Goal: Task Accomplishment & Management: Use online tool/utility

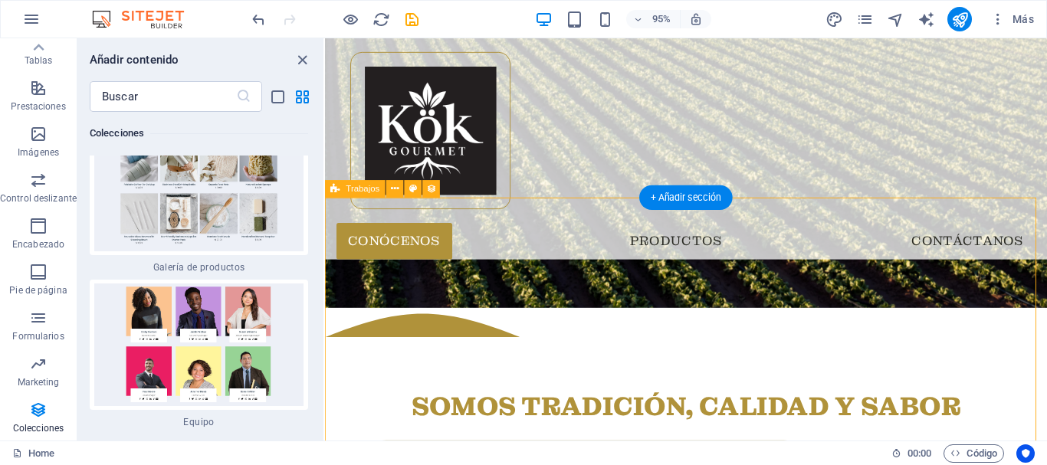
scroll to position [790, 0]
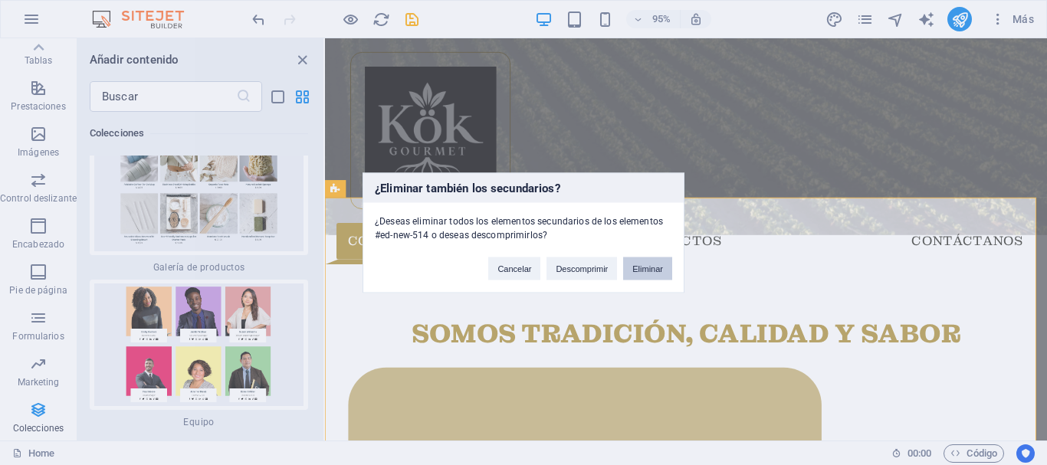
click at [641, 273] on button "Eliminar" at bounding box center [647, 268] width 49 height 23
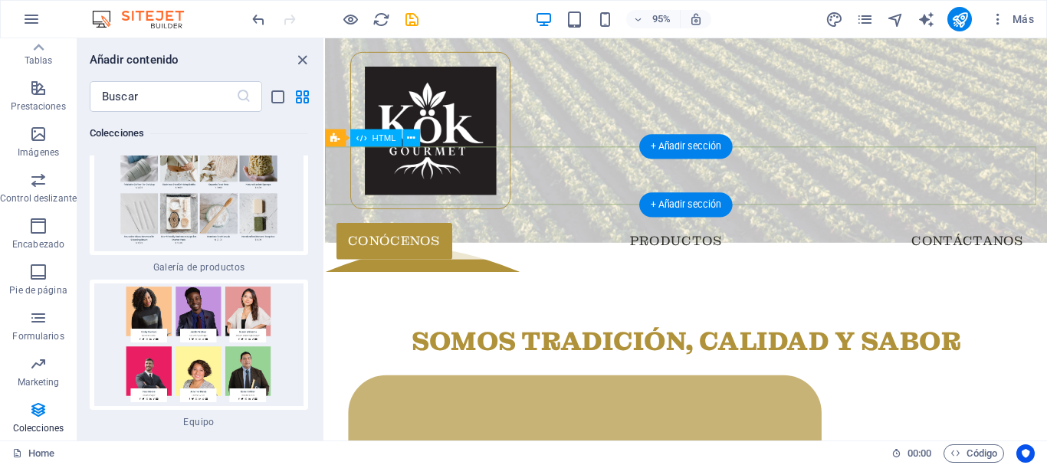
scroll to position [706, 0]
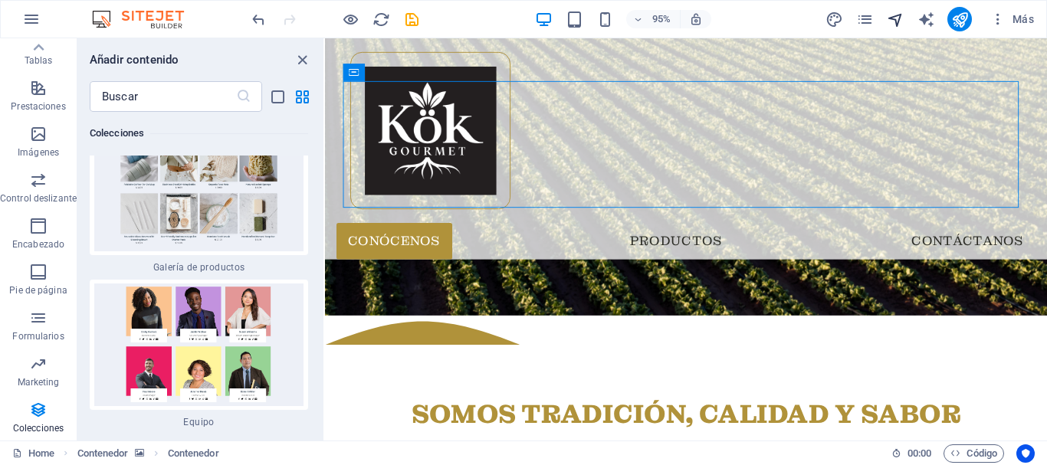
click at [898, 28] on icon "navigator" at bounding box center [896, 20] width 18 height 18
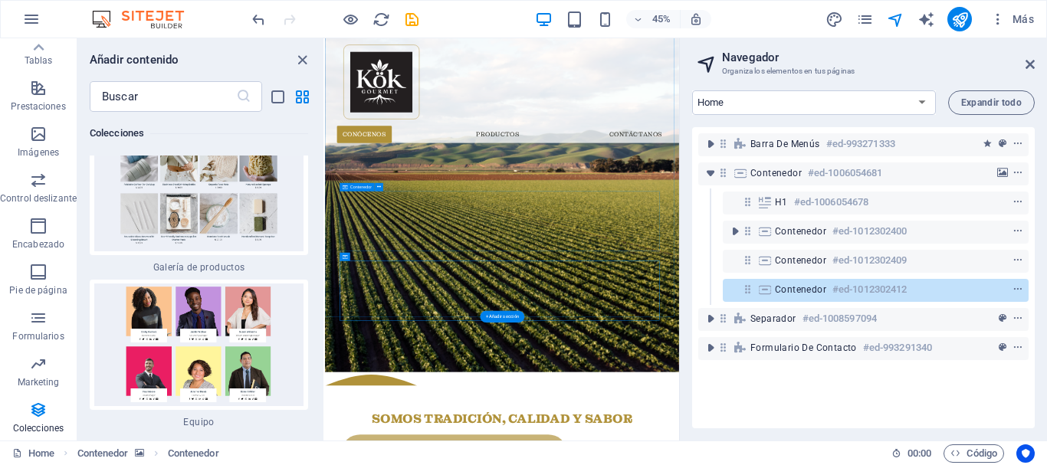
scroll to position [235, 0]
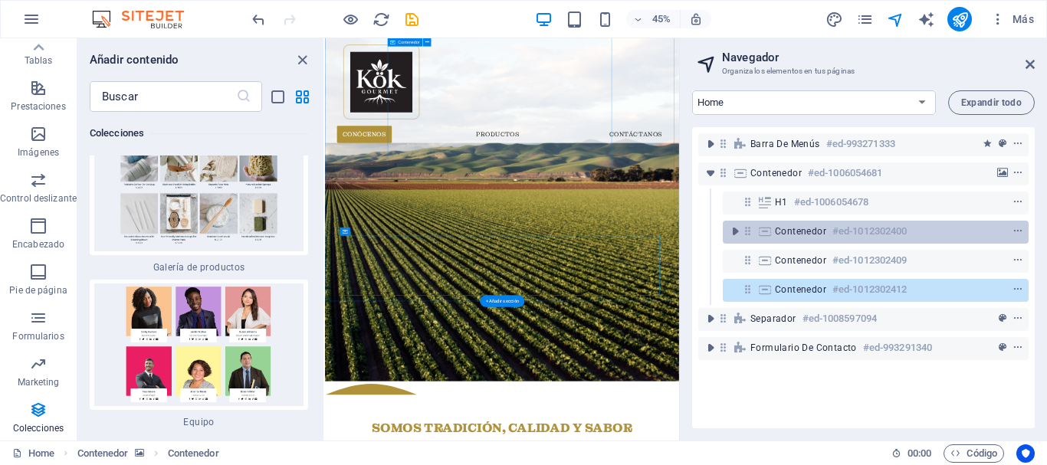
click at [795, 225] on span "Contenedor" at bounding box center [800, 231] width 51 height 12
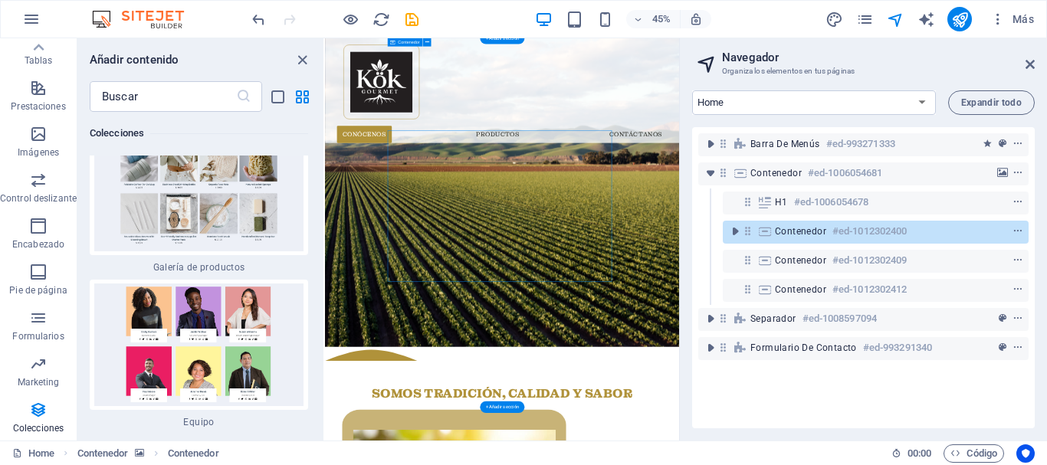
scroll to position [0, 0]
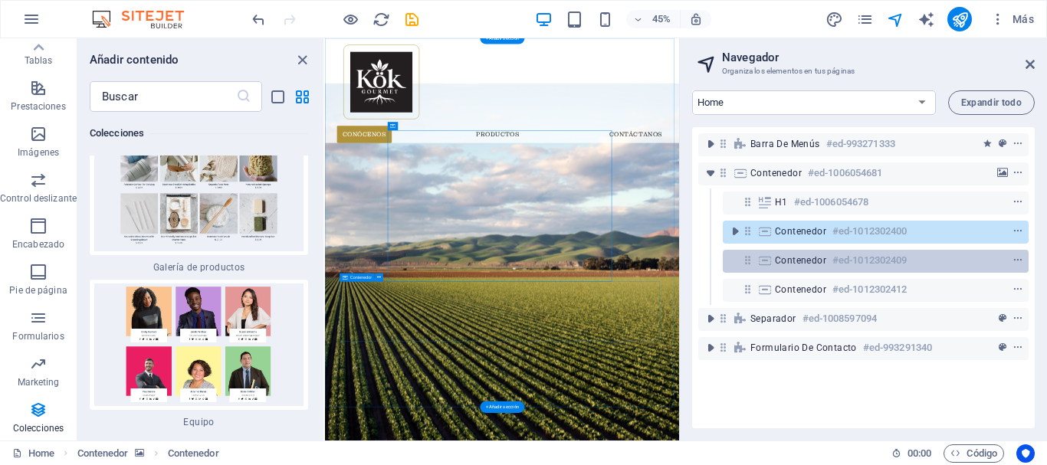
click at [795, 265] on span "Contenedor" at bounding box center [800, 260] width 51 height 12
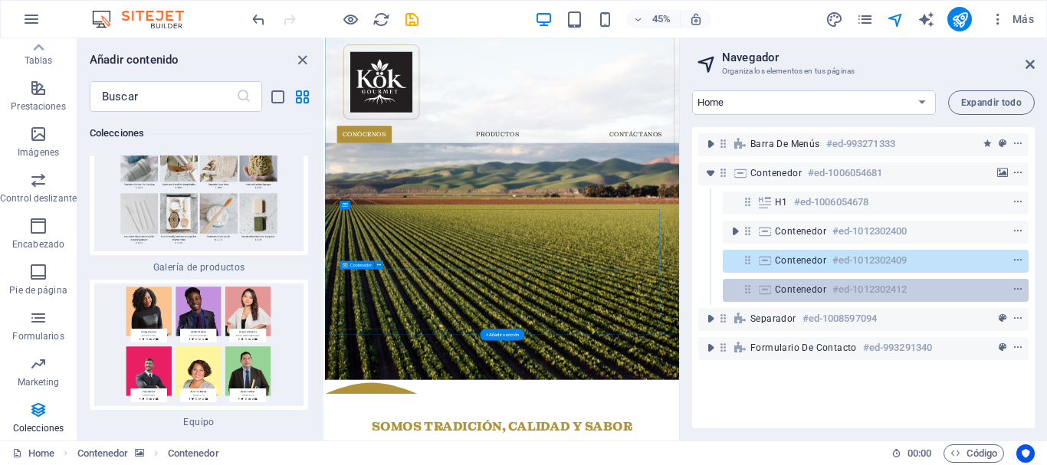
click at [802, 291] on span "Contenedor" at bounding box center [800, 290] width 51 height 12
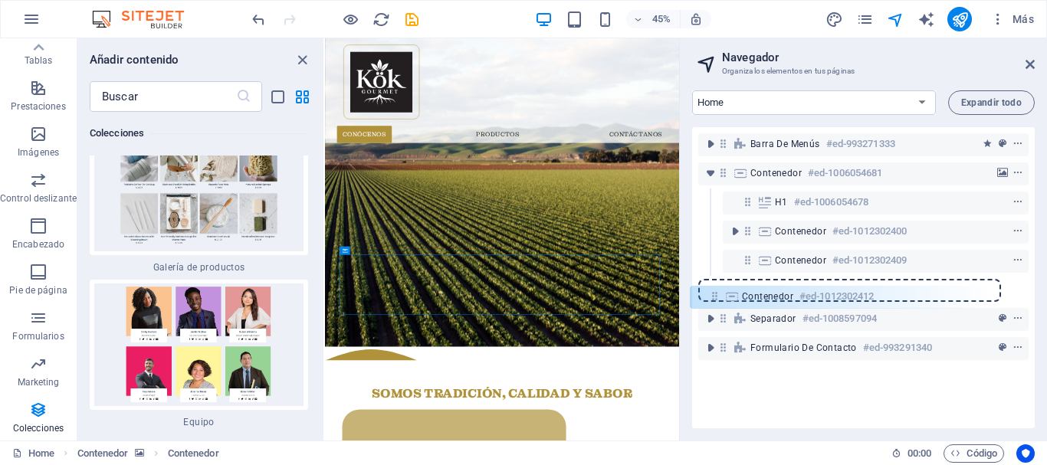
drag, startPoint x: 749, startPoint y: 291, endPoint x: 716, endPoint y: 302, distance: 34.7
click at [716, 302] on div "Barra de menús #ed-993271333 Contenedor #ed-1006054681 H1 #ed-1006054678 Conten…" at bounding box center [863, 277] width 343 height 301
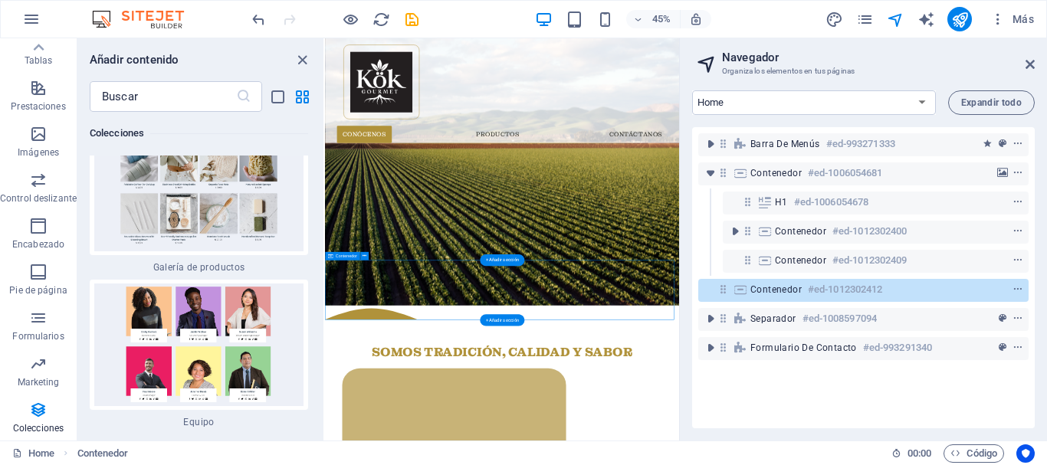
scroll to position [284, 0]
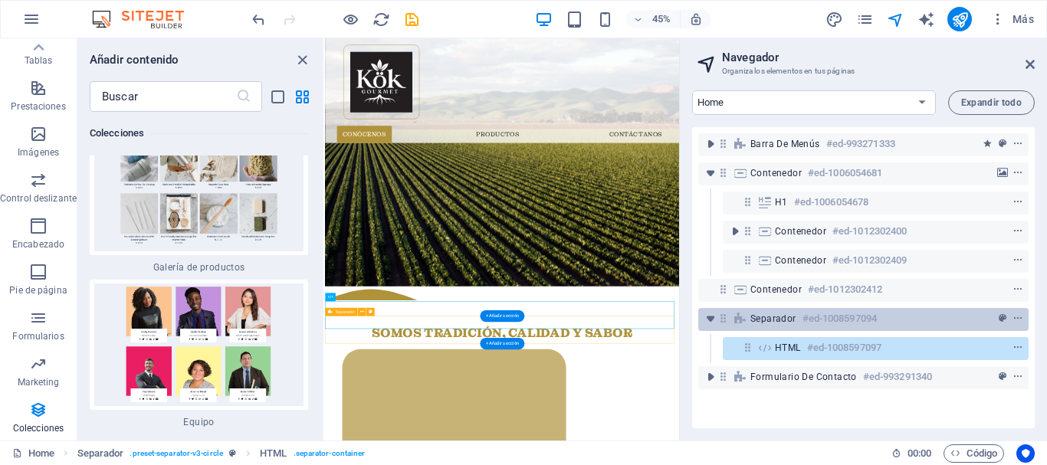
click at [749, 310] on div "Separador #ed-1008597094" at bounding box center [863, 319] width 330 height 23
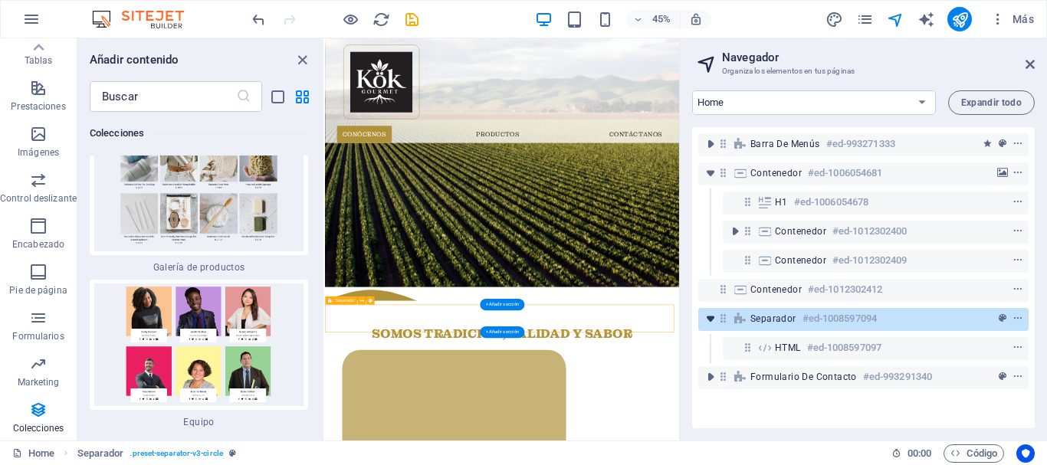
click at [710, 320] on icon "toggle-expand" at bounding box center [710, 318] width 15 height 15
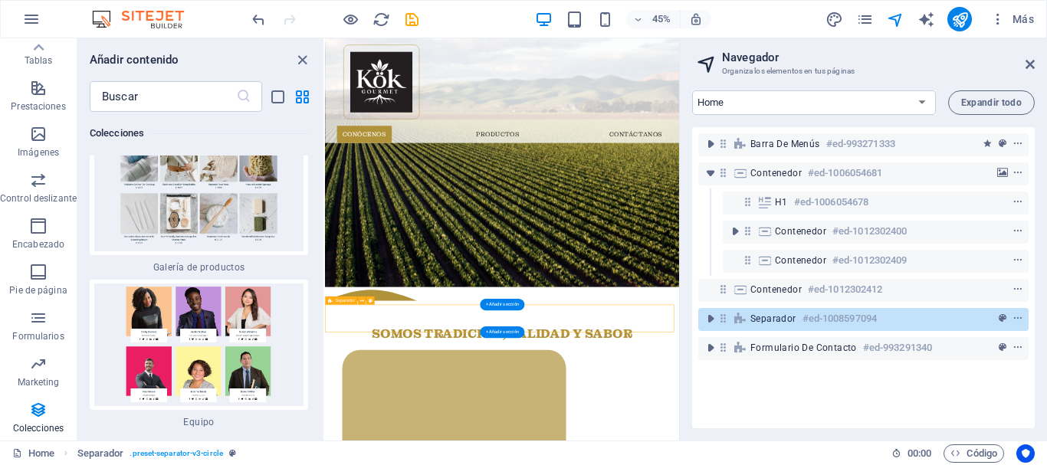
drag, startPoint x: 766, startPoint y: 321, endPoint x: 753, endPoint y: 313, distance: 15.1
click at [753, 313] on span "Separador" at bounding box center [773, 319] width 46 height 12
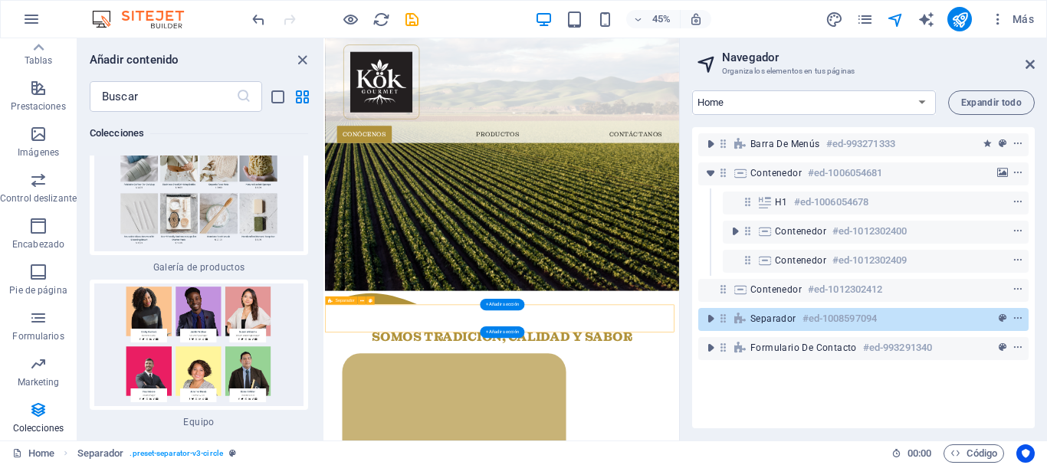
scroll to position [340, 0]
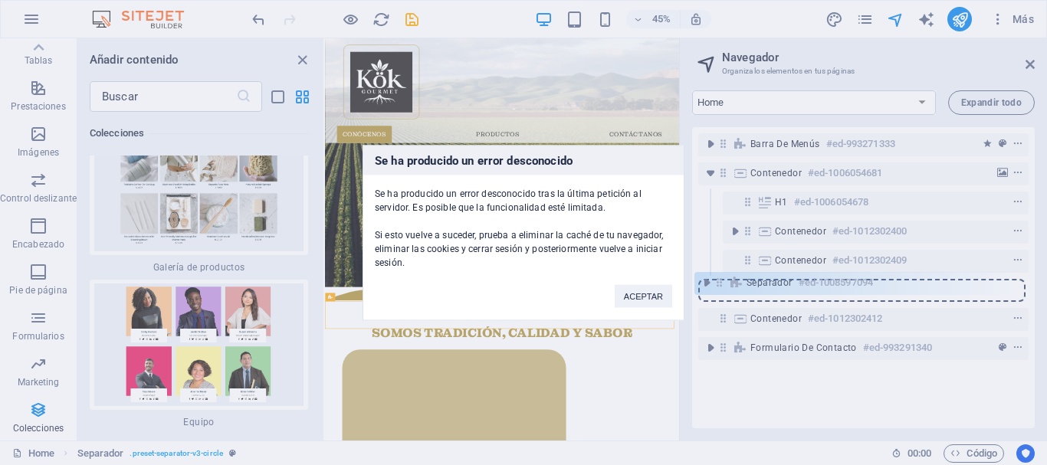
drag, startPoint x: 725, startPoint y: 321, endPoint x: 721, endPoint y: 284, distance: 37.7
click at [721, 284] on body "kokgourmet.com.co Home Favoritos Elementos Columnas Contenido Cuadros Accordion…" at bounding box center [523, 232] width 1047 height 465
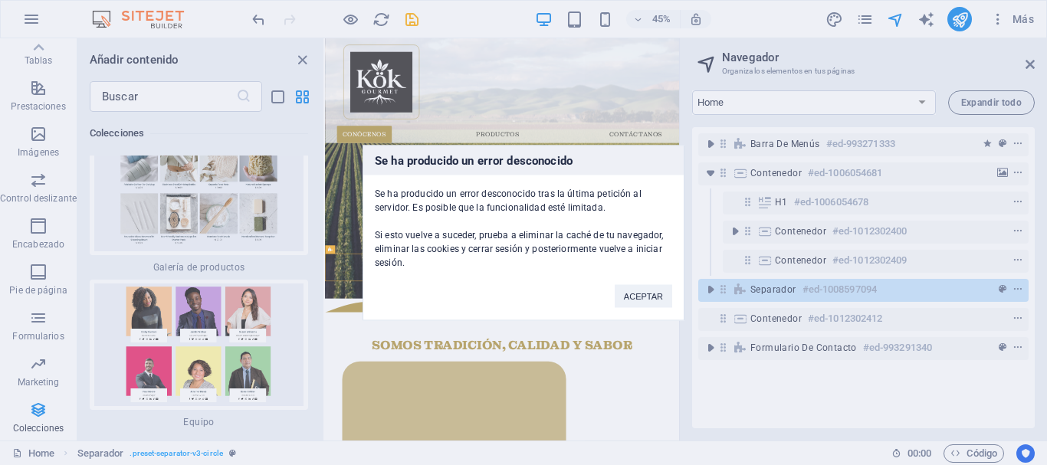
scroll to position [312, 0]
click at [635, 299] on button "ACEPTAR" at bounding box center [643, 295] width 57 height 23
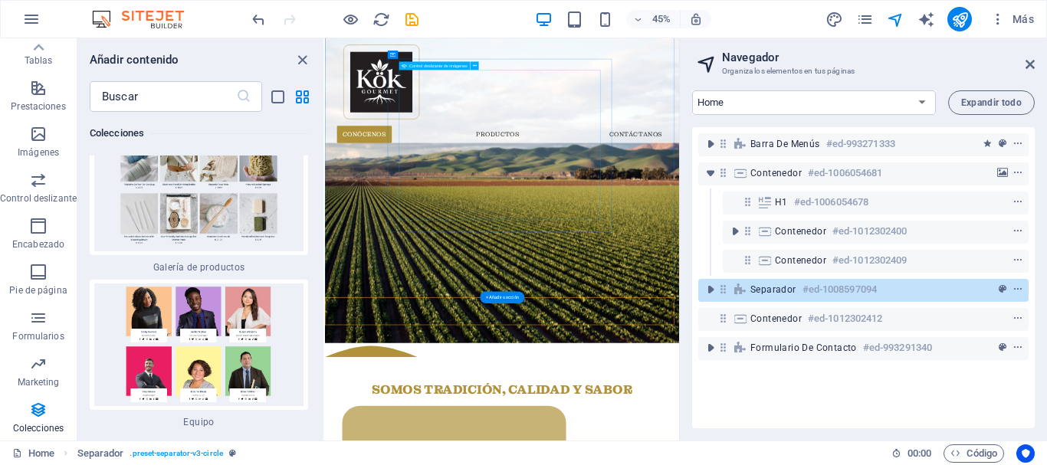
scroll to position [82, 0]
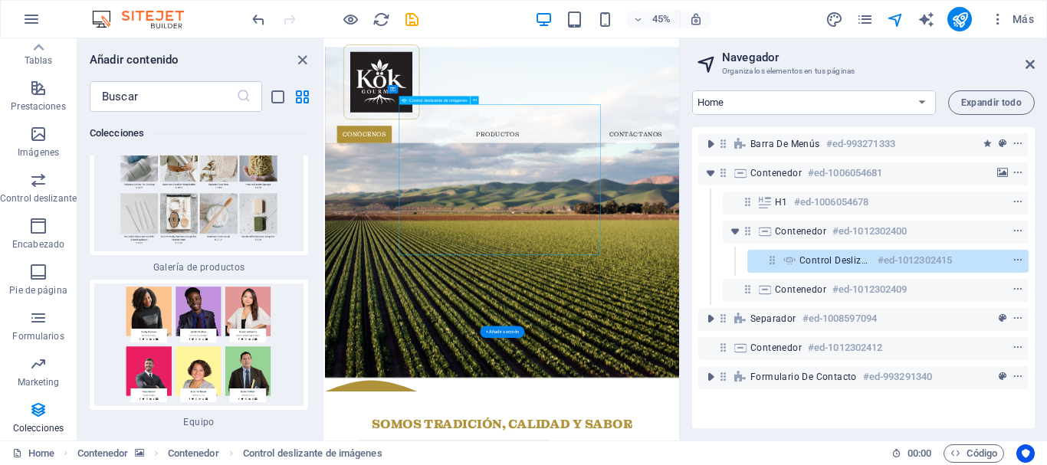
select select "fade"
select select "ms"
select select "s"
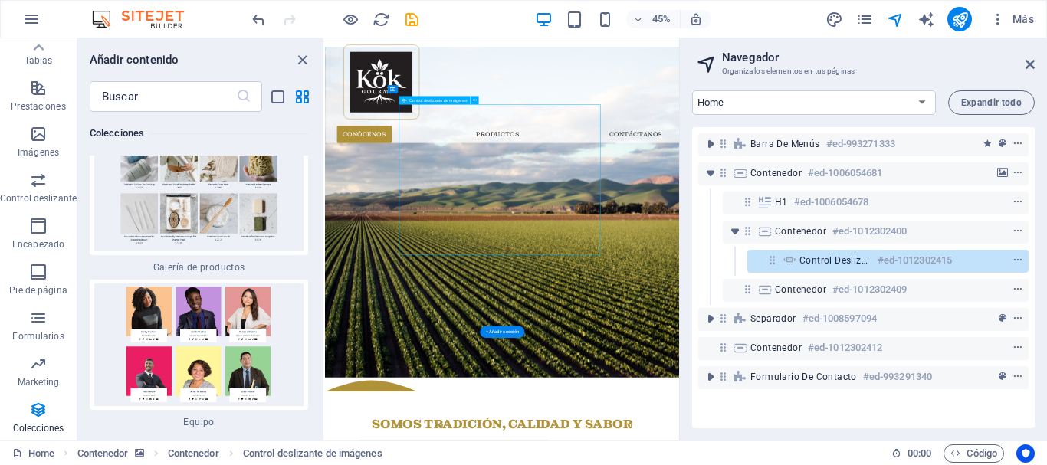
select select "progressive"
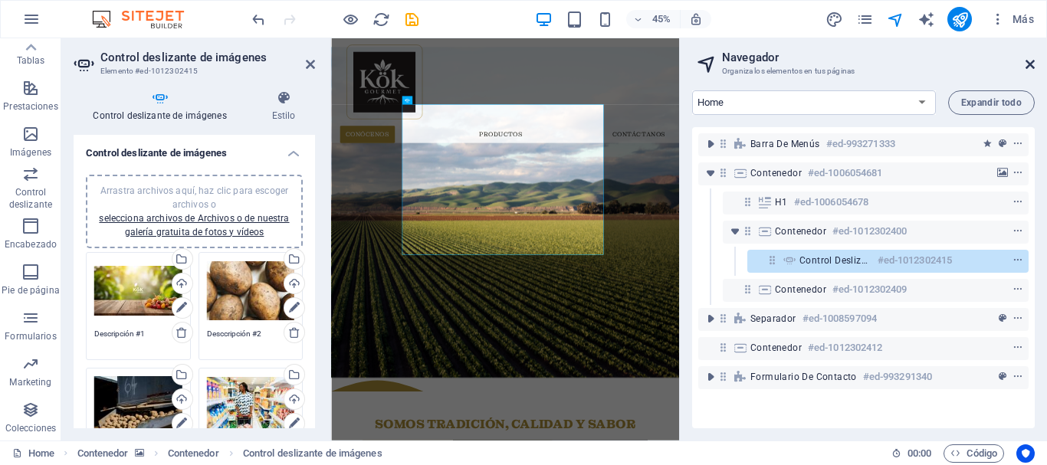
click at [1030, 66] on icon at bounding box center [1029, 64] width 9 height 12
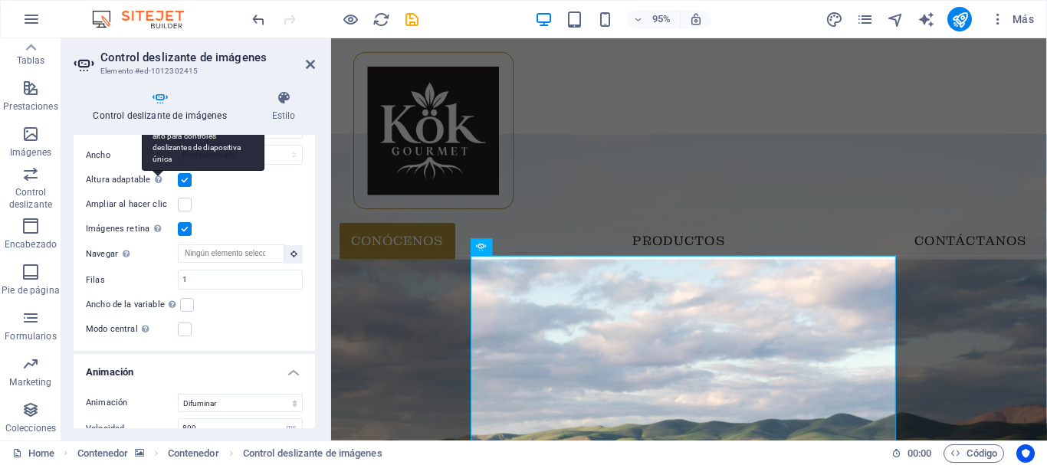
scroll to position [460, 0]
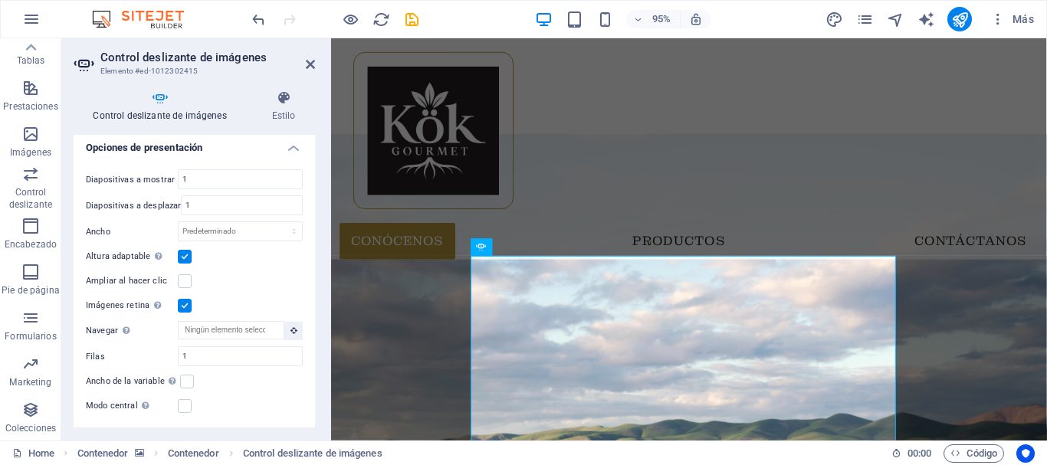
click at [184, 254] on label at bounding box center [185, 257] width 14 height 14
click at [0, 0] on input "Altura adaptable Ajustar automáticamente el alto para controles deslizantes de …" at bounding box center [0, 0] width 0 height 0
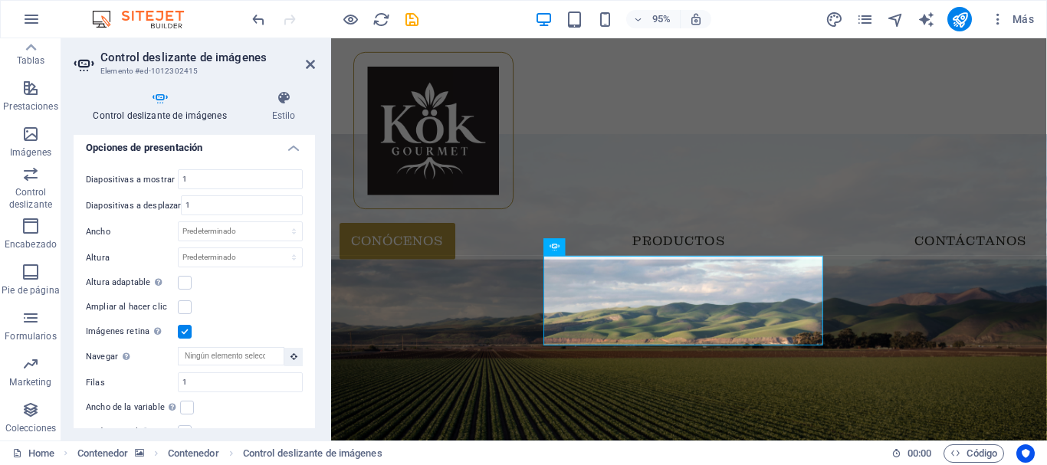
click at [421, 18] on div "95% Más" at bounding box center [644, 19] width 791 height 25
click at [416, 18] on icon "save" at bounding box center [412, 20] width 18 height 18
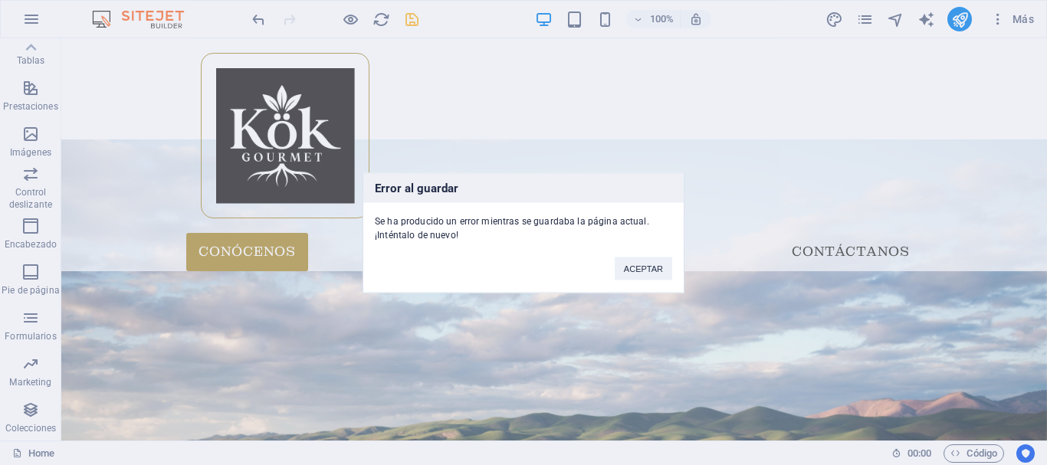
click at [381, 17] on div "Error al guardar Se ha producido un error mientras se guardaba la página actual…" at bounding box center [523, 232] width 1047 height 465
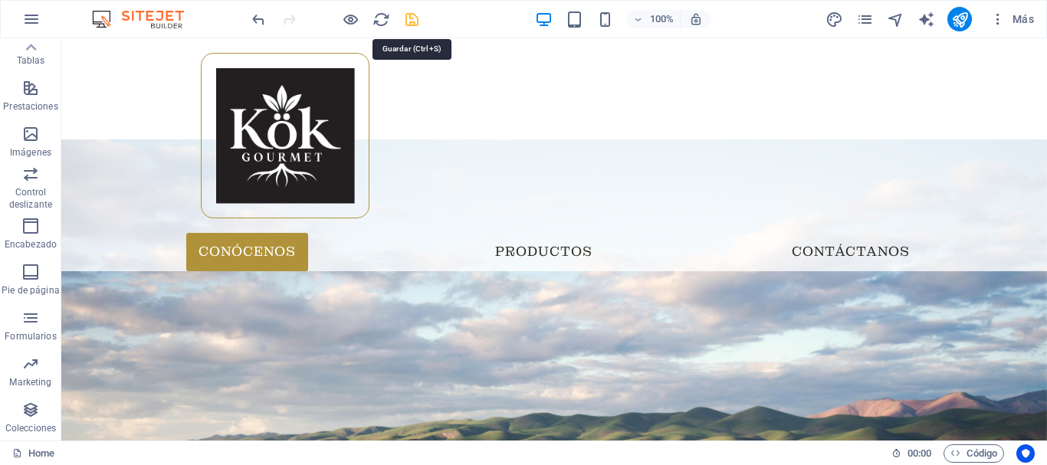
click at [417, 13] on icon "save" at bounding box center [412, 20] width 18 height 18
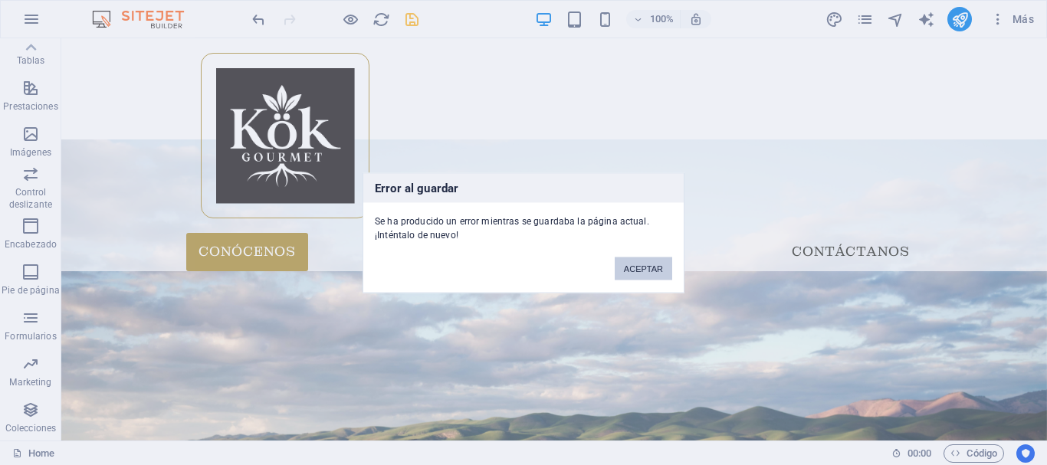
drag, startPoint x: 641, startPoint y: 268, endPoint x: 459, endPoint y: 169, distance: 206.8
click at [641, 268] on button "ACEPTAR" at bounding box center [643, 268] width 57 height 23
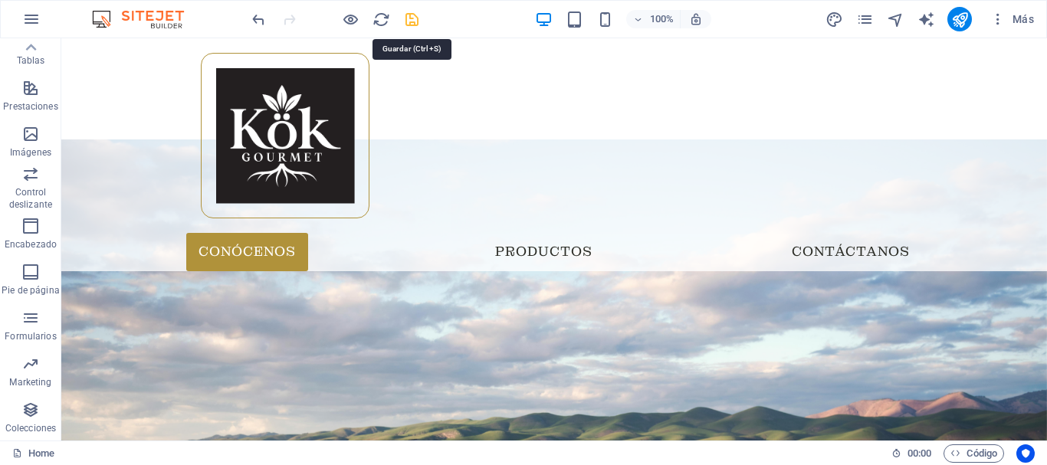
click at [416, 16] on icon "save" at bounding box center [412, 20] width 18 height 18
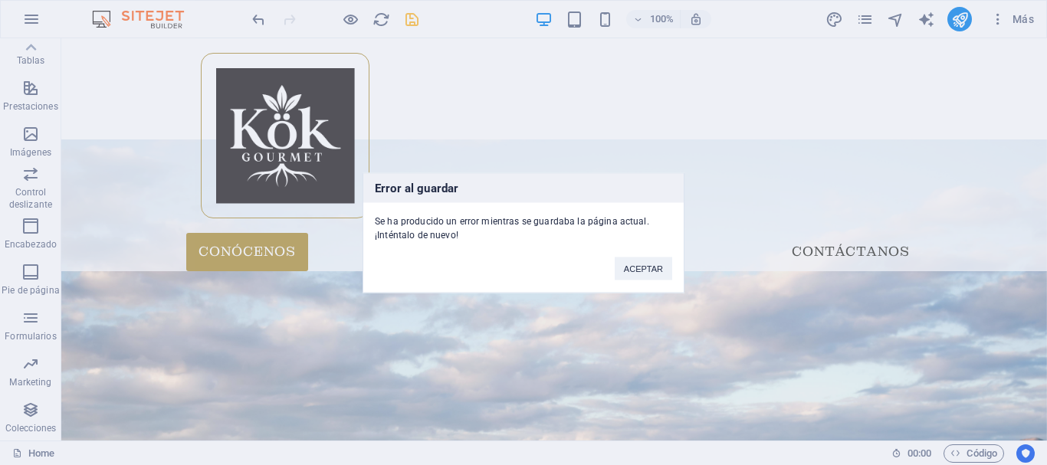
click at [416, 16] on div "Error al guardar Se ha producido un error mientras se guardaba la página actual…" at bounding box center [523, 232] width 1047 height 465
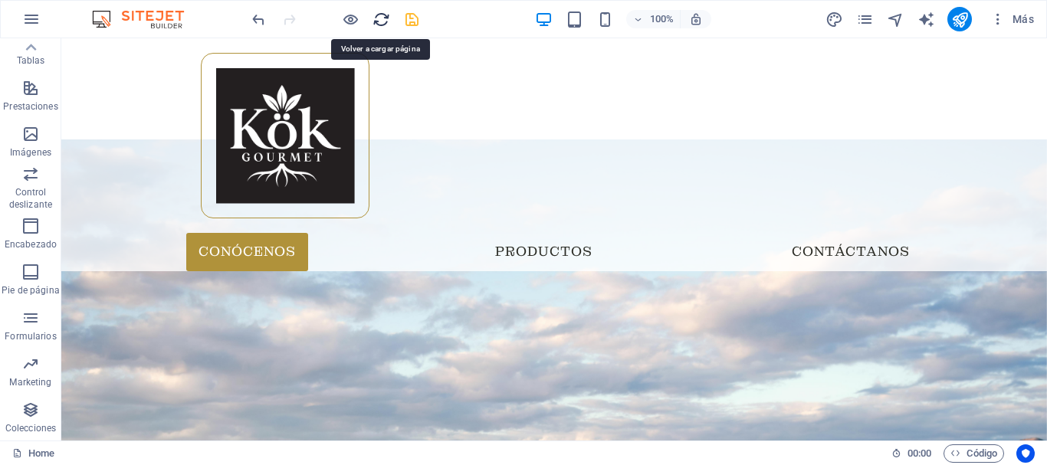
click at [375, 11] on icon "reload" at bounding box center [381, 20] width 18 height 18
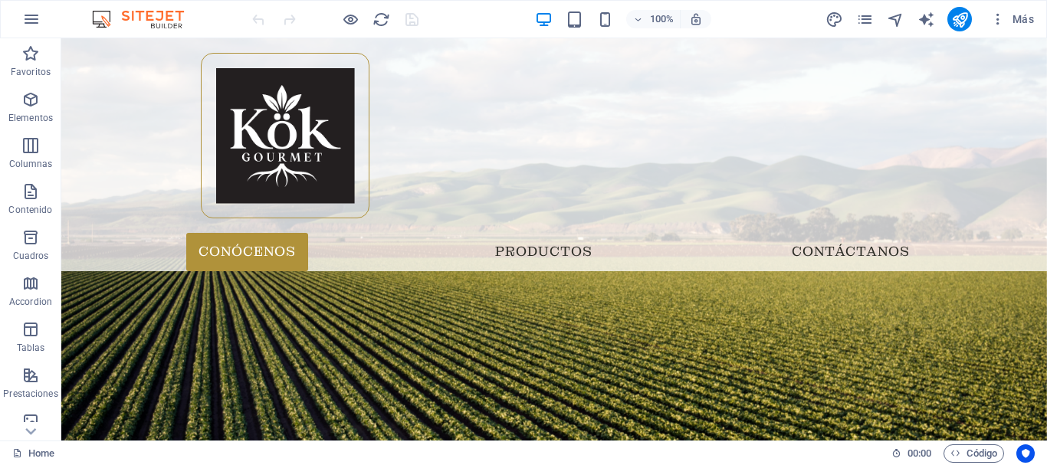
scroll to position [536, 0]
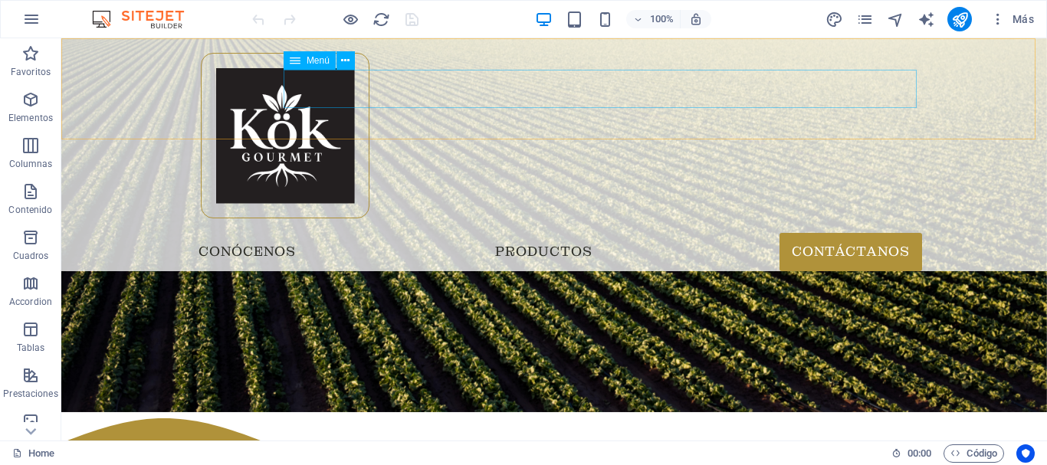
click at [369, 233] on nav "Conócenos Productos Contáctanos" at bounding box center [554, 252] width 736 height 38
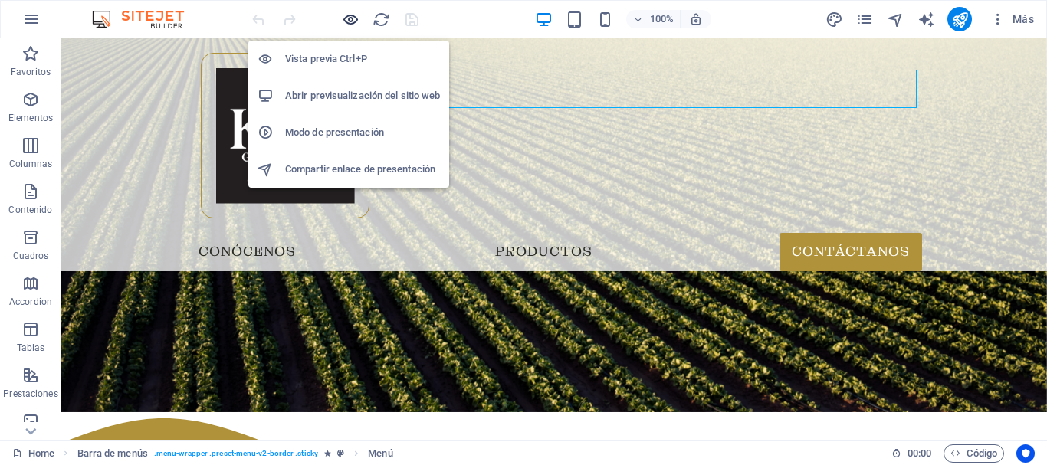
click at [342, 21] on icon "button" at bounding box center [351, 20] width 18 height 18
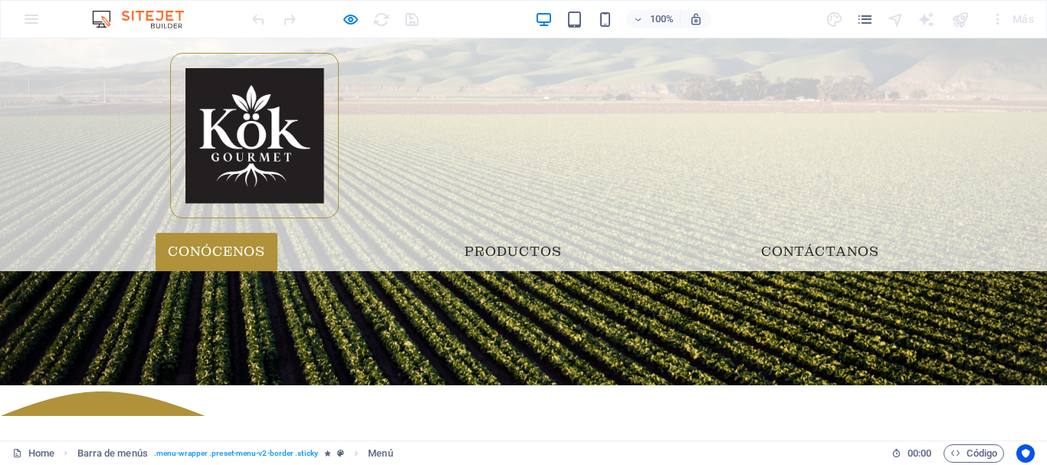
scroll to position [499, 0]
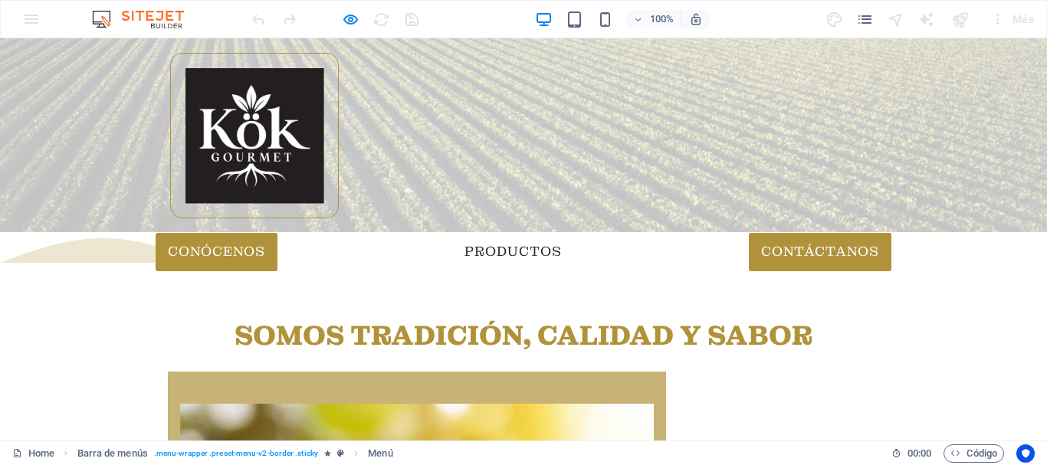
click at [807, 233] on link "Contáctanos" at bounding box center [820, 252] width 143 height 38
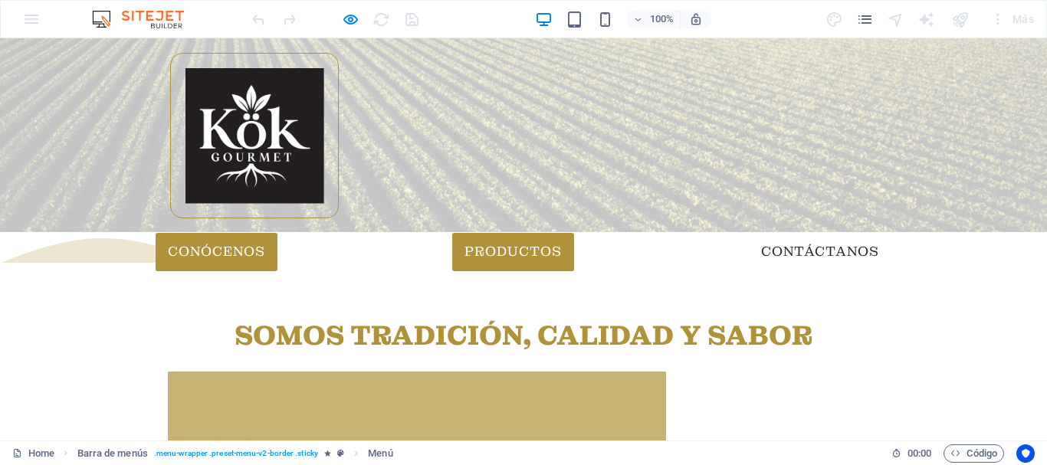
click at [560, 233] on link "Productos" at bounding box center [513, 252] width 122 height 38
click at [277, 233] on link "Conócenos" at bounding box center [217, 252] width 122 height 38
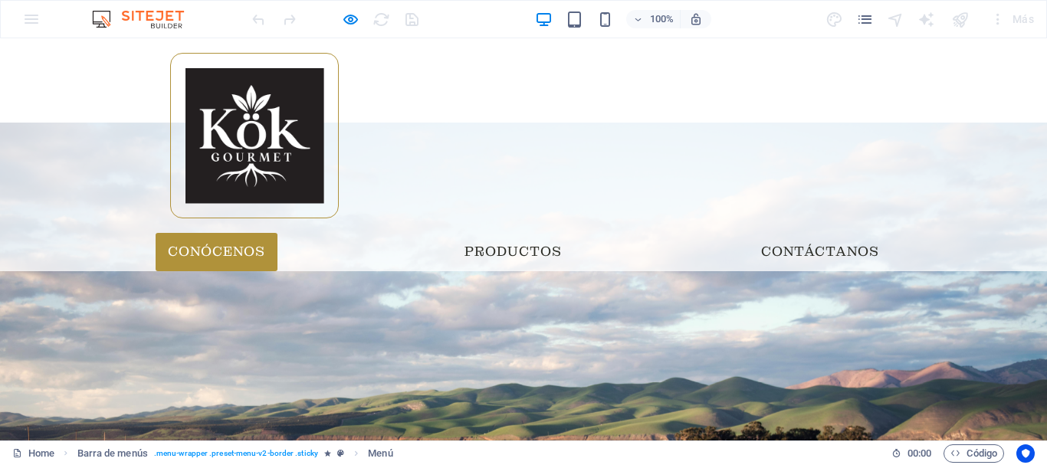
scroll to position [12, 0]
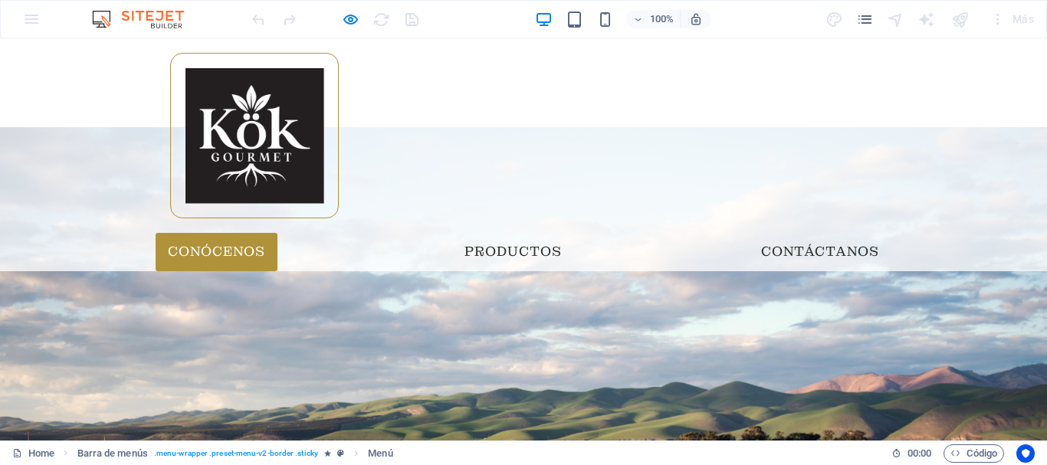
click at [844, 113] on div "Menu Conócenos Productos Contáctanos" at bounding box center [523, 154] width 1047 height 233
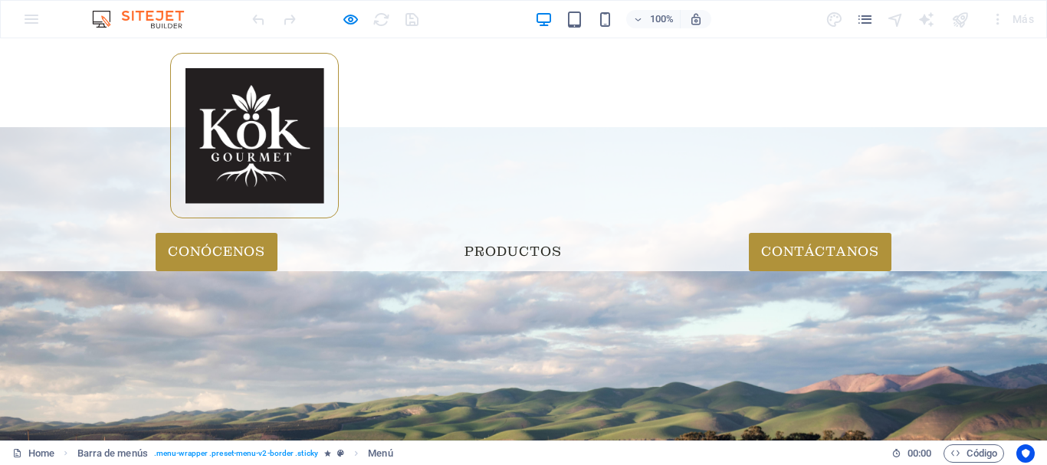
click at [828, 233] on link "Contáctanos" at bounding box center [820, 252] width 143 height 38
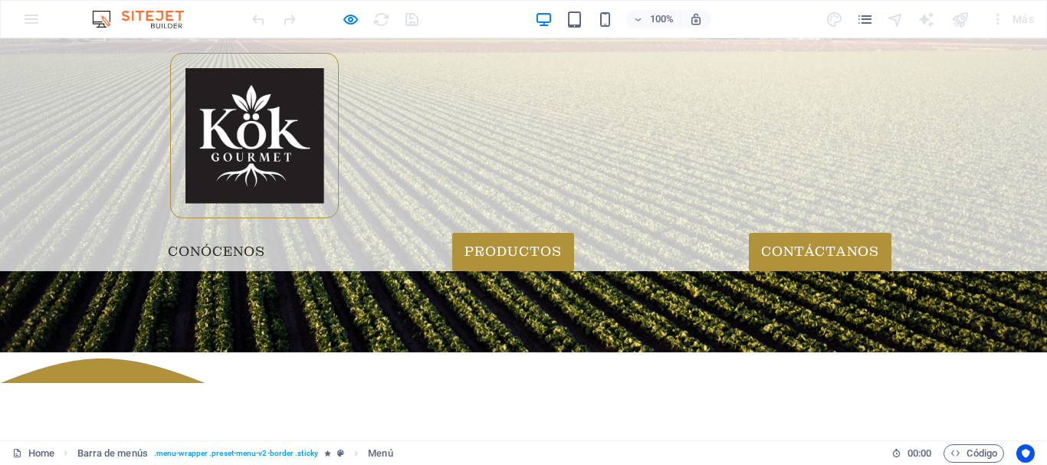
scroll to position [549, 0]
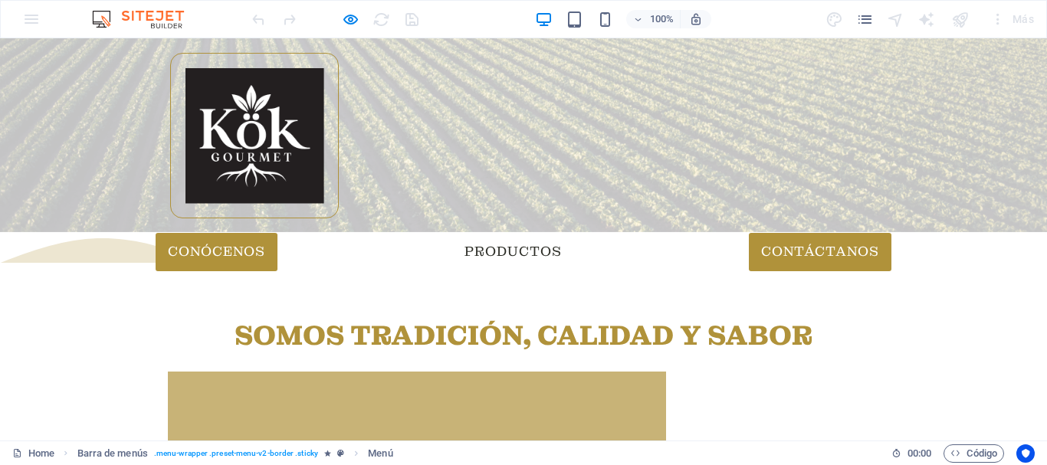
click at [277, 233] on link "Conócenos" at bounding box center [217, 252] width 122 height 38
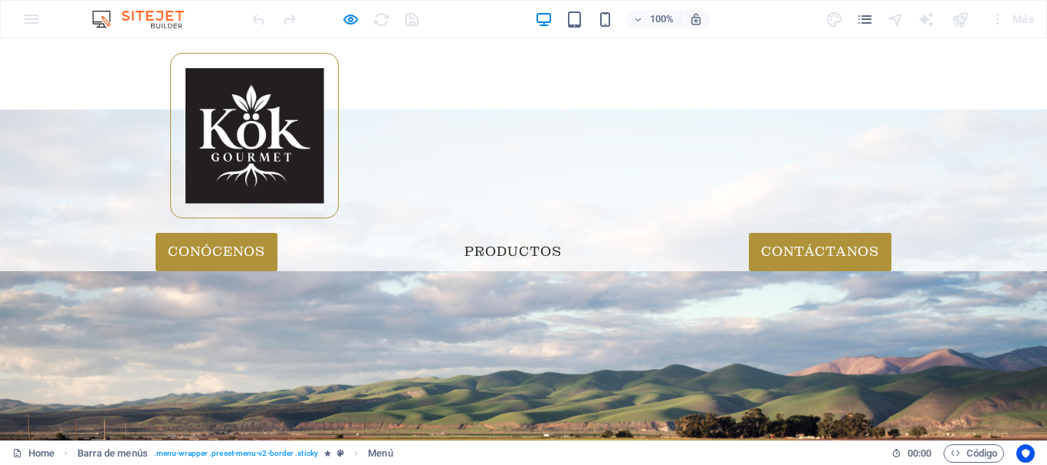
scroll to position [12, 0]
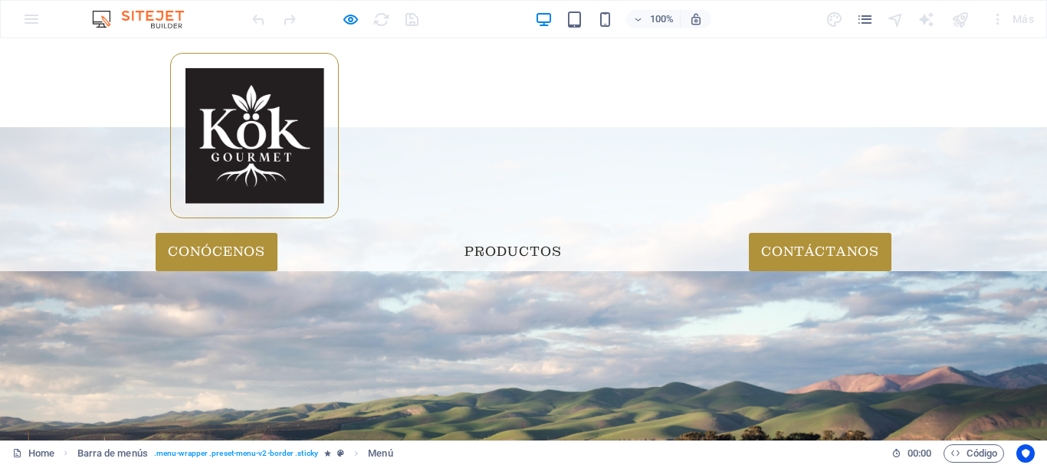
click at [830, 233] on link "Contáctanos" at bounding box center [820, 252] width 143 height 38
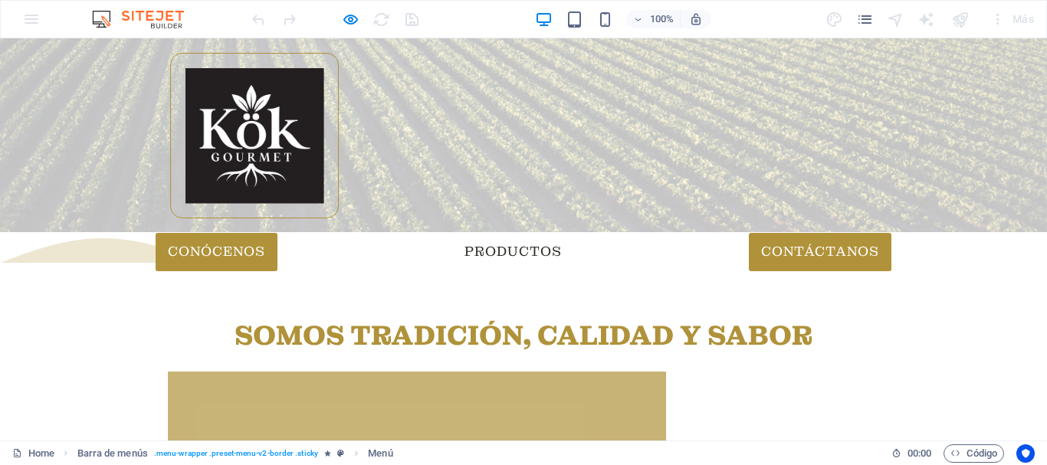
click at [277, 233] on link "Conócenos" at bounding box center [217, 252] width 122 height 38
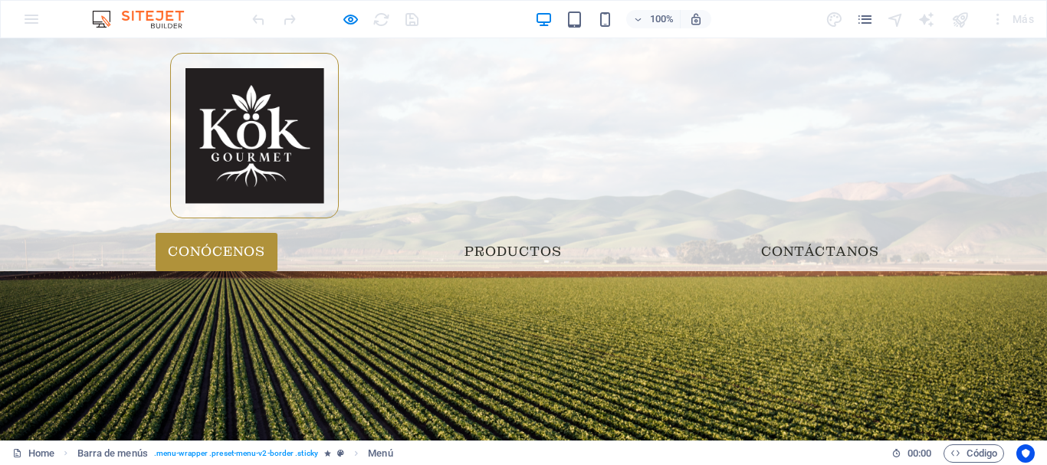
scroll to position [0, 0]
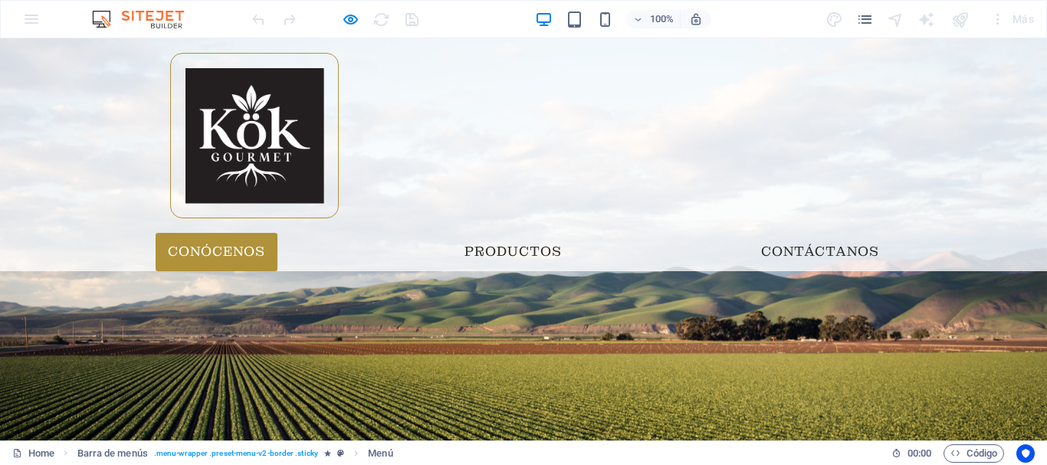
scroll to position [383, 0]
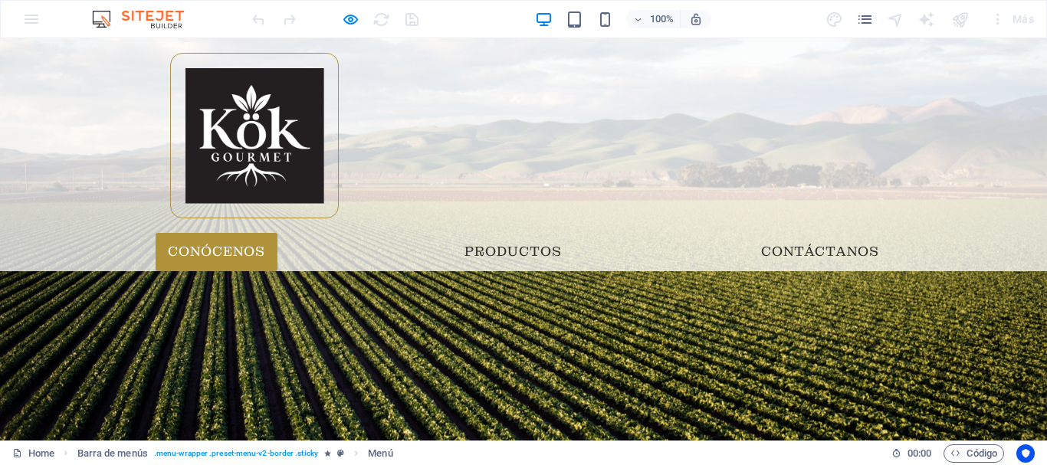
click at [730, 136] on div "Menu Conócenos Productos Contáctanos" at bounding box center [523, 154] width 1047 height 233
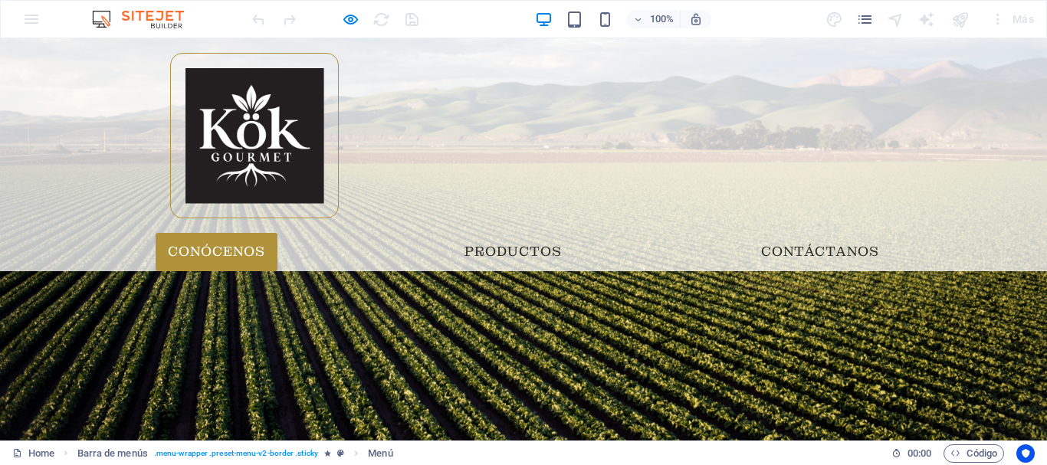
scroll to position [153, 0]
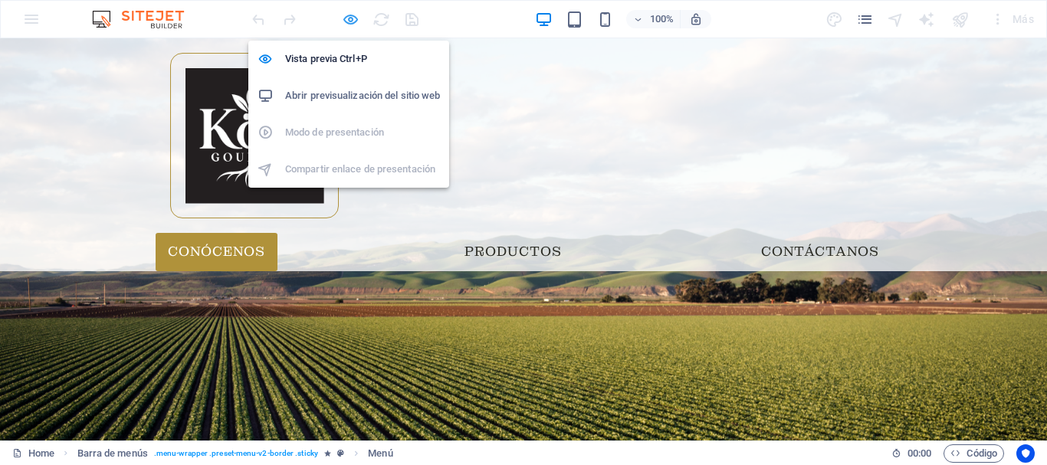
click at [345, 19] on icon "button" at bounding box center [351, 20] width 18 height 18
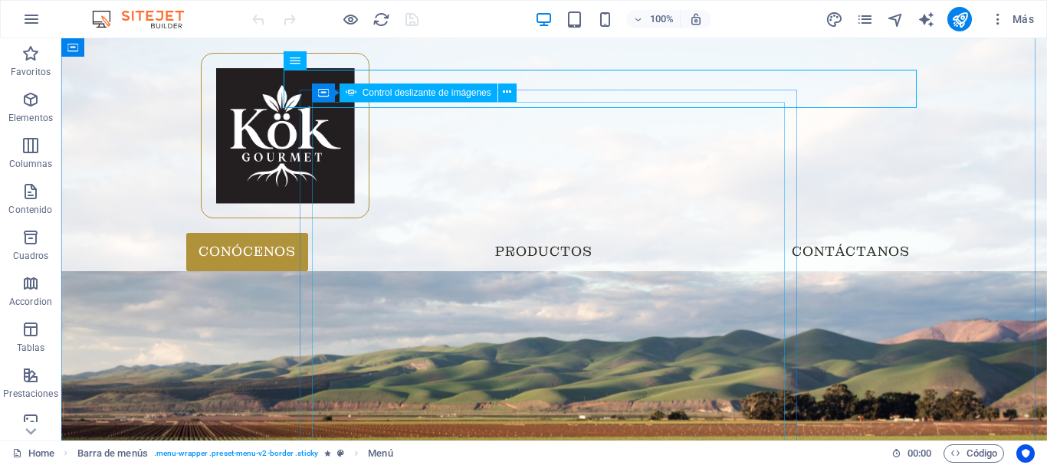
select select "fade"
select select "ms"
select select "s"
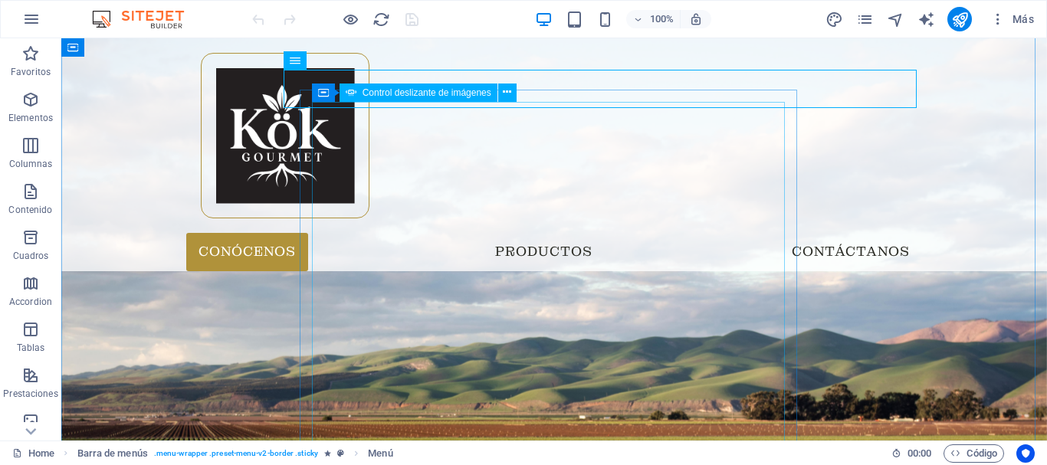
select select "progressive"
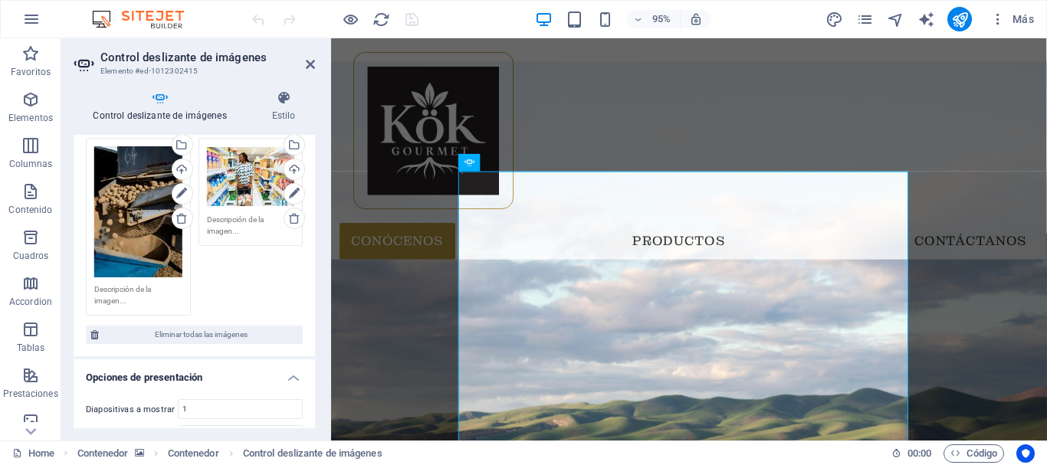
scroll to position [460, 0]
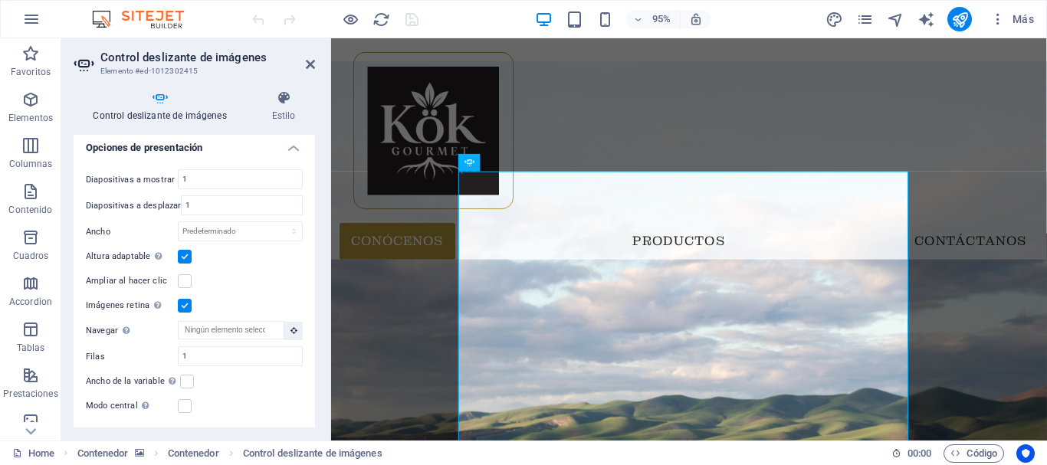
click at [179, 304] on label at bounding box center [185, 306] width 14 height 14
click at [0, 0] on input "Imágenes retina Automáticamente cargar tamaños optimizados de smartphone e imag…" at bounding box center [0, 0] width 0 height 0
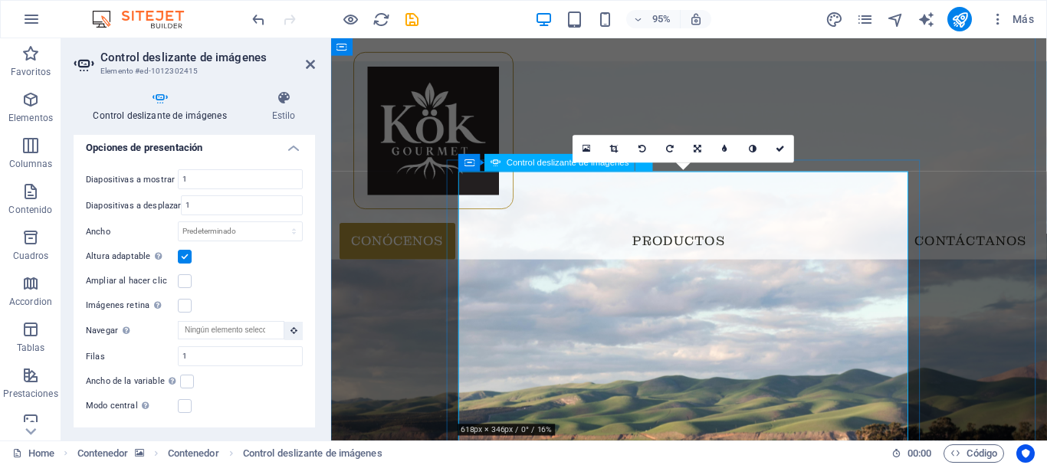
scroll to position [307, 0]
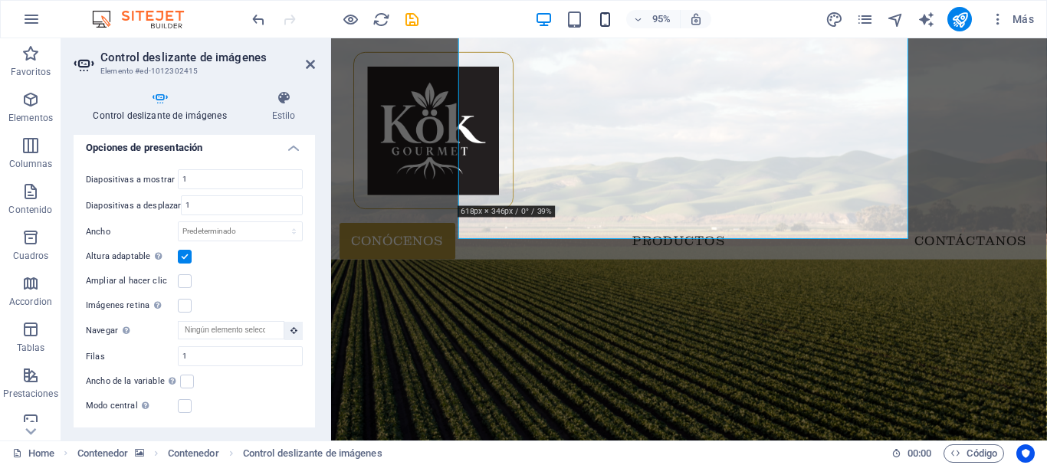
click at [614, 21] on span "button" at bounding box center [604, 20] width 18 height 18
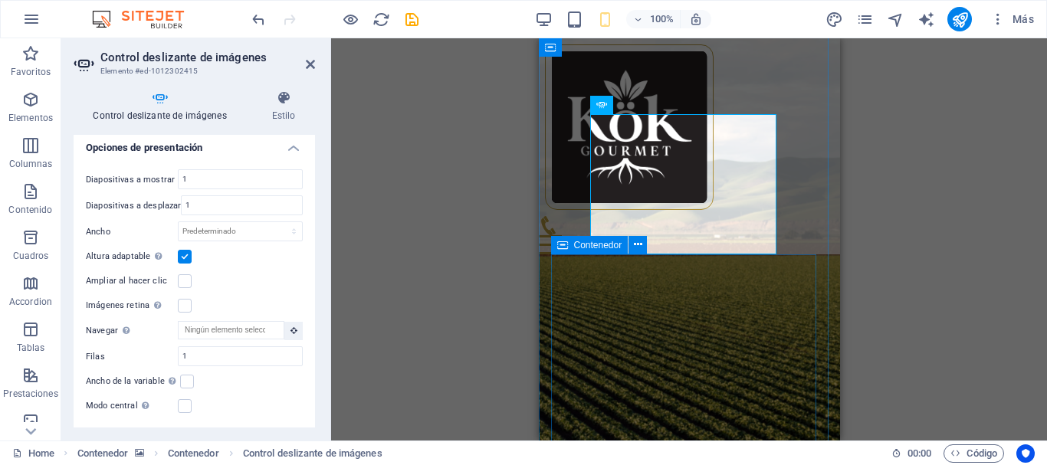
scroll to position [113, 0]
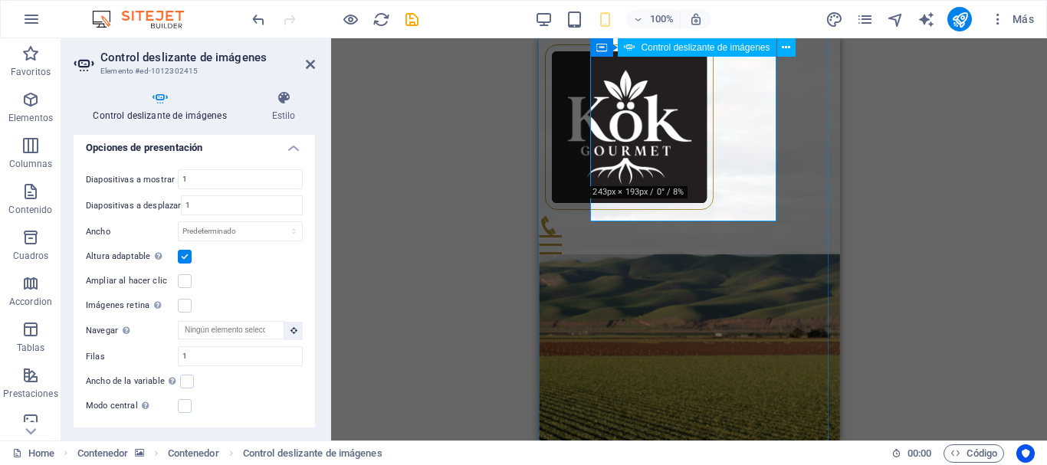
scroll to position [37, 0]
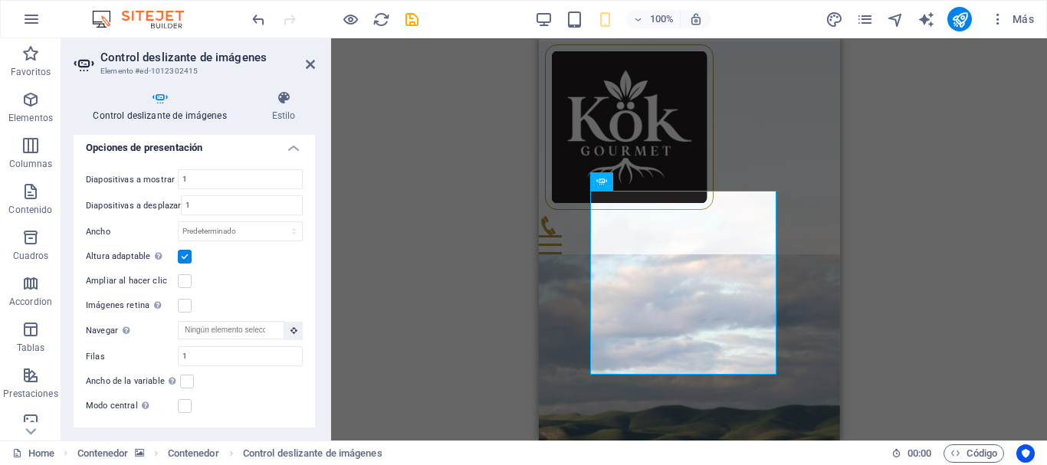
click at [554, 18] on div "100%" at bounding box center [622, 19] width 177 height 25
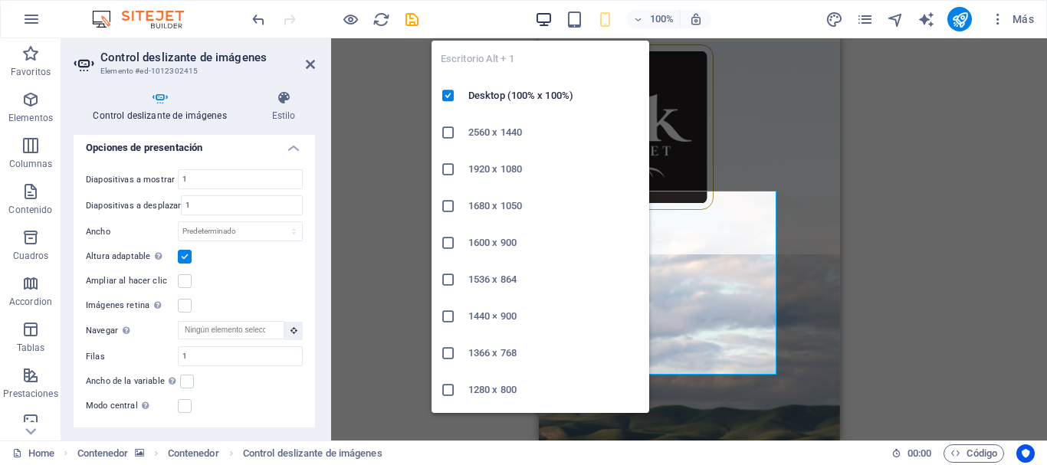
click at [544, 21] on icon "button" at bounding box center [544, 20] width 18 height 18
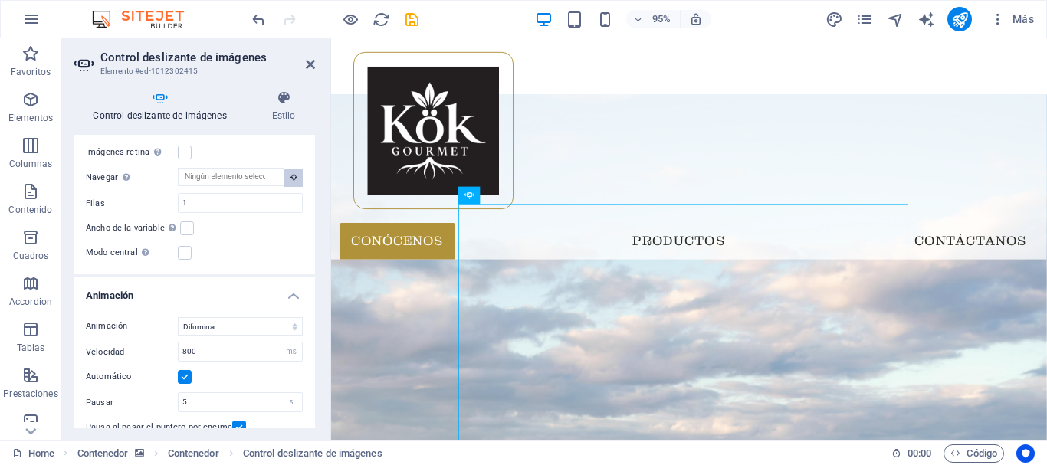
scroll to position [0, 0]
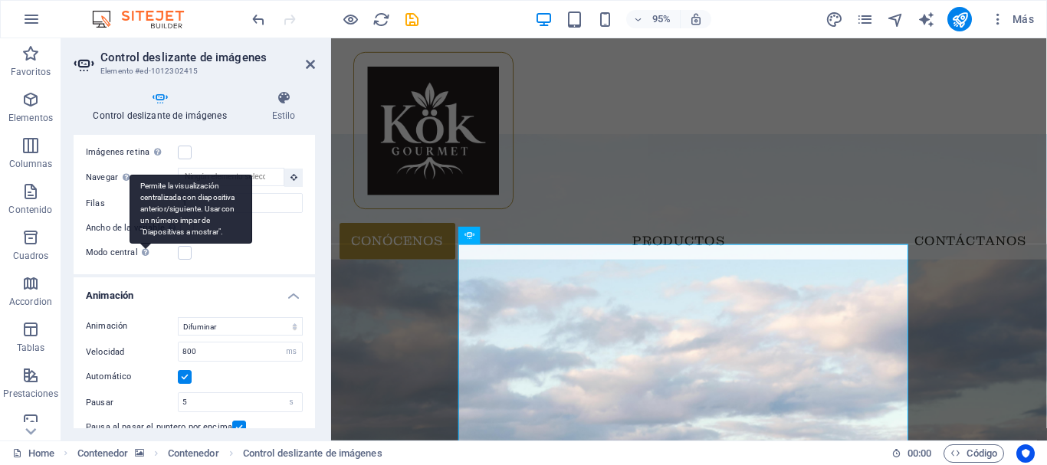
click at [143, 244] on div "Permite la visualización centralizada con diapositiva anterior/siguiente. Usar …" at bounding box center [191, 209] width 123 height 69
click at [0, 0] on input "Modo central Permite la visualización centralizada con diapositiva anterior/sig…" at bounding box center [0, 0] width 0 height 0
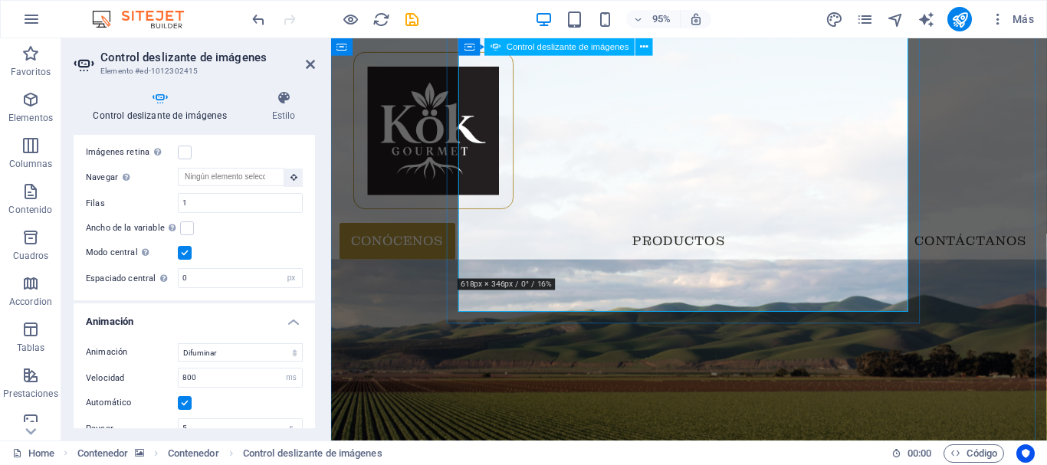
scroll to position [230, 0]
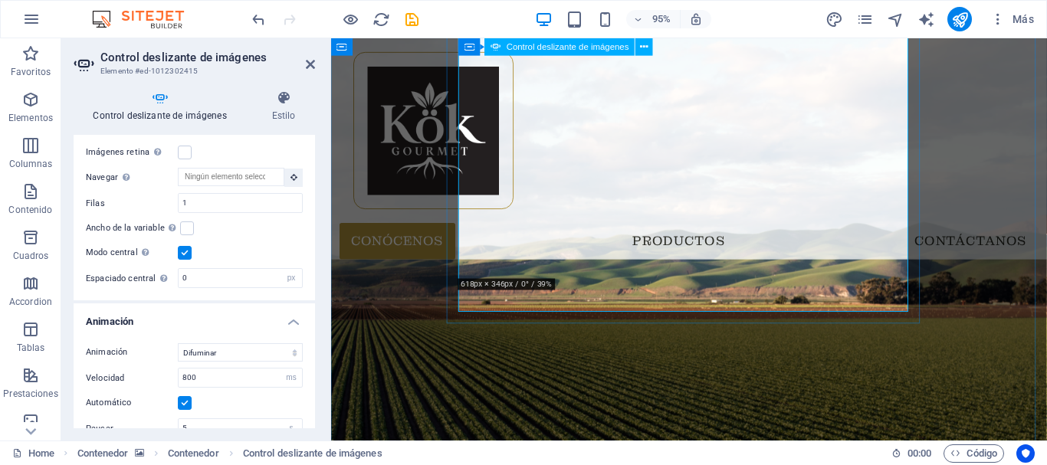
scroll to position [153, 0]
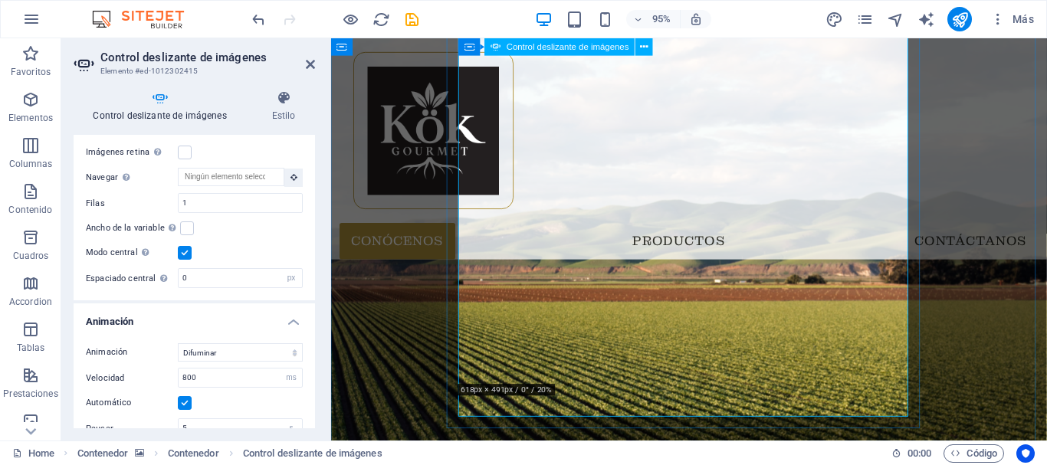
scroll to position [230, 0]
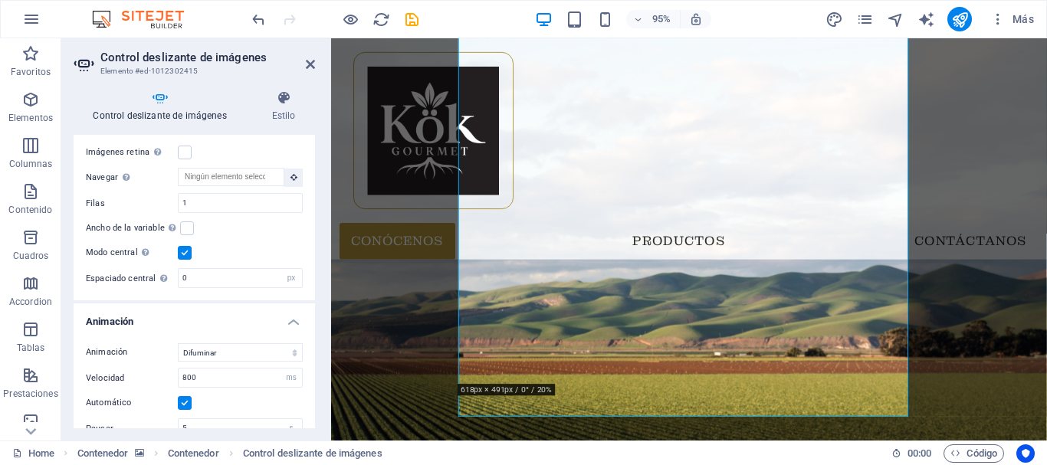
click at [594, 11] on div "95%" at bounding box center [622, 19] width 177 height 25
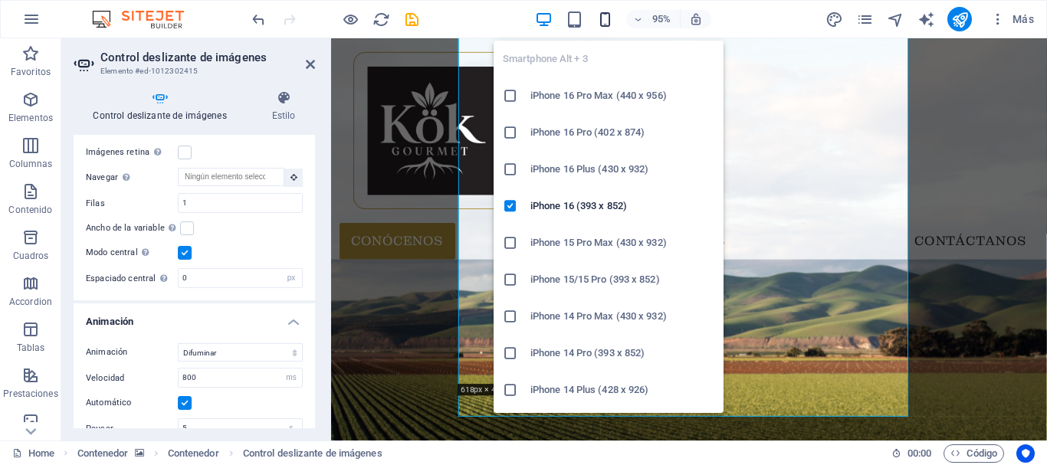
click at [600, 13] on icon "button" at bounding box center [605, 20] width 18 height 18
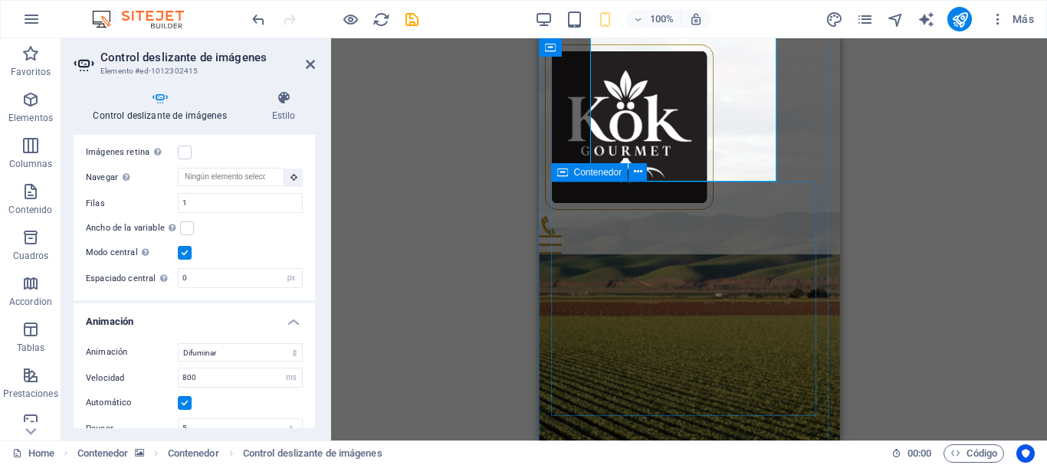
scroll to position [77, 0]
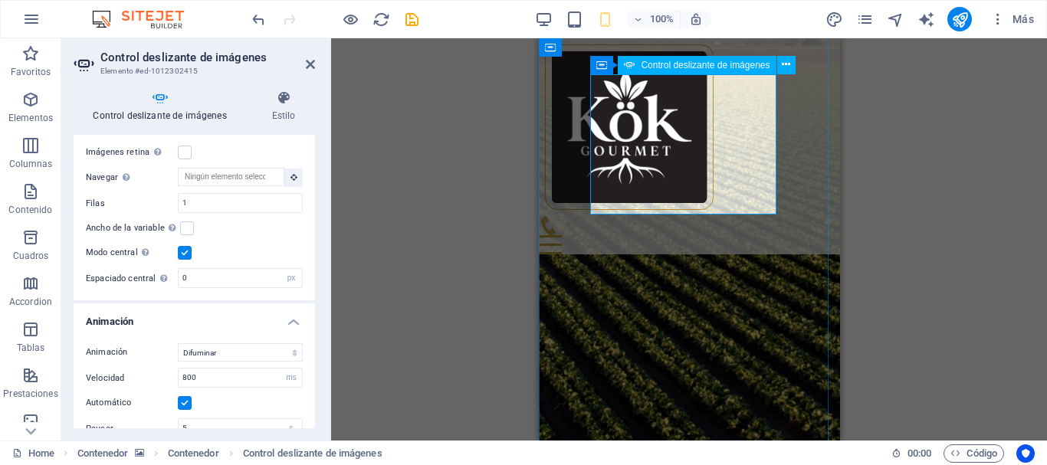
scroll to position [153, 0]
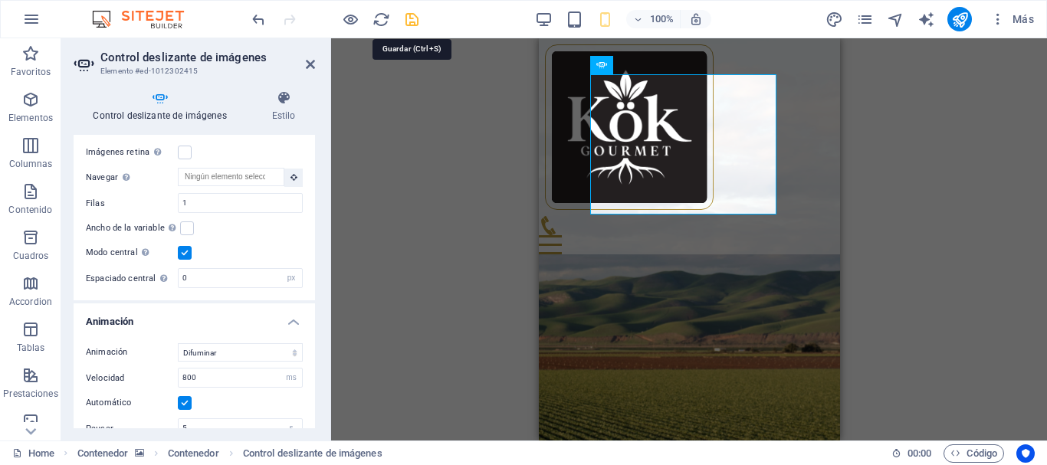
click at [415, 22] on icon "save" at bounding box center [412, 20] width 18 height 18
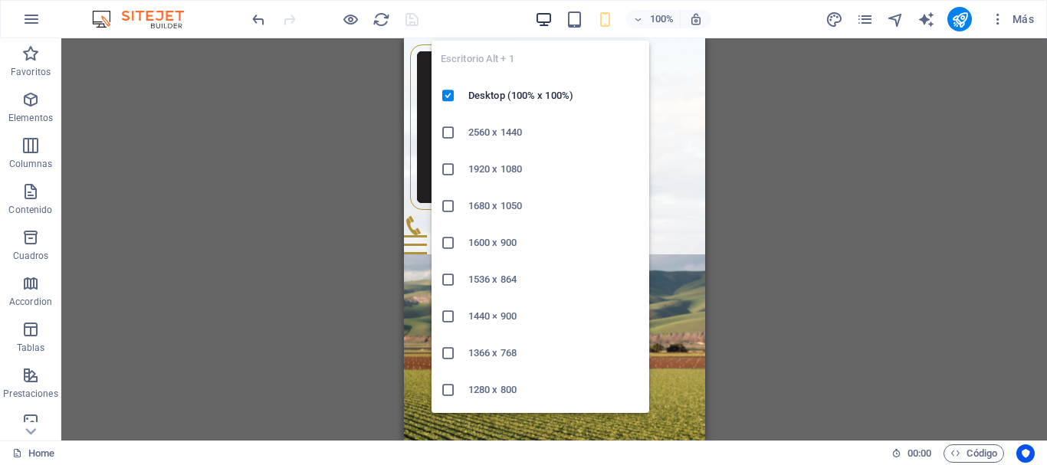
click at [540, 15] on icon "button" at bounding box center [544, 20] width 18 height 18
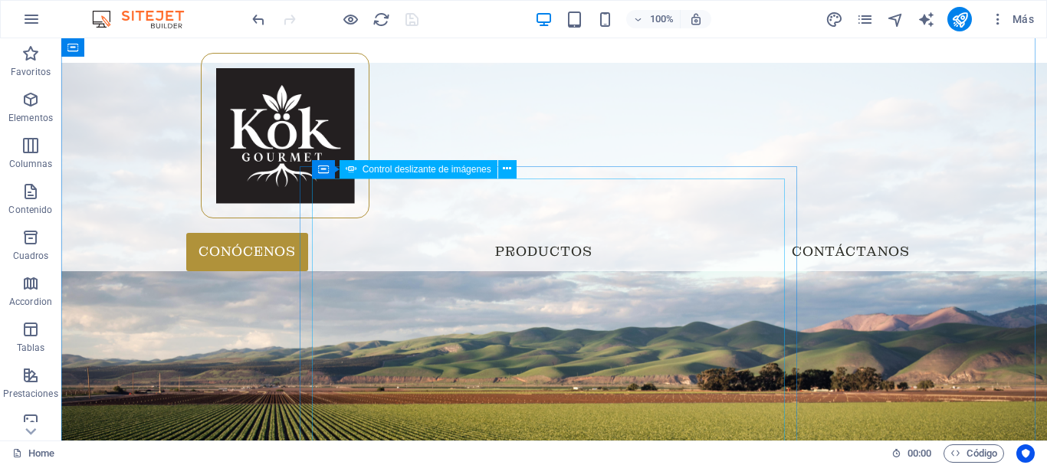
scroll to position [0, 0]
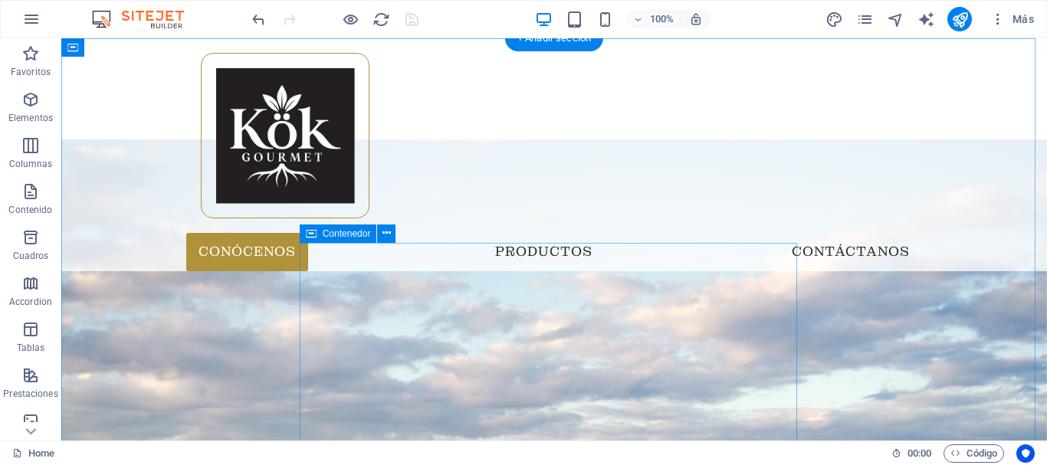
select select "%"
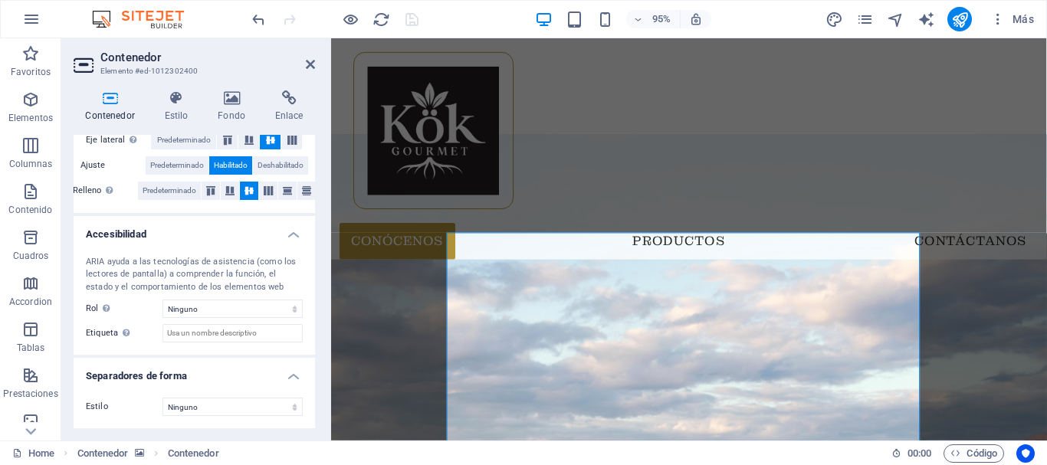
scroll to position [89, 0]
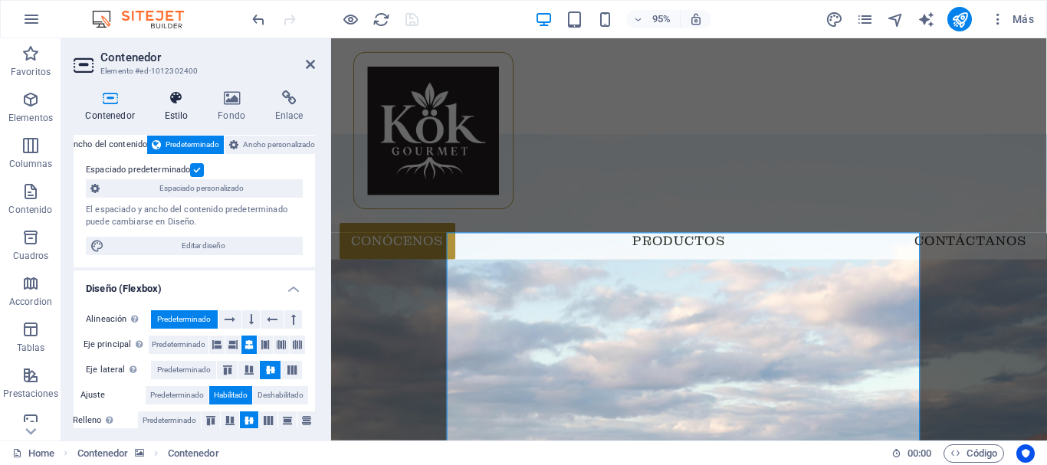
click at [178, 112] on h4 "Estilo" at bounding box center [179, 106] width 54 height 32
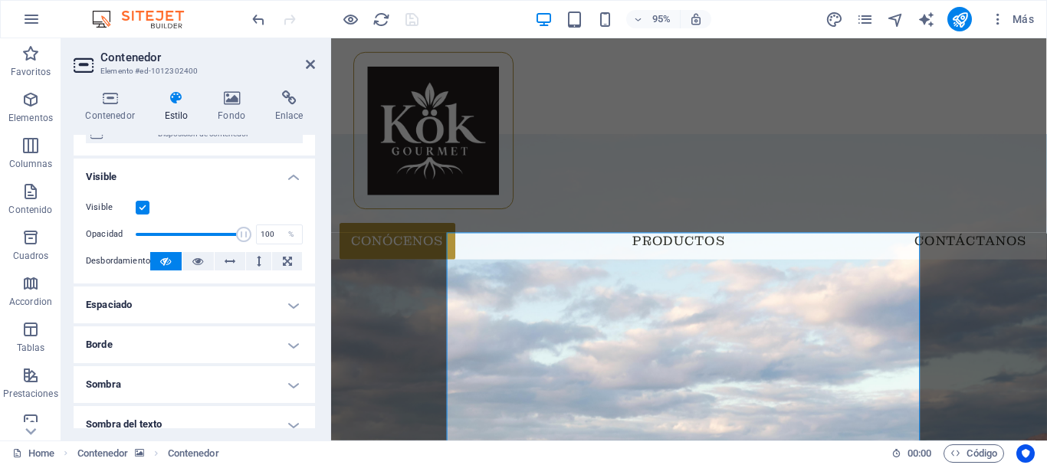
scroll to position [307, 0]
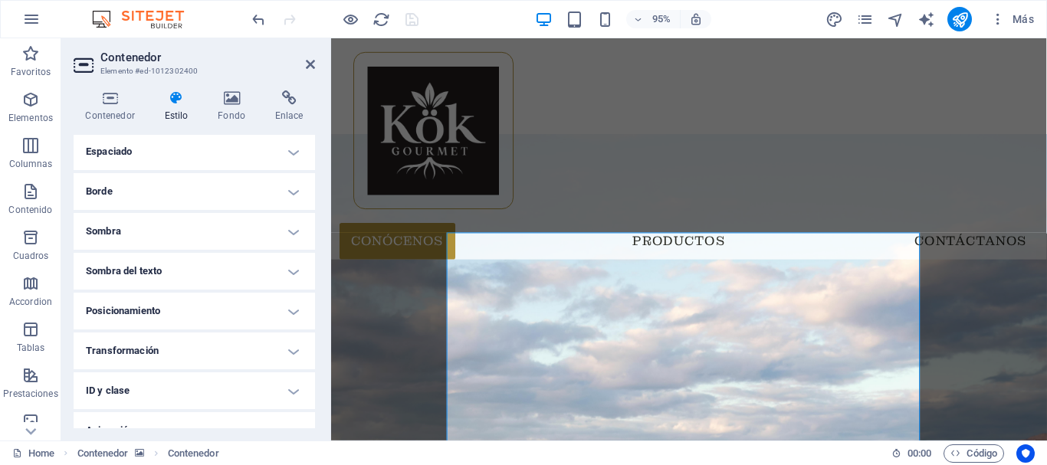
click at [189, 185] on h4 "Borde" at bounding box center [194, 191] width 241 height 37
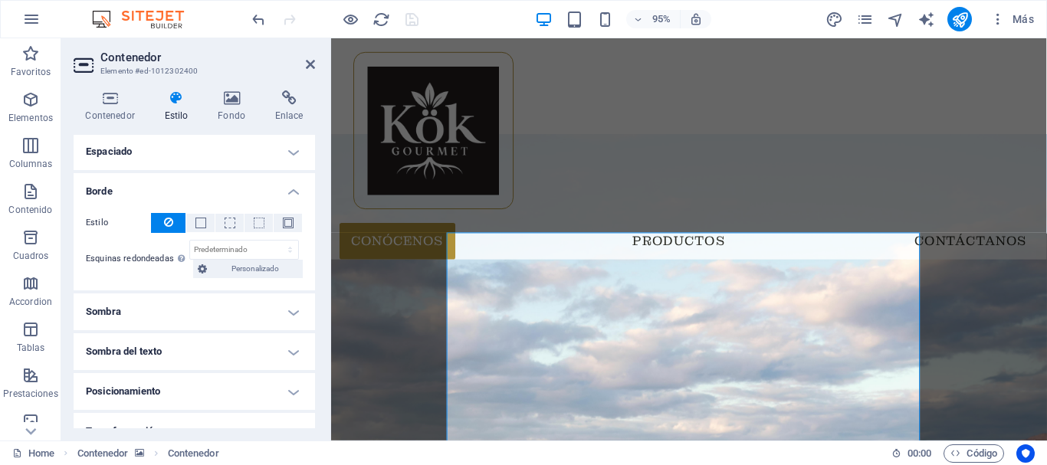
click at [148, 140] on h4 "Espaciado" at bounding box center [194, 151] width 241 height 37
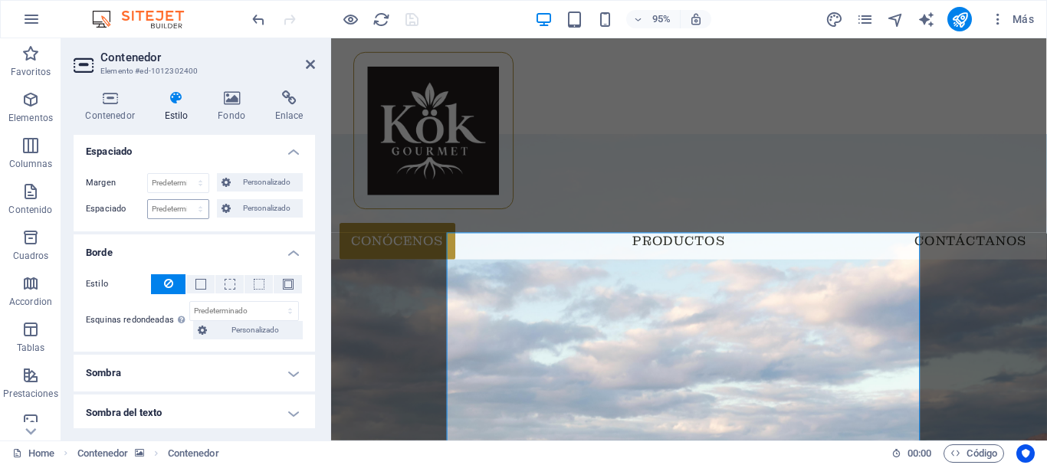
click at [177, 199] on div "Predeterminado px rem % vh vw Personalizado" at bounding box center [178, 209] width 62 height 20
click at [182, 204] on select "Predeterminado px rem % vh vw Personalizado" at bounding box center [178, 209] width 61 height 18
select select "px"
click at [185, 200] on select "Predeterminado px rem % vh vw Personalizado" at bounding box center [178, 209] width 61 height 18
type input "0"
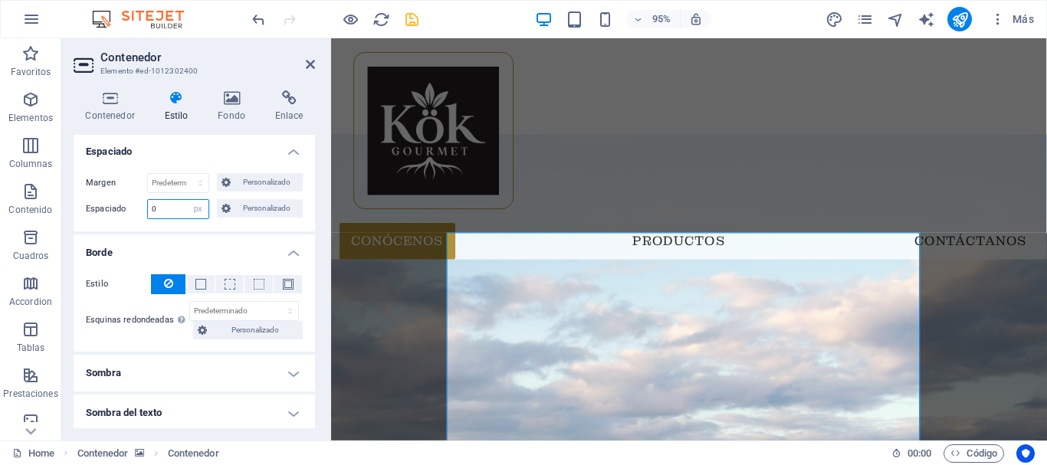
click at [172, 205] on input "0" at bounding box center [178, 209] width 61 height 18
click at [193, 207] on select "Predeterminado px rem % vh vw Personalizado" at bounding box center [197, 209] width 21 height 18
click at [187, 200] on select "Predeterminado px rem % vh vw Personalizado" at bounding box center [197, 209] width 21 height 18
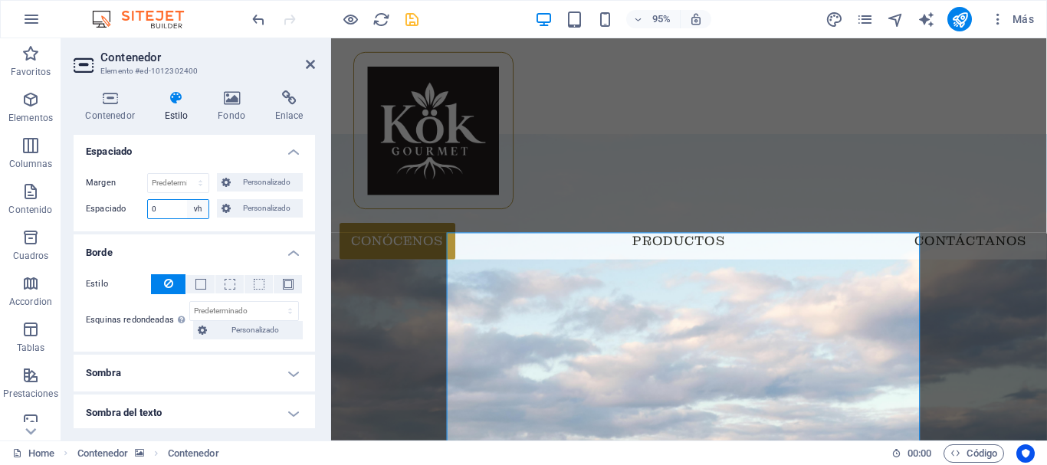
click at [199, 208] on select "Predeterminado px rem % vh vw Personalizado" at bounding box center [197, 209] width 21 height 18
select select "%"
click at [187, 200] on select "Predeterminado px rem % vh vw Personalizado" at bounding box center [197, 209] width 21 height 18
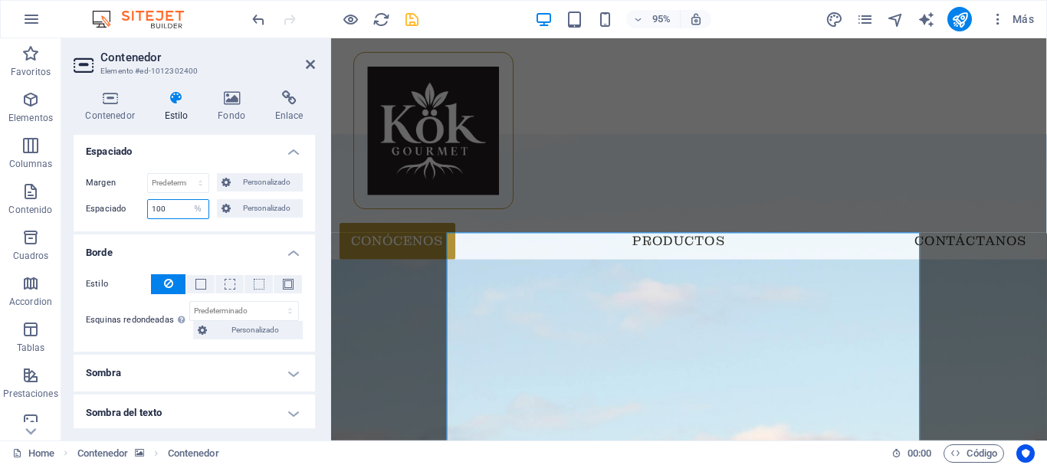
type input "1"
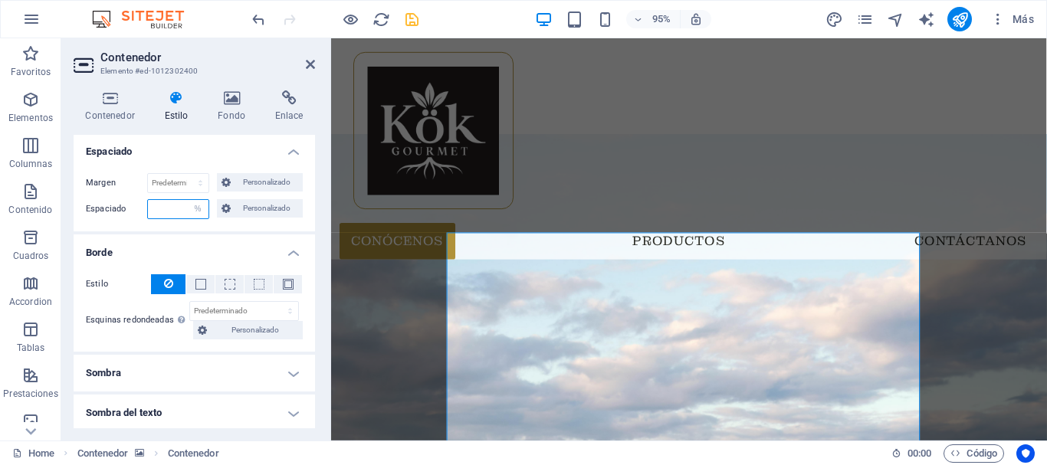
type input "2"
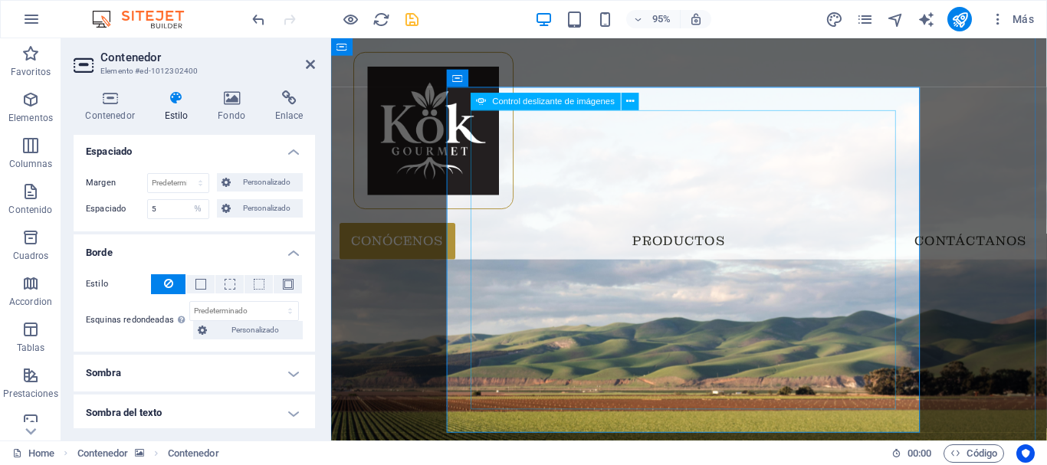
scroll to position [0, 0]
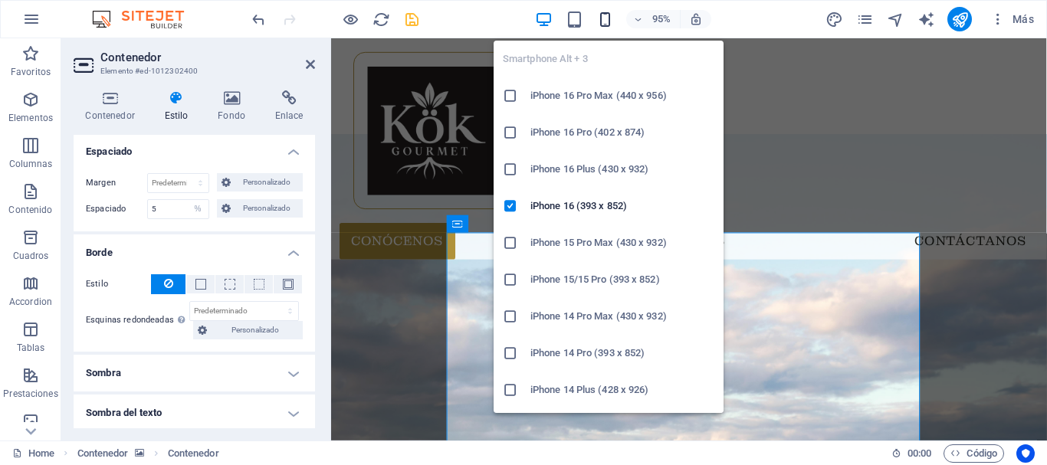
click at [603, 21] on icon "button" at bounding box center [605, 20] width 18 height 18
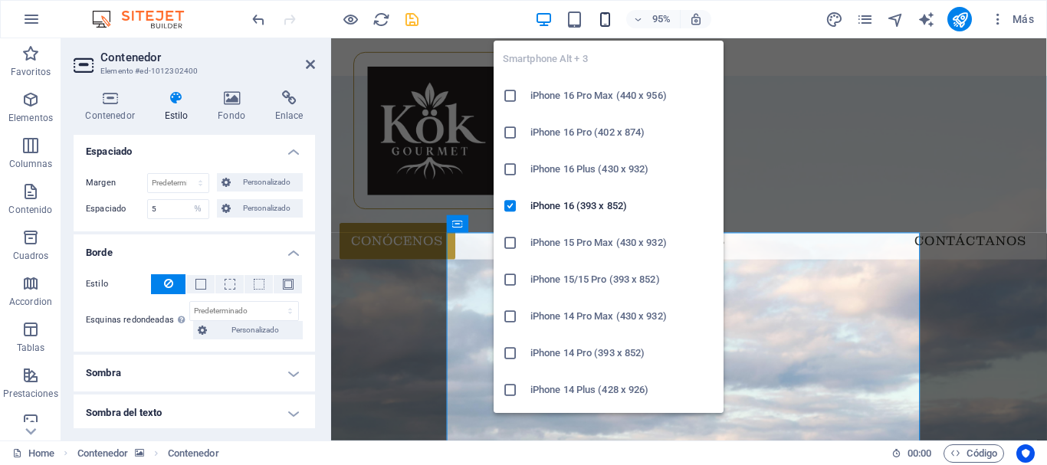
type input "0"
select select "px"
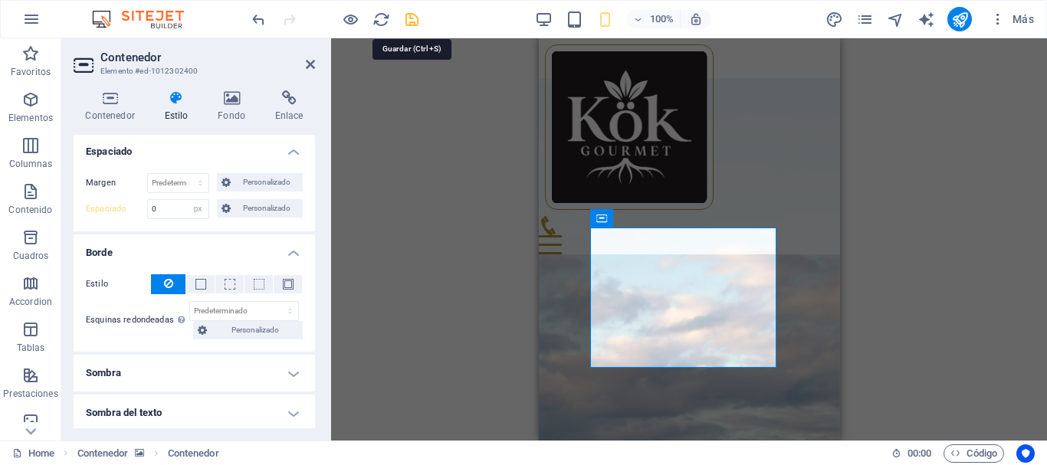
click at [414, 15] on icon "save" at bounding box center [412, 20] width 18 height 18
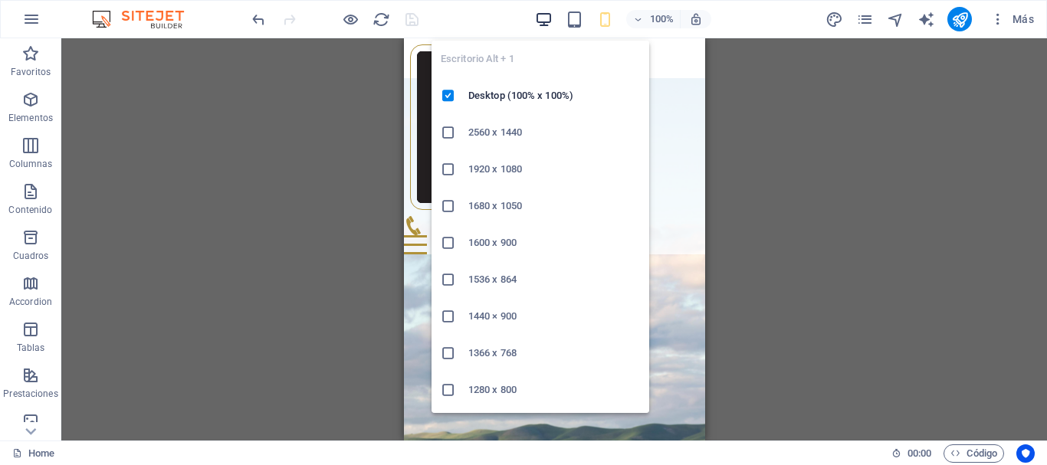
click at [541, 15] on icon "button" at bounding box center [544, 20] width 18 height 18
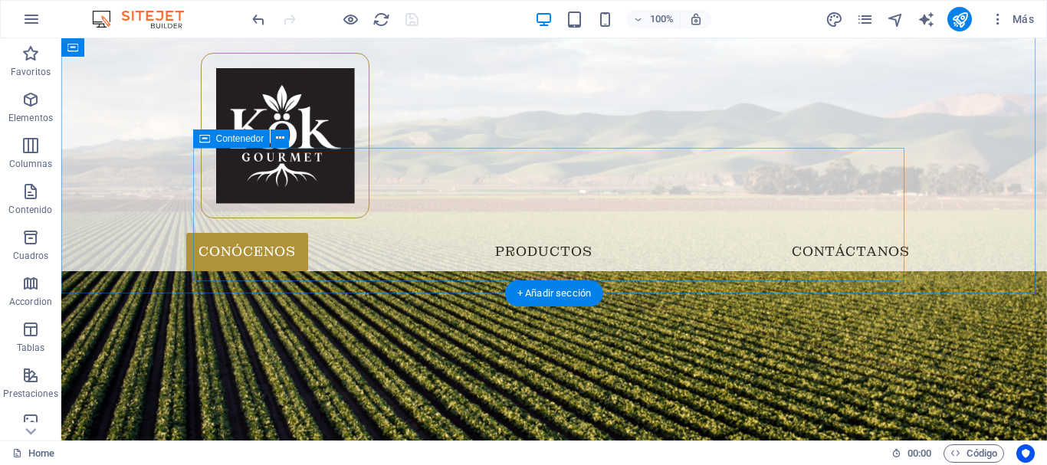
scroll to position [613, 0]
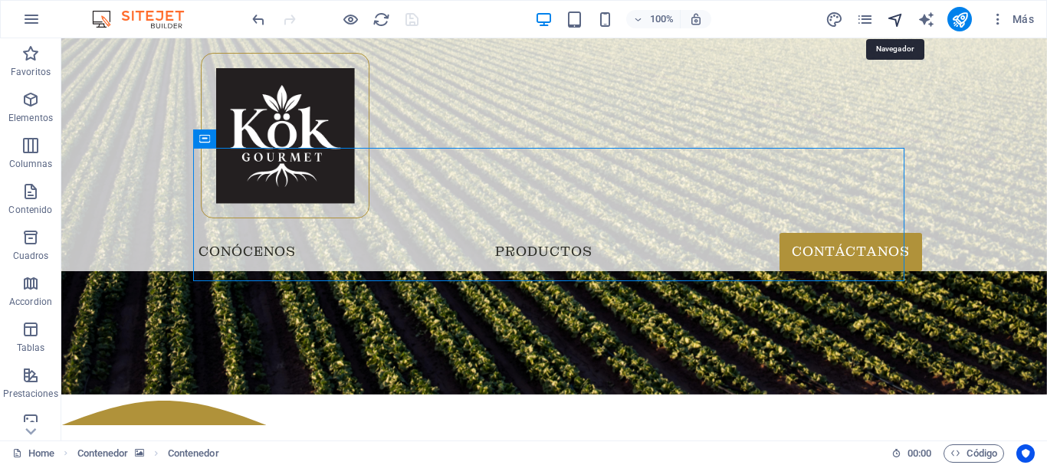
click at [897, 19] on icon "navigator" at bounding box center [896, 20] width 18 height 18
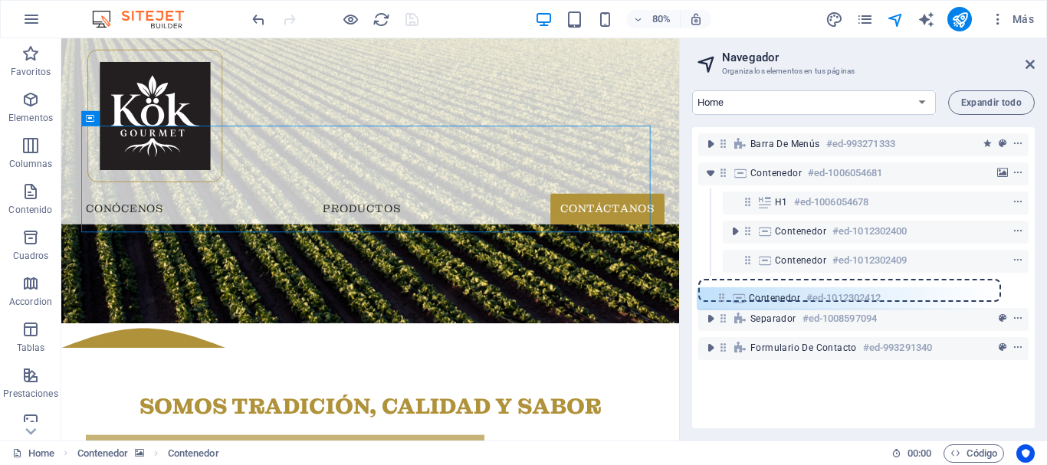
drag, startPoint x: 746, startPoint y: 290, endPoint x: 716, endPoint y: 300, distance: 32.2
click at [716, 300] on div "Barra de menús #ed-993271333 Contenedor #ed-1006054681 H1 #ed-1006054678 Conten…" at bounding box center [863, 277] width 343 height 301
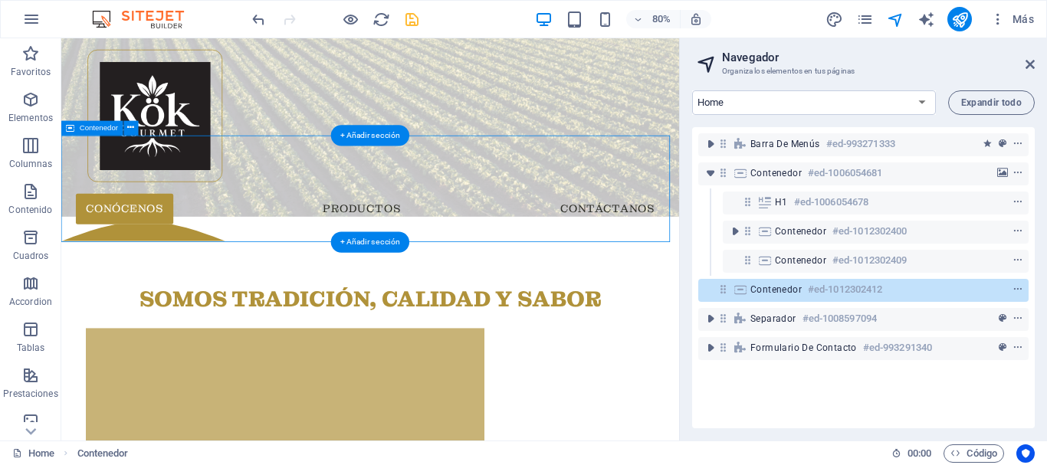
scroll to position [460, 0]
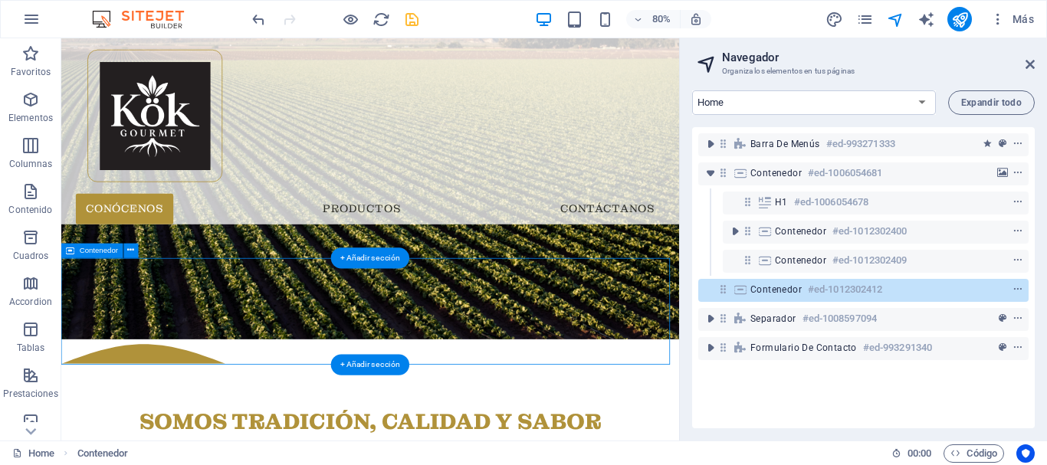
drag, startPoint x: 513, startPoint y: 451, endPoint x: 581, endPoint y: 487, distance: 76.8
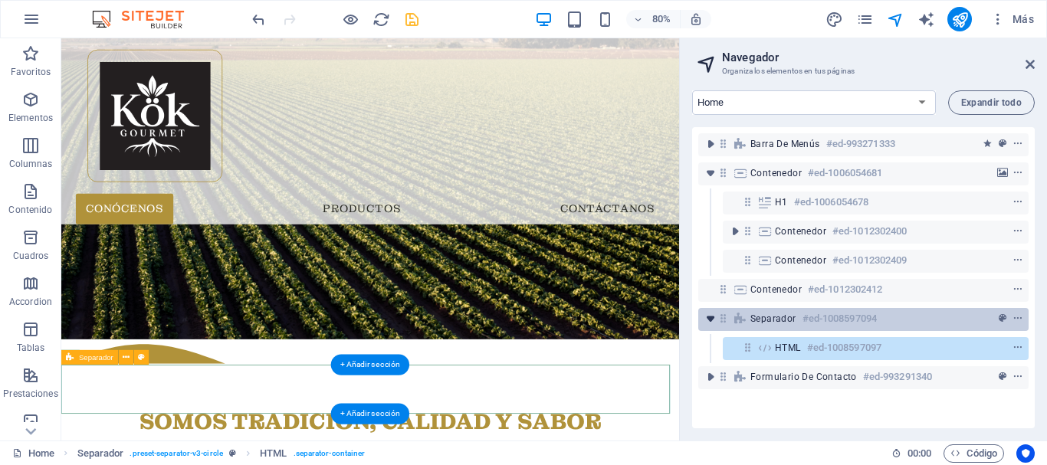
click at [715, 323] on icon "toggle-expand" at bounding box center [710, 318] width 15 height 15
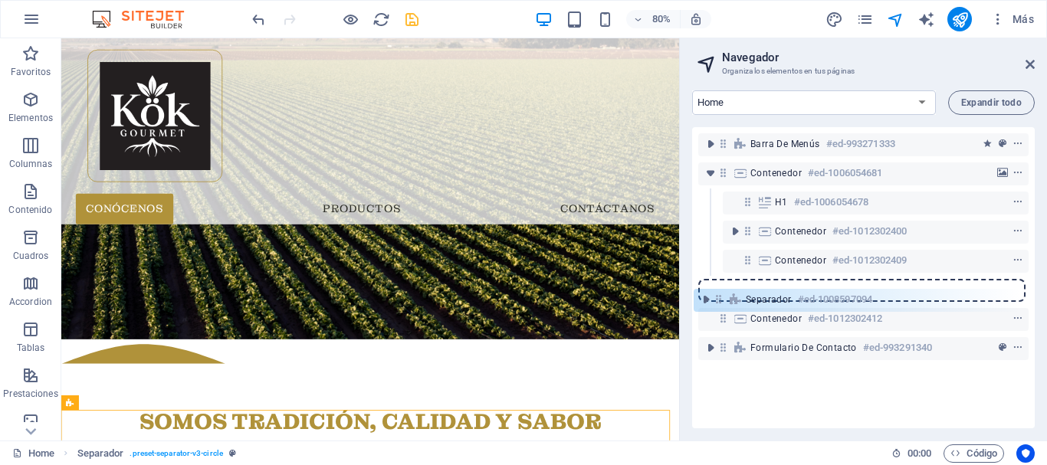
drag, startPoint x: 726, startPoint y: 320, endPoint x: 717, endPoint y: 300, distance: 22.3
click at [717, 300] on div "Barra de menús #ed-993271333 Contenedor #ed-1006054681 H1 #ed-1006054678 Conten…" at bounding box center [863, 277] width 343 height 301
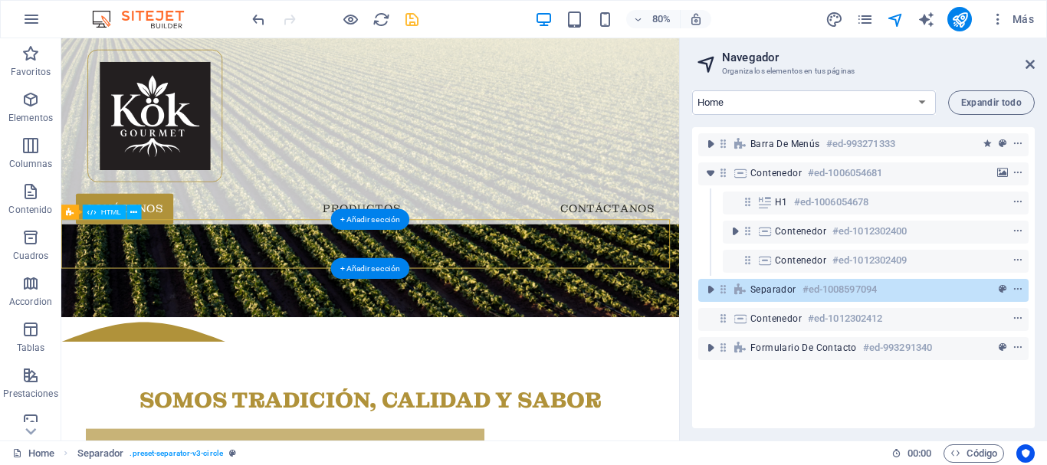
scroll to position [613, 0]
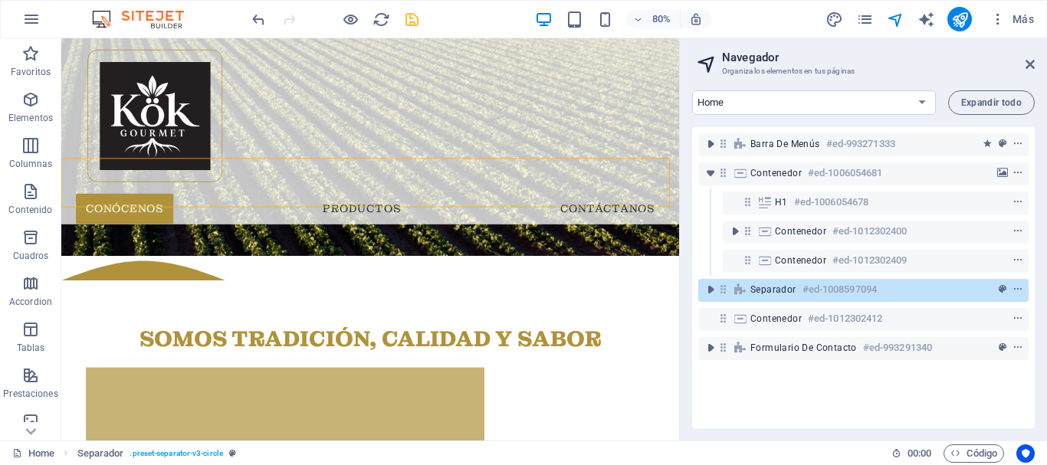
click at [409, 21] on icon "save" at bounding box center [412, 20] width 18 height 18
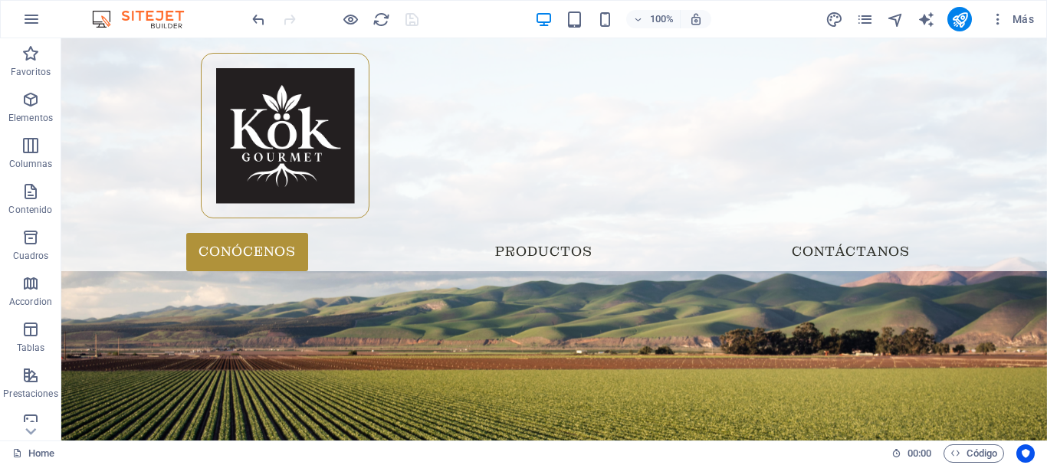
scroll to position [0, 0]
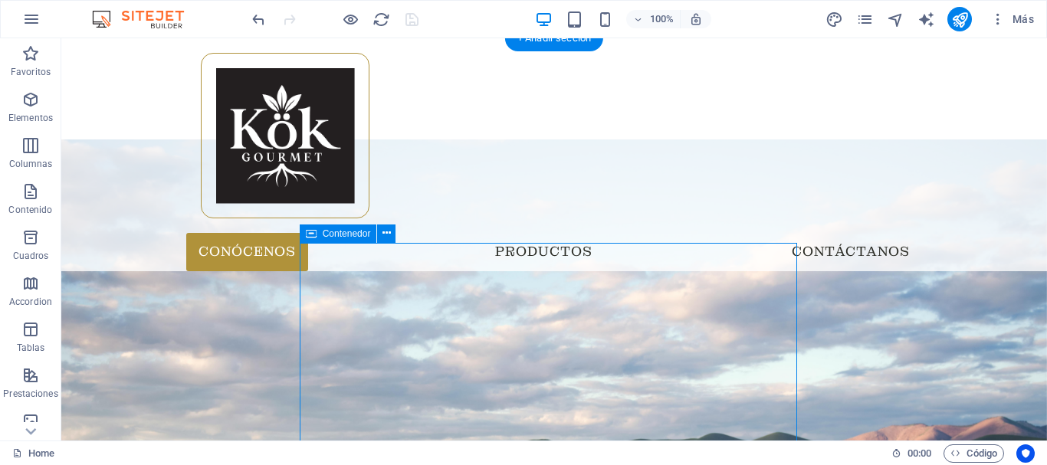
select select "px"
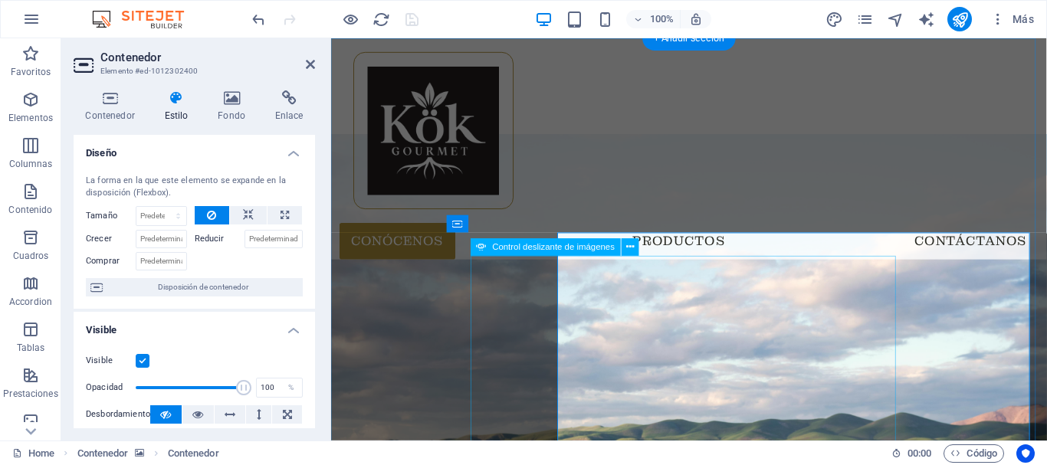
type input "5"
select select "%"
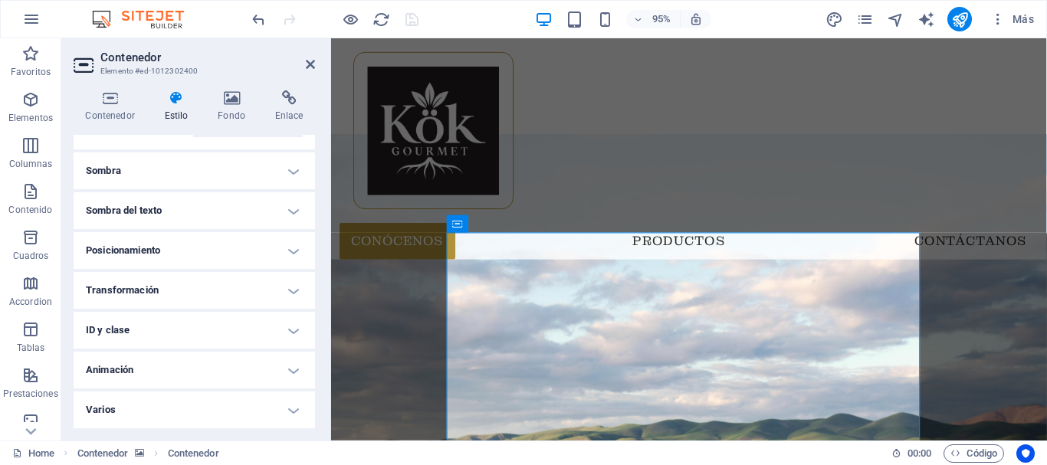
scroll to position [432, 0]
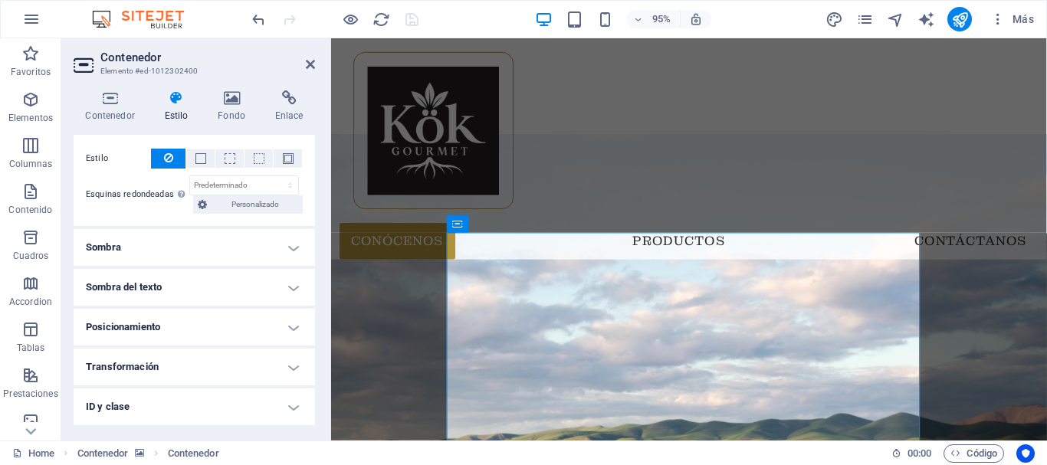
click at [152, 248] on h4 "Sombra" at bounding box center [194, 247] width 241 height 37
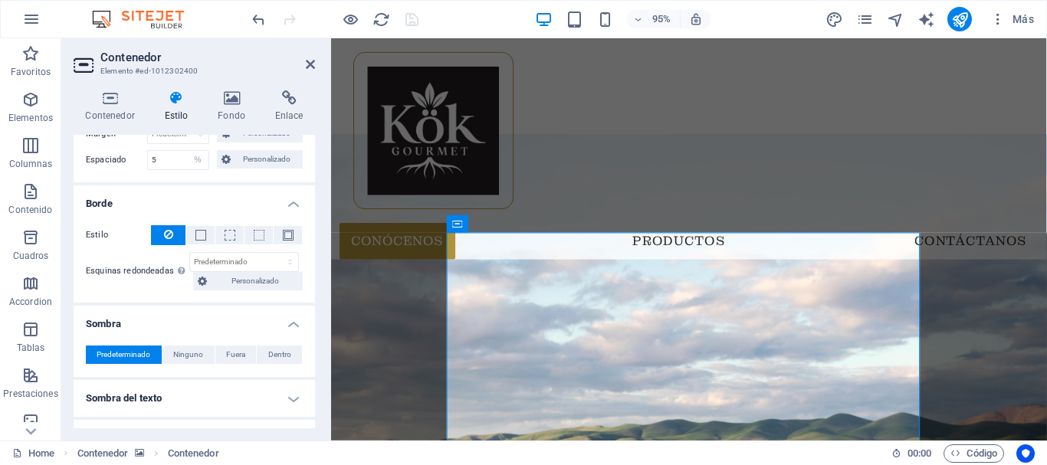
scroll to position [279, 0]
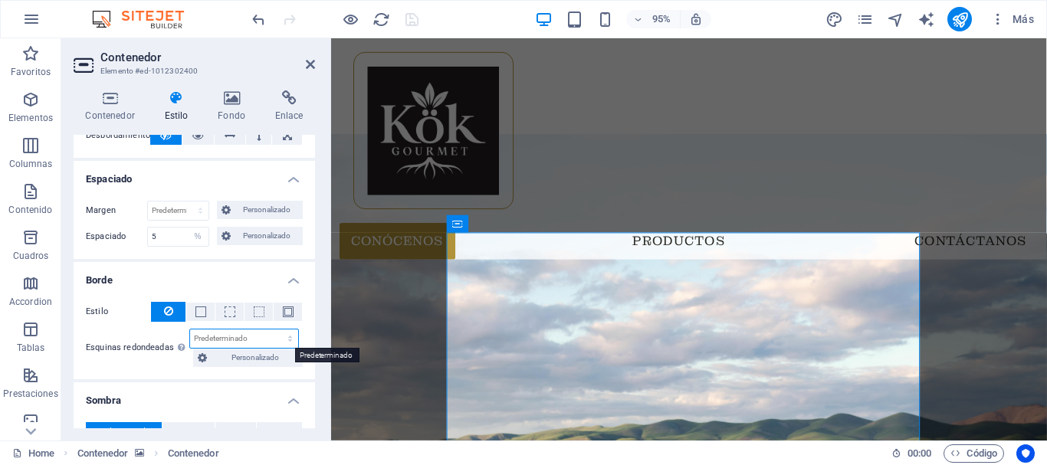
click at [248, 339] on select "Predeterminado px rem % vh vw Personalizado" at bounding box center [244, 339] width 108 height 18
select select "px"
click at [274, 330] on select "Predeterminado px rem % vh vw Personalizado" at bounding box center [244, 339] width 108 height 18
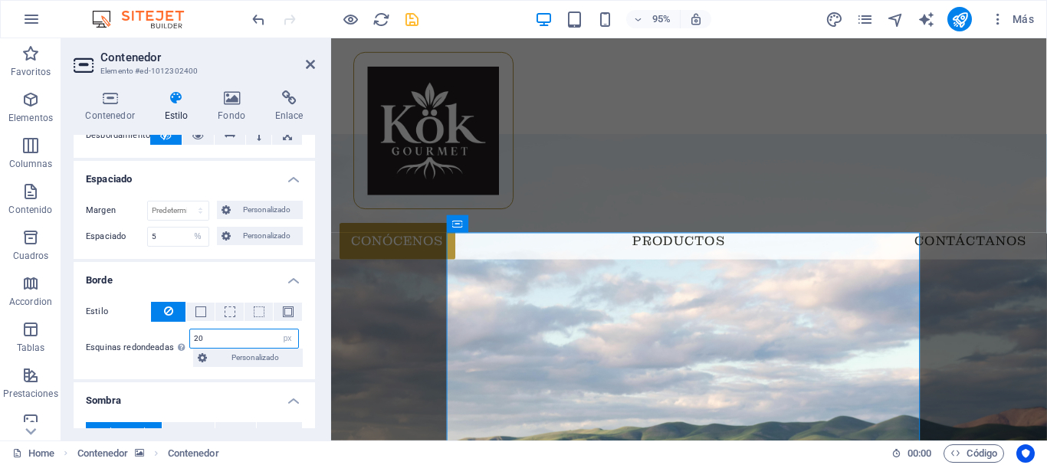
type input "20"
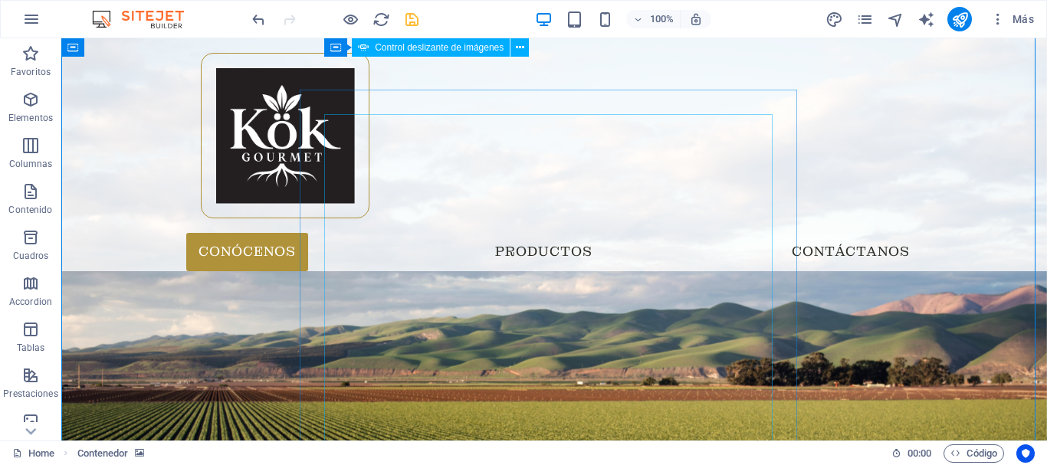
scroll to position [77, 0]
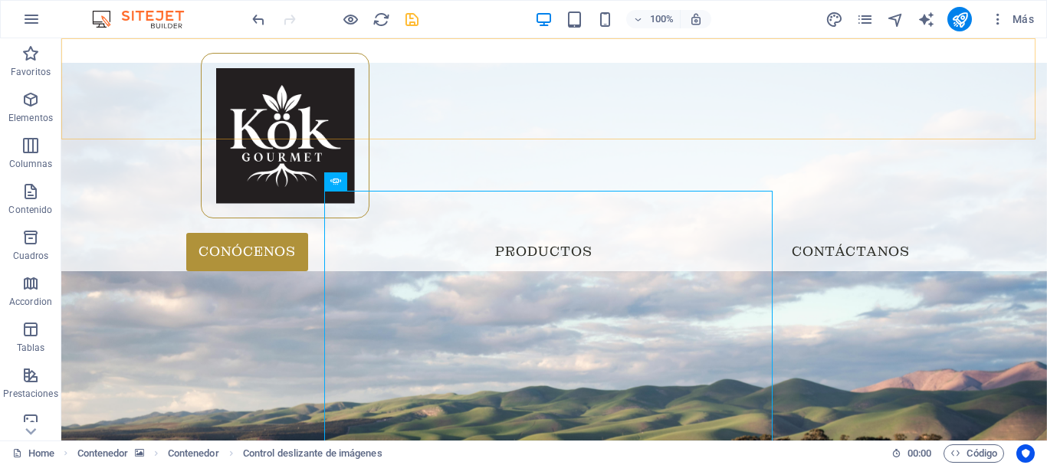
scroll to position [0, 0]
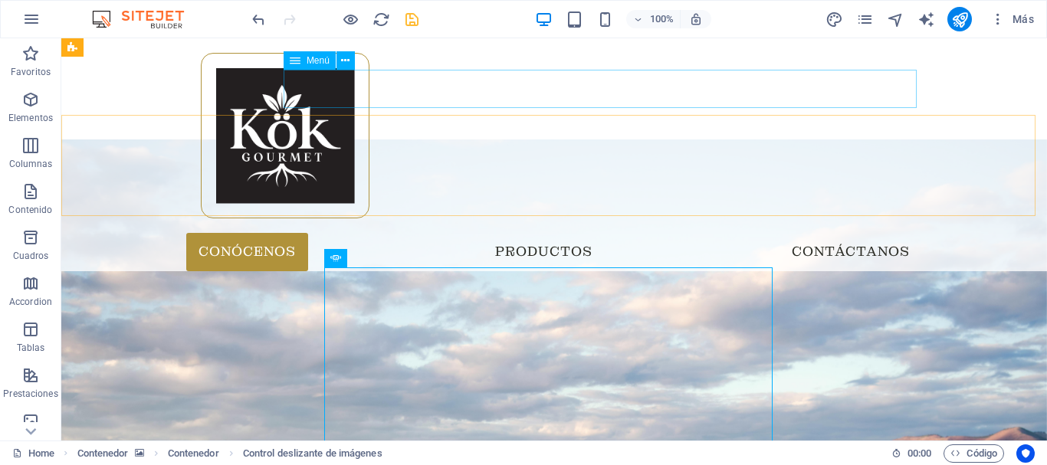
click at [362, 233] on nav "Conócenos Productos Contáctanos" at bounding box center [554, 252] width 736 height 38
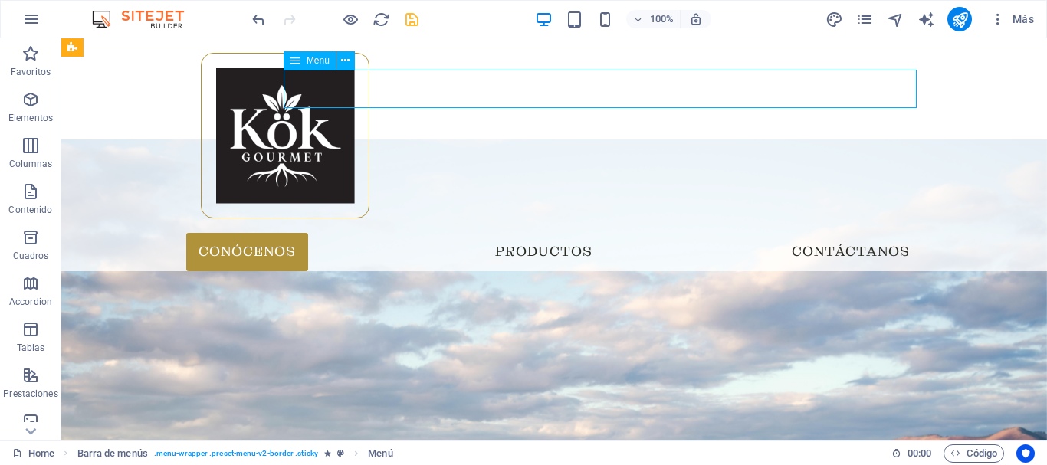
click at [360, 233] on nav "Conócenos Productos Contáctanos" at bounding box center [554, 252] width 736 height 38
click at [580, 233] on nav "Conócenos Productos Contáctanos" at bounding box center [554, 252] width 736 height 38
click at [861, 233] on nav "Conócenos Productos Contáctanos" at bounding box center [554, 252] width 736 height 38
click at [853, 233] on nav "Conócenos Productos Contáctanos" at bounding box center [554, 252] width 736 height 38
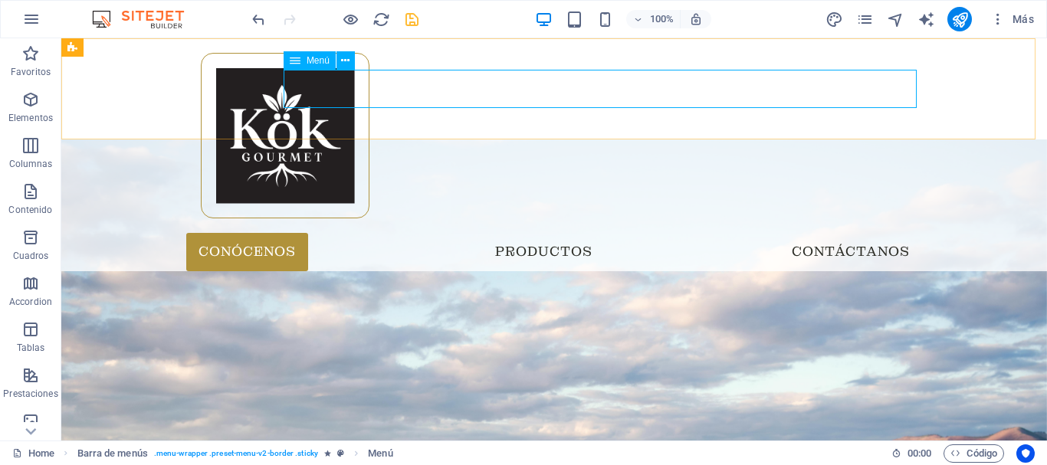
click at [853, 233] on nav "Conócenos Productos Contáctanos" at bounding box center [554, 252] width 736 height 38
click at [842, 233] on nav "Conócenos Productos Contáctanos" at bounding box center [554, 252] width 736 height 38
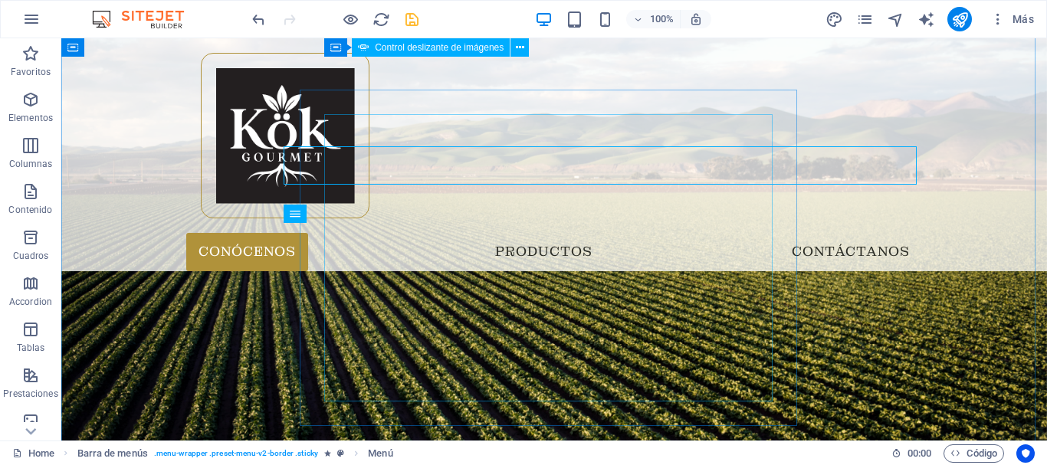
scroll to position [77, 0]
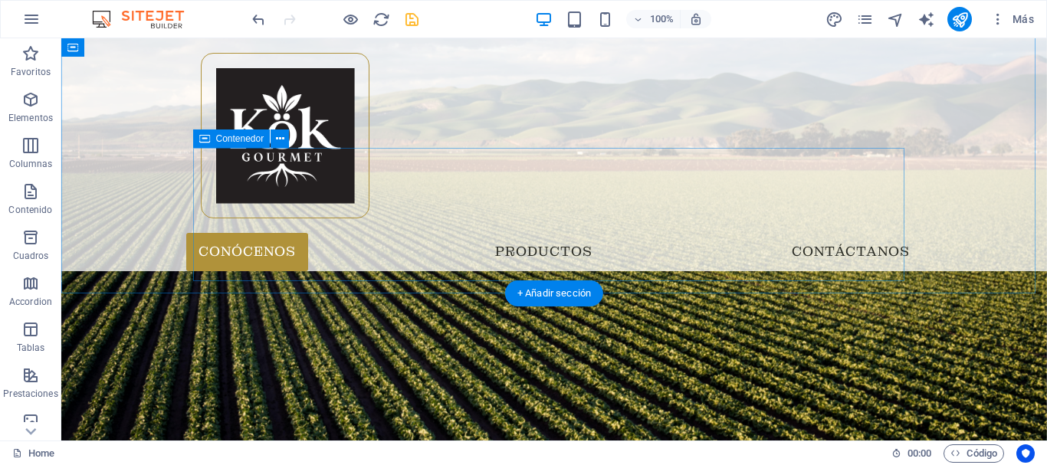
scroll to position [613, 0]
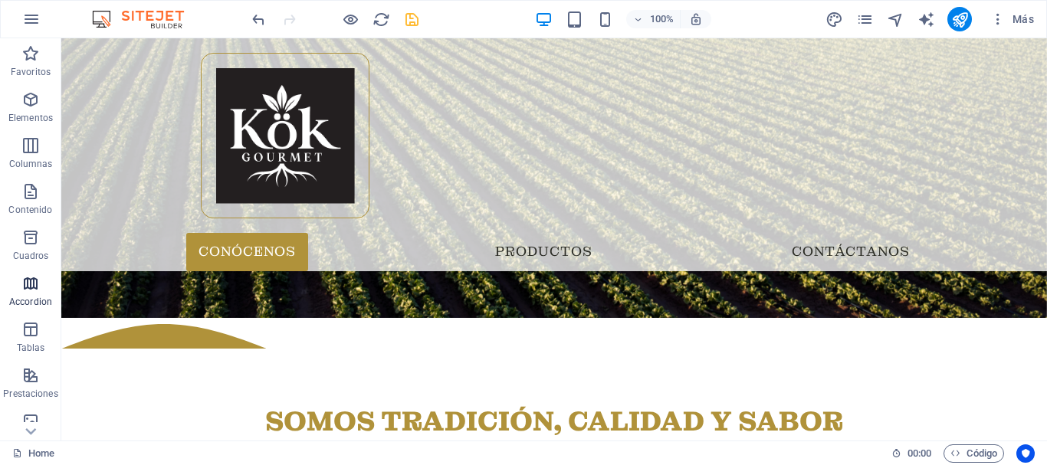
drag, startPoint x: 27, startPoint y: 277, endPoint x: 69, endPoint y: 268, distance: 43.1
click at [28, 277] on icon "button" at bounding box center [30, 283] width 18 height 18
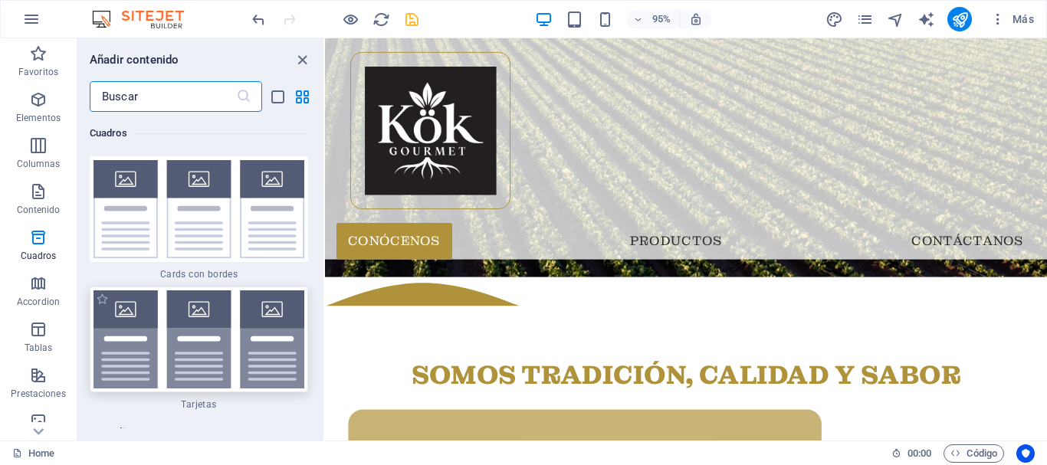
scroll to position [9150, 0]
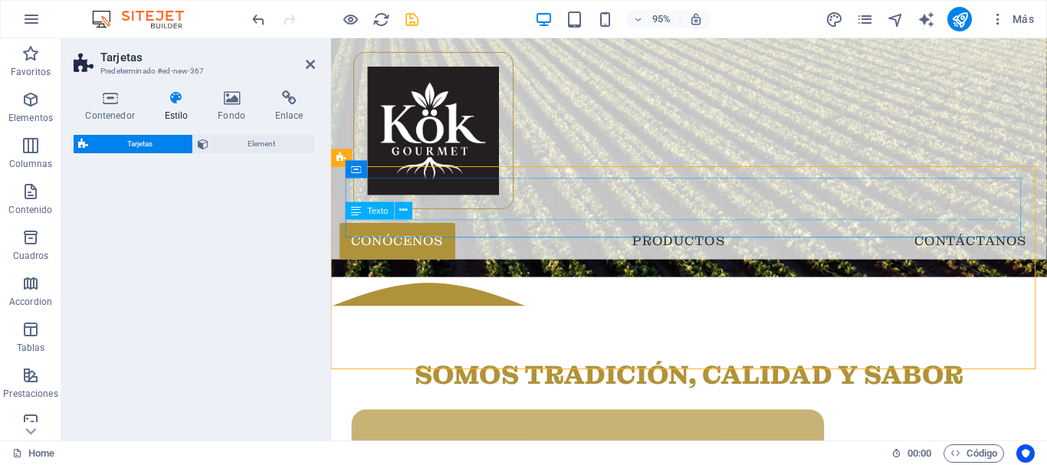
select select "rem"
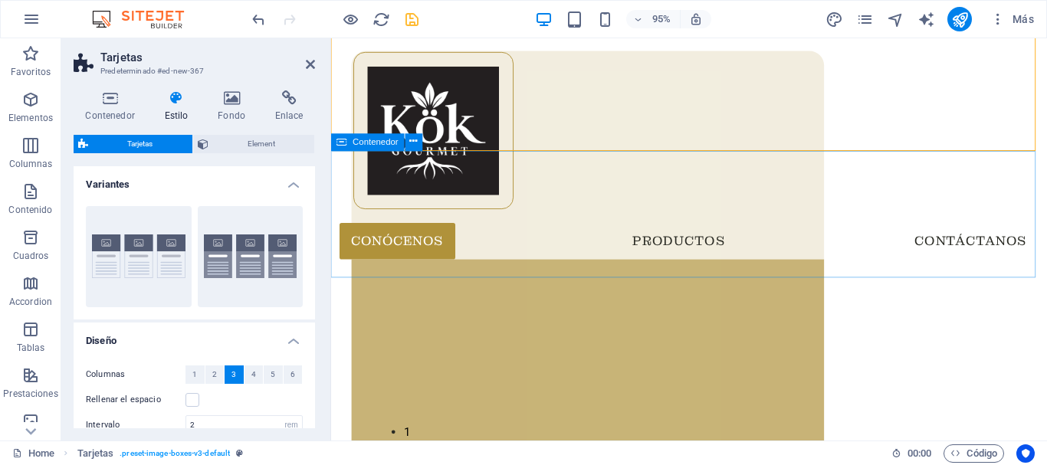
scroll to position [837, 0]
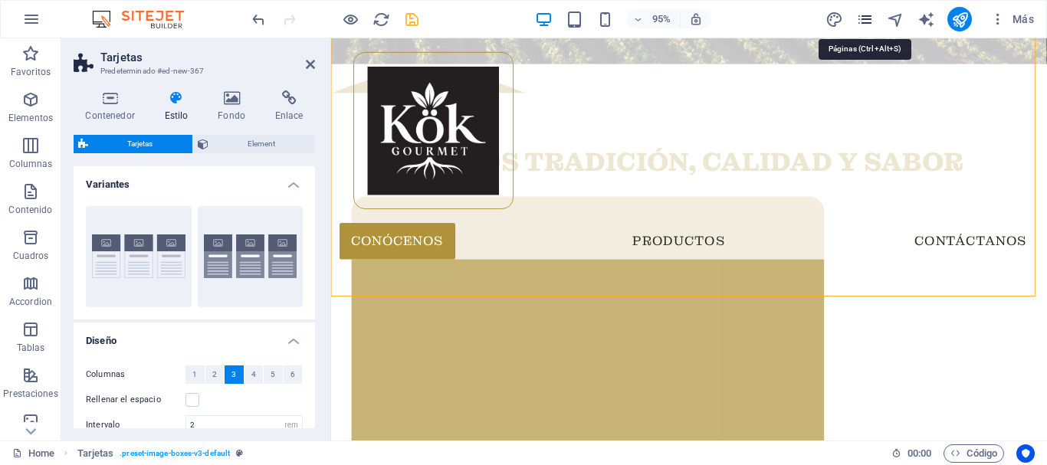
click at [865, 12] on icon "pages" at bounding box center [865, 20] width 18 height 18
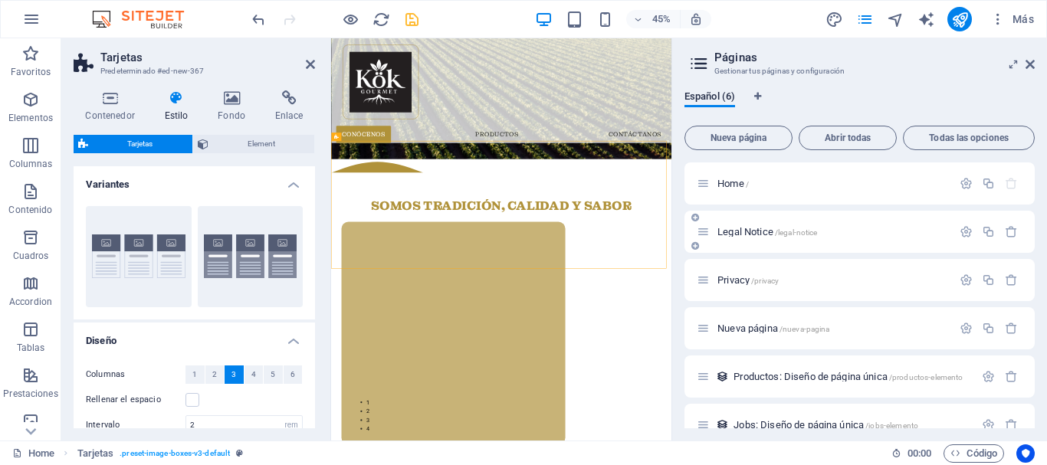
scroll to position [24, 0]
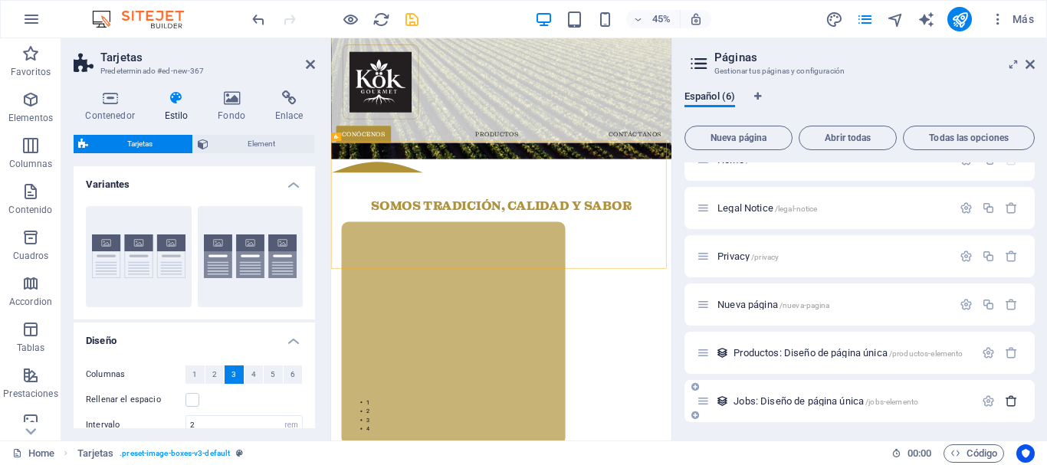
click at [1005, 402] on icon "button" at bounding box center [1011, 401] width 13 height 13
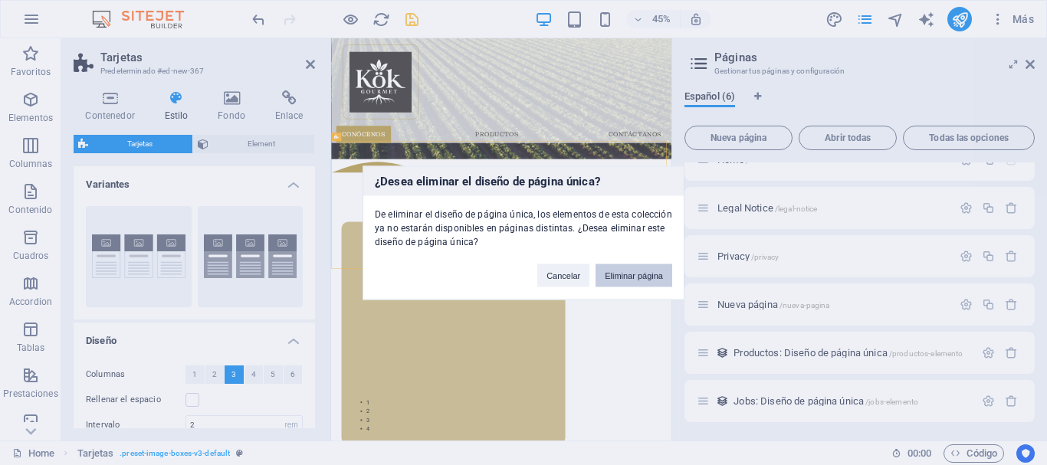
click at [626, 271] on button "Eliminar página" at bounding box center [633, 275] width 77 height 23
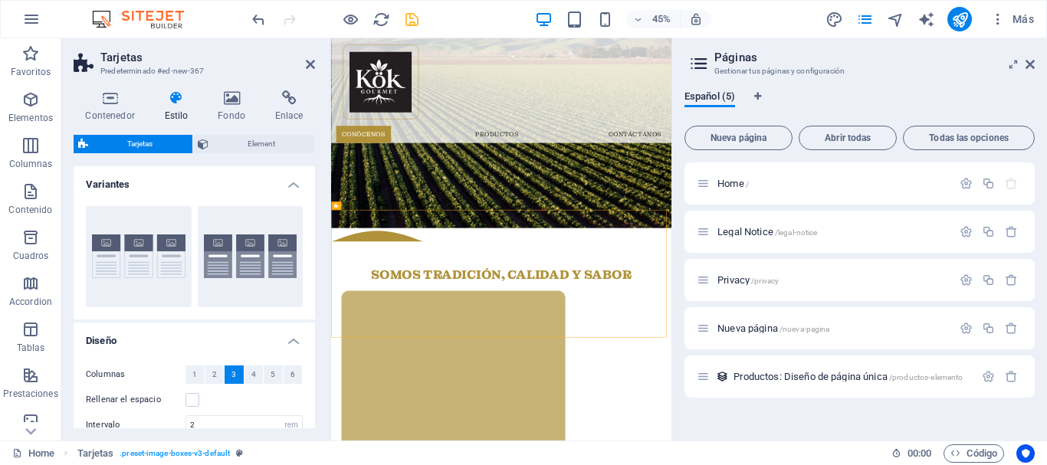
scroll to position [148, 0]
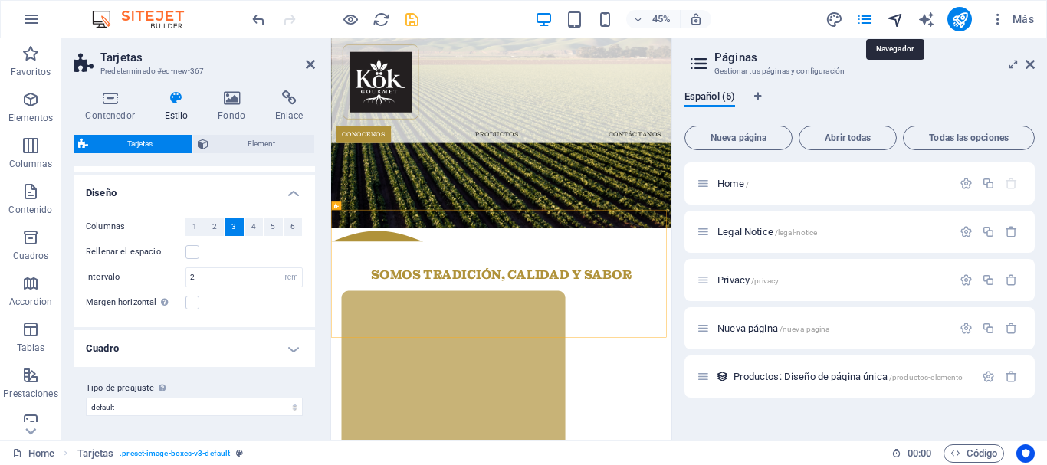
click at [893, 18] on icon "navigator" at bounding box center [896, 20] width 18 height 18
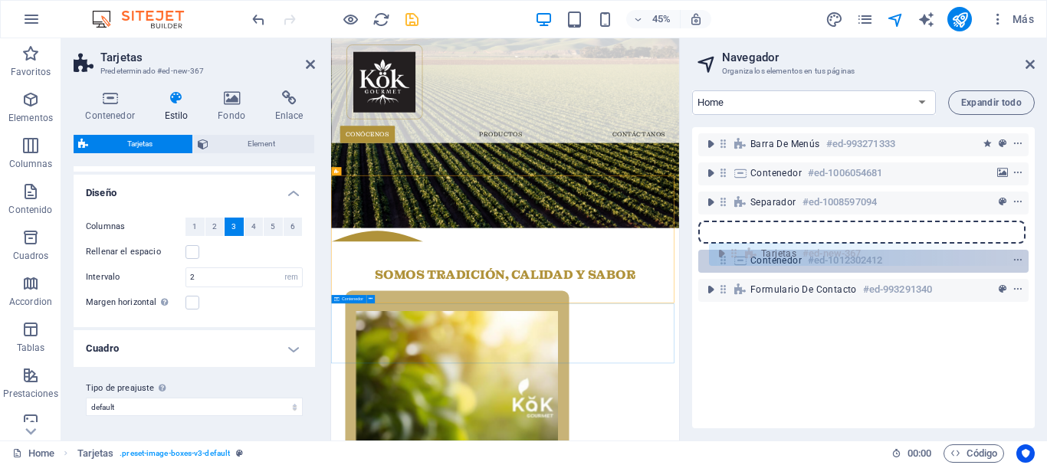
drag, startPoint x: 727, startPoint y: 232, endPoint x: 739, endPoint y: 260, distance: 30.2
click at [739, 260] on div "Barra de menús #ed-993271333 Contenedor #ed-1006054681 Separador #ed-1008597094…" at bounding box center [863, 277] width 343 height 301
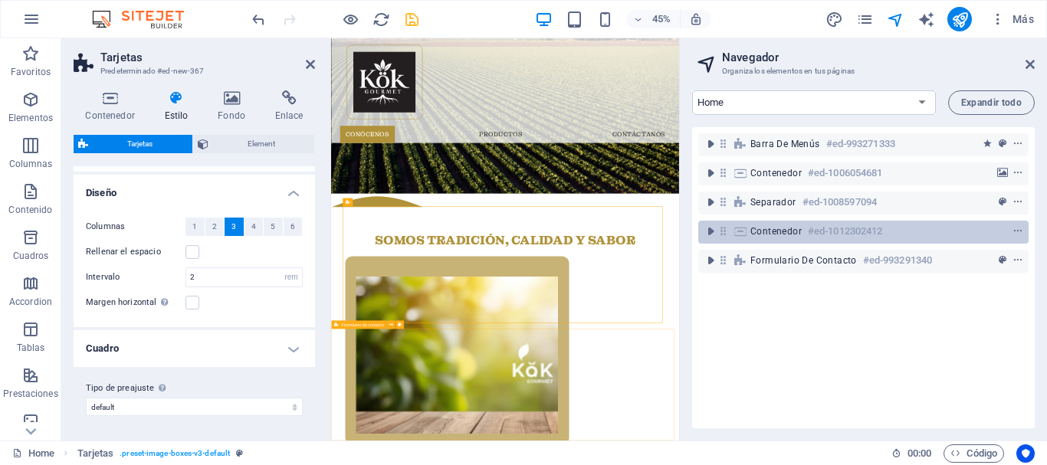
scroll to position [386, 0]
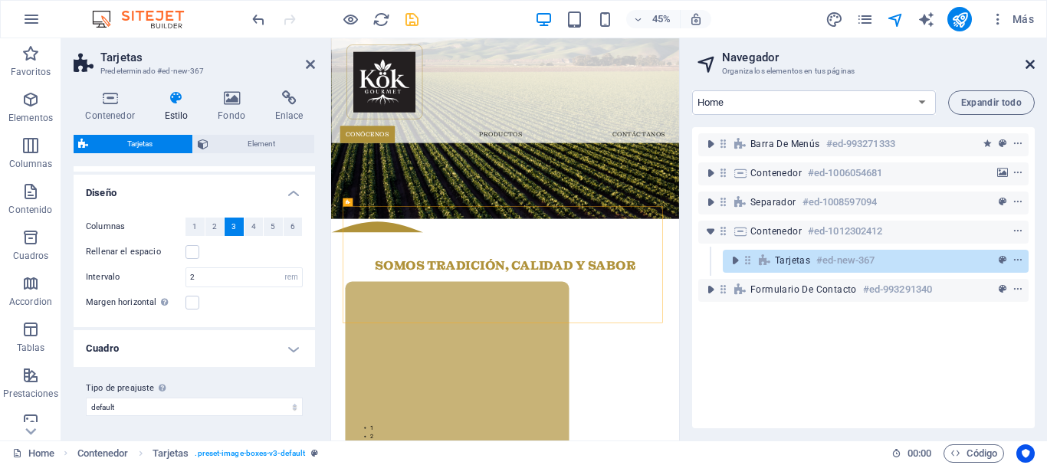
drag, startPoint x: 1025, startPoint y: 62, endPoint x: 595, endPoint y: 100, distance: 432.3
click at [1025, 62] on icon at bounding box center [1029, 64] width 9 height 12
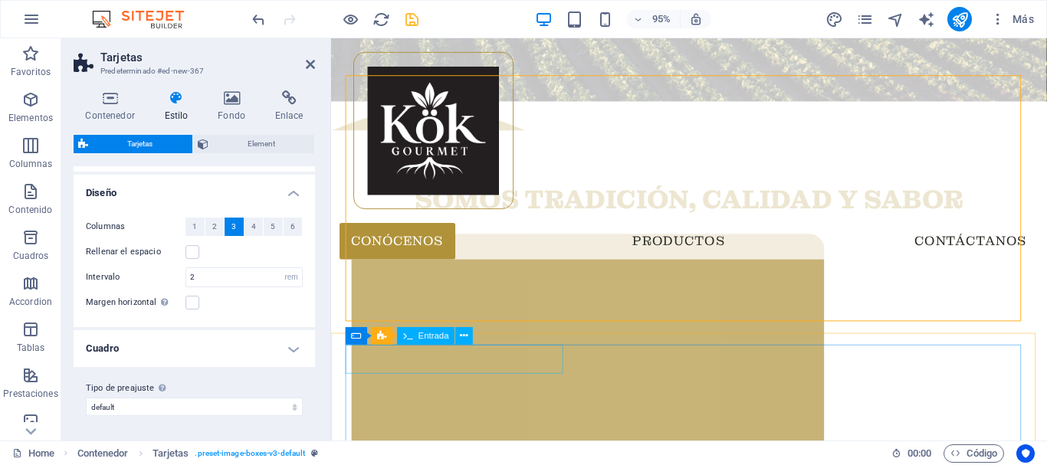
scroll to position [693, 0]
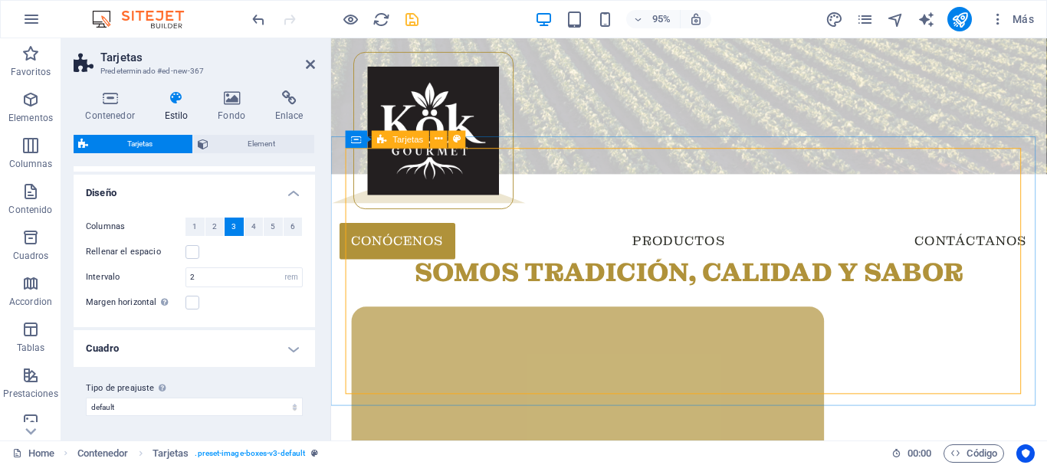
click at [284, 230] on button "6" at bounding box center [293, 227] width 19 height 18
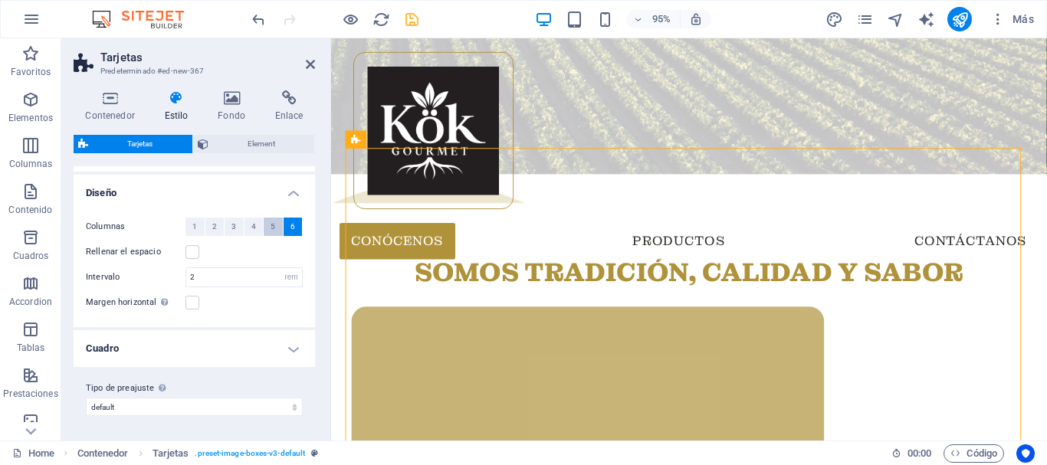
click at [273, 228] on span "5" at bounding box center [273, 227] width 5 height 18
click at [257, 227] on button "4" at bounding box center [253, 227] width 19 height 18
click at [228, 222] on button "3" at bounding box center [234, 227] width 19 height 18
click at [221, 225] on button "2" at bounding box center [214, 227] width 19 height 18
click at [200, 225] on button "1" at bounding box center [194, 227] width 19 height 18
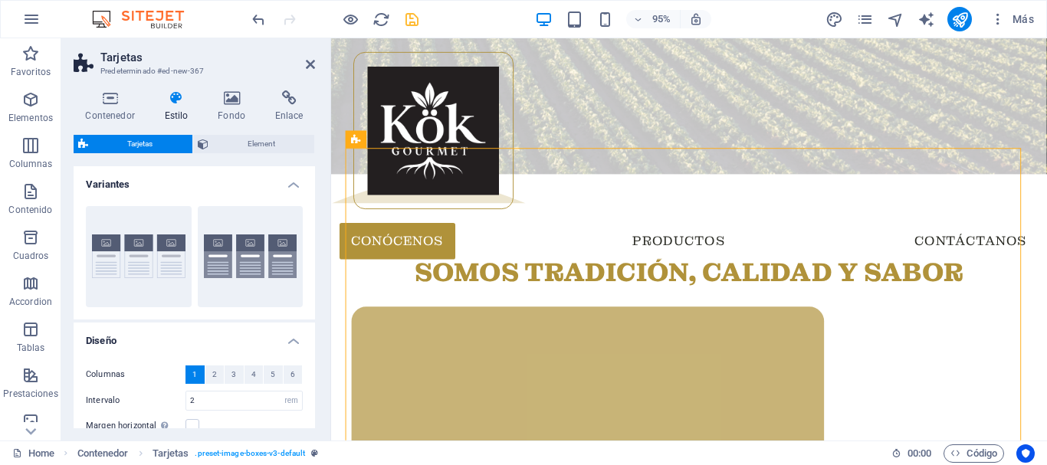
scroll to position [123, 0]
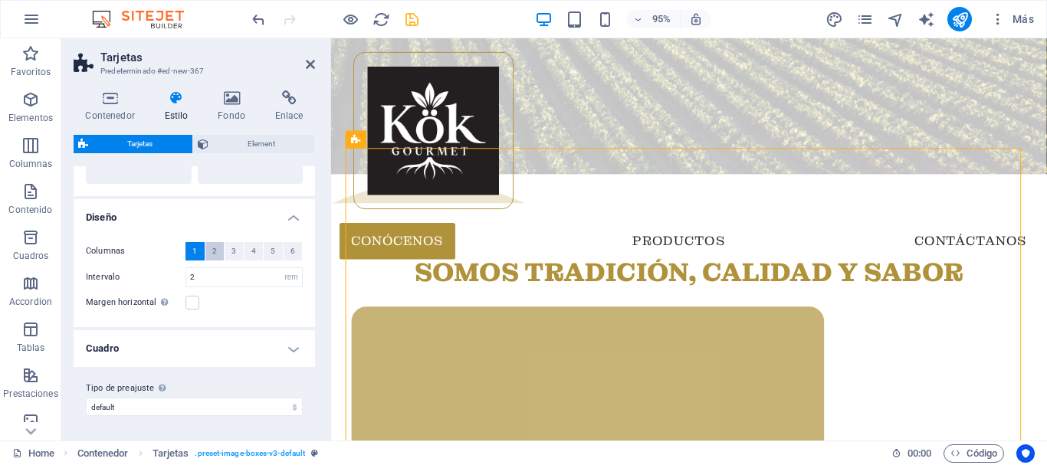
click at [212, 250] on span "2" at bounding box center [214, 251] width 5 height 18
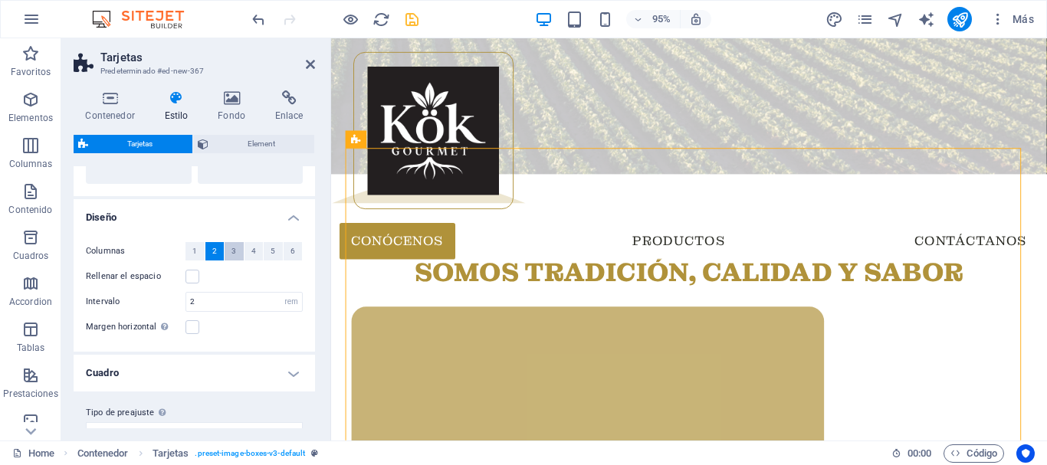
click at [229, 254] on button "3" at bounding box center [234, 251] width 19 height 18
click at [247, 251] on button "4" at bounding box center [253, 251] width 19 height 18
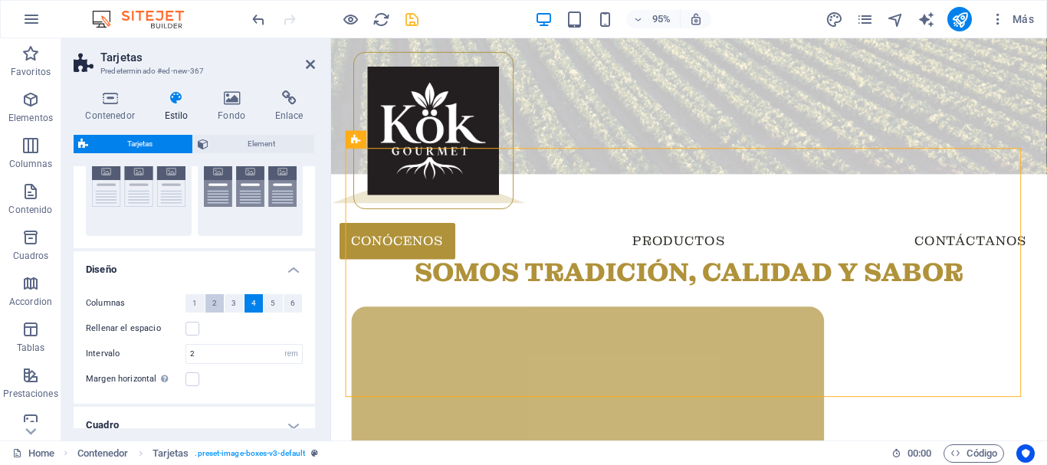
scroll to position [148, 0]
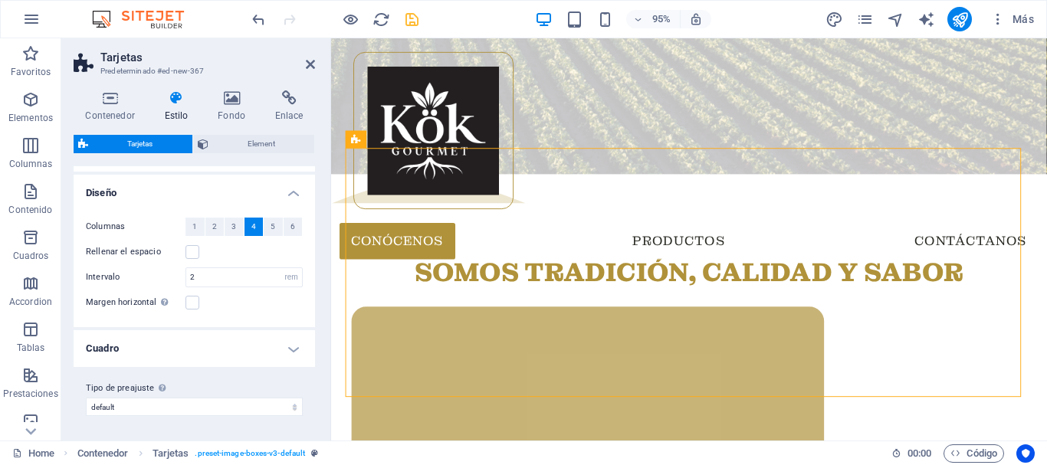
click at [183, 338] on h4 "Cuadro" at bounding box center [194, 348] width 241 height 37
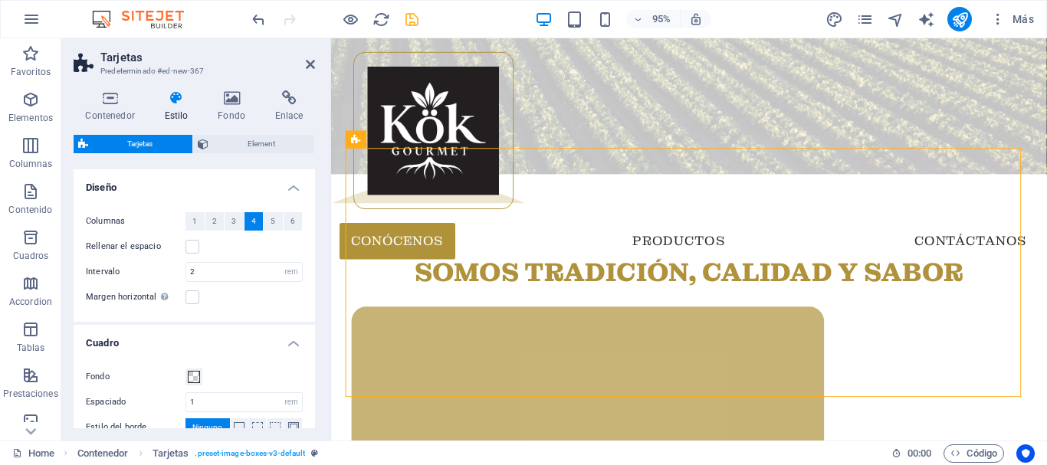
scroll to position [309, 0]
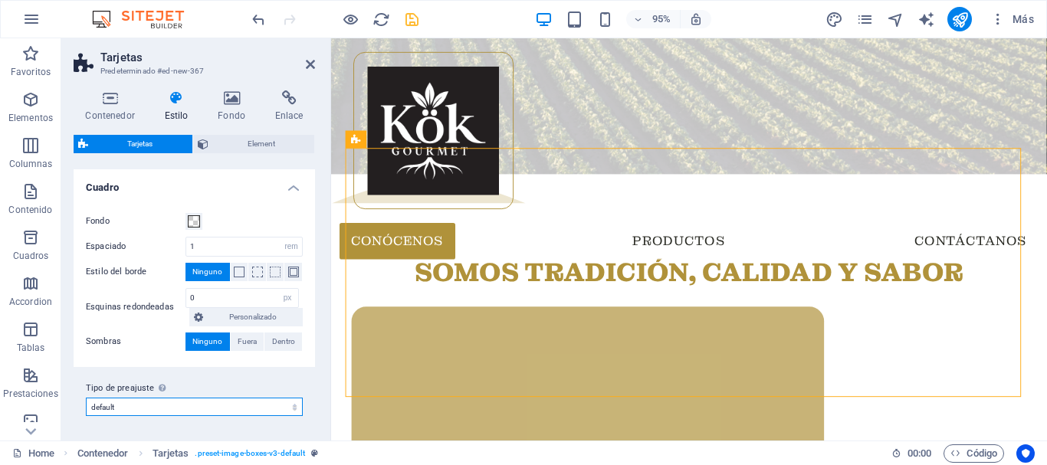
click at [156, 412] on select "default Añadir tipo de preajuste" at bounding box center [194, 407] width 217 height 18
click at [159, 411] on select "default Añadir tipo de preajuste" at bounding box center [194, 407] width 217 height 18
click at [157, 408] on select "default Añadir tipo de preajuste" at bounding box center [194, 407] width 217 height 18
click at [86, 398] on select "default Añadir tipo de preajuste" at bounding box center [194, 407] width 217 height 18
select select "preset-image-boxes-v3-default"
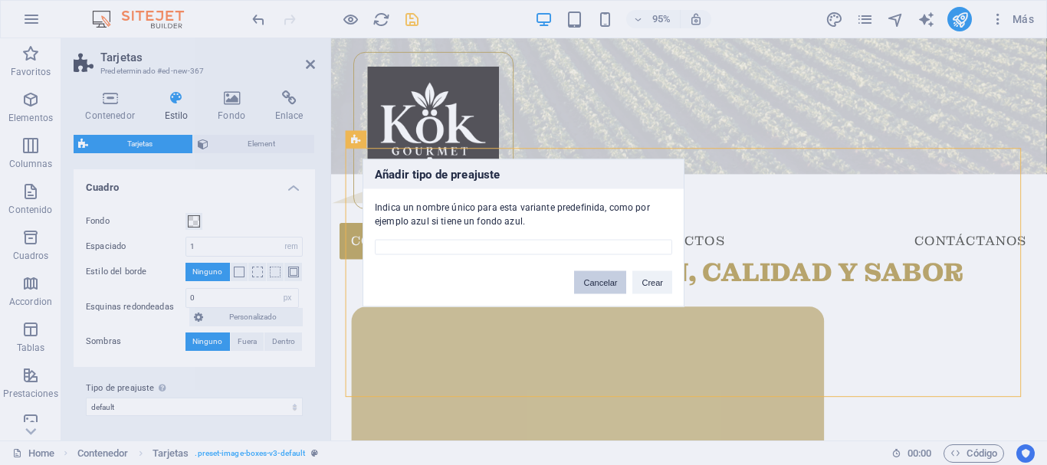
drag, startPoint x: 585, startPoint y: 282, endPoint x: 264, endPoint y: 256, distance: 321.4
click at [585, 282] on button "Cancelar" at bounding box center [600, 282] width 52 height 23
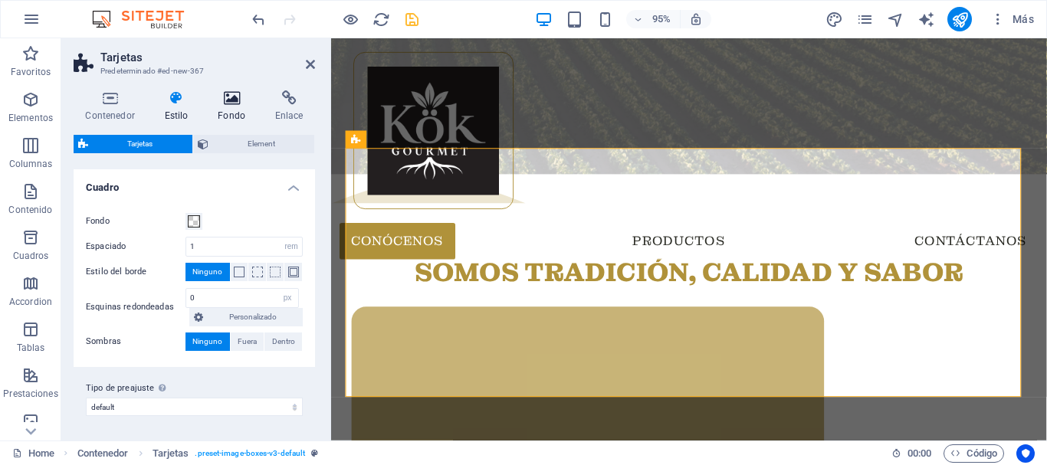
click at [230, 102] on icon at bounding box center [231, 97] width 51 height 15
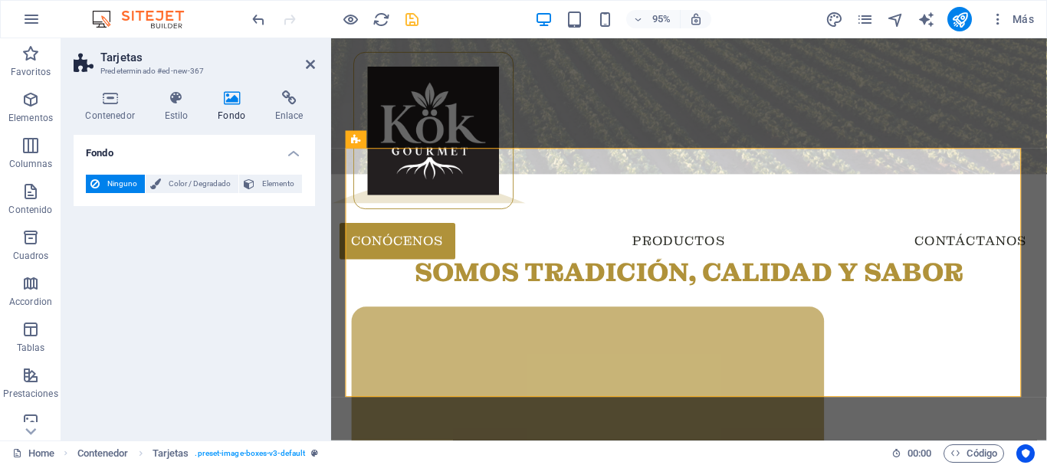
click at [412, 31] on div "95% Más" at bounding box center [523, 19] width 1045 height 37
click at [412, 25] on icon "save" at bounding box center [412, 20] width 18 height 18
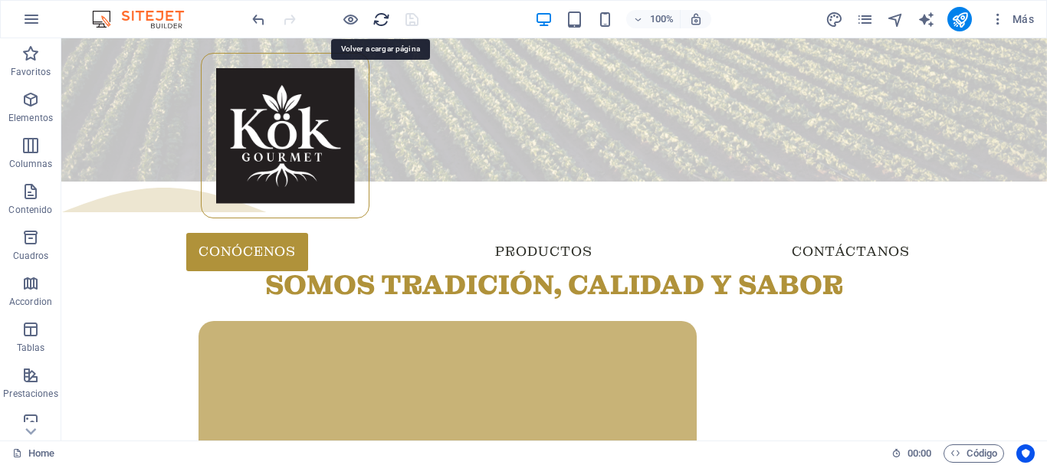
click at [377, 13] on icon "reload" at bounding box center [381, 20] width 18 height 18
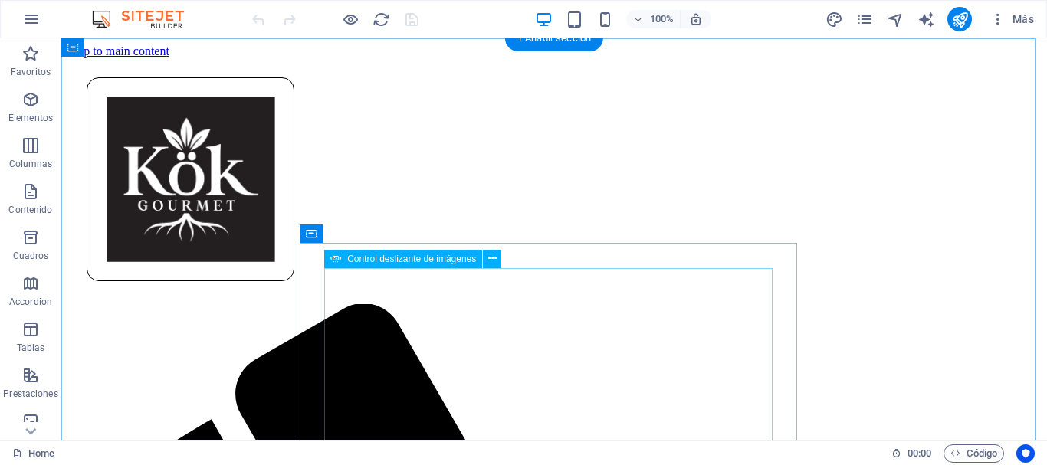
scroll to position [77, 0]
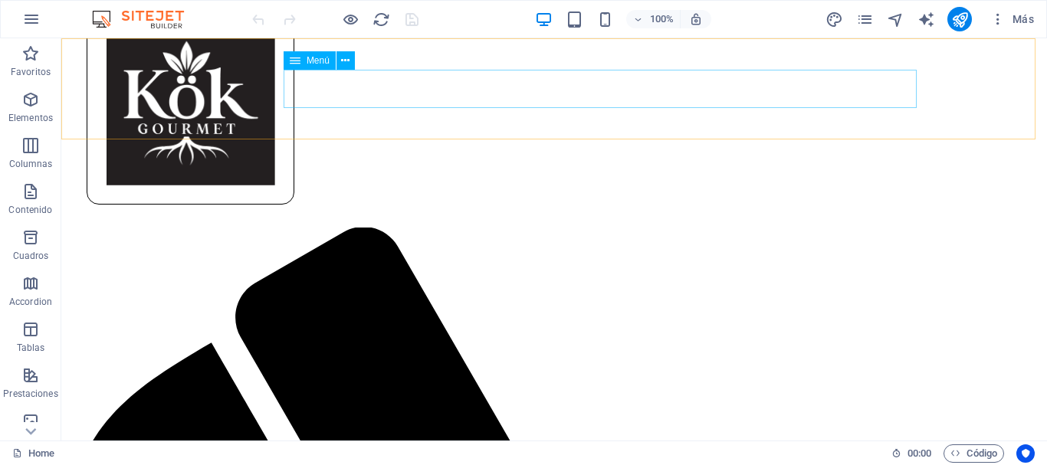
select select "nofollow"
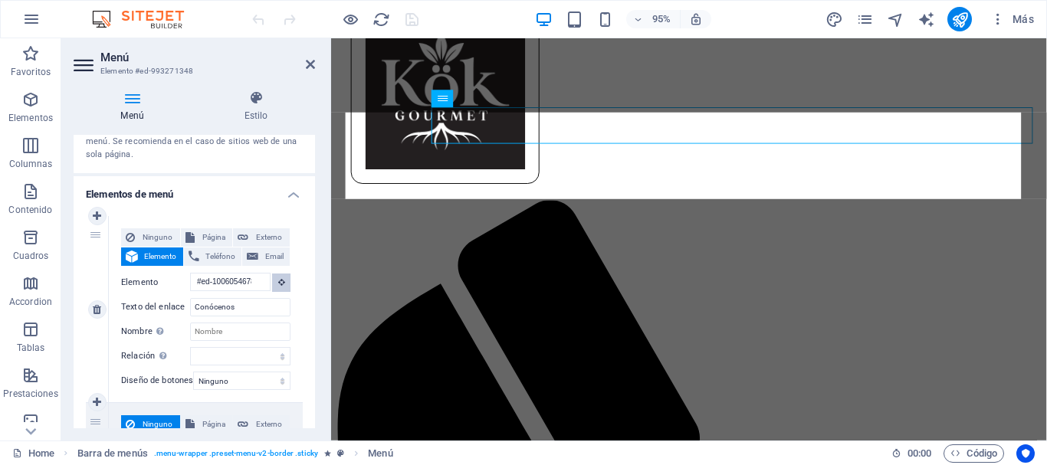
scroll to position [0, 0]
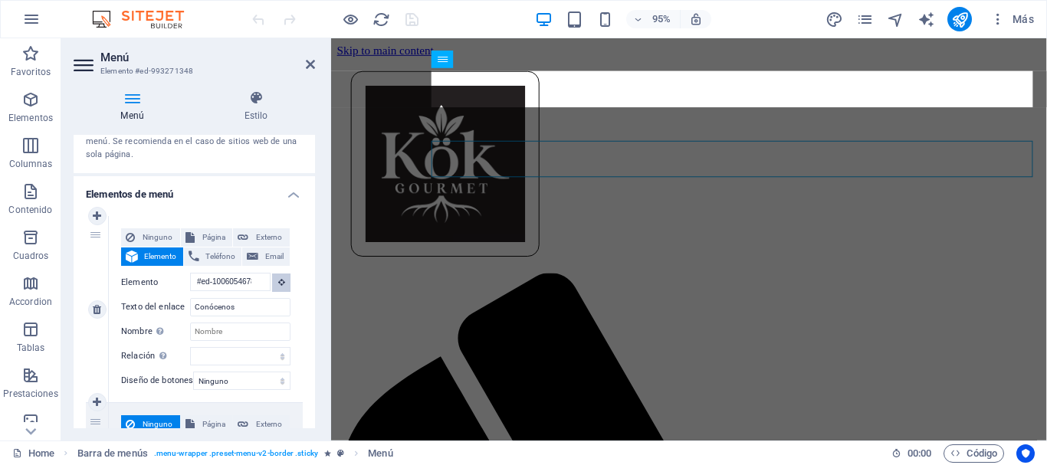
click at [278, 283] on icon at bounding box center [281, 282] width 7 height 8
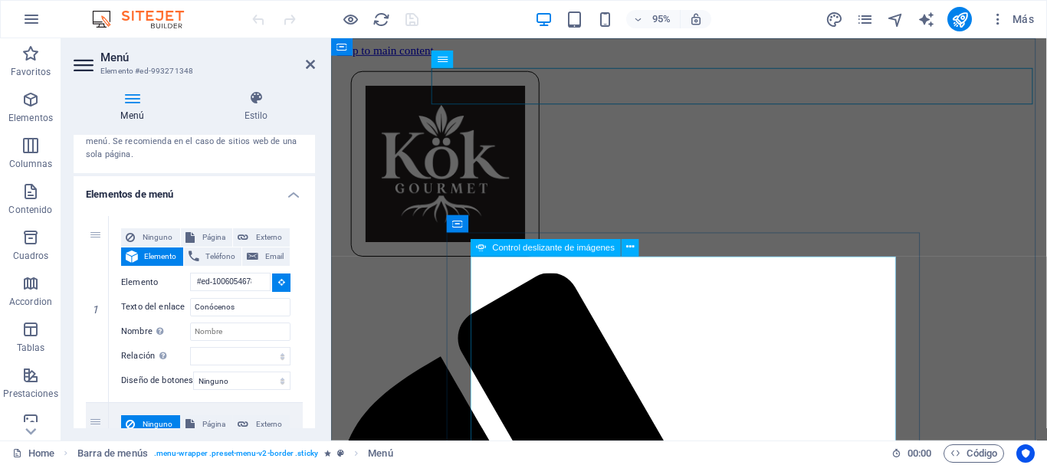
type input "#ed-1012302415"
select select
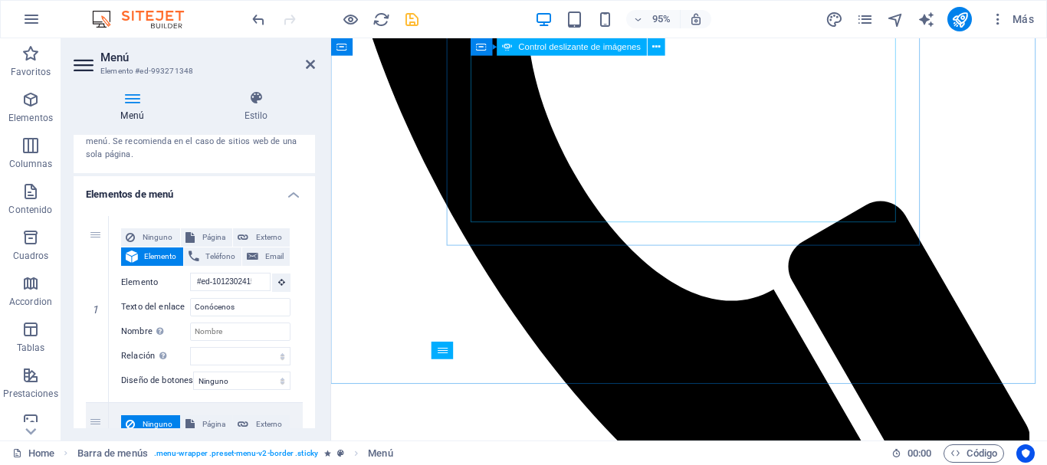
scroll to position [371, 0]
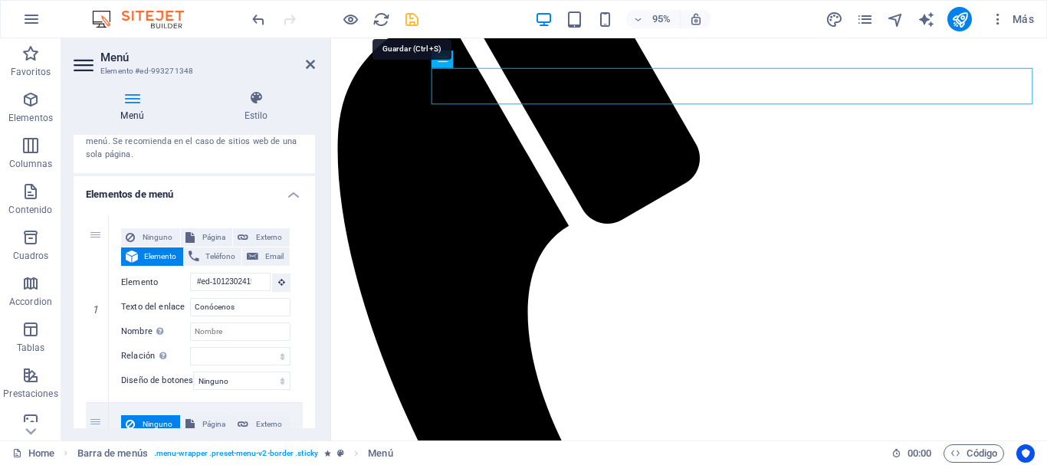
click at [409, 21] on icon "save" at bounding box center [412, 20] width 18 height 18
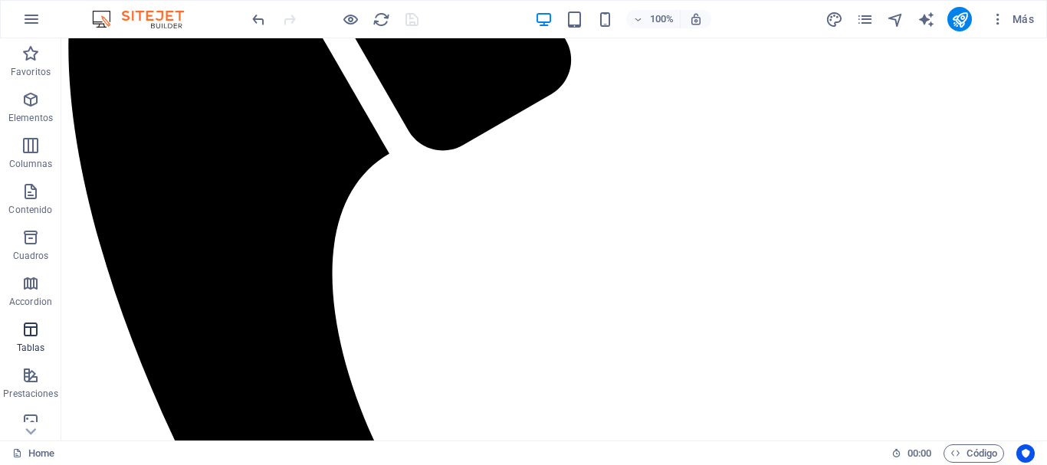
scroll to position [77, 0]
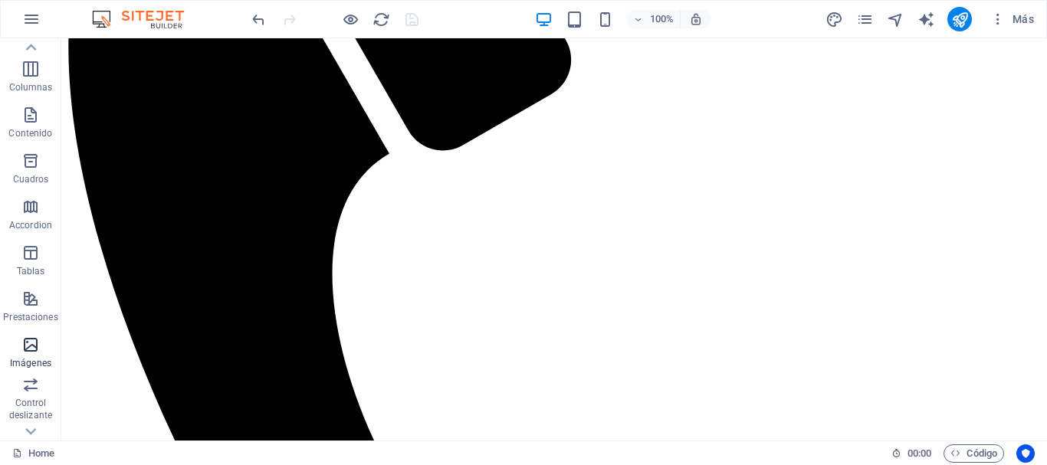
click at [34, 356] on span "Imágenes" at bounding box center [30, 354] width 61 height 37
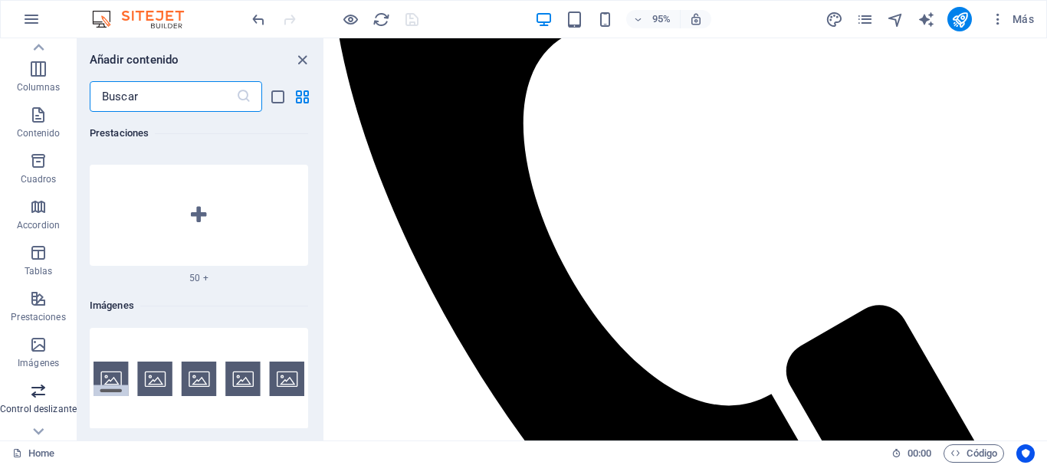
click at [44, 385] on icon "button" at bounding box center [38, 391] width 18 height 18
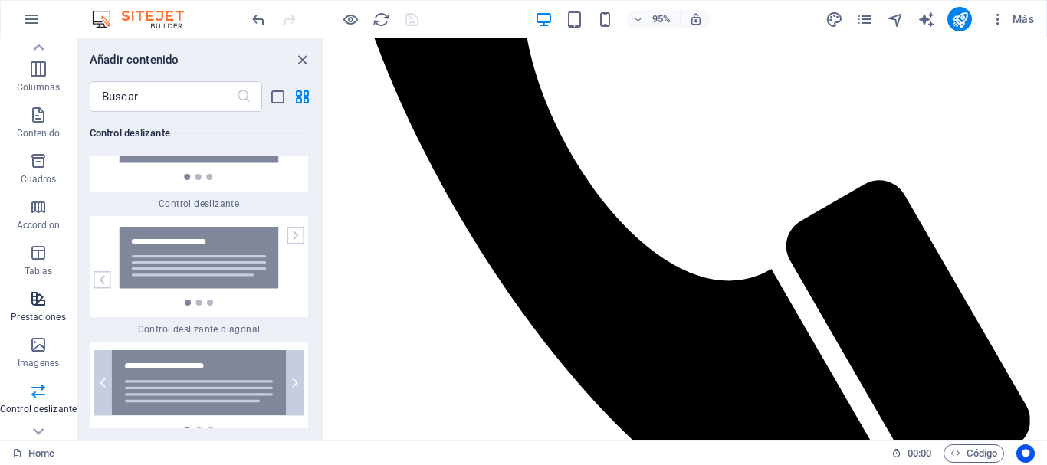
scroll to position [230, 0]
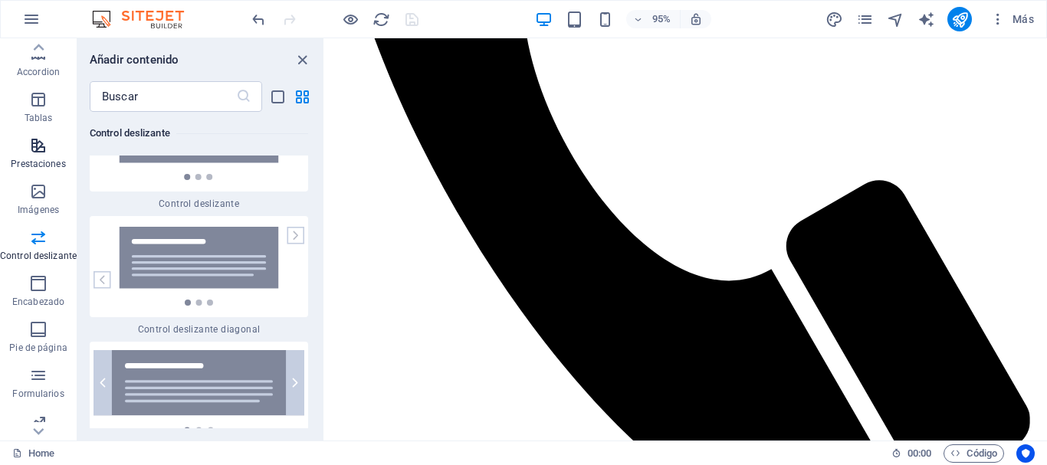
click at [41, 147] on icon "button" at bounding box center [38, 145] width 18 height 18
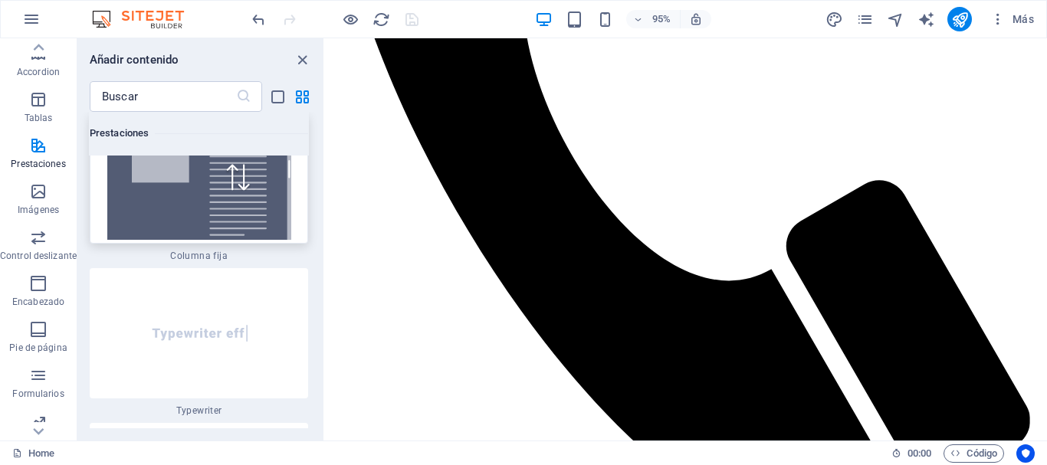
scroll to position [12021, 0]
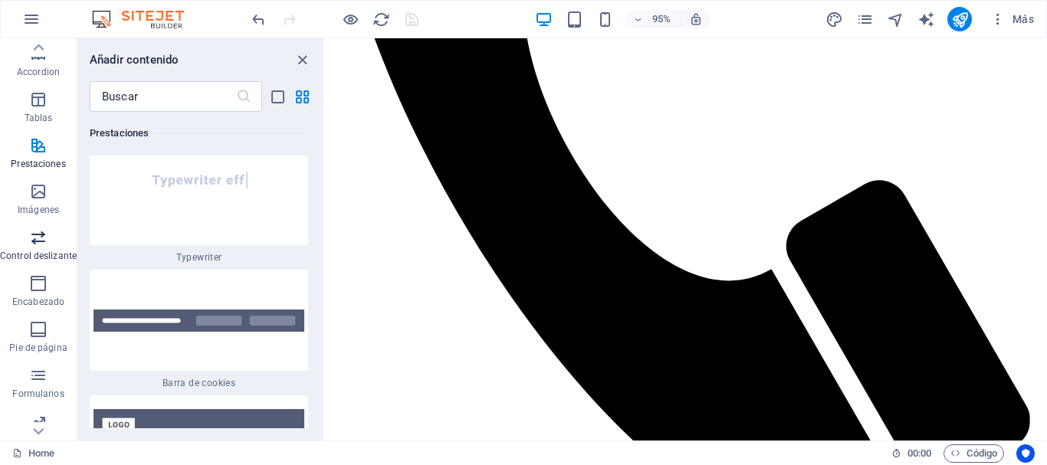
click at [25, 244] on span "Control deslizante" at bounding box center [38, 246] width 77 height 37
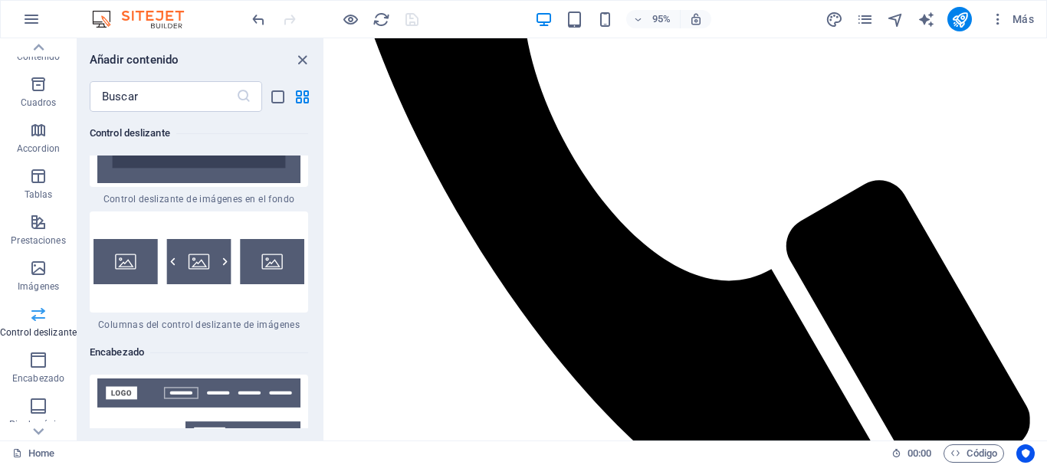
scroll to position [287, 0]
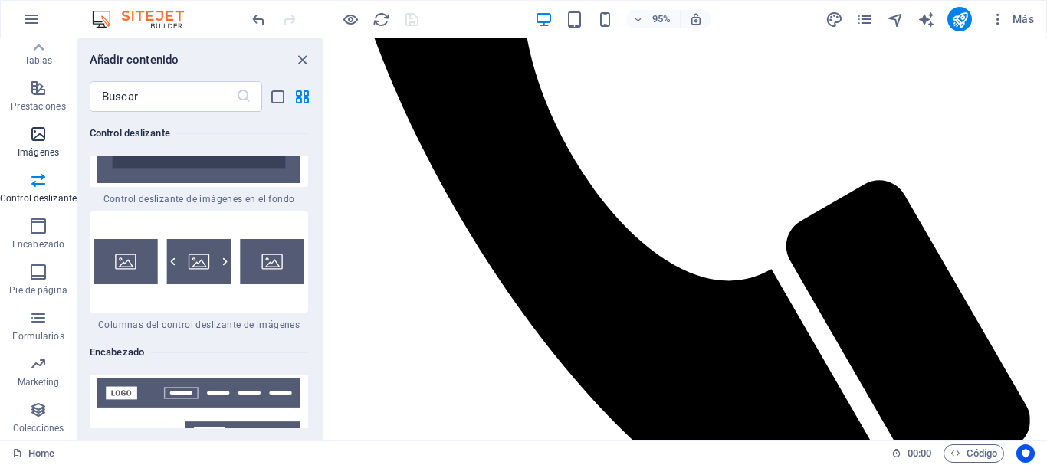
click at [41, 131] on icon "button" at bounding box center [38, 134] width 18 height 18
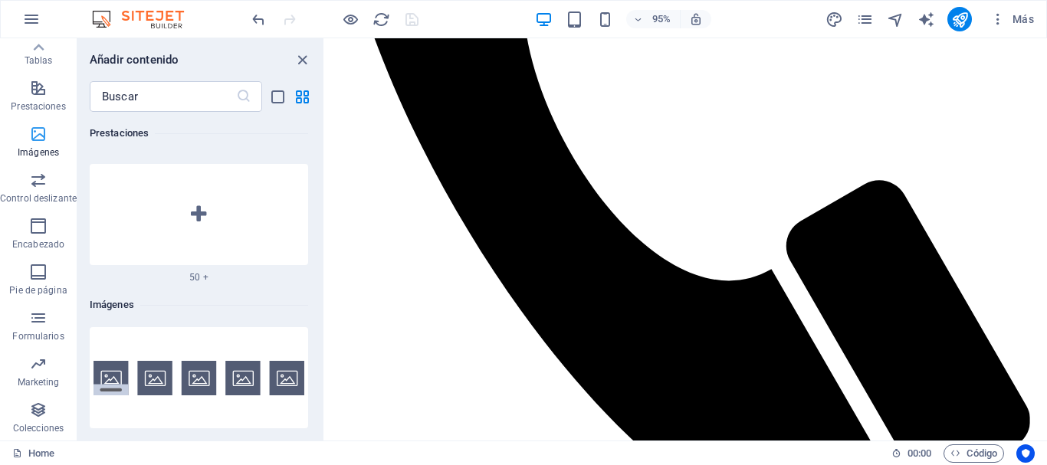
scroll to position [15222, 0]
click at [157, 362] on img at bounding box center [198, 379] width 211 height 34
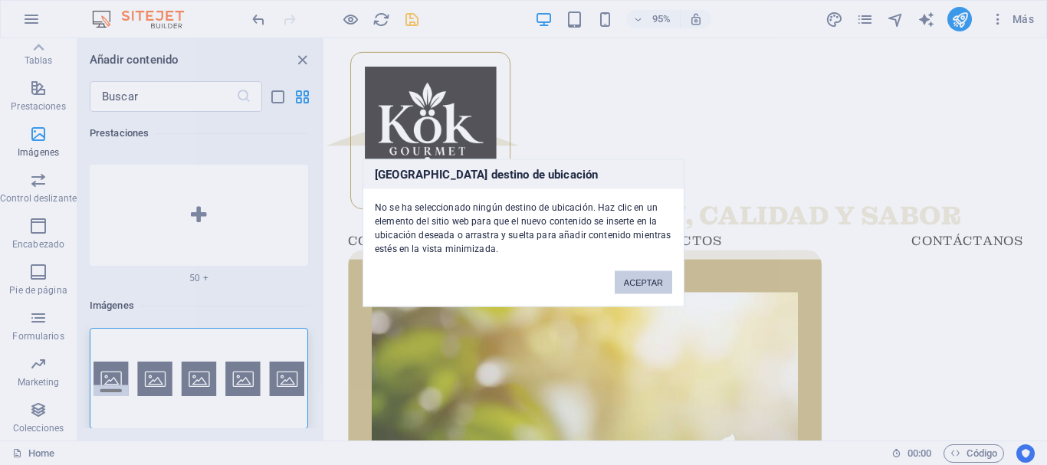
drag, startPoint x: 641, startPoint y: 274, endPoint x: 332, endPoint y: 248, distance: 310.7
click at [641, 274] on button "ACEPTAR" at bounding box center [643, 282] width 57 height 23
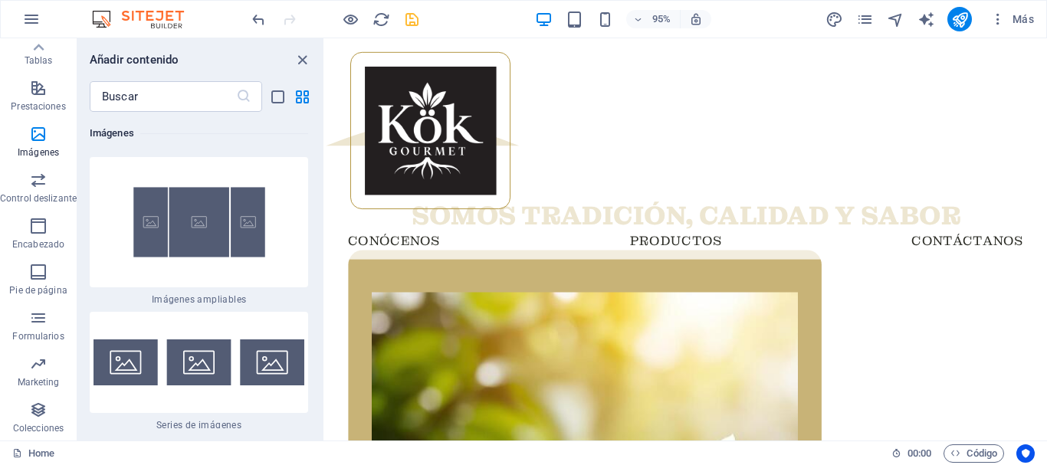
scroll to position [16755, 0]
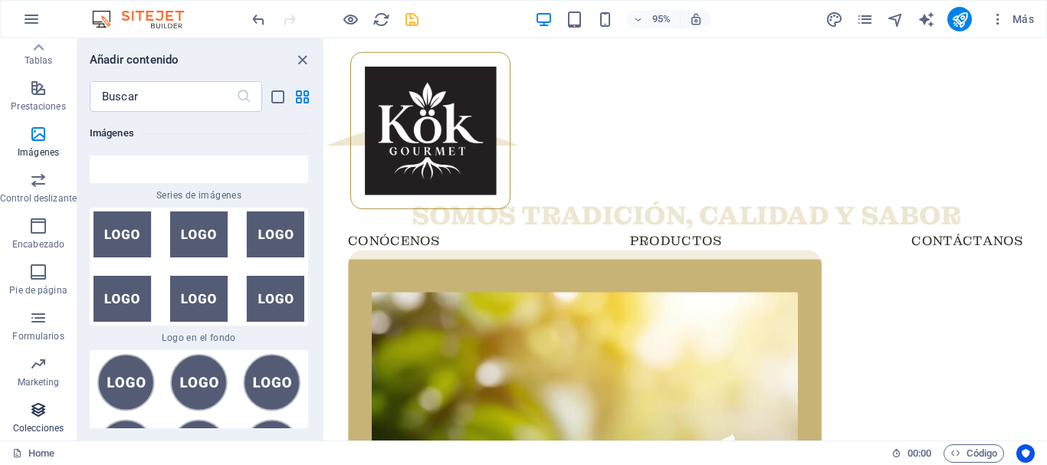
click at [47, 414] on icon "button" at bounding box center [38, 410] width 18 height 18
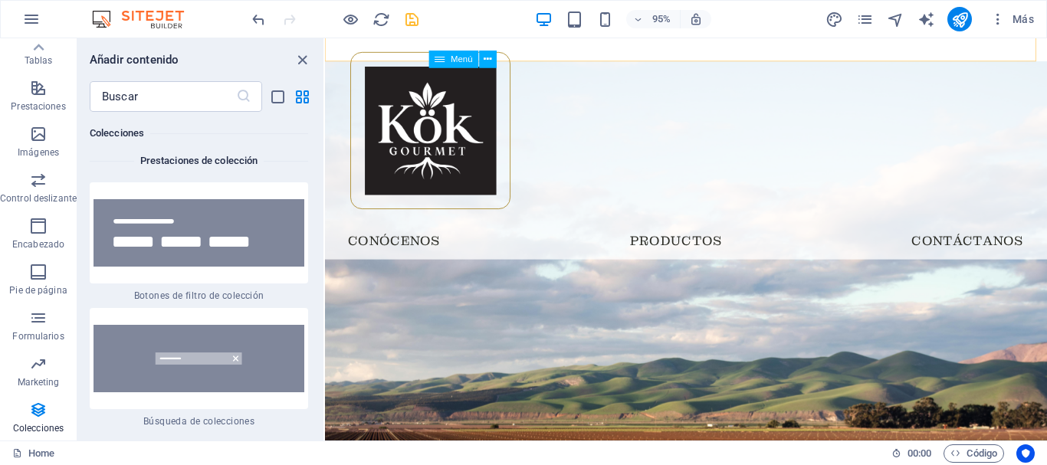
scroll to position [0, 0]
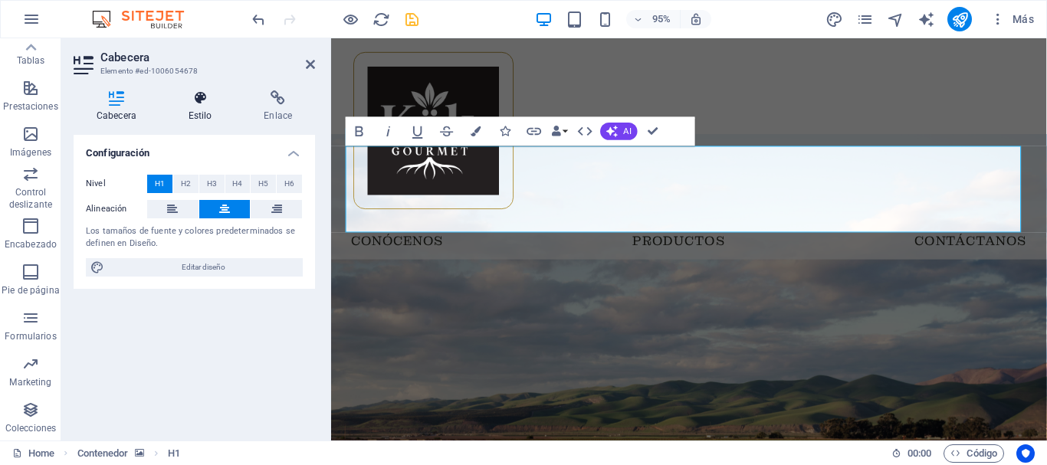
click at [195, 106] on h4 "Estilo" at bounding box center [204, 106] width 76 height 32
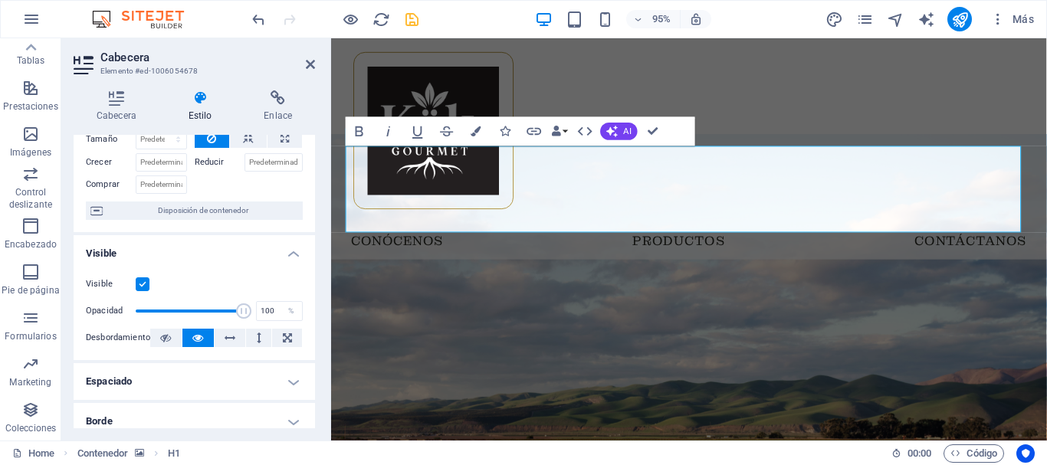
scroll to position [230, 0]
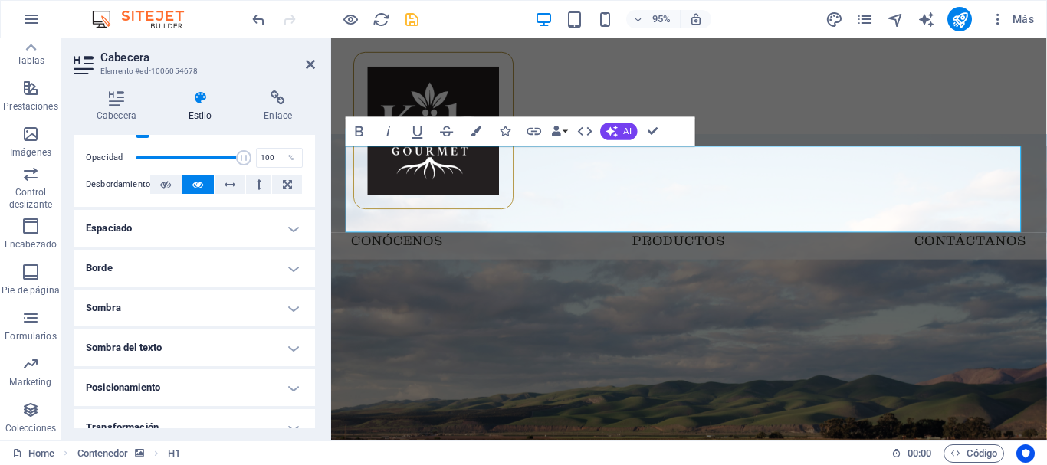
click at [271, 264] on h4 "Borde" at bounding box center [194, 268] width 241 height 37
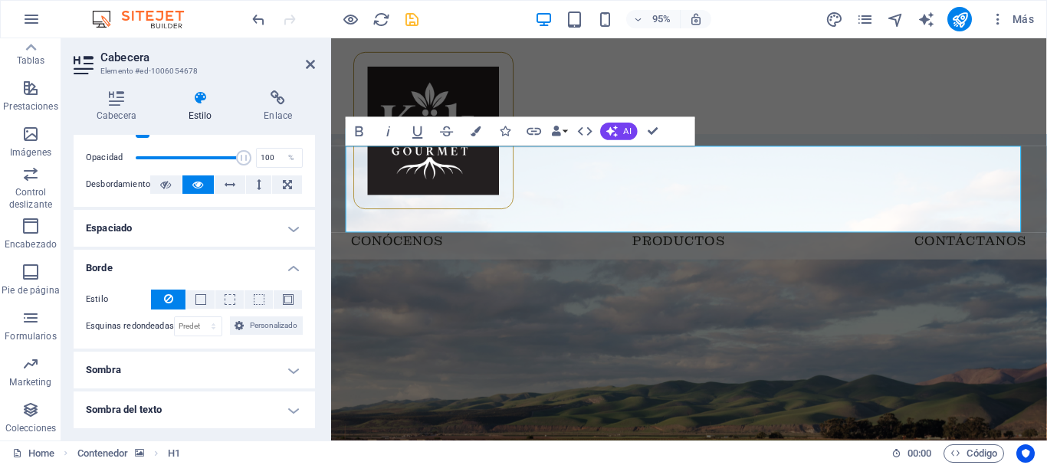
click at [163, 236] on h4 "Espaciado" at bounding box center [194, 228] width 241 height 37
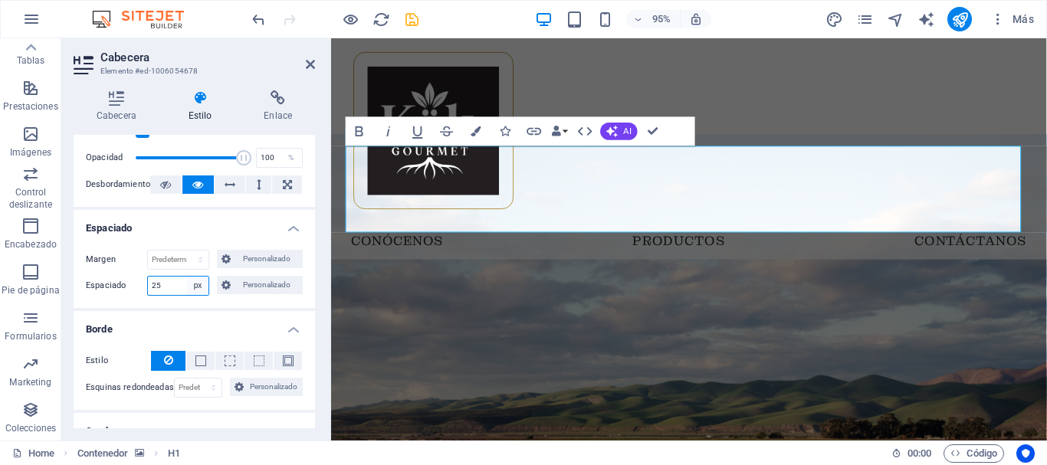
click at [195, 284] on select "Predeterminado px rem % vh vw Personalizado" at bounding box center [197, 286] width 21 height 18
select select "default"
click at [187, 277] on select "Predeterminado px rem % vh vw Personalizado" at bounding box center [197, 286] width 21 height 18
select select "DISABLED_OPTION_VALUE"
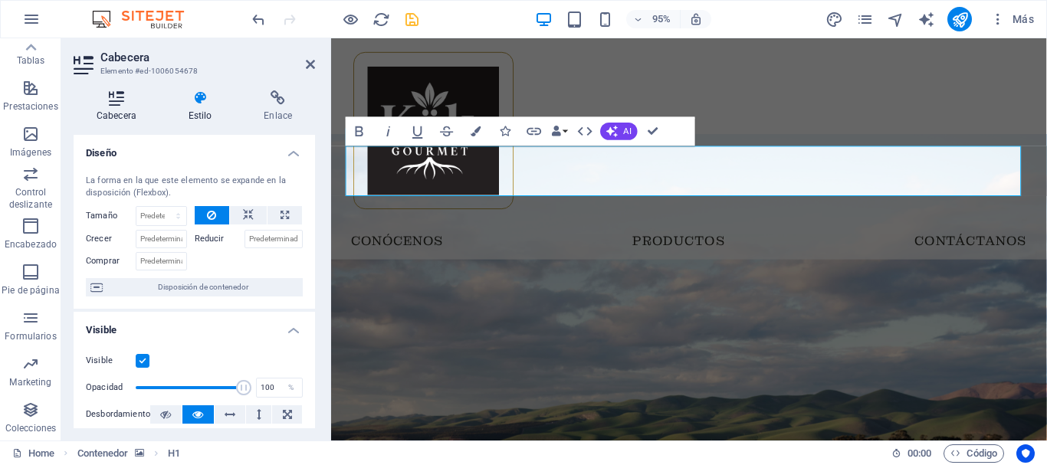
click at [103, 104] on icon at bounding box center [117, 97] width 86 height 15
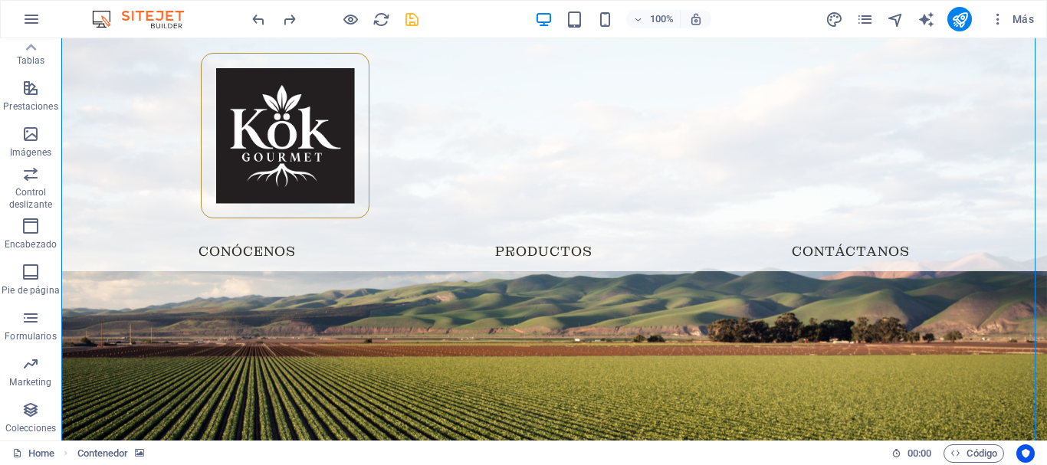
scroll to position [0, 0]
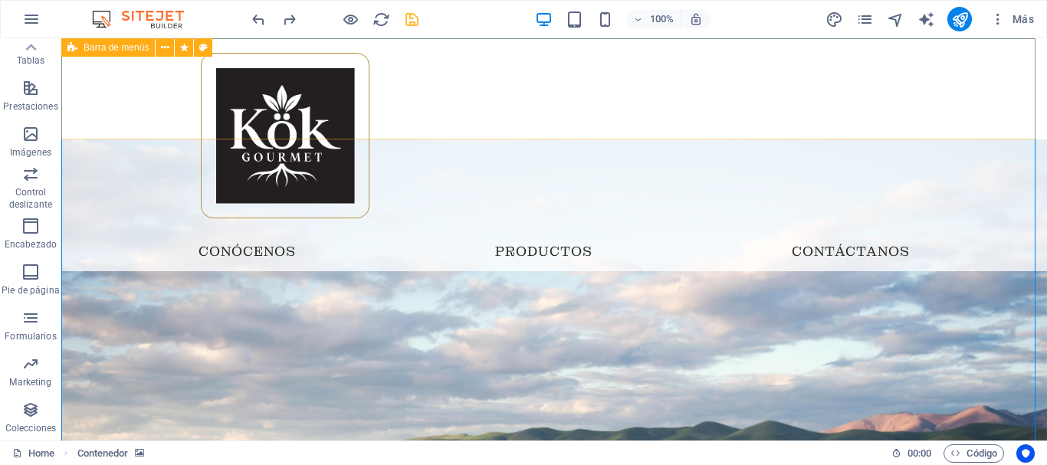
click at [126, 100] on div "Menu Conócenos Productos Contáctanos" at bounding box center [553, 154] width 985 height 233
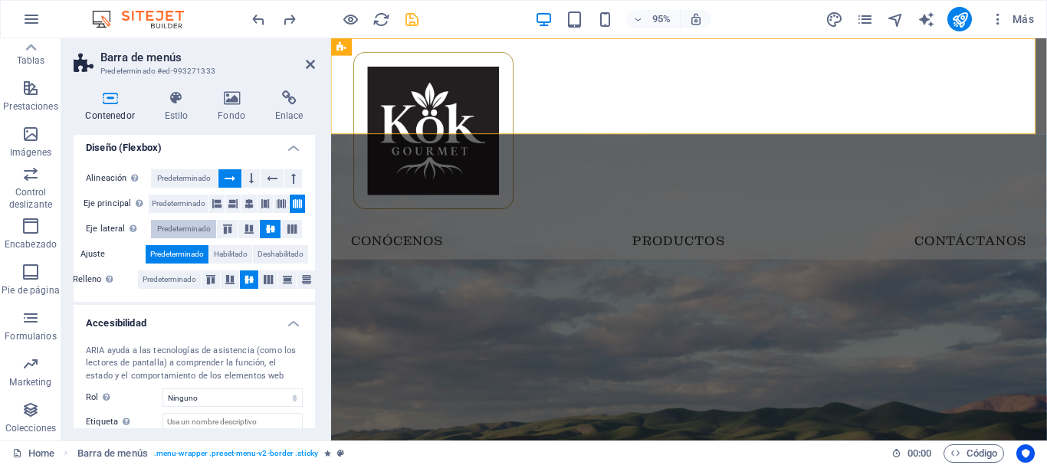
scroll to position [307, 0]
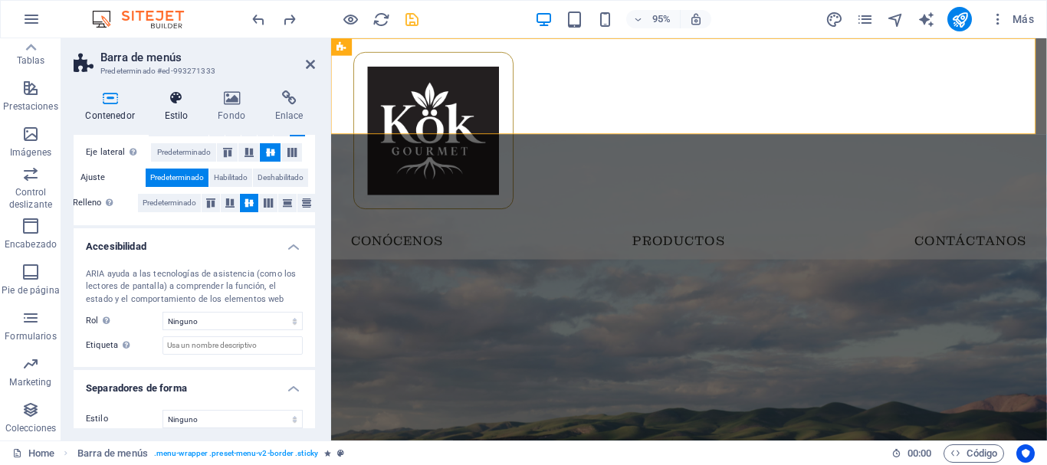
click at [175, 102] on icon at bounding box center [176, 97] width 48 height 15
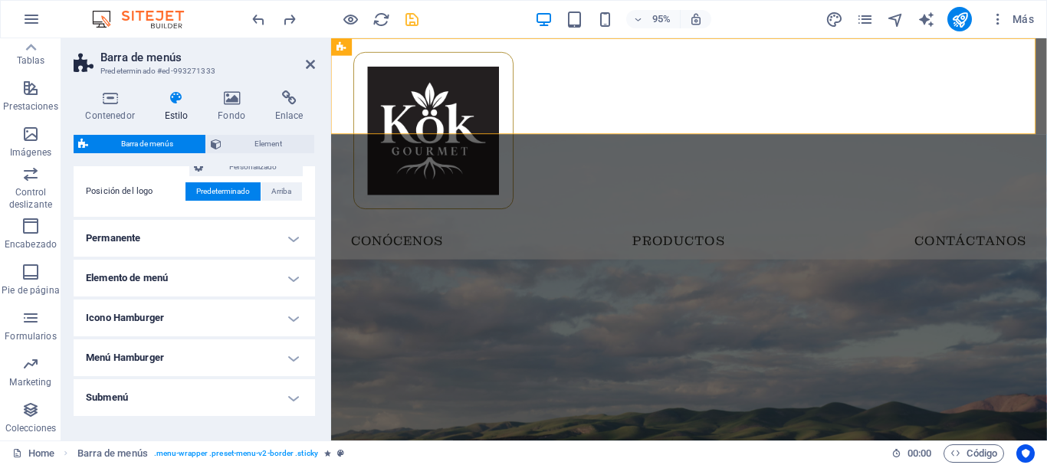
scroll to position [230, 0]
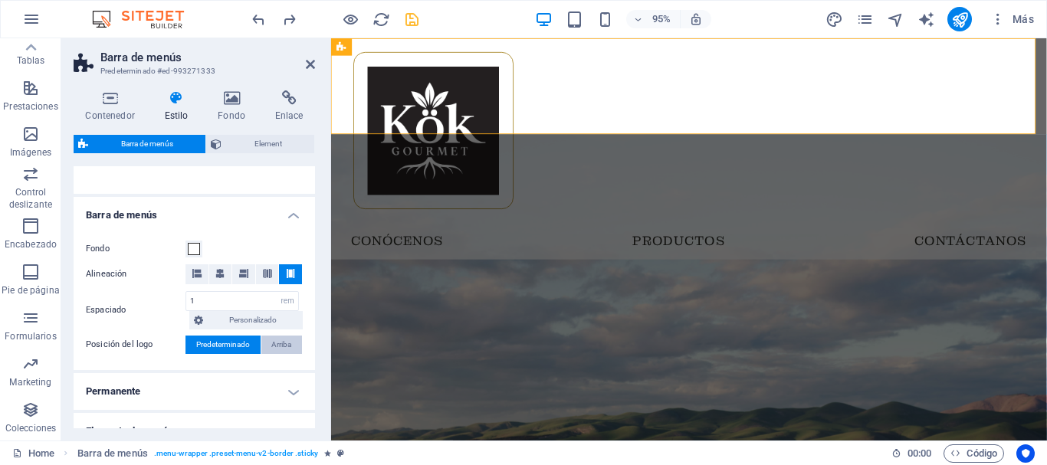
click at [286, 343] on span "Arriba" at bounding box center [281, 345] width 20 height 18
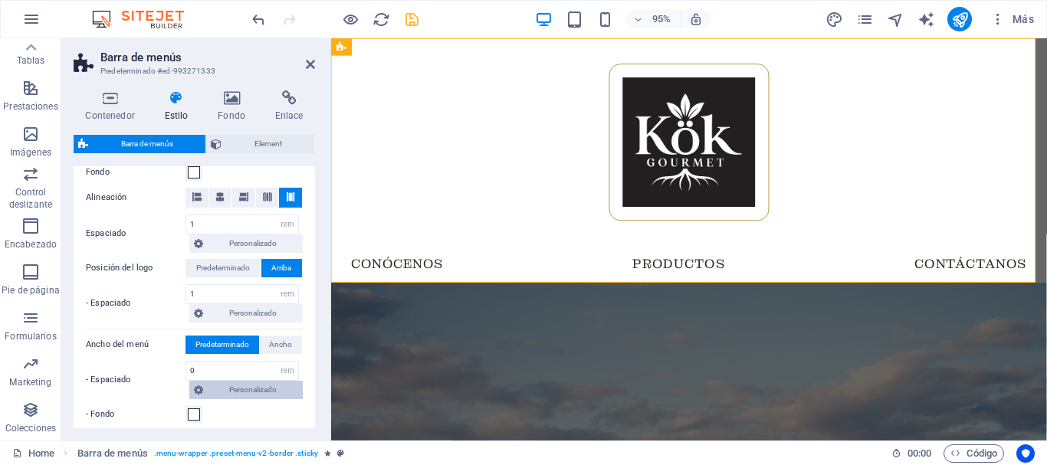
scroll to position [460, 0]
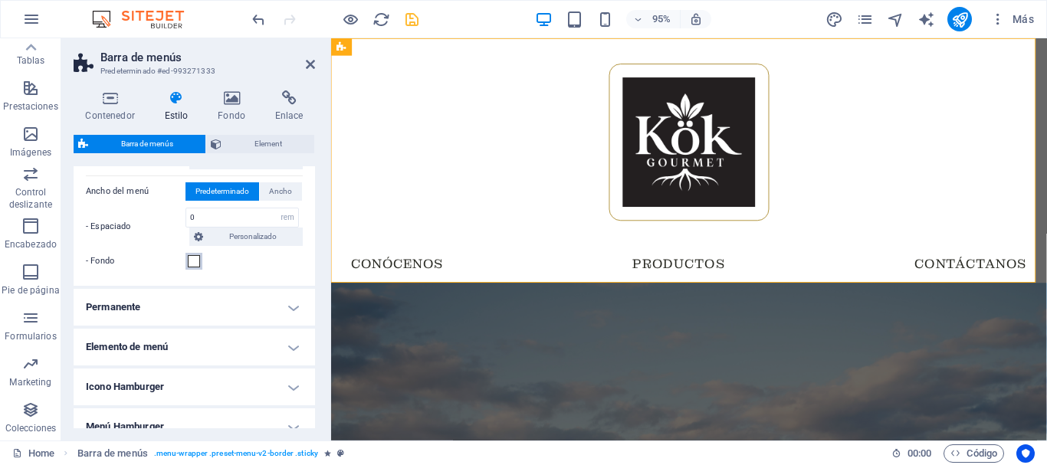
click at [202, 259] on button "- Fondo" at bounding box center [193, 261] width 17 height 17
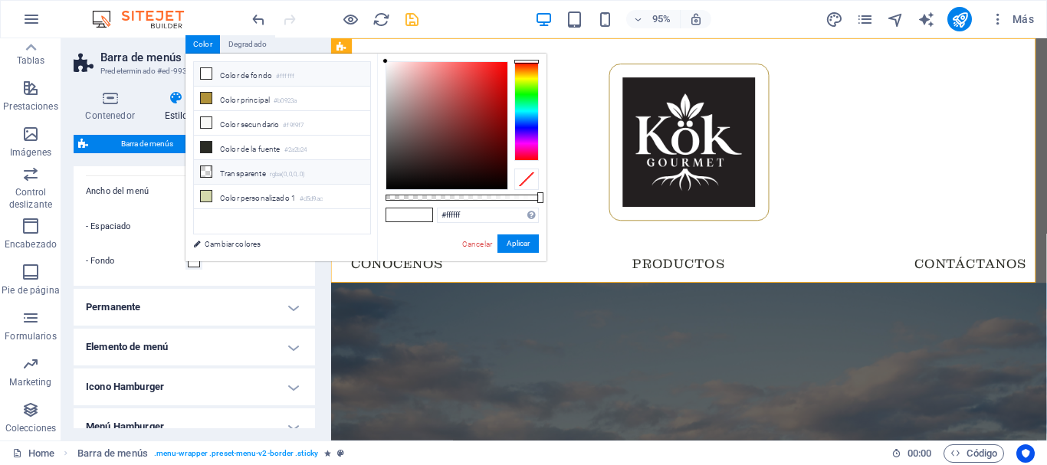
click at [225, 166] on li "Transparente rgba(0,0,0,.0)" at bounding box center [282, 172] width 176 height 25
type input "rgba(0, 0, 0, 0)"
click at [513, 248] on button "Aplicar" at bounding box center [517, 243] width 41 height 18
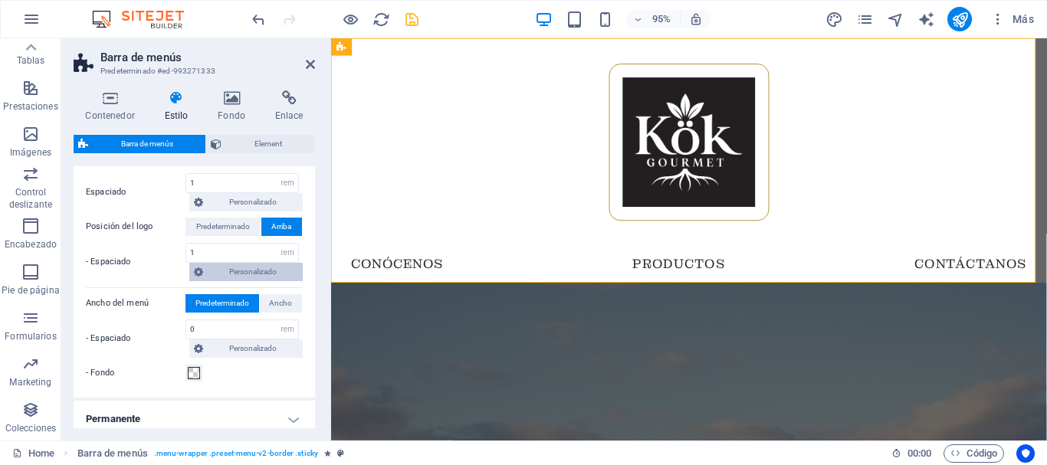
scroll to position [425, 0]
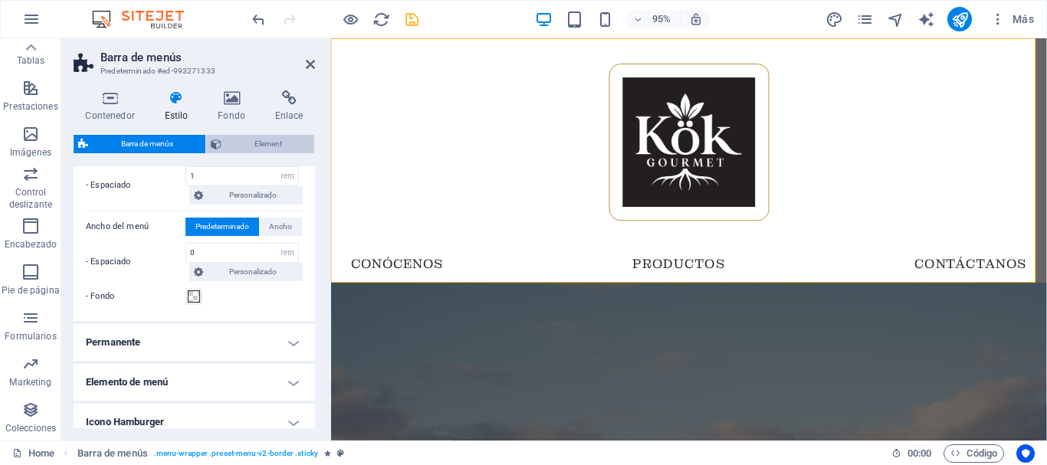
click at [257, 141] on span "Element" at bounding box center [268, 144] width 84 height 18
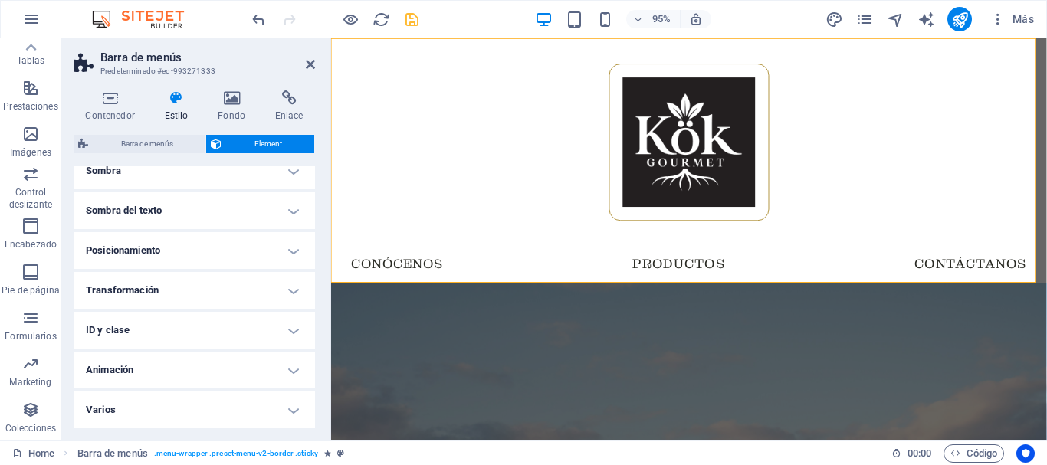
scroll to position [0, 0]
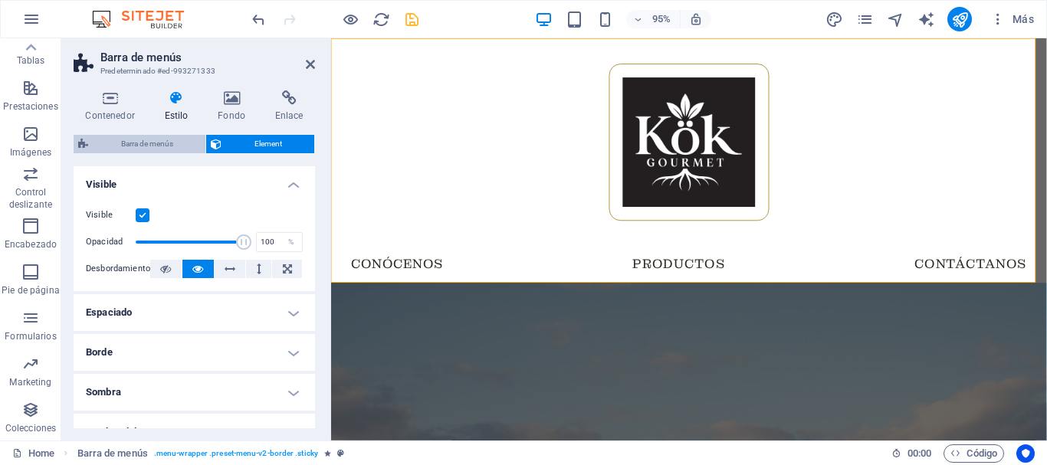
click at [136, 149] on span "Barra de menús" at bounding box center [147, 144] width 108 height 18
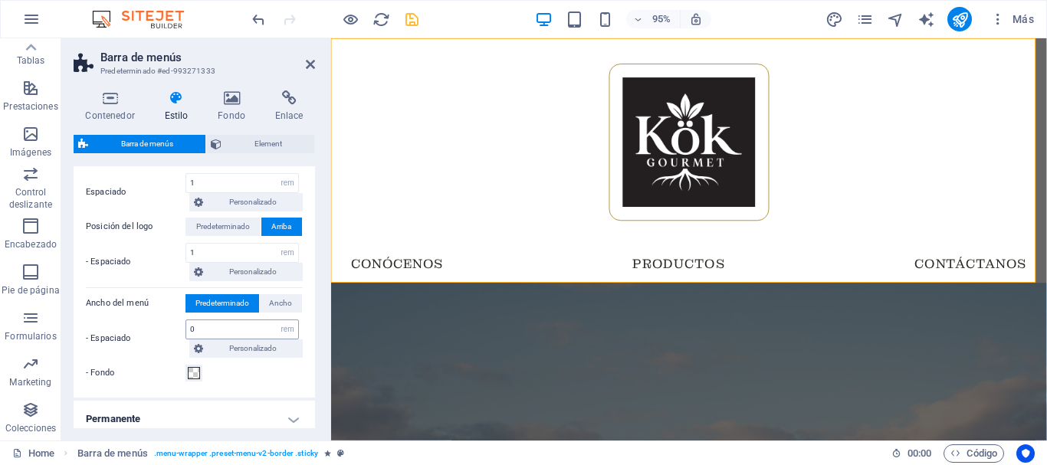
scroll to position [271, 0]
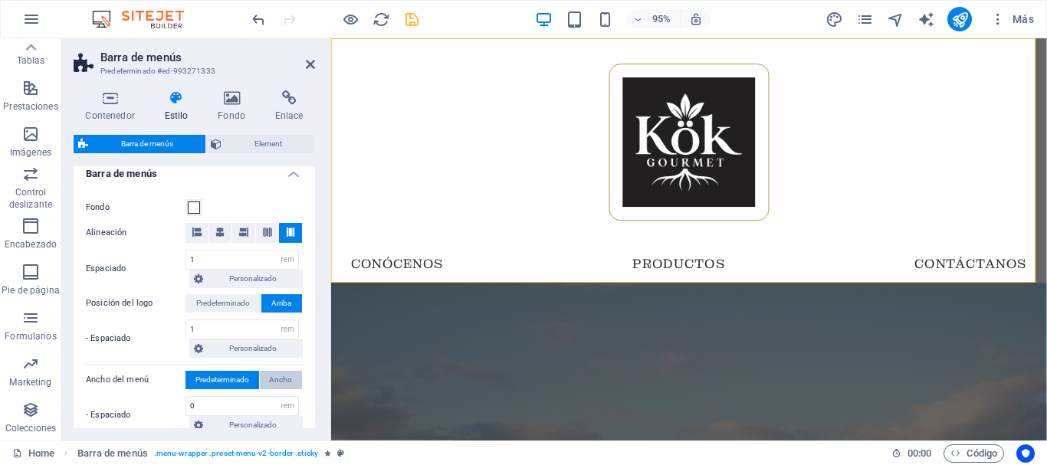
click at [272, 382] on span "Ancho" at bounding box center [280, 380] width 23 height 18
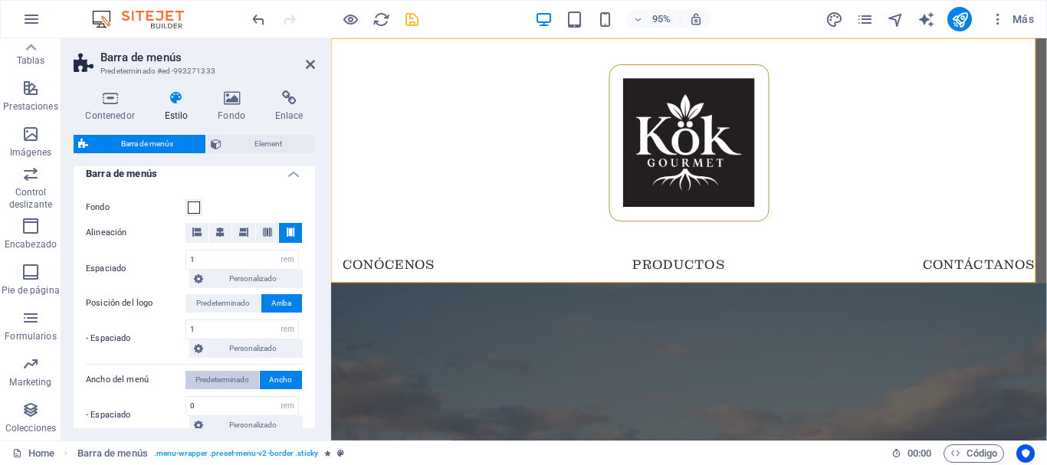
click at [224, 375] on span "Predeterminado" at bounding box center [222, 380] width 54 height 18
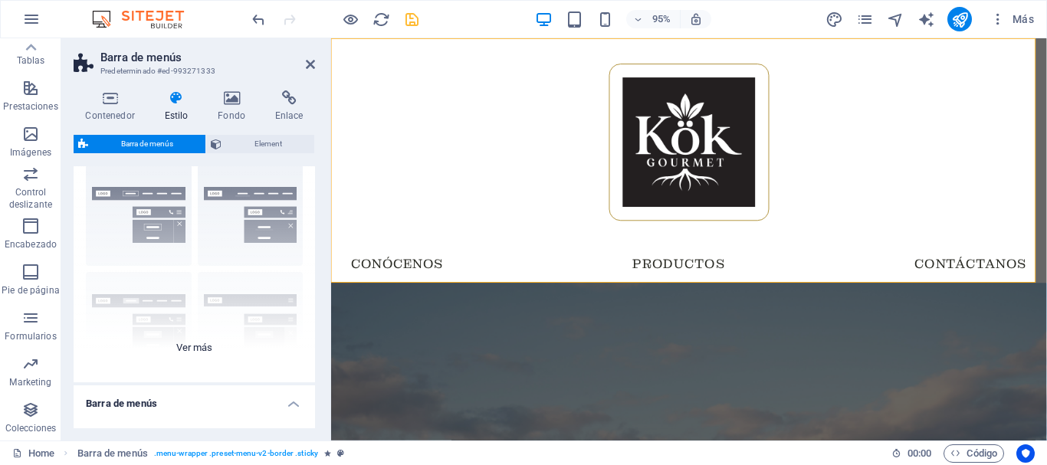
scroll to position [0, 0]
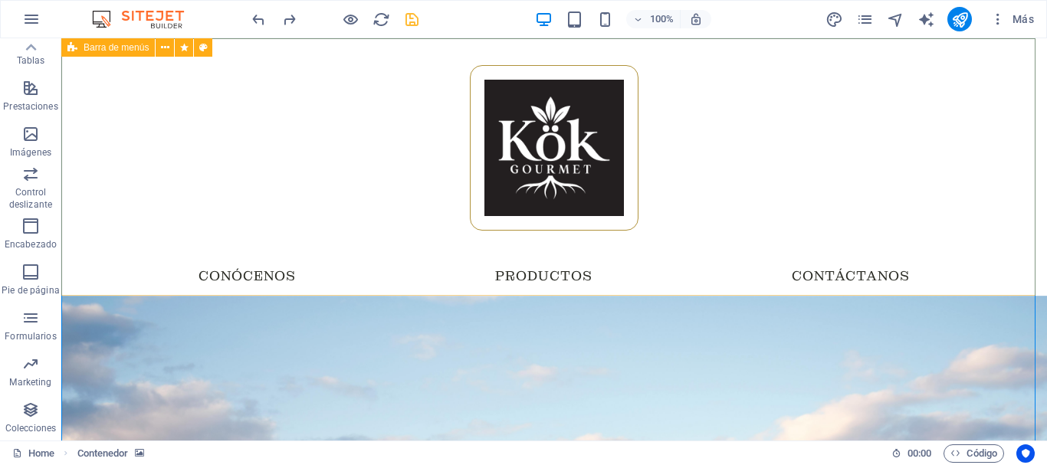
click at [130, 192] on div "Menu Conócenos Productos Contáctanos" at bounding box center [553, 166] width 985 height 257
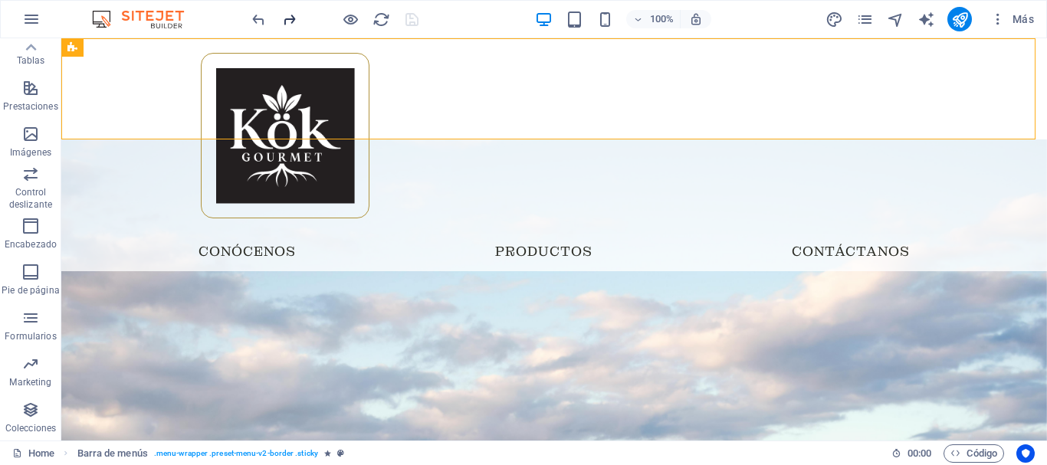
click at [295, 25] on icon "redo" at bounding box center [289, 20] width 18 height 18
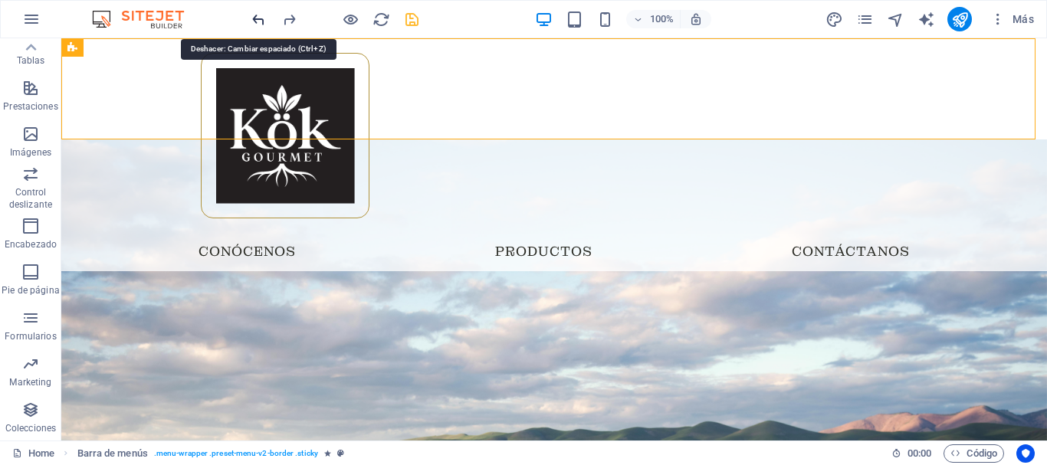
click at [255, 26] on icon "undo" at bounding box center [259, 20] width 18 height 18
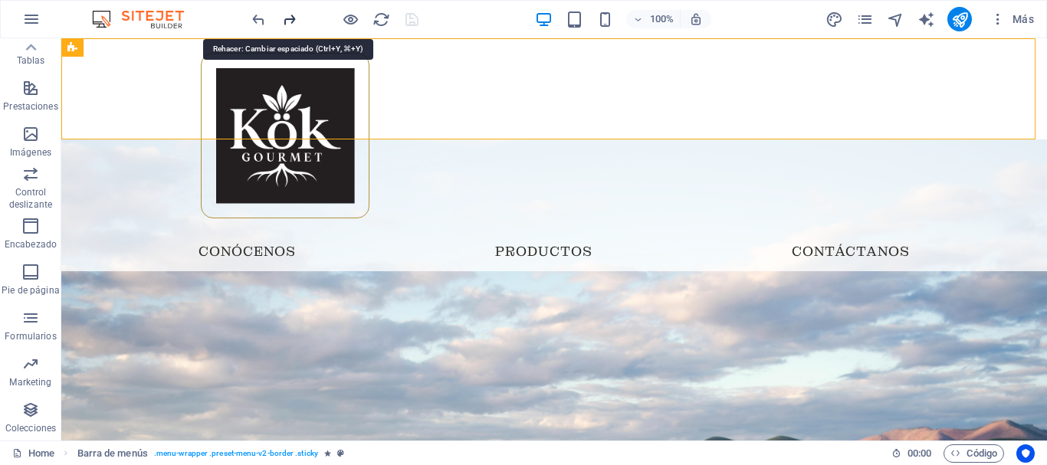
click at [297, 21] on icon "redo" at bounding box center [289, 20] width 18 height 18
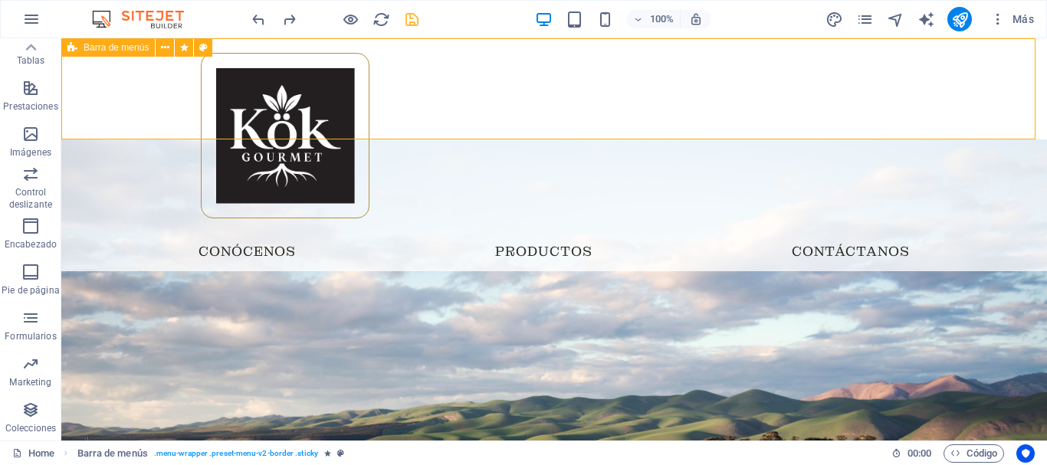
click at [146, 108] on div "Menu Conócenos Productos Contáctanos" at bounding box center [553, 154] width 985 height 233
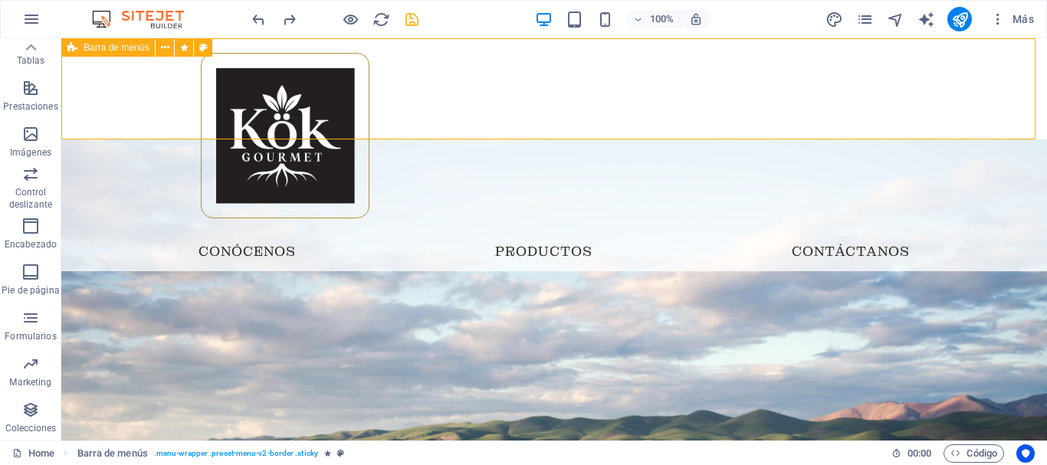
select select "rem"
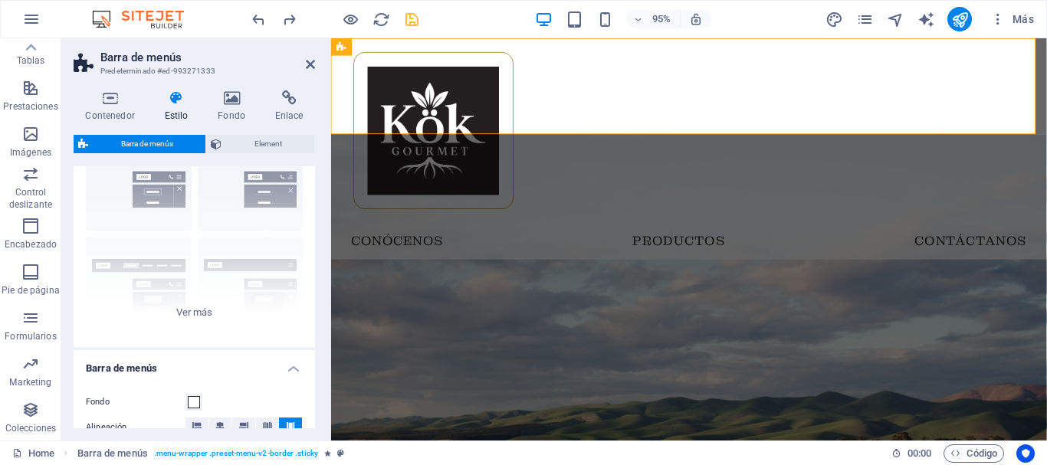
scroll to position [307, 0]
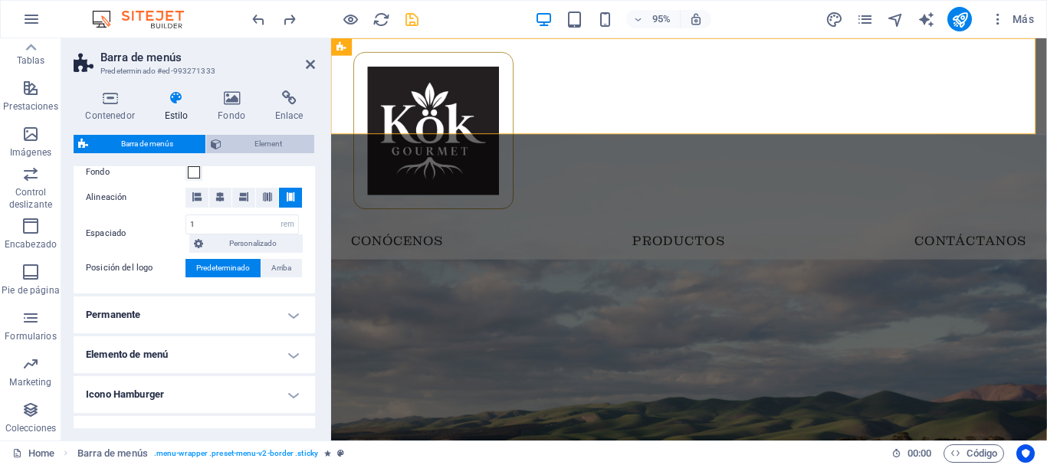
click at [262, 140] on span "Element" at bounding box center [268, 144] width 84 height 18
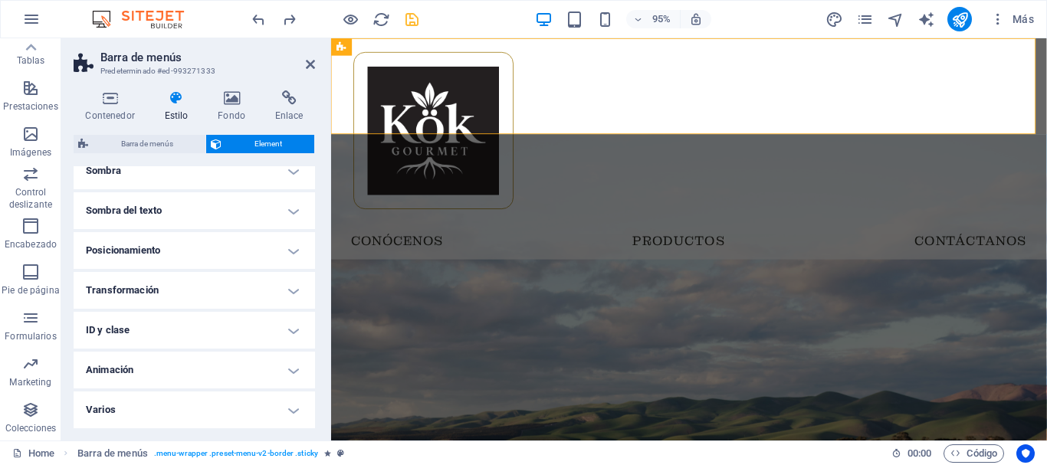
scroll to position [0, 0]
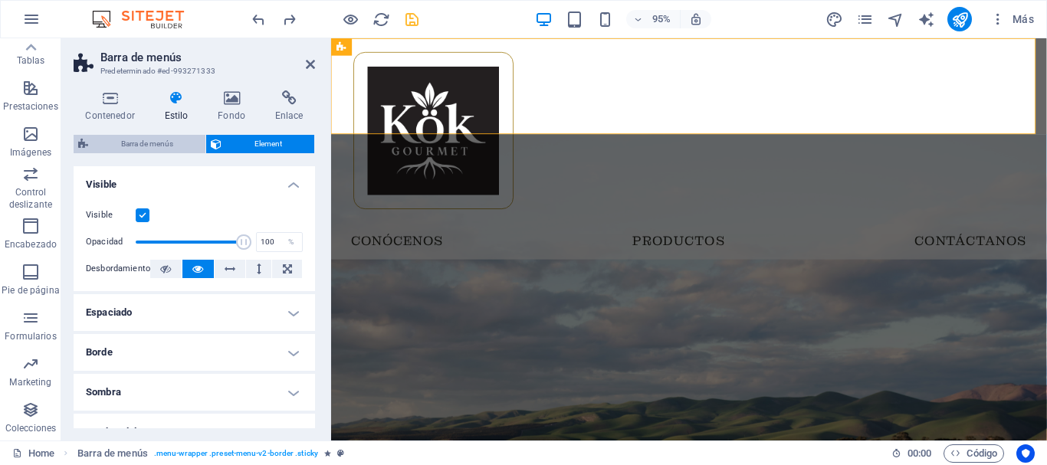
click at [127, 144] on span "Barra de menús" at bounding box center [147, 144] width 108 height 18
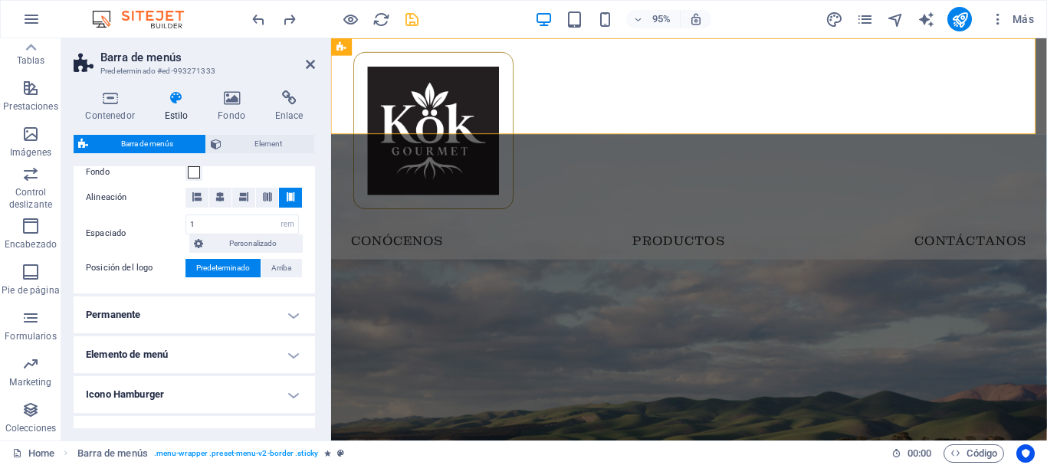
click at [143, 310] on h4 "Permanente" at bounding box center [194, 315] width 241 height 37
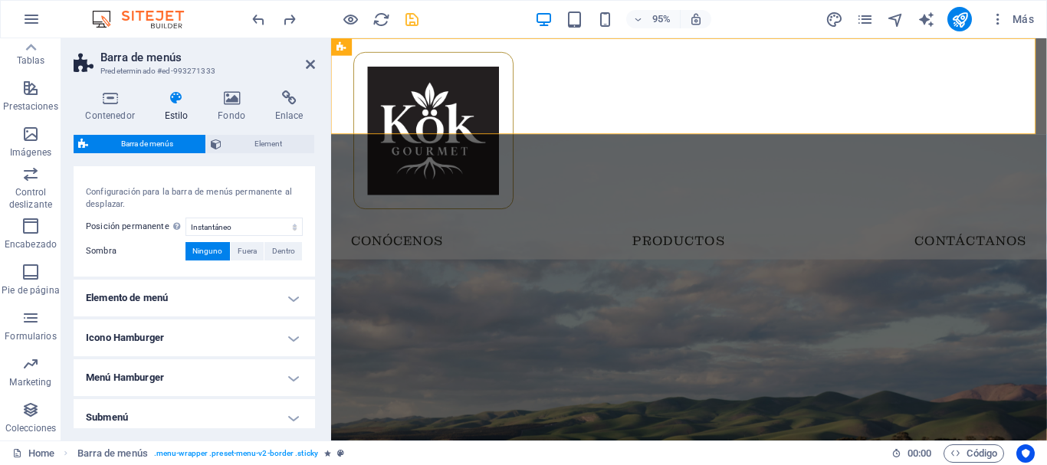
scroll to position [383, 0]
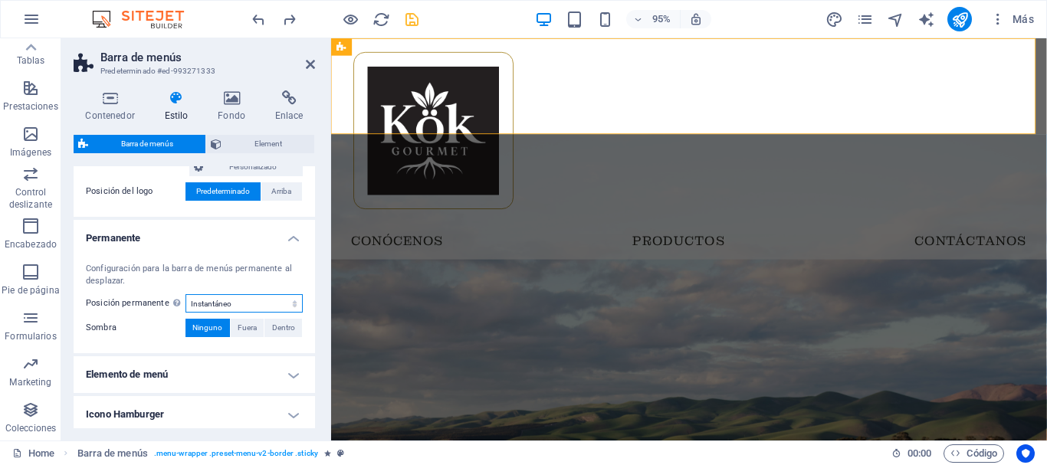
click at [248, 304] on select "Deshabilitado Instantáneo Tras el menú Tras el banner Al desplazarse hacia arri…" at bounding box center [243, 303] width 117 height 18
click at [185, 294] on select "Deshabilitado Instantáneo Tras el menú Tras el banner Al desplazarse hacia arri…" at bounding box center [243, 303] width 117 height 18
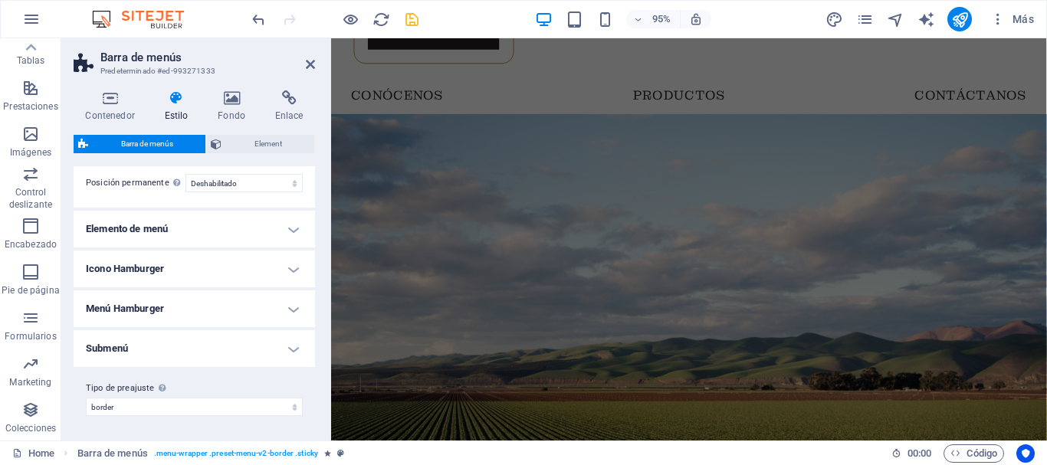
scroll to position [0, 0]
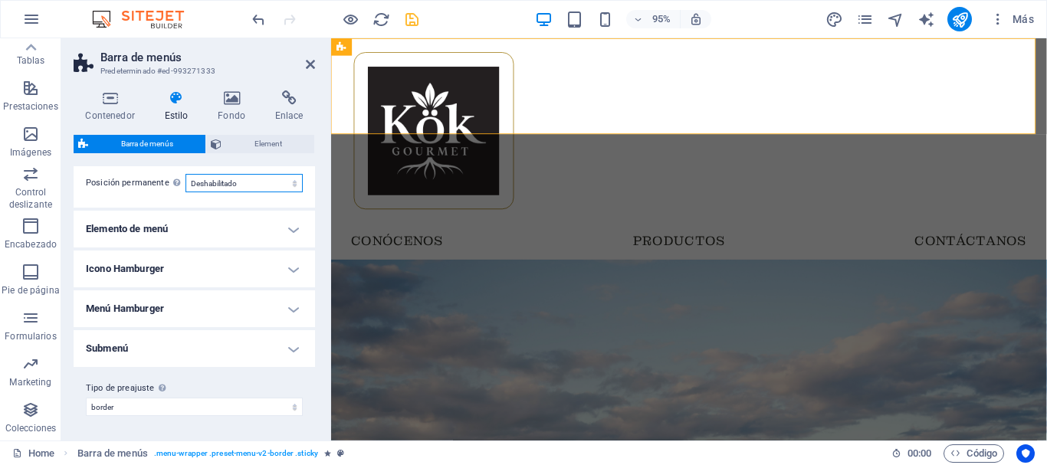
click at [284, 176] on select "Deshabilitado Instantáneo Tras el menú Tras el banner Al desplazarse hacia arri…" at bounding box center [243, 183] width 117 height 18
select select "sticky_instant"
click at [185, 174] on select "Deshabilitado Instantáneo Tras el menú Tras el banner Al desplazarse hacia arri…" at bounding box center [243, 183] width 117 height 18
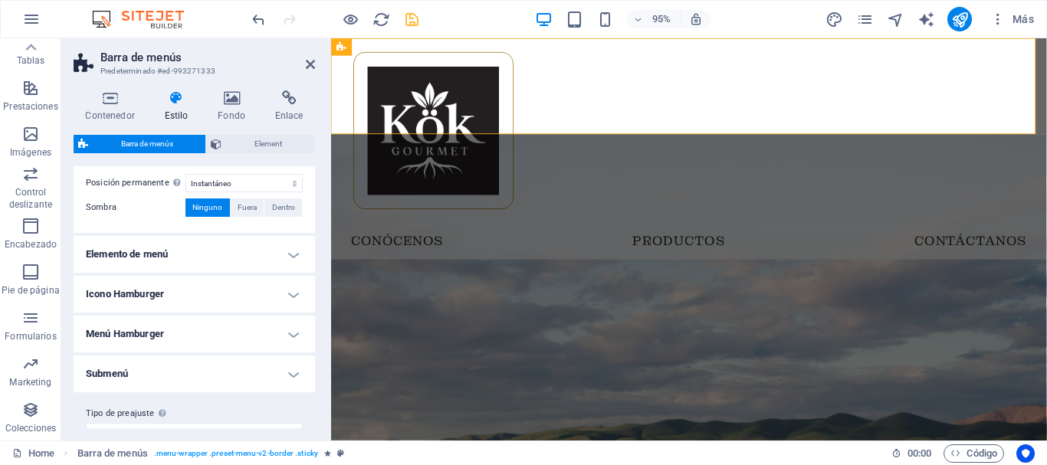
click at [237, 248] on h4 "Elemento de menú" at bounding box center [194, 254] width 241 height 37
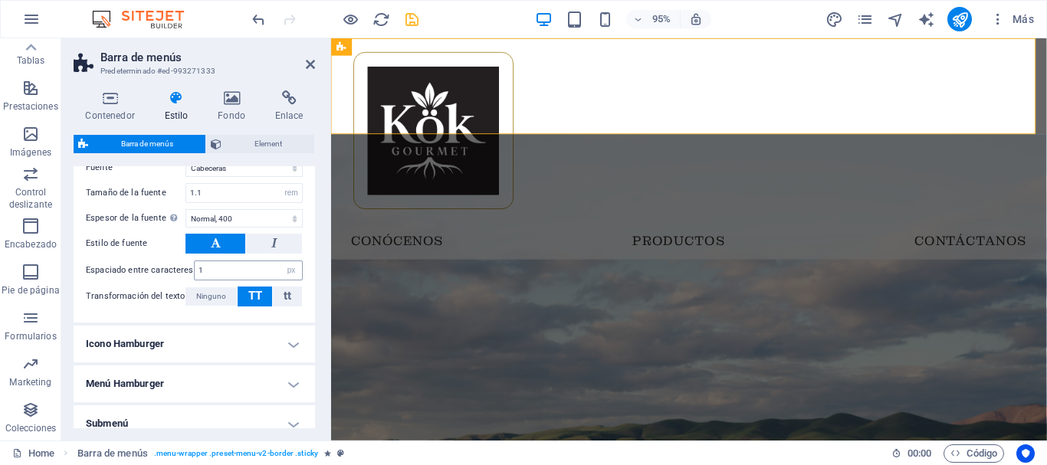
scroll to position [962, 0]
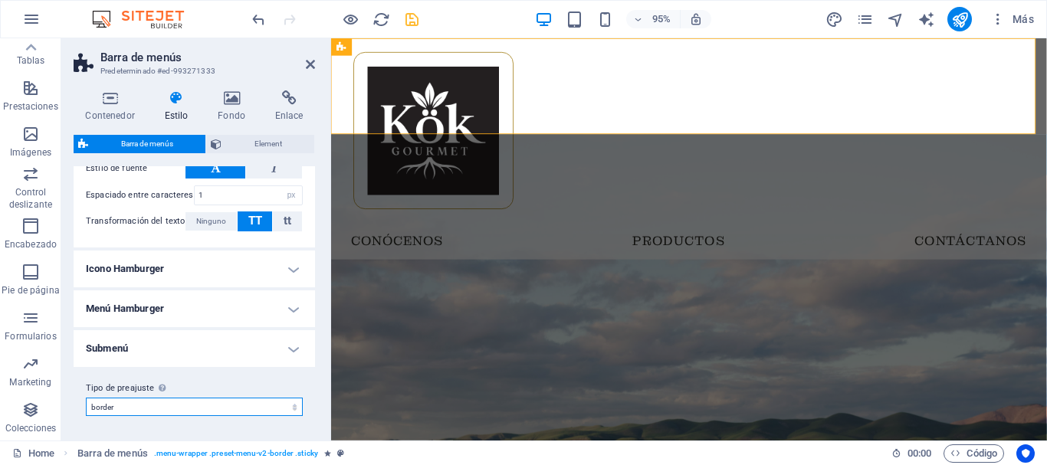
click at [271, 403] on select "border Añadir tipo de preajuste" at bounding box center [194, 407] width 217 height 18
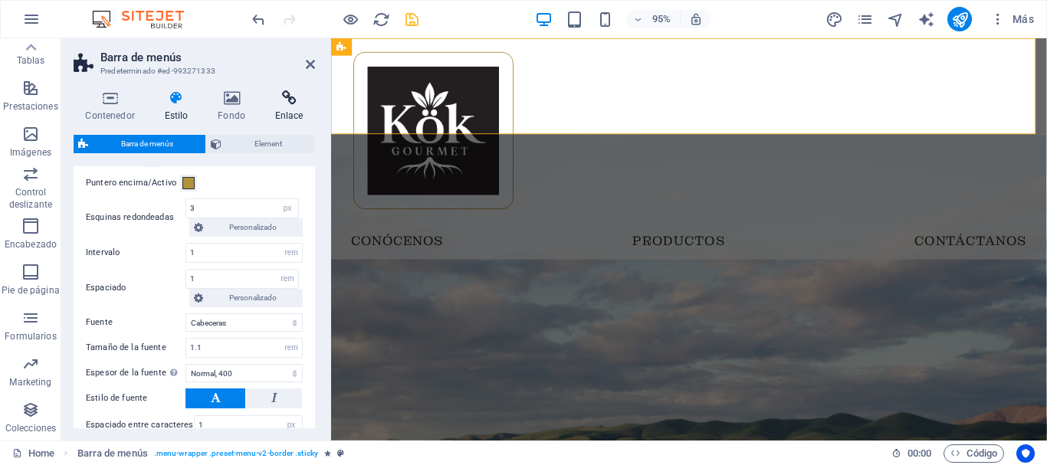
scroll to position [425, 0]
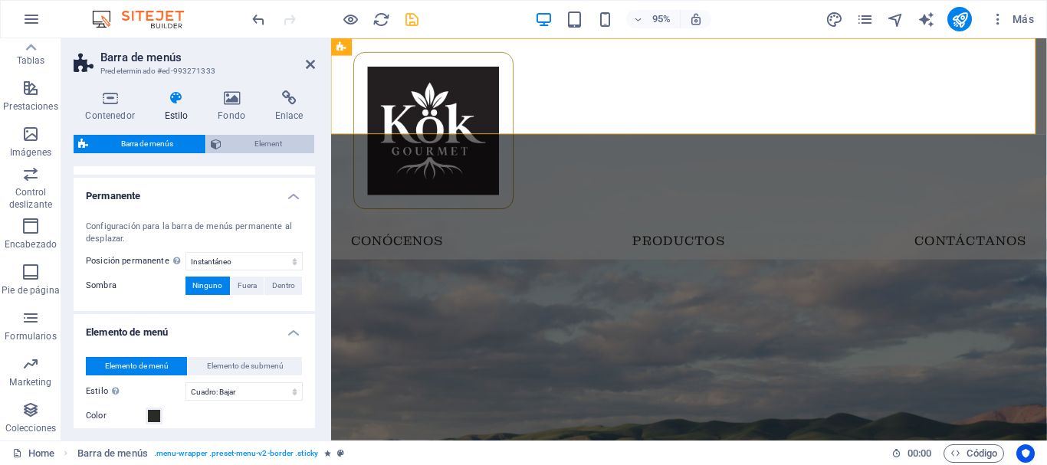
click at [262, 149] on span "Element" at bounding box center [268, 144] width 84 height 18
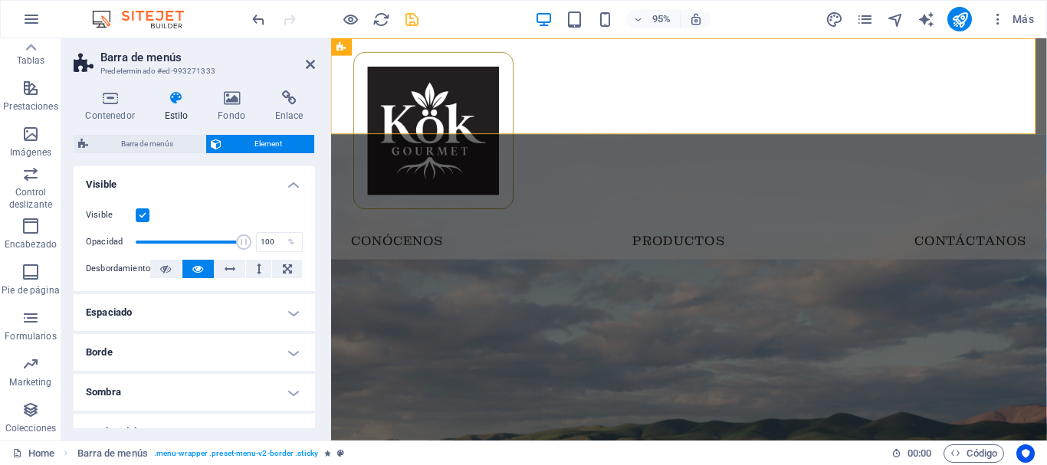
scroll to position [77, 0]
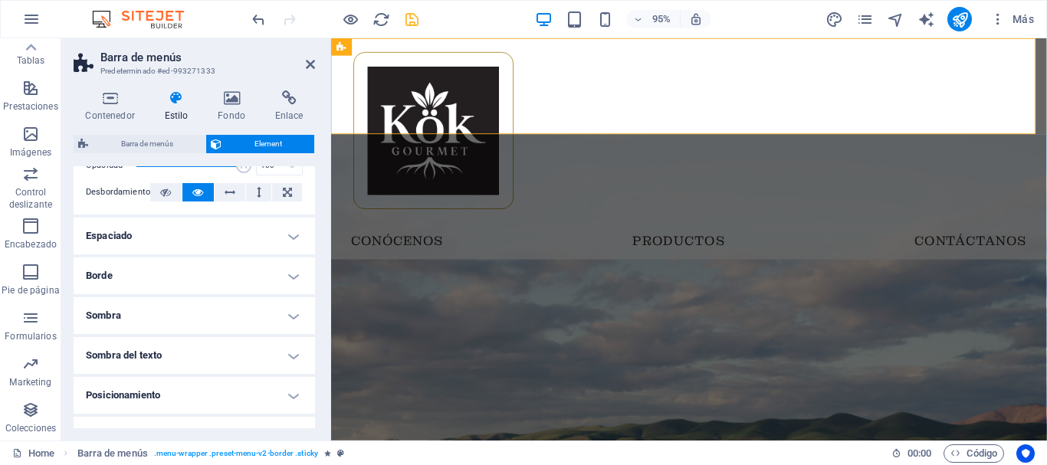
click at [203, 225] on h4 "Espaciado" at bounding box center [194, 236] width 241 height 37
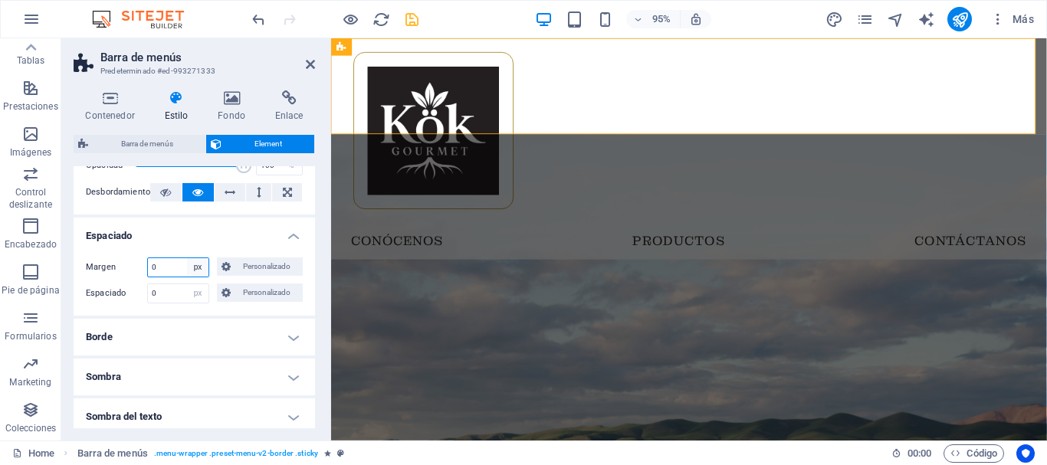
click at [188, 264] on select "Predeterminado automático px % rem vw vh Personalizado" at bounding box center [197, 267] width 21 height 18
select select "default"
click at [187, 258] on select "Predeterminado automático px % rem vw vh Personalizado" at bounding box center [197, 267] width 21 height 18
select select "DISABLED_OPTION_VALUE"
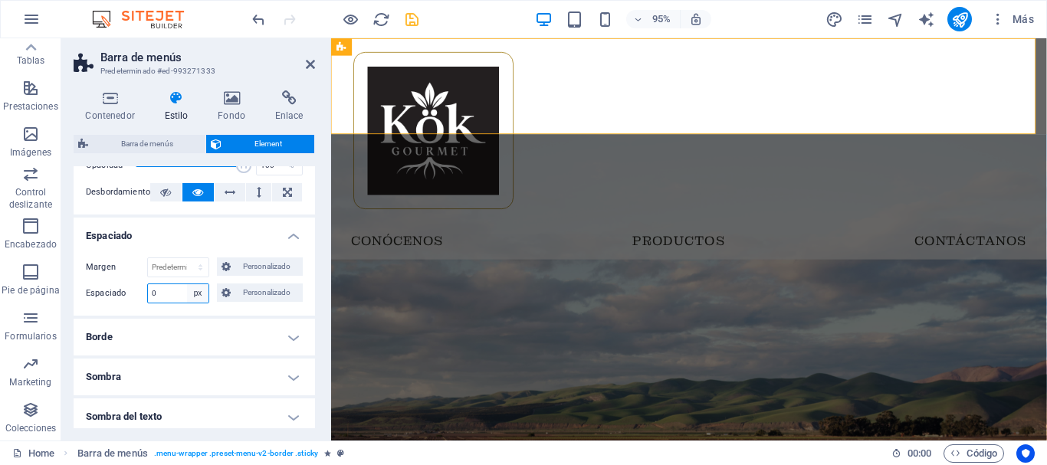
click at [195, 291] on select "Predeterminado px rem % vh vw Personalizado" at bounding box center [197, 293] width 21 height 18
select select "default"
click at [187, 284] on select "Predeterminado px rem % vh vw Personalizado" at bounding box center [197, 293] width 21 height 18
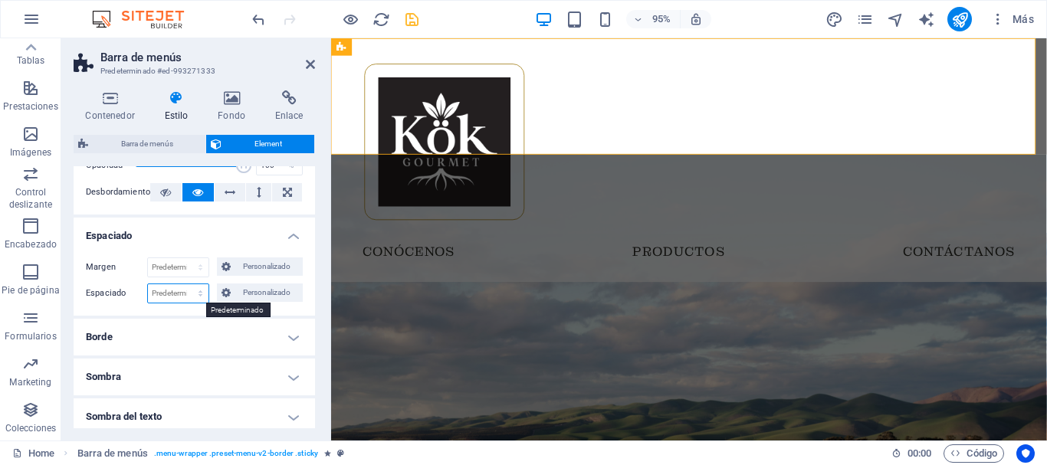
click at [199, 291] on select "Predeterminado px rem % vh vw Personalizado" at bounding box center [178, 293] width 61 height 18
select select "px"
click at [185, 284] on select "Predeterminado px rem % vh vw Personalizado" at bounding box center [178, 293] width 61 height 18
type input "0"
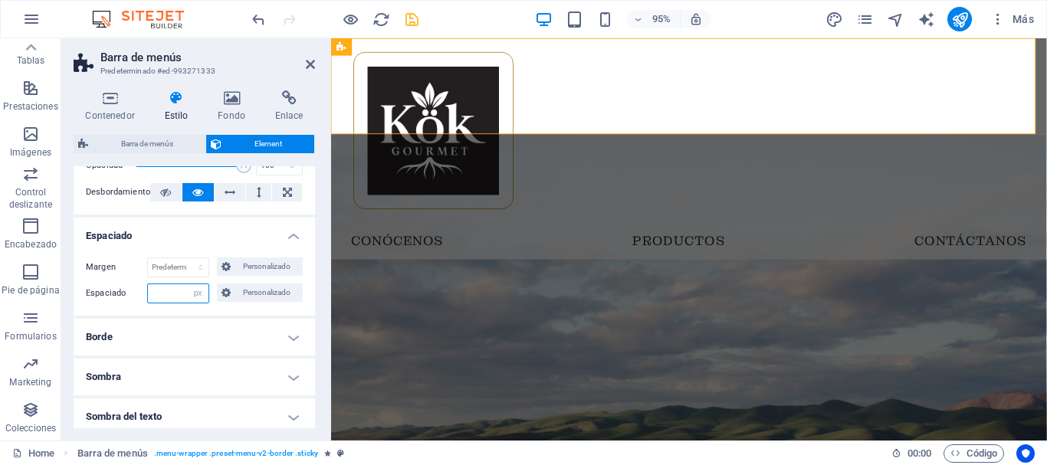
type input "1"
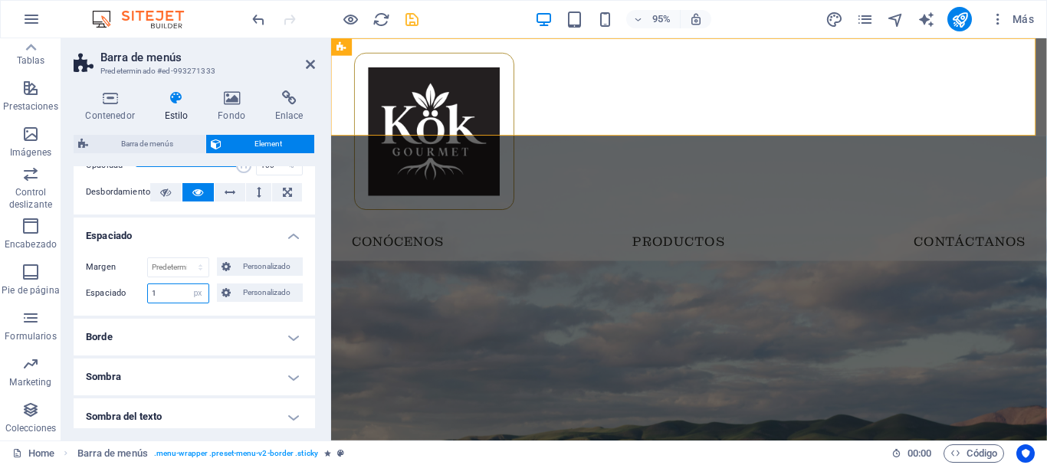
click at [169, 296] on input "1" at bounding box center [178, 293] width 61 height 18
click at [171, 274] on select "Predeterminado automático px % rem vw vh Personalizado" at bounding box center [178, 267] width 61 height 18
click at [148, 258] on select "Predeterminado automático px % rem vw vh Personalizado" at bounding box center [178, 267] width 61 height 18
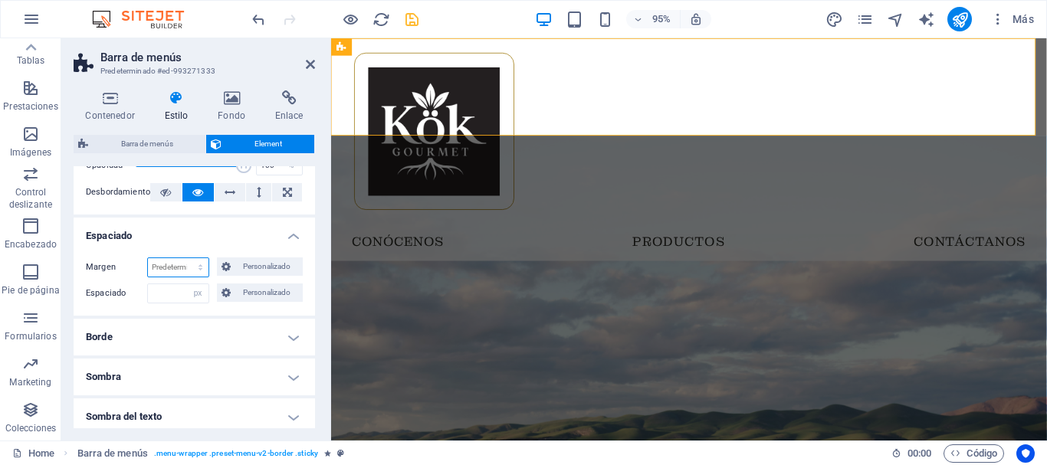
click at [187, 269] on select "Predeterminado automático px % rem vw vh Personalizado" at bounding box center [178, 267] width 61 height 18
select select "px"
click at [185, 258] on select "Predeterminado automático px % rem vw vh Personalizado" at bounding box center [178, 267] width 61 height 18
type input "0"
click at [156, 300] on input "number" at bounding box center [178, 293] width 61 height 18
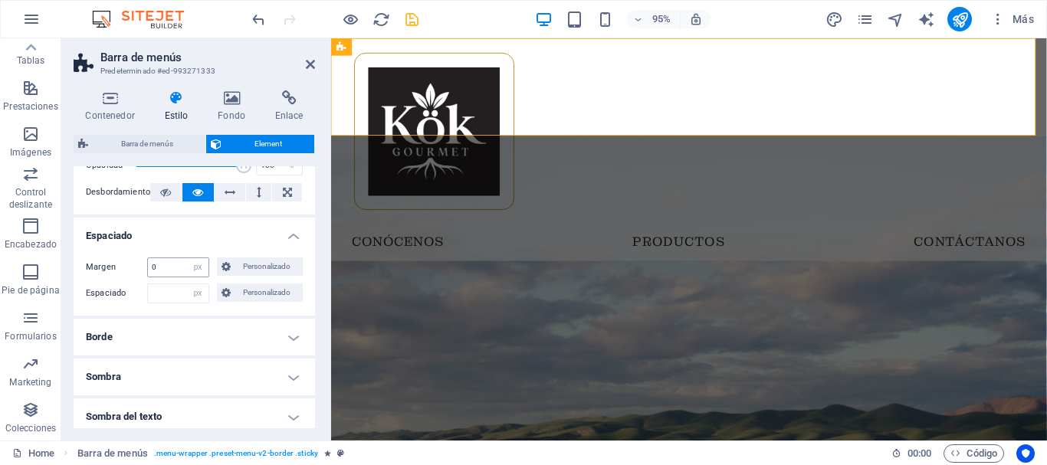
click at [162, 277] on div "0 Predeterminado automático px % rem vw vh Personalizado" at bounding box center [178, 267] width 62 height 20
click at [399, 99] on div at bounding box center [708, 137] width 705 height 166
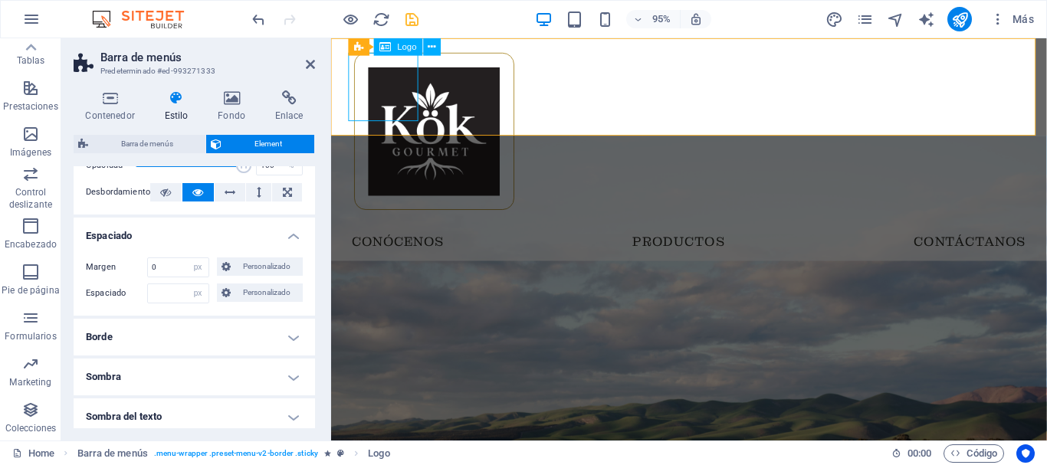
select select "px"
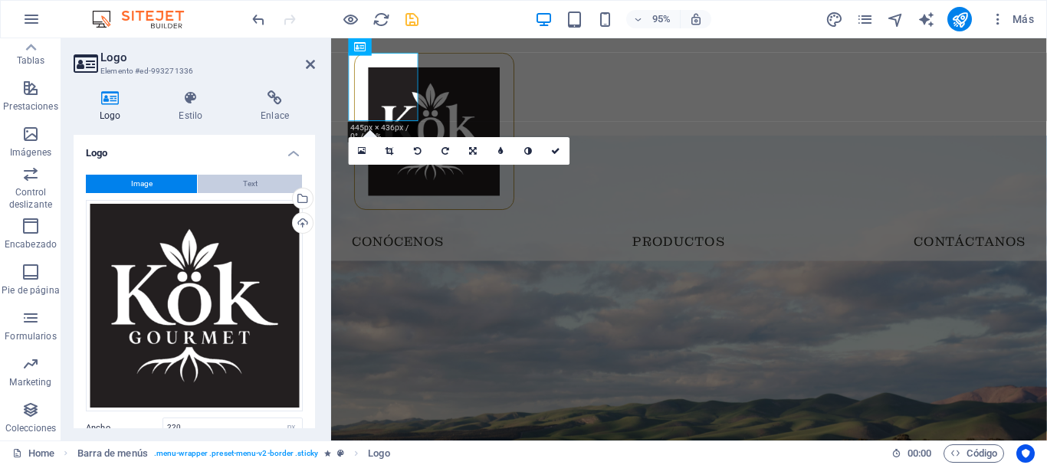
scroll to position [230, 0]
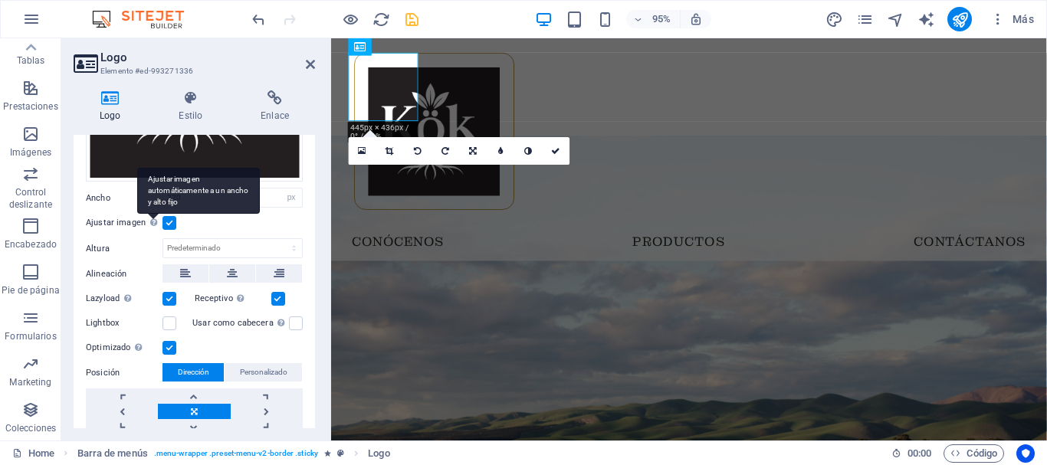
click at [153, 214] on div "Ajustar imagen automáticamente a un ancho y alto fijo" at bounding box center [198, 191] width 123 height 46
click at [0, 0] on input "Ajustar imagen Ajustar imagen automáticamente a un ancho y alto fijo" at bounding box center [0, 0] width 0 height 0
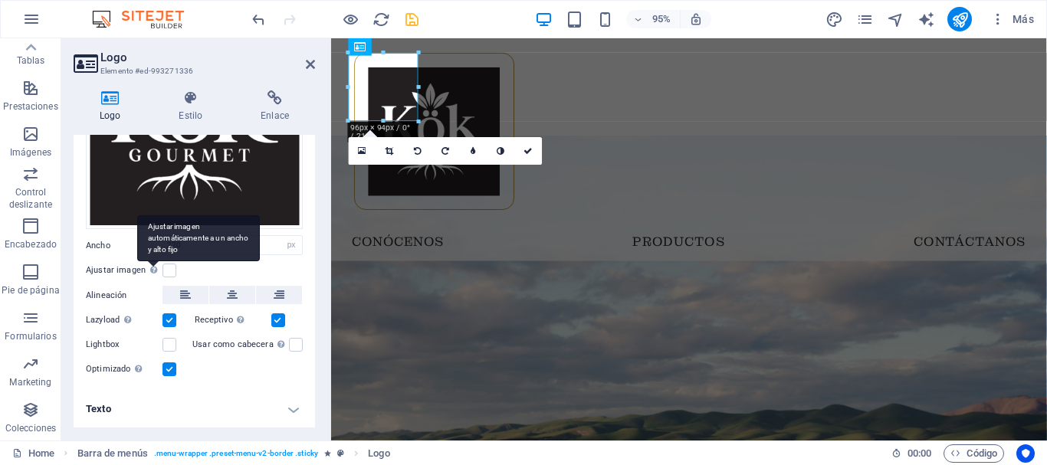
scroll to position [179, 0]
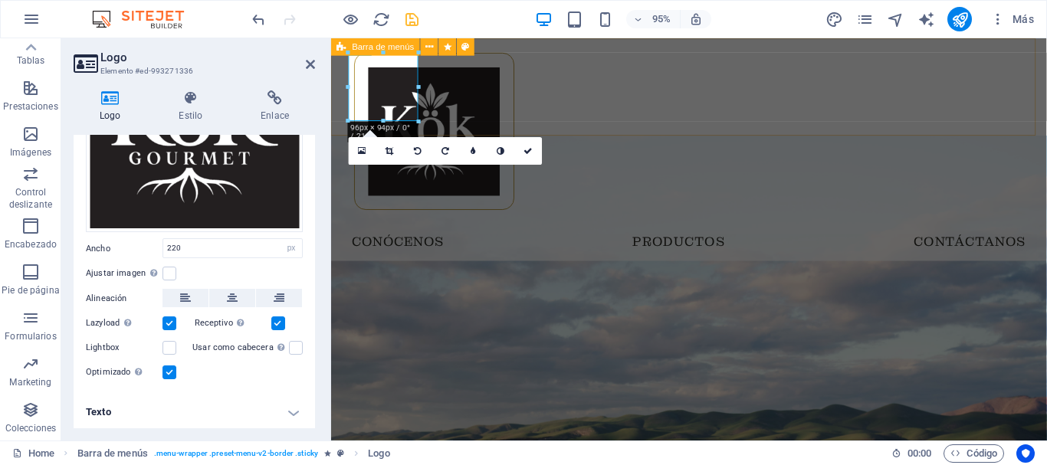
click at [557, 234] on nav "Conócenos Productos Contáctanos" at bounding box center [708, 253] width 734 height 38
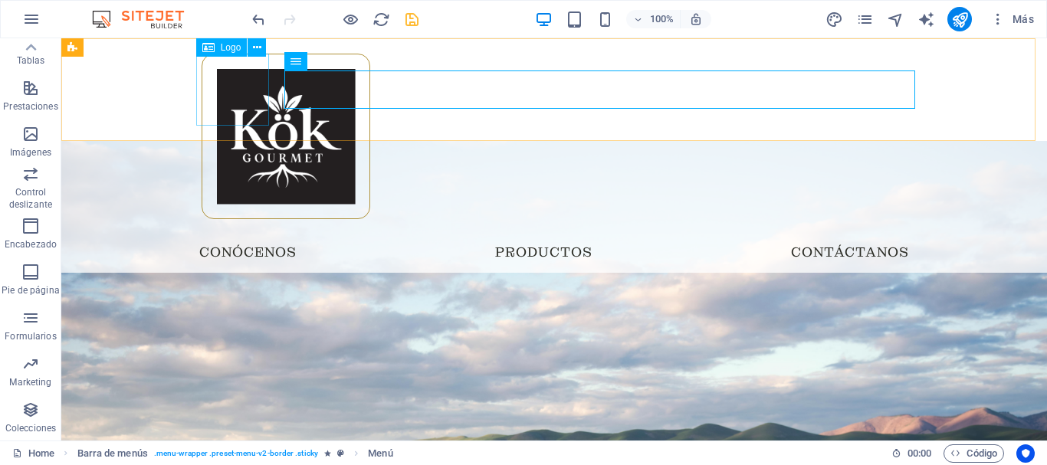
click at [221, 91] on div at bounding box center [554, 137] width 705 height 166
select select "px"
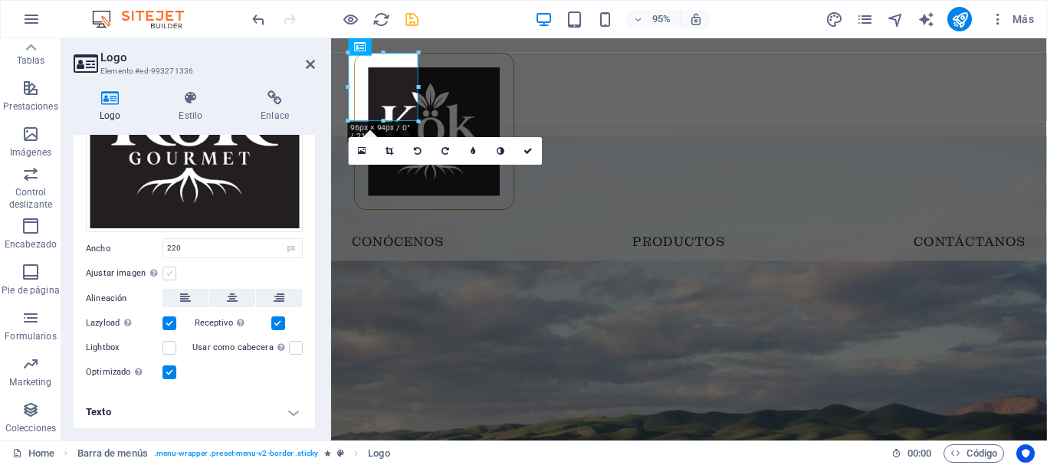
click at [172, 274] on label at bounding box center [169, 274] width 14 height 14
click at [0, 0] on input "Ajustar imagen Ajustar imagen automáticamente a un ancho y alto fijo" at bounding box center [0, 0] width 0 height 0
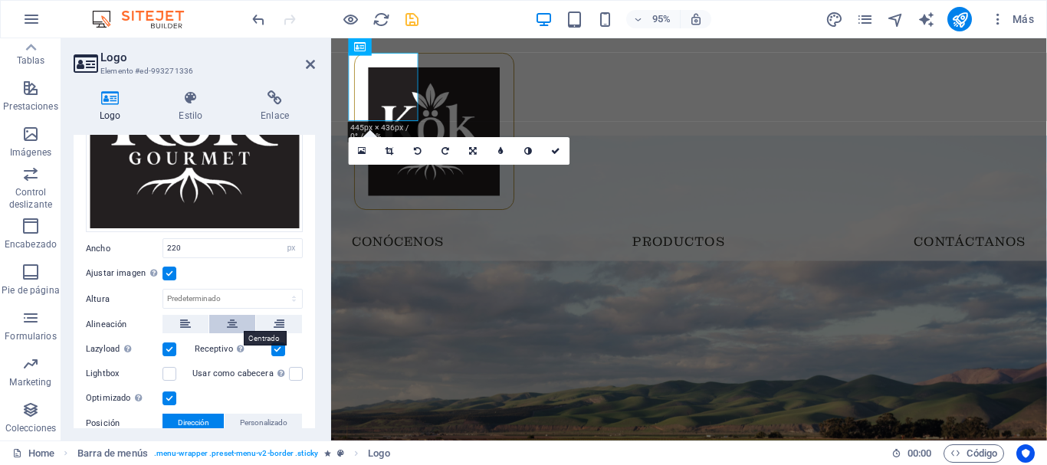
click at [234, 323] on icon at bounding box center [232, 324] width 11 height 18
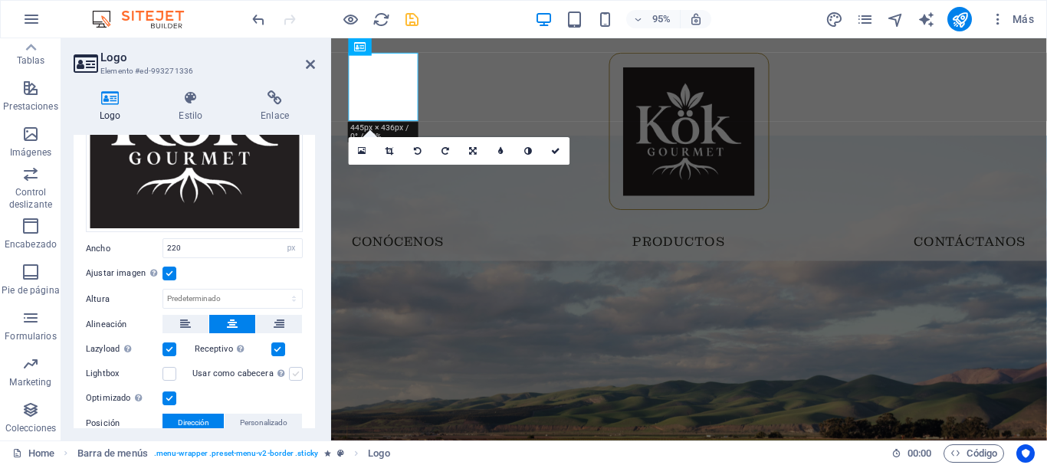
click at [292, 372] on label at bounding box center [296, 374] width 14 height 14
click at [0, 0] on input "Usar como cabecera La imagen se ajustará en una etiqueta de cabecera H1. Result…" at bounding box center [0, 0] width 0 height 0
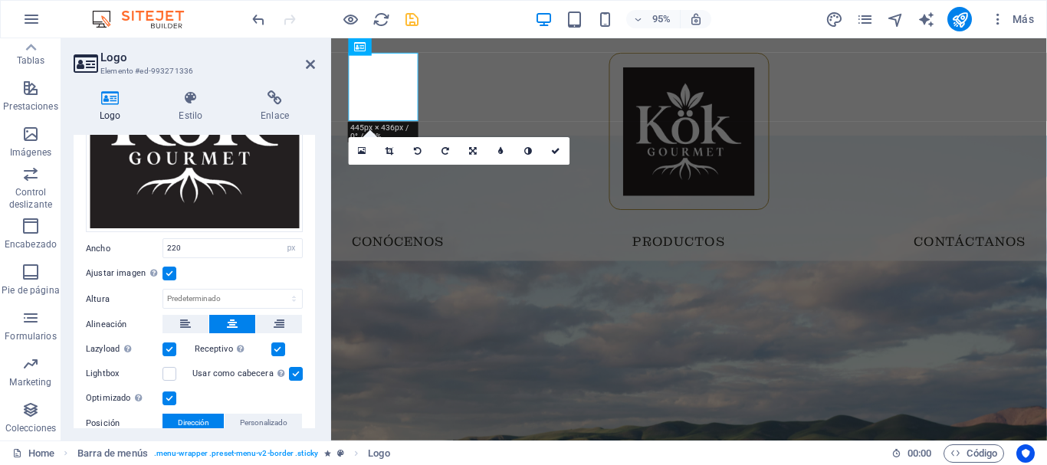
click at [292, 372] on label at bounding box center [296, 374] width 14 height 14
click at [0, 0] on input "Usar como cabecera La imagen se ajustará en una etiqueta de cabecera H1. Result…" at bounding box center [0, 0] width 0 height 0
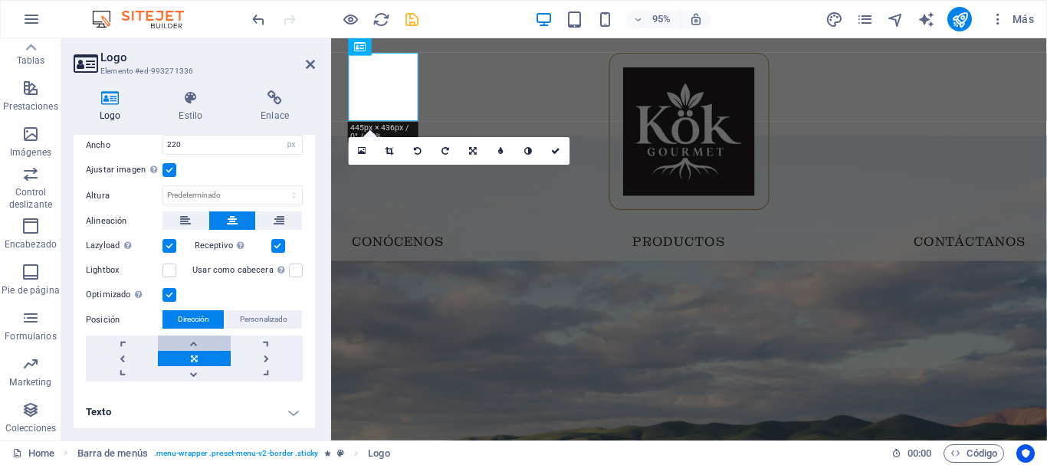
click at [198, 336] on link at bounding box center [194, 343] width 72 height 15
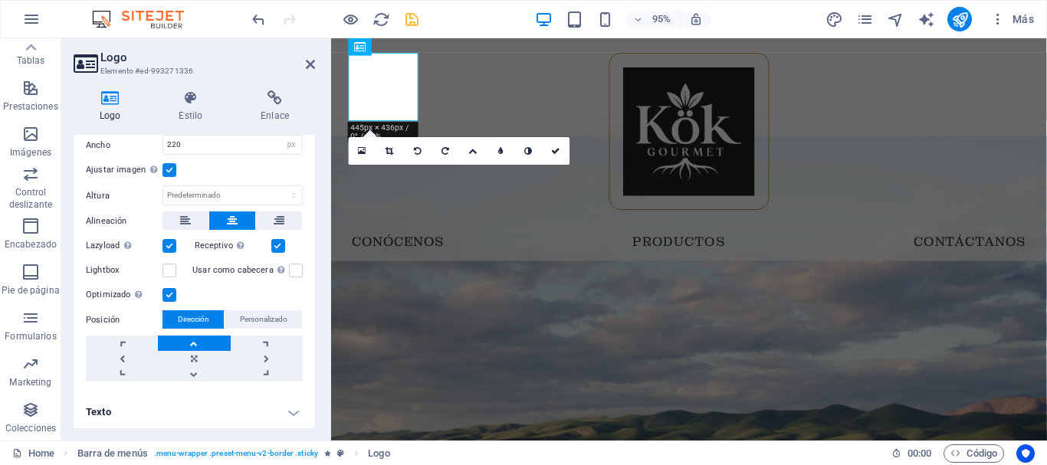
click at [198, 336] on link at bounding box center [194, 343] width 72 height 15
click at [198, 366] on link at bounding box center [194, 373] width 72 height 15
click at [195, 356] on link at bounding box center [194, 358] width 72 height 15
click at [223, 408] on h4 "Texto" at bounding box center [194, 412] width 241 height 37
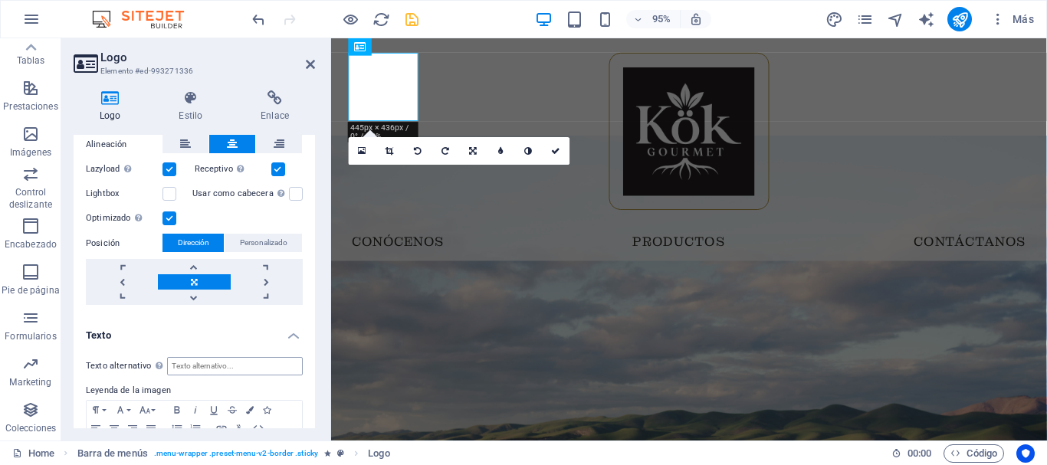
scroll to position [427, 0]
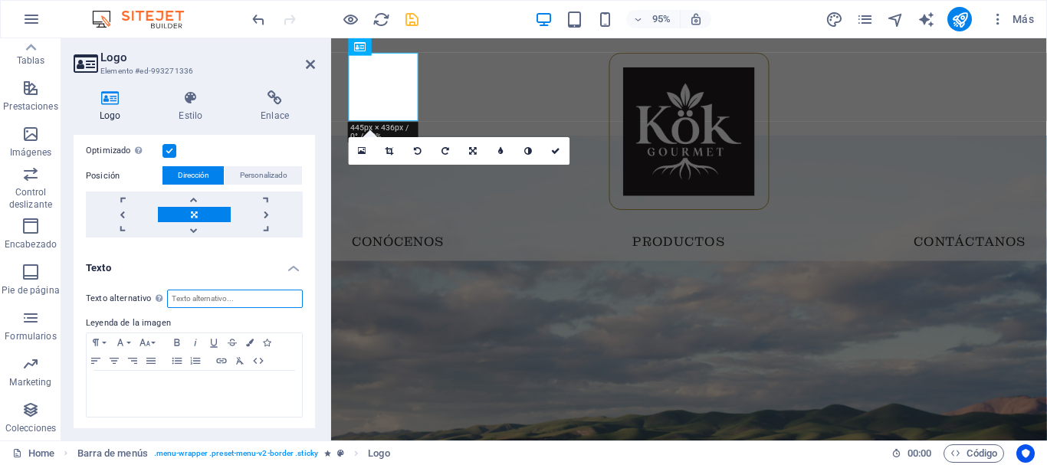
click at [196, 293] on input "Texto alternativo El texto alternativo es usado por aquellos dispositivos que n…" at bounding box center [235, 299] width 136 height 18
click at [182, 250] on h4 "Texto" at bounding box center [194, 264] width 241 height 28
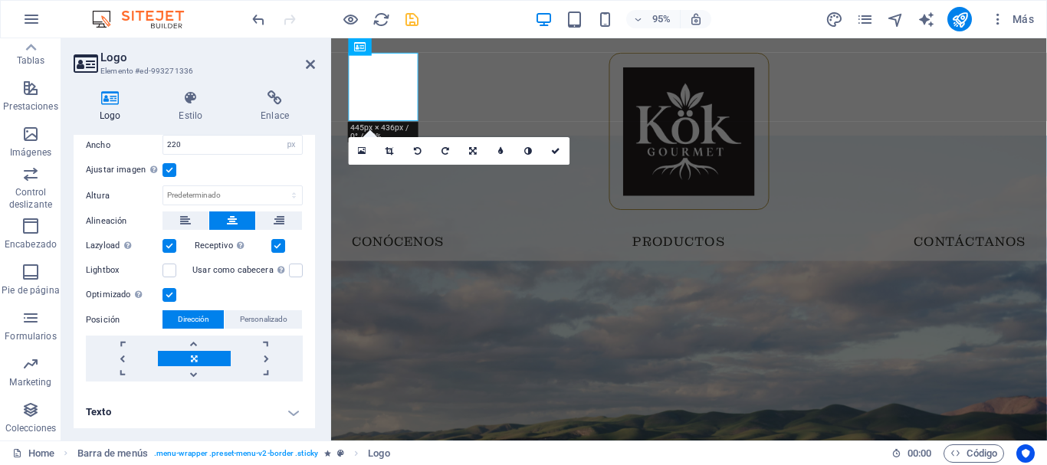
scroll to position [0, 0]
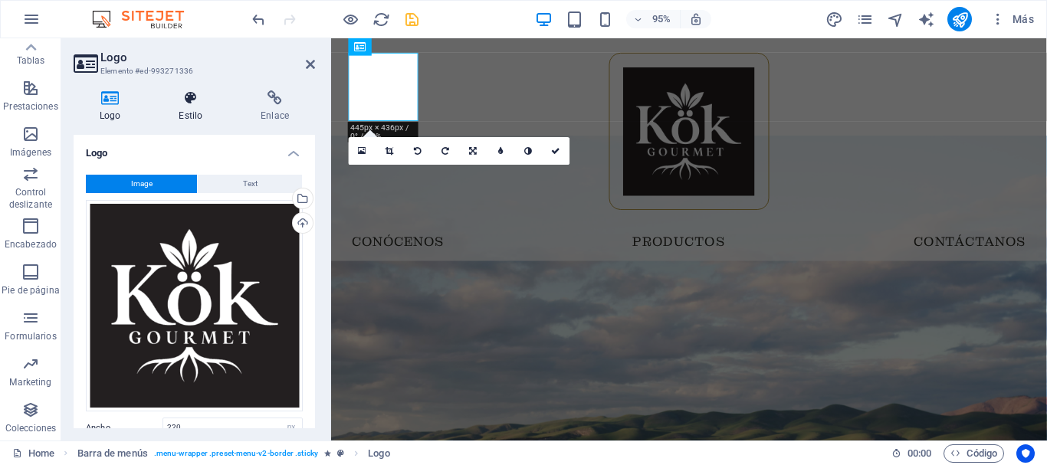
click at [192, 113] on h4 "Estilo" at bounding box center [193, 106] width 82 height 32
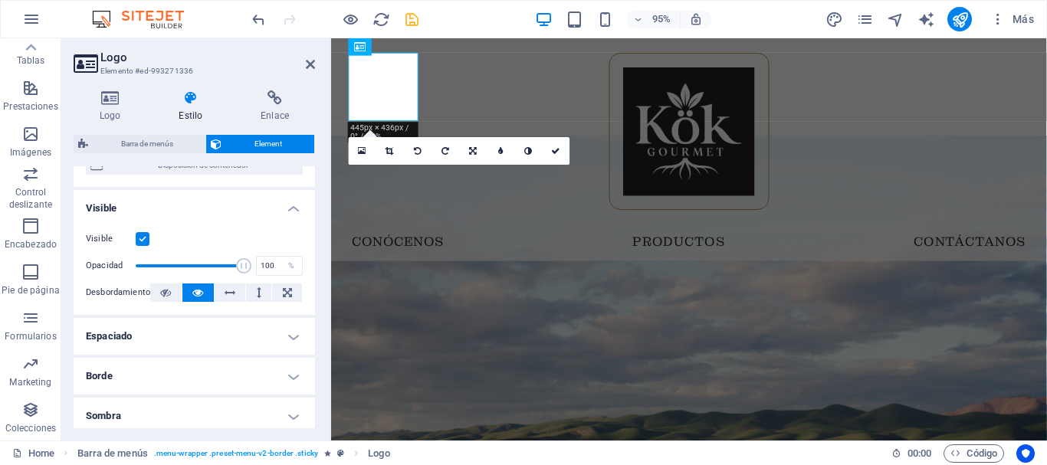
scroll to position [307, 0]
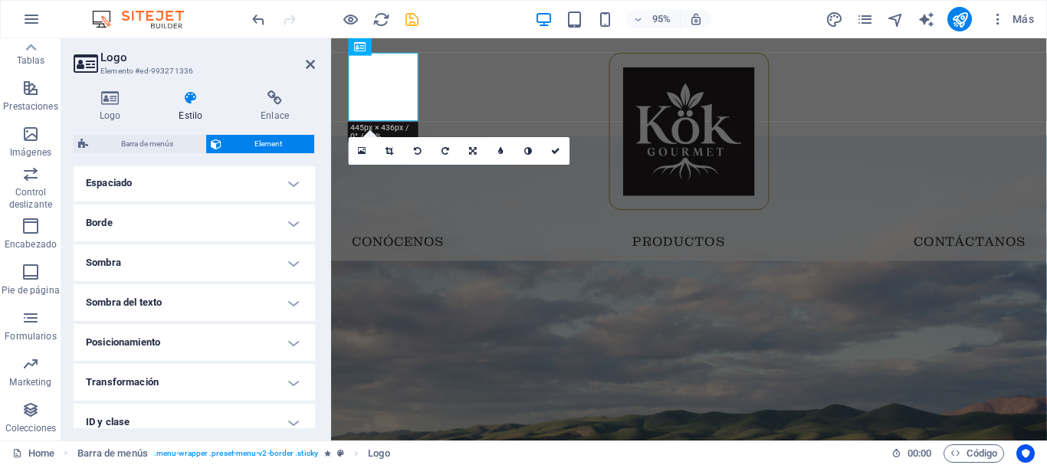
click at [176, 182] on h4 "Espaciado" at bounding box center [194, 183] width 241 height 37
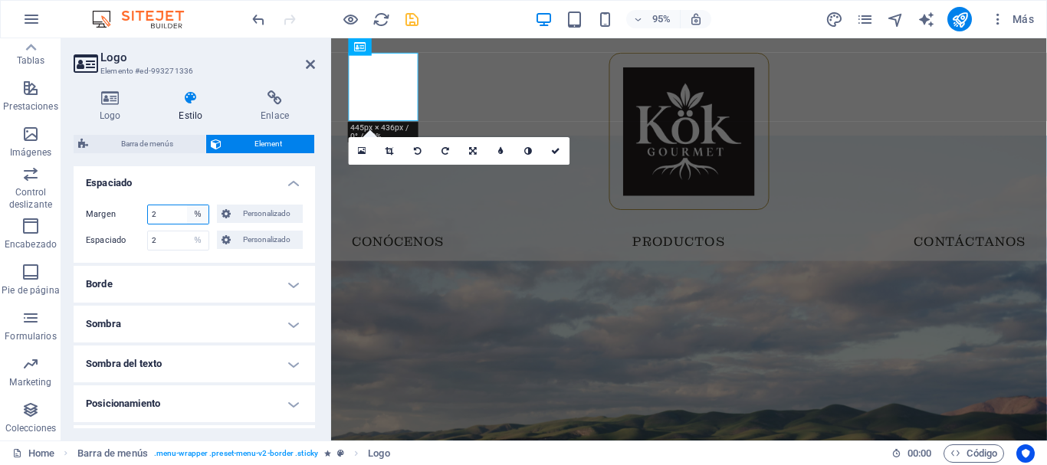
click at [195, 214] on select "Predeterminado automático px % rem vw vh Personalizado" at bounding box center [197, 214] width 21 height 18
select select "px"
click at [187, 205] on select "Predeterminado automático px % rem vw vh Personalizado" at bounding box center [197, 214] width 21 height 18
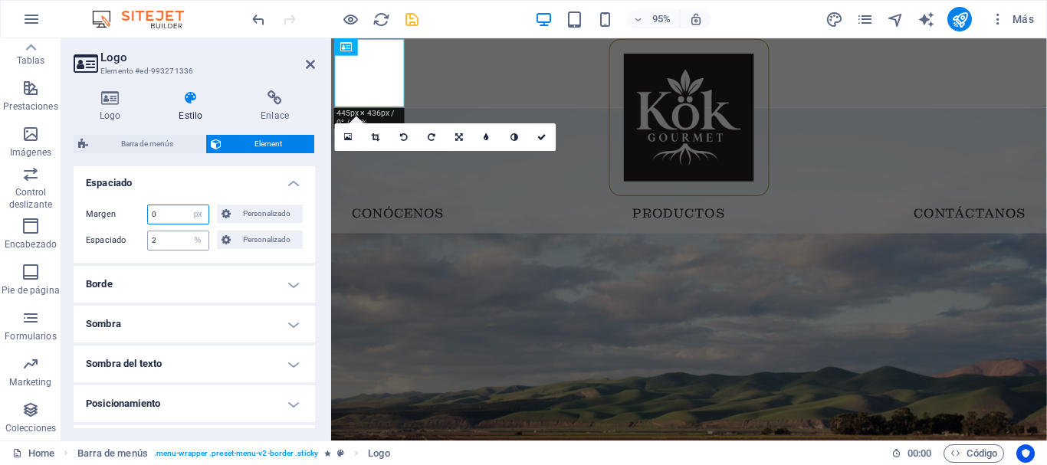
type input "0"
click at [162, 247] on input "2" at bounding box center [178, 240] width 61 height 18
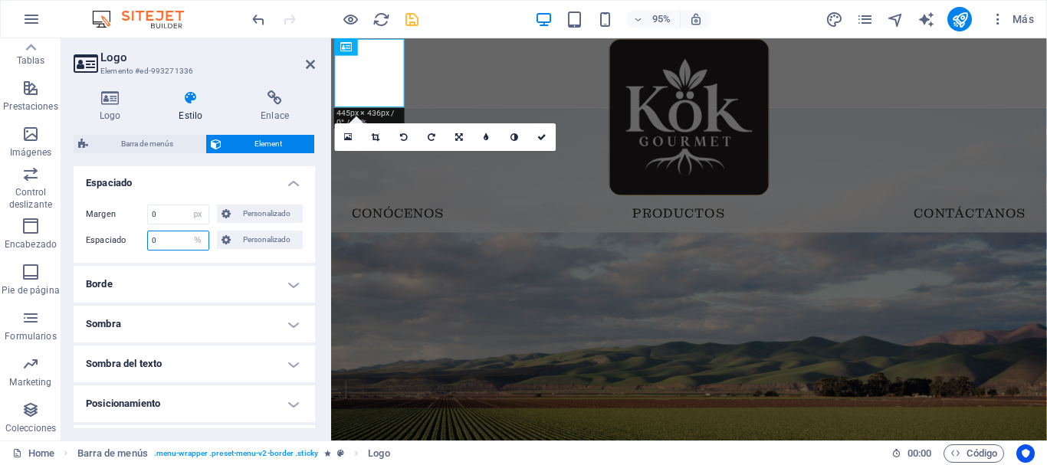
type input "0"
click at [135, 205] on label "Margen" at bounding box center [116, 214] width 61 height 18
click at [170, 183] on h4 "Espaciado" at bounding box center [194, 179] width 241 height 28
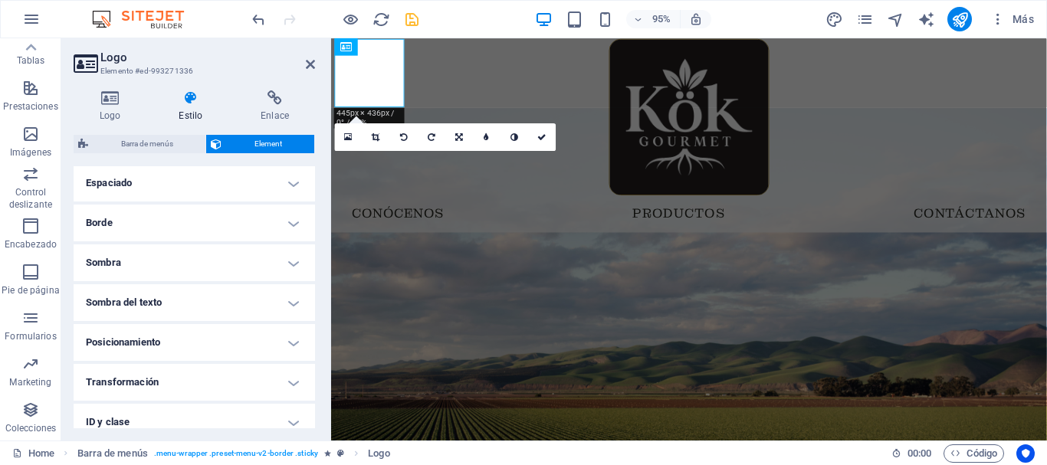
click at [185, 210] on h4 "Borde" at bounding box center [194, 223] width 241 height 37
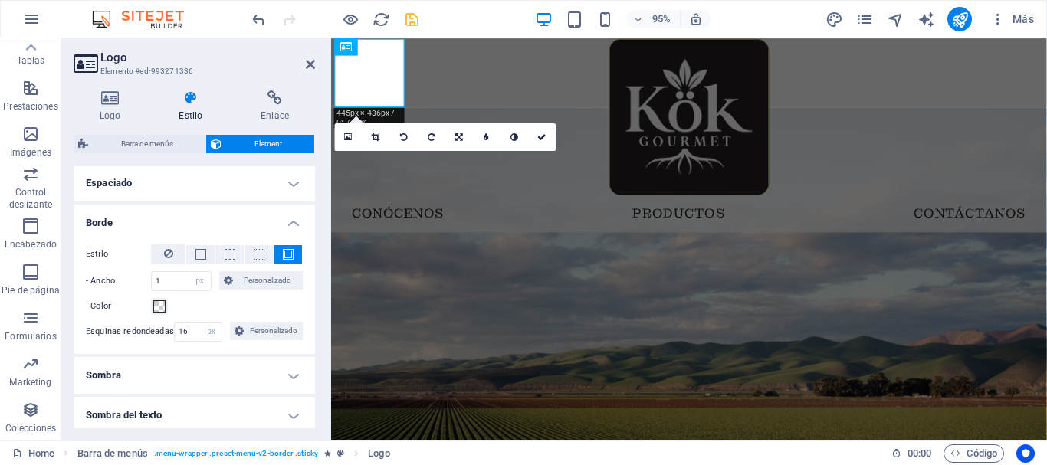
click at [189, 182] on h4 "Espaciado" at bounding box center [194, 183] width 241 height 37
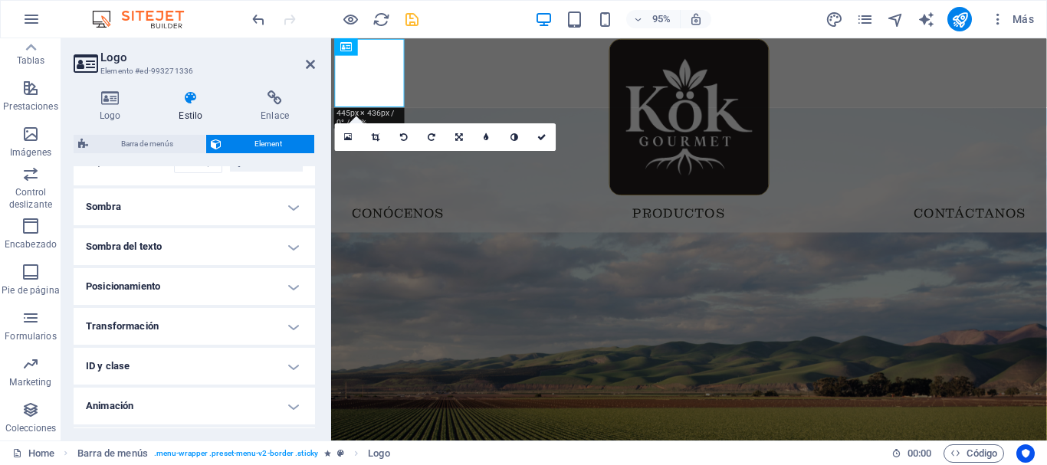
scroll to position [230, 0]
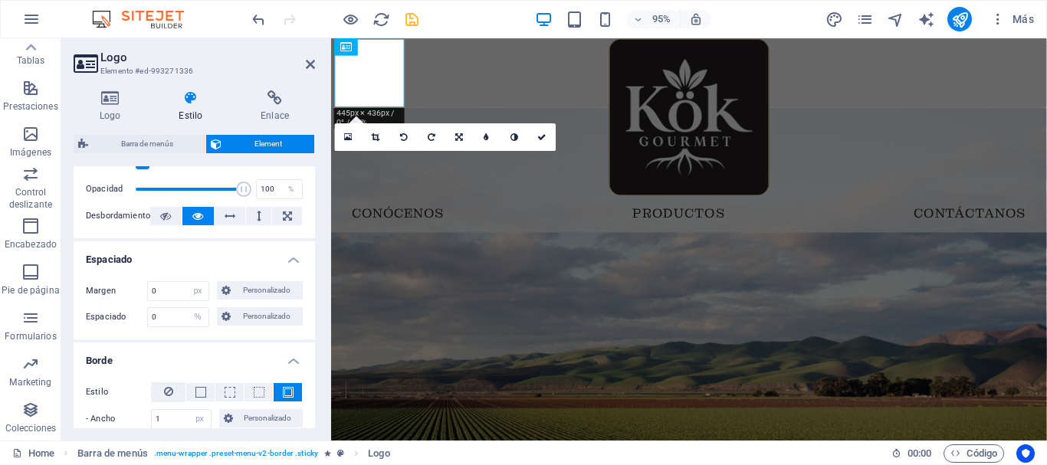
click at [1005, 209] on figure at bounding box center [707, 413] width 753 height 602
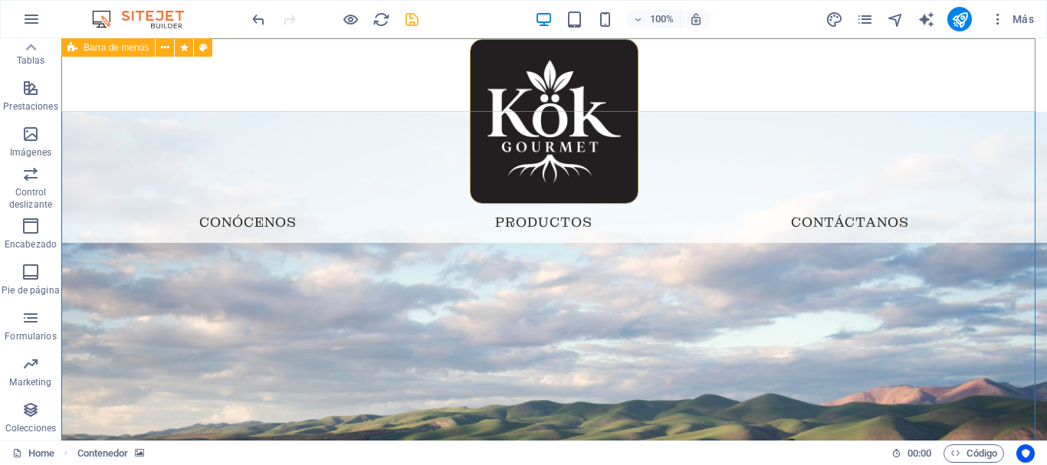
click at [130, 76] on div "Menu Conócenos Productos Contáctanos" at bounding box center [553, 140] width 985 height 205
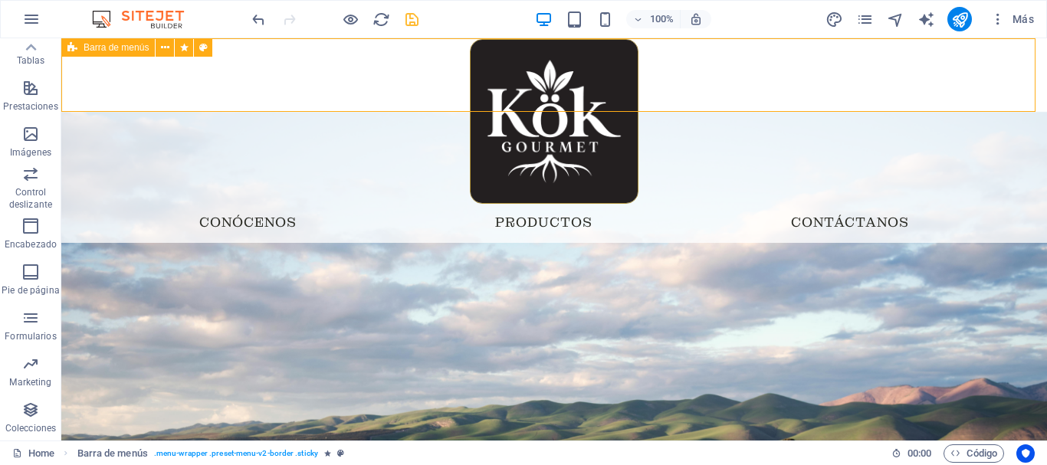
click at [130, 76] on div "Menu Conócenos Productos Contáctanos" at bounding box center [553, 140] width 985 height 205
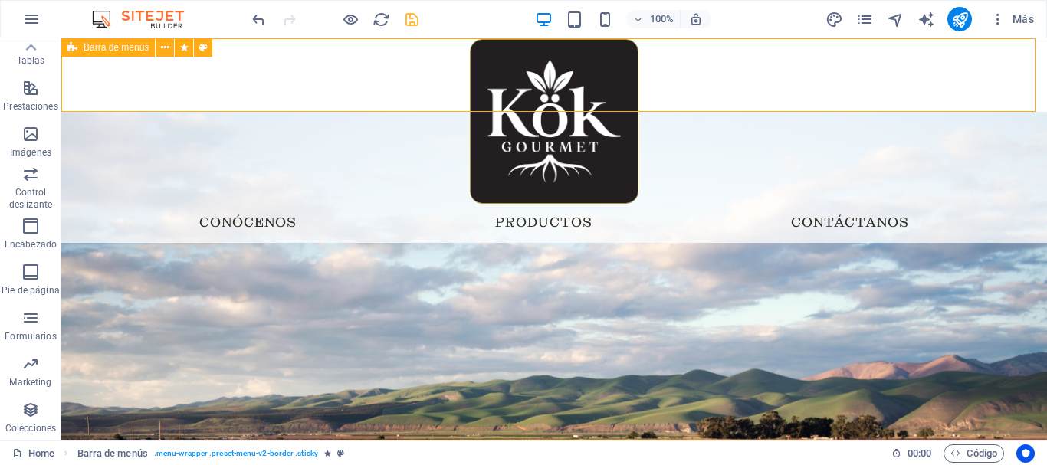
select select "px"
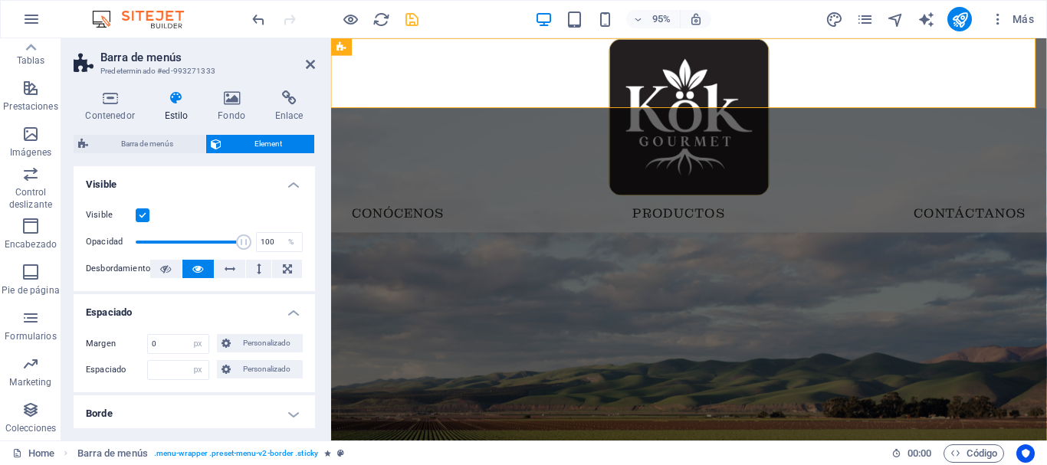
type input "1"
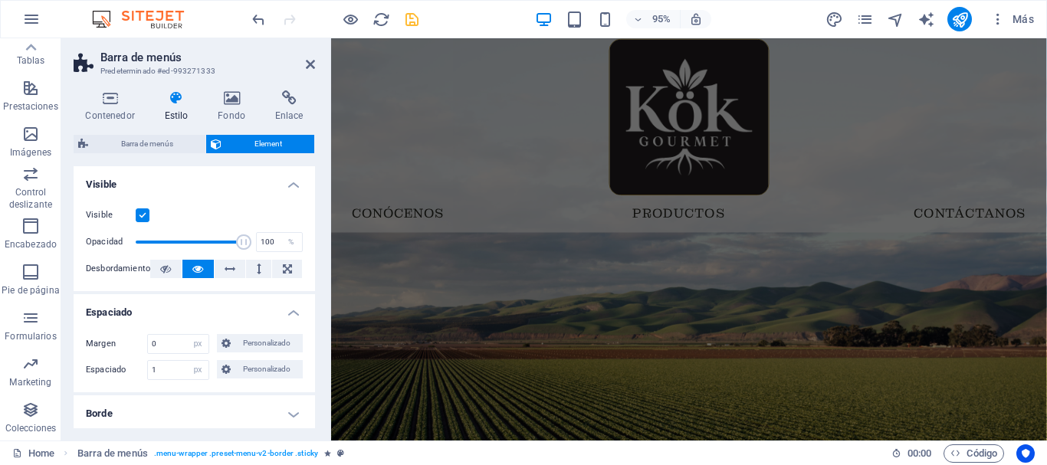
scroll to position [0, 0]
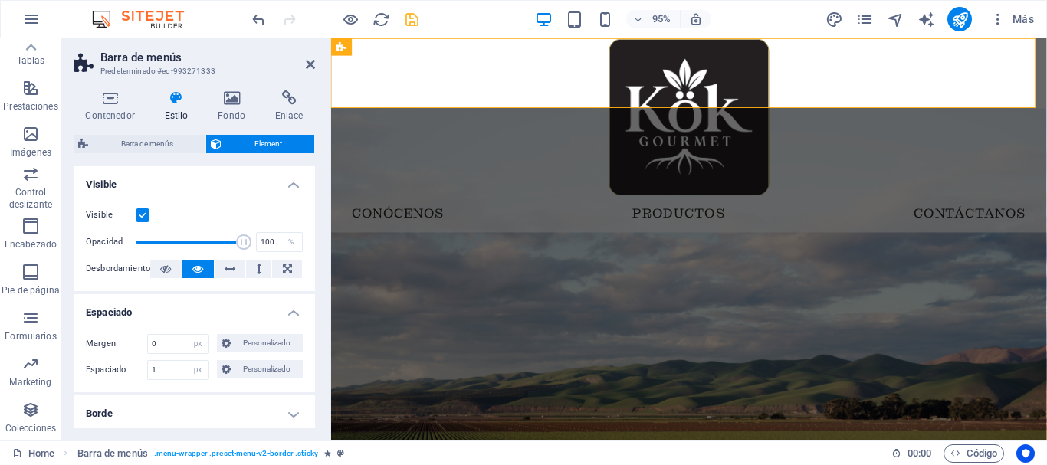
click at [375, 186] on figure at bounding box center [707, 436] width 753 height 649
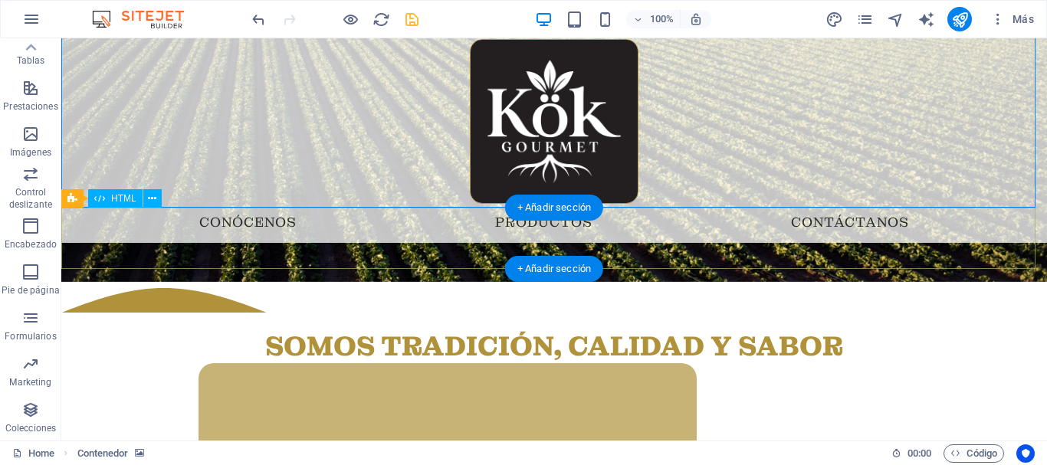
scroll to position [613, 0]
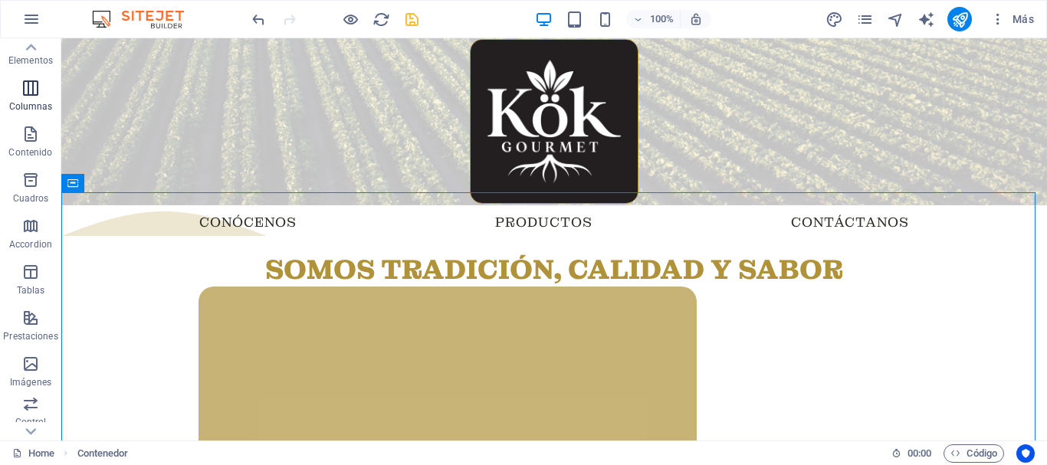
scroll to position [0, 0]
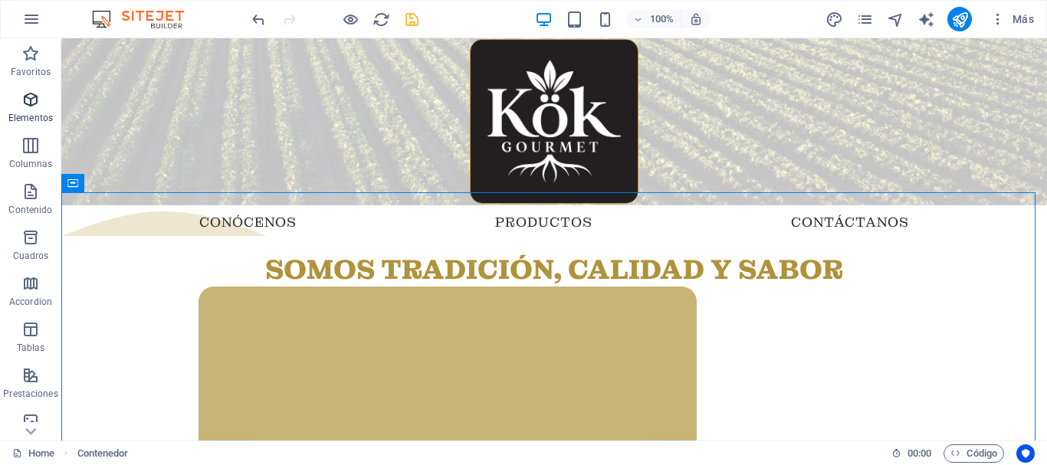
click at [31, 109] on span "Elementos" at bounding box center [30, 108] width 61 height 37
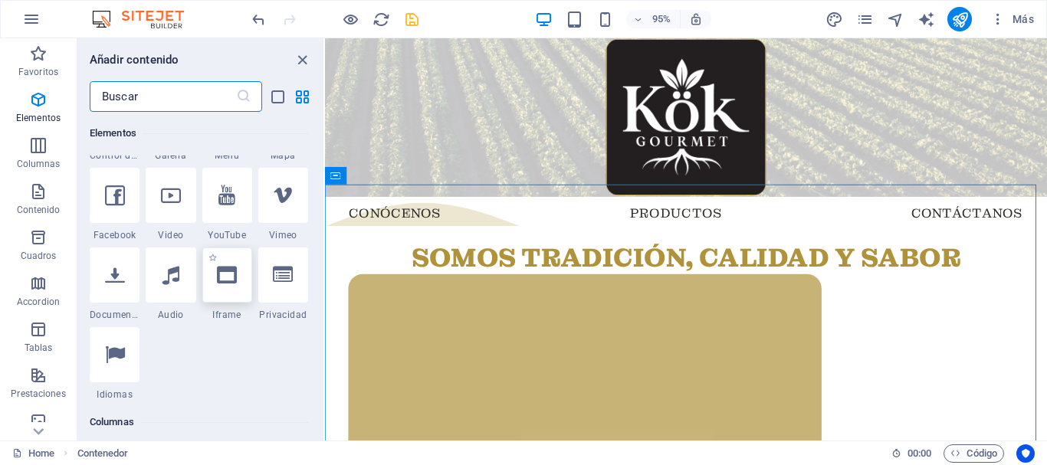
click at [225, 279] on icon at bounding box center [227, 275] width 20 height 20
select select "%"
select select "px"
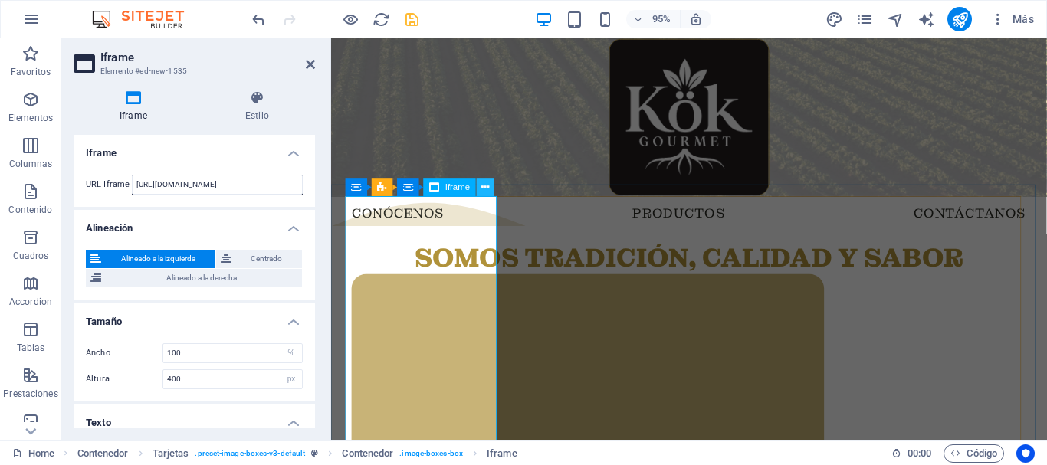
click at [483, 182] on icon at bounding box center [485, 187] width 8 height 15
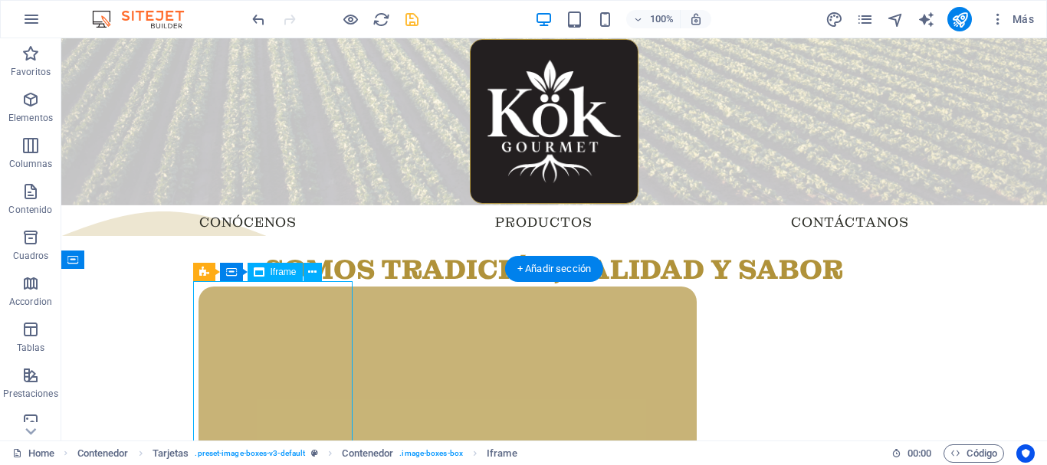
scroll to position [536, 0]
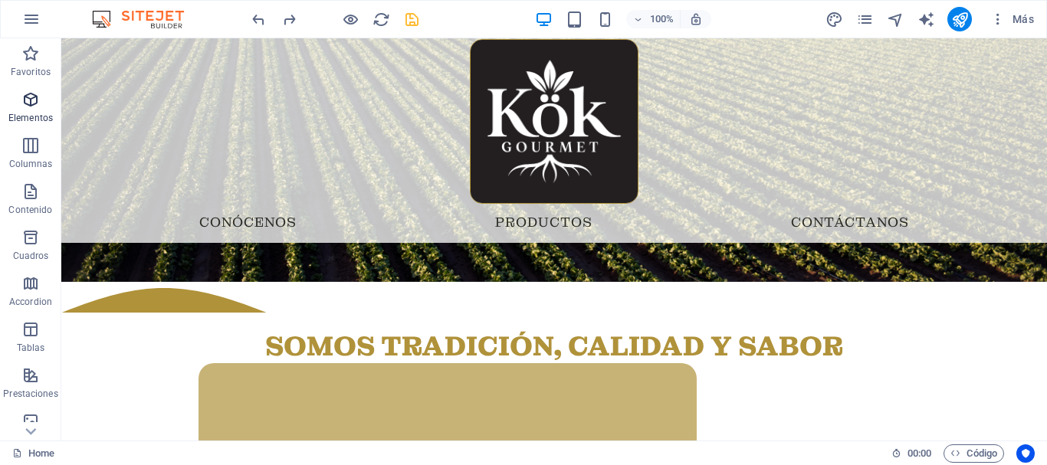
click at [25, 115] on p "Elementos" at bounding box center [30, 118] width 44 height 12
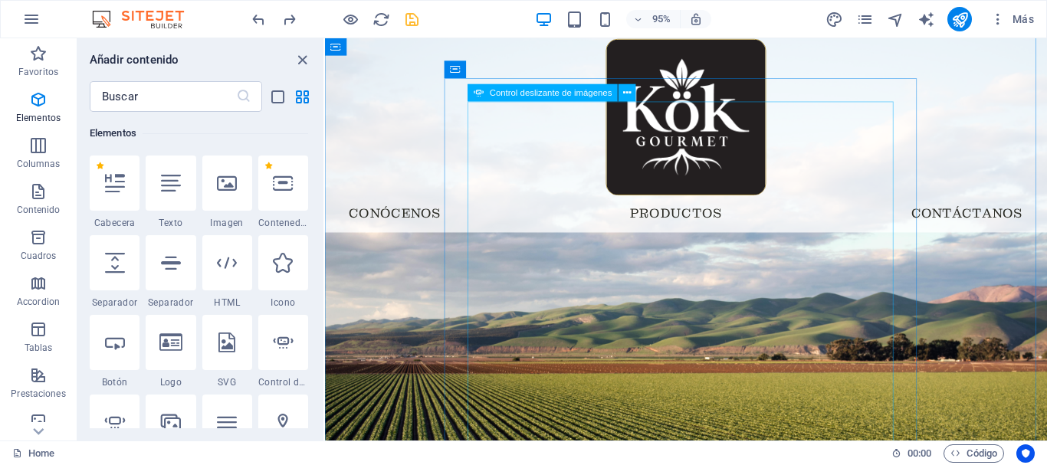
scroll to position [0, 0]
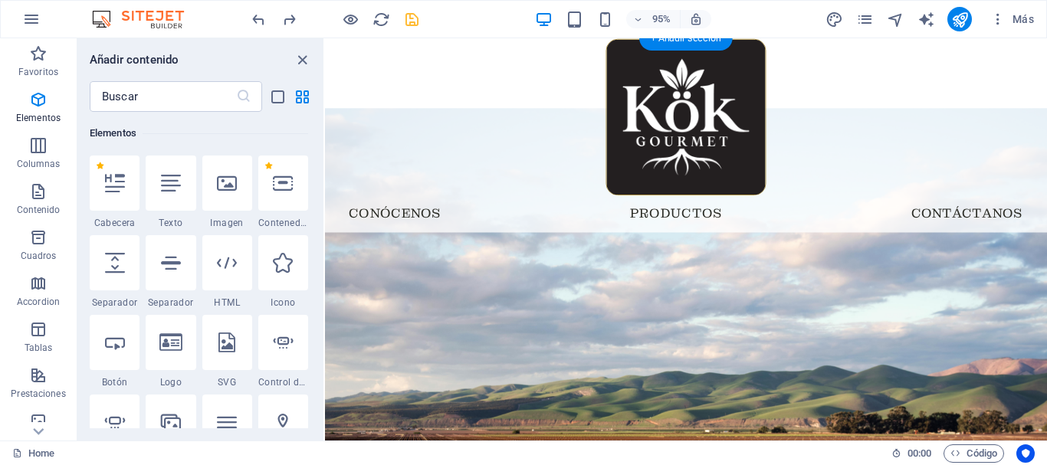
click at [944, 160] on figure at bounding box center [705, 451] width 760 height 678
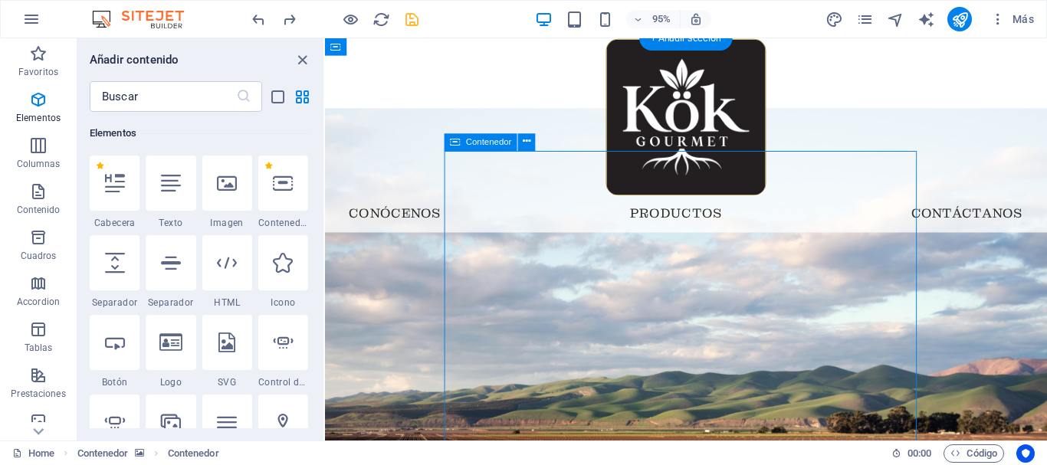
select select "%"
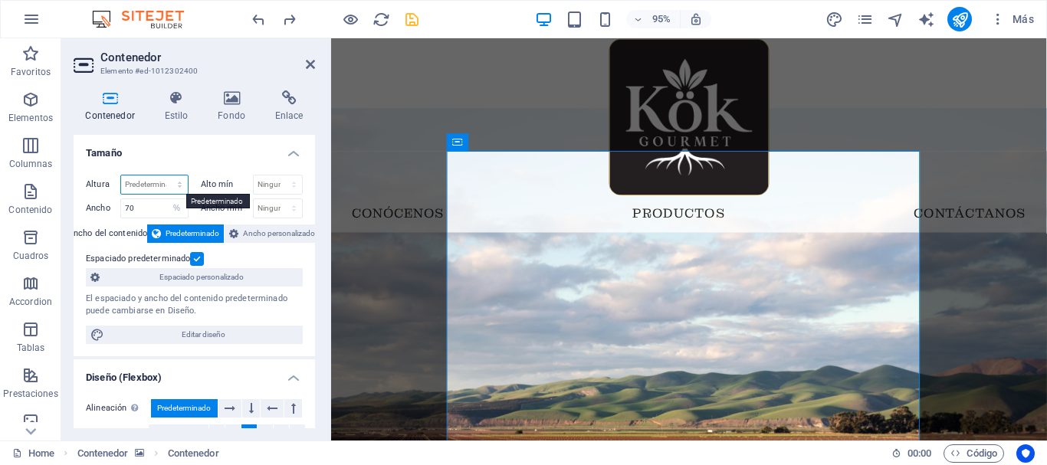
click at [153, 181] on select "Predeterminado px rem % vh vw" at bounding box center [154, 184] width 67 height 18
click at [233, 182] on label "Alto mín" at bounding box center [227, 184] width 52 height 8
click at [152, 180] on select "Predeterminado px rem % vh vw" at bounding box center [154, 184] width 67 height 18
select select "%"
click at [164, 175] on select "Predeterminado px rem % vh vw" at bounding box center [154, 184] width 67 height 18
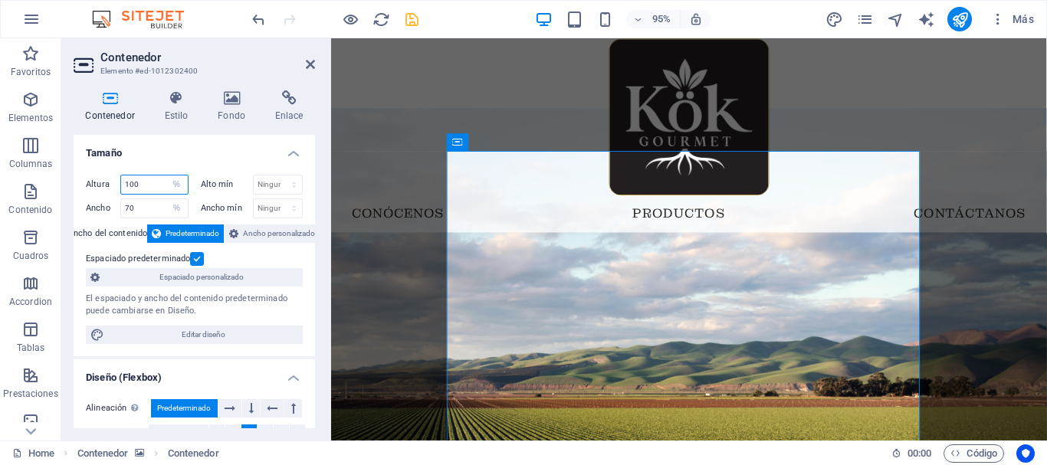
click at [159, 182] on input "100" at bounding box center [154, 184] width 67 height 18
drag, startPoint x: 159, startPoint y: 182, endPoint x: 126, endPoint y: 182, distance: 33.7
click at [126, 182] on input "100" at bounding box center [154, 184] width 67 height 18
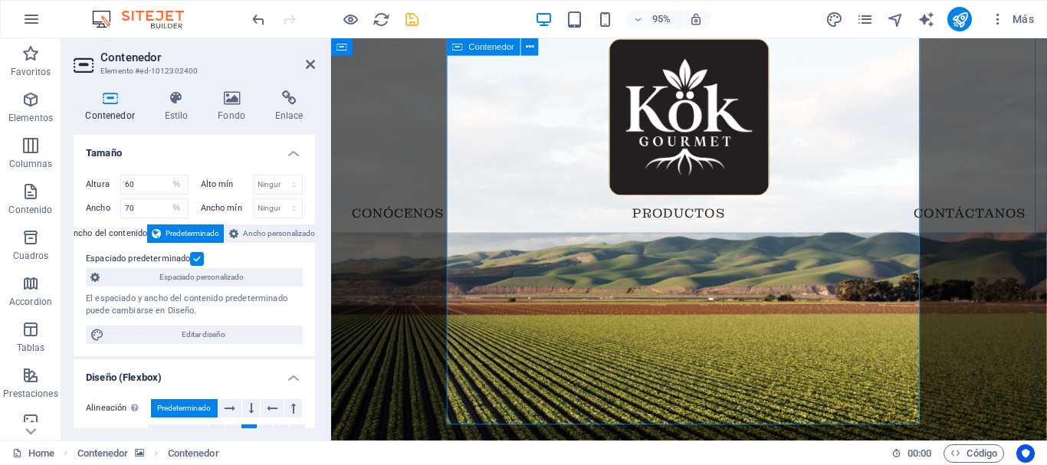
scroll to position [230, 0]
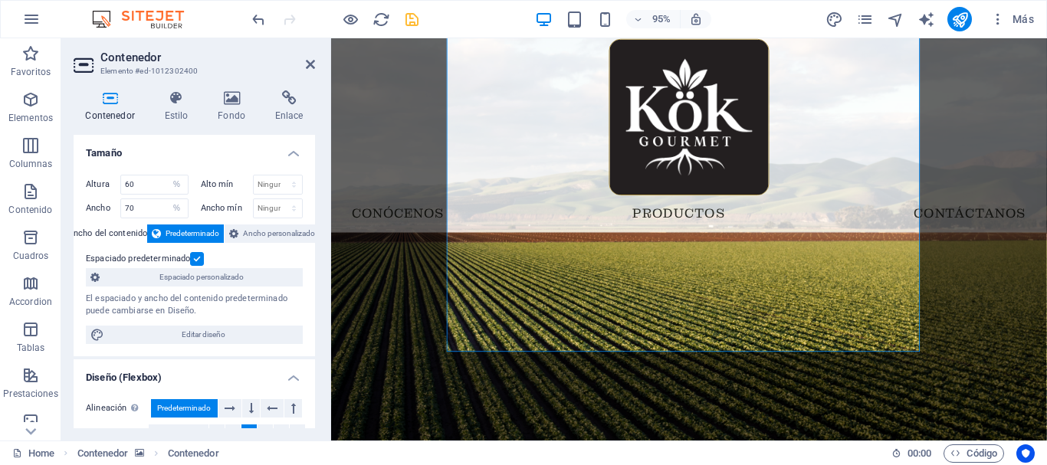
click at [191, 166] on div "Altura 60 Predeterminado px rem % vh vw Alto mín Ninguno px rem % vh vw Ancho 7…" at bounding box center [194, 259] width 241 height 194
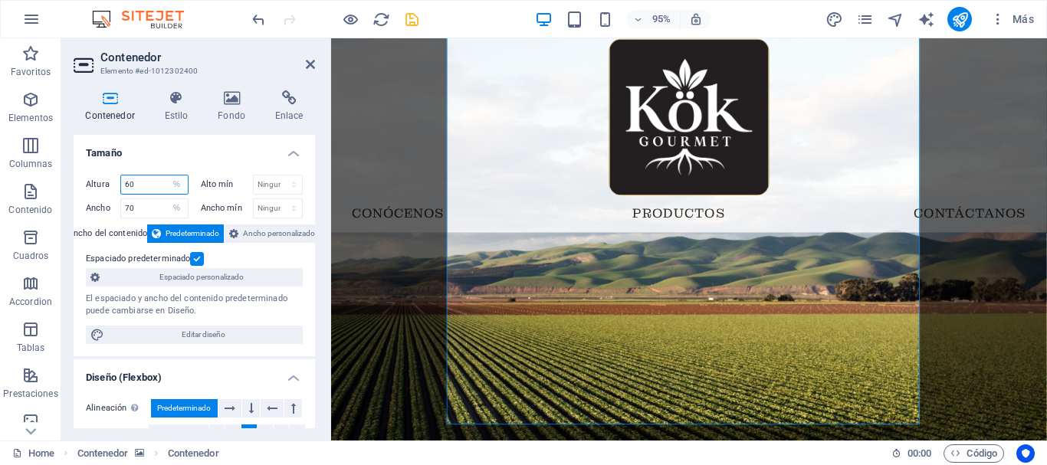
click at [138, 181] on input "60" at bounding box center [154, 184] width 67 height 18
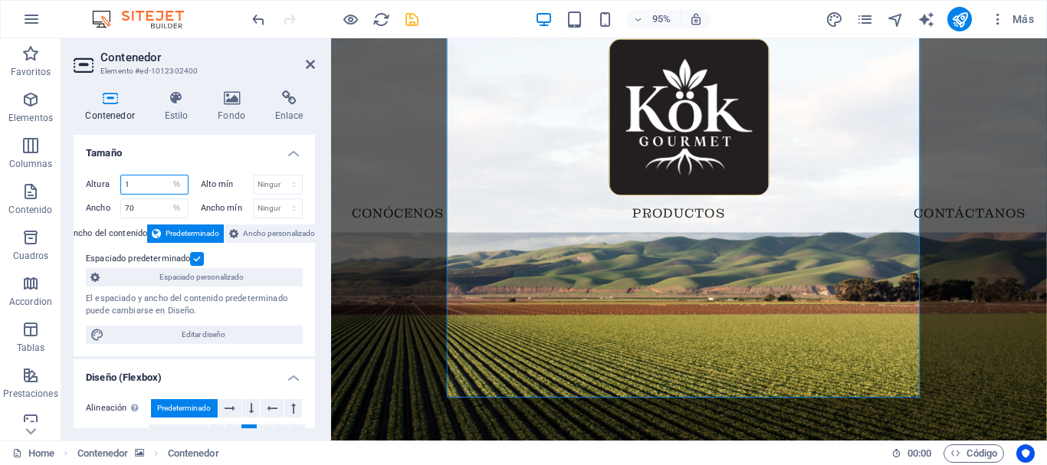
type input "1"
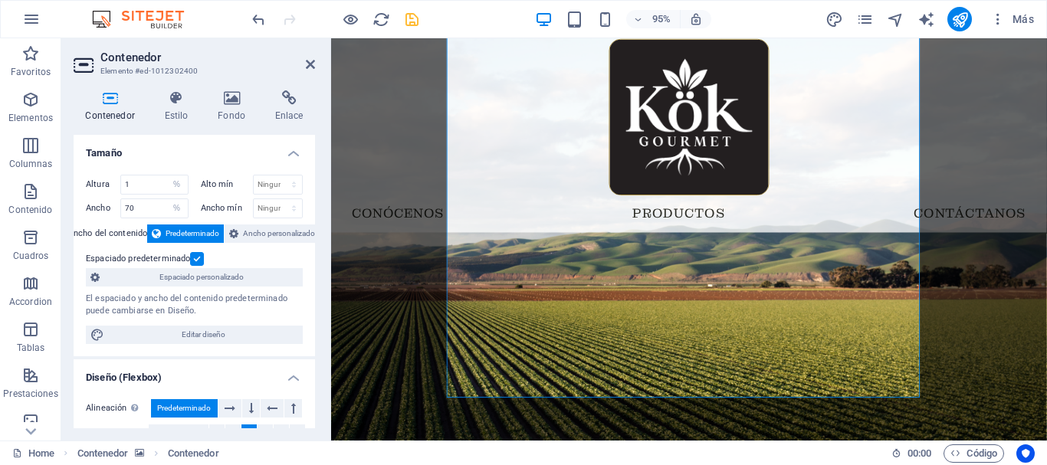
click at [178, 162] on div "Altura 1 Predeterminado px rem % vh vw Alto mín Ninguno px rem % vh vw Ancho 70…" at bounding box center [194, 259] width 241 height 194
click at [412, 15] on icon "save" at bounding box center [412, 20] width 18 height 18
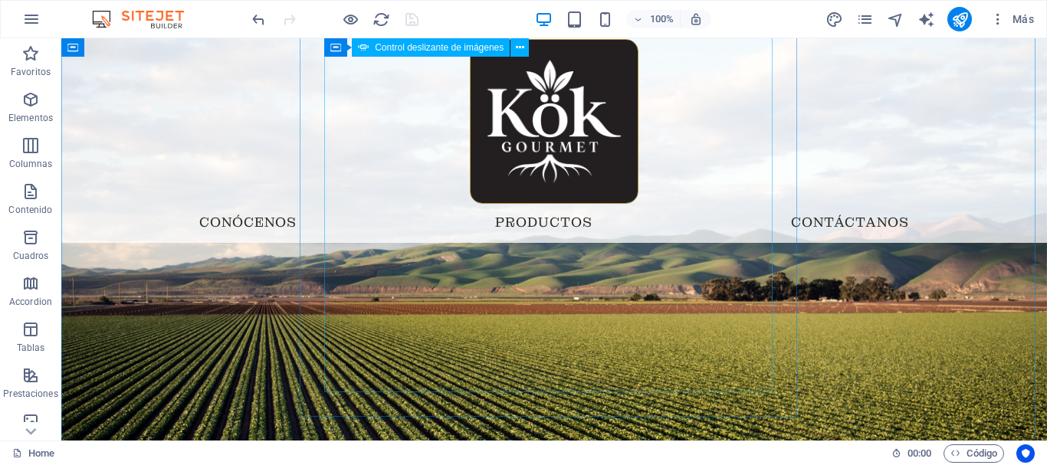
scroll to position [0, 0]
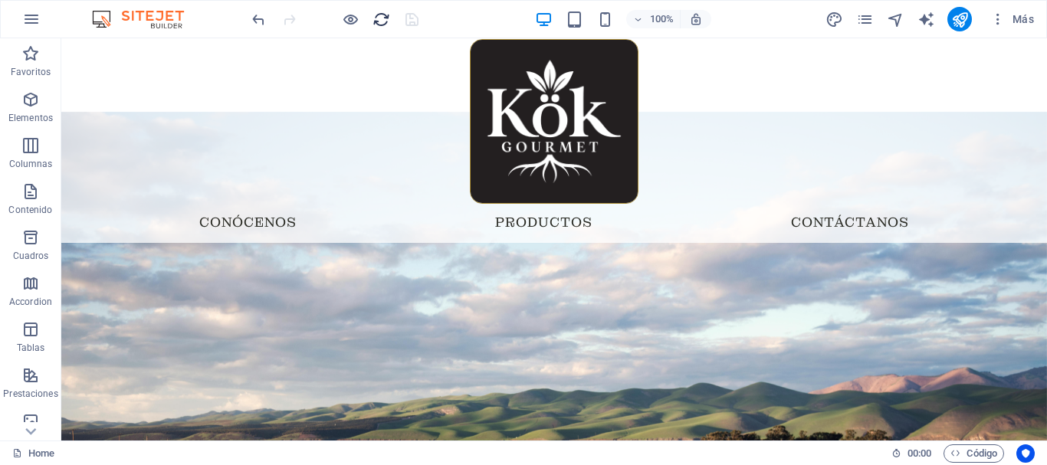
click at [388, 21] on icon "reload" at bounding box center [381, 20] width 18 height 18
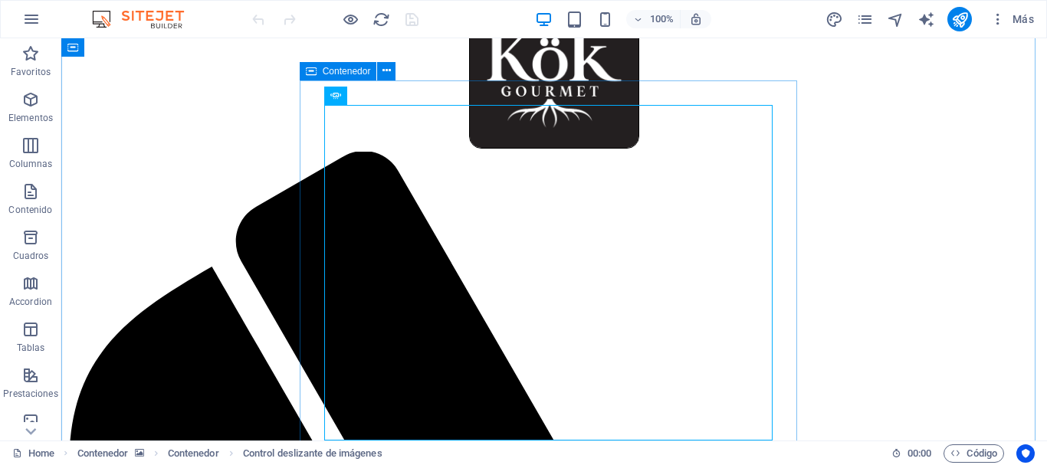
select select "%"
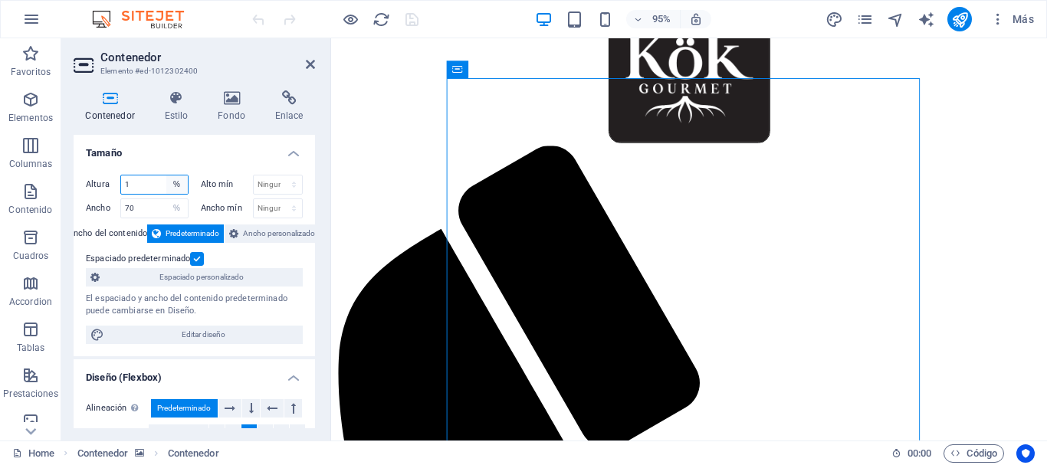
click at [166, 185] on select "Predeterminado px rem % vh vw" at bounding box center [176, 184] width 21 height 18
select select "default"
click at [166, 175] on select "Predeterminado px rem % vh vw" at bounding box center [176, 184] width 21 height 18
select select "DISABLED_OPTION_VALUE"
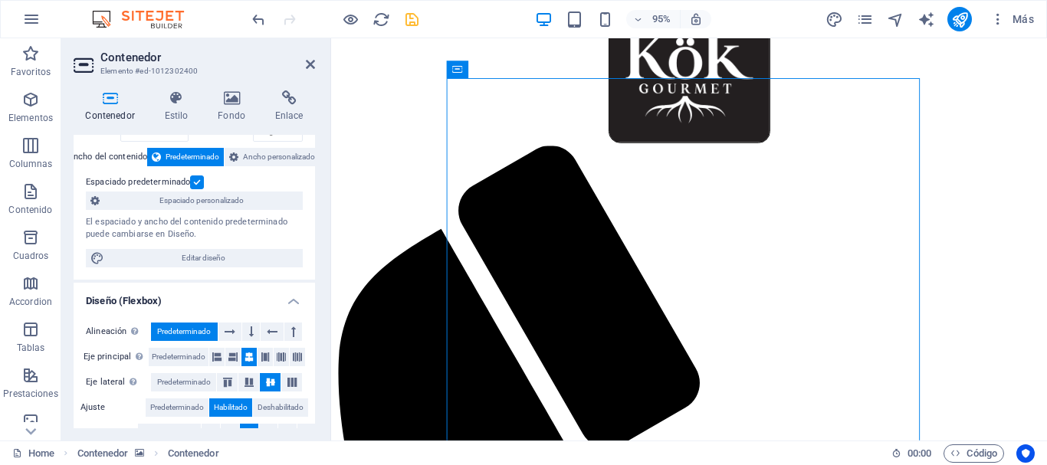
click at [197, 179] on label at bounding box center [197, 182] width 14 height 14
click at [0, 0] on input "Espaciado predeterminado" at bounding box center [0, 0] width 0 height 0
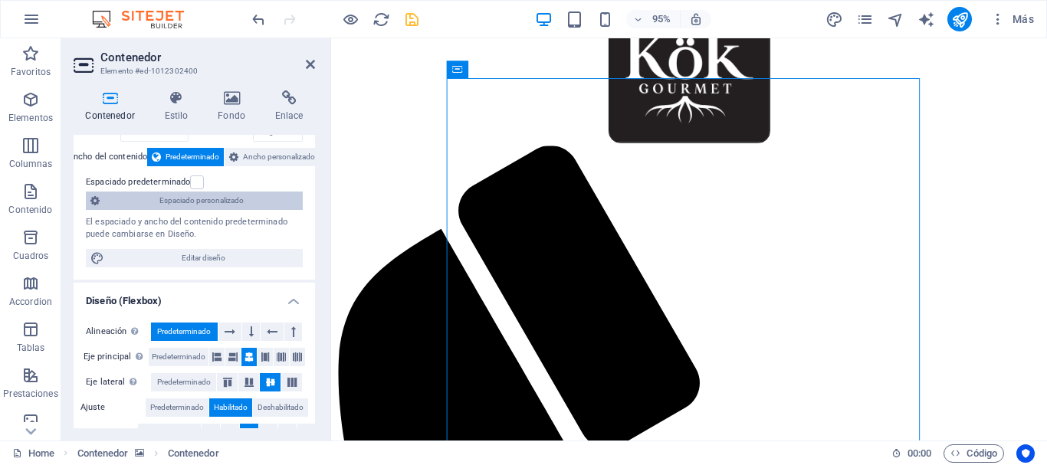
click at [196, 192] on span "Espaciado personalizado" at bounding box center [201, 201] width 194 height 18
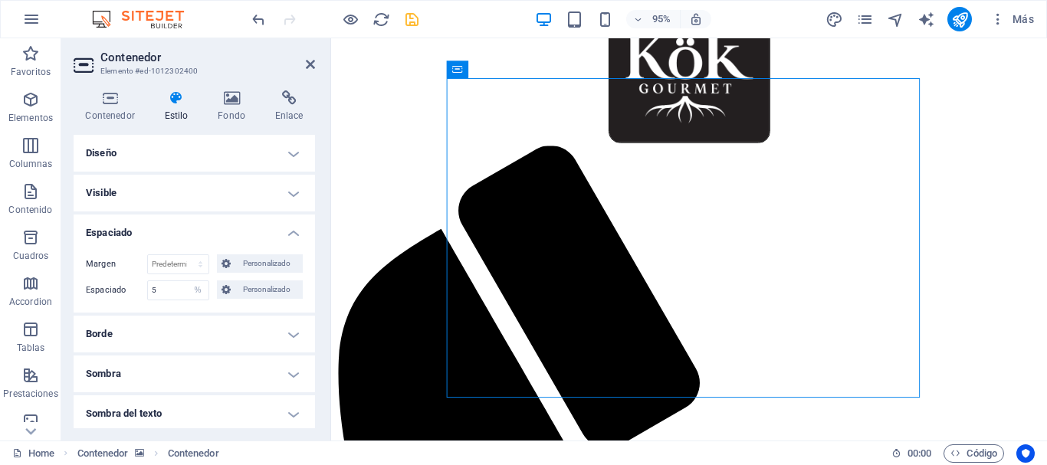
click at [164, 155] on h4 "Diseño" at bounding box center [194, 153] width 241 height 37
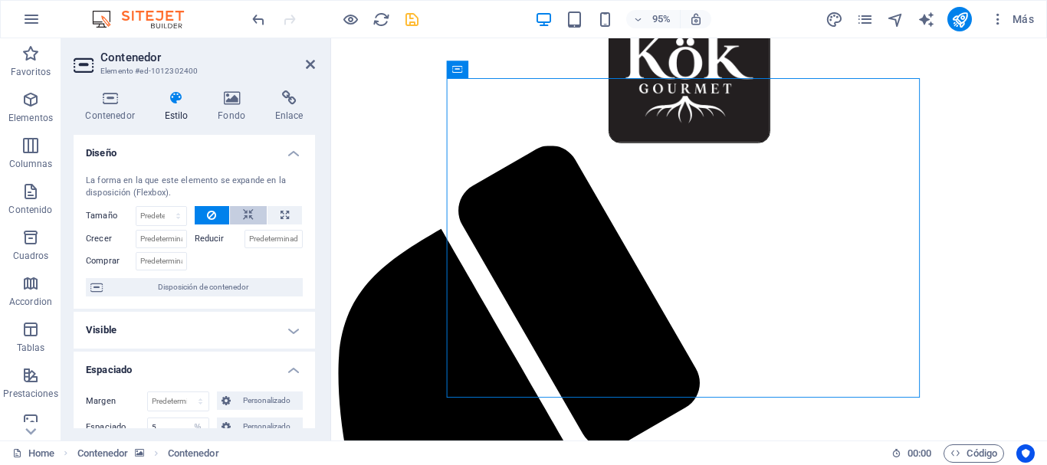
click at [243, 219] on icon at bounding box center [248, 215] width 11 height 18
click at [274, 217] on button at bounding box center [284, 215] width 34 height 18
type input "100"
select select "%"
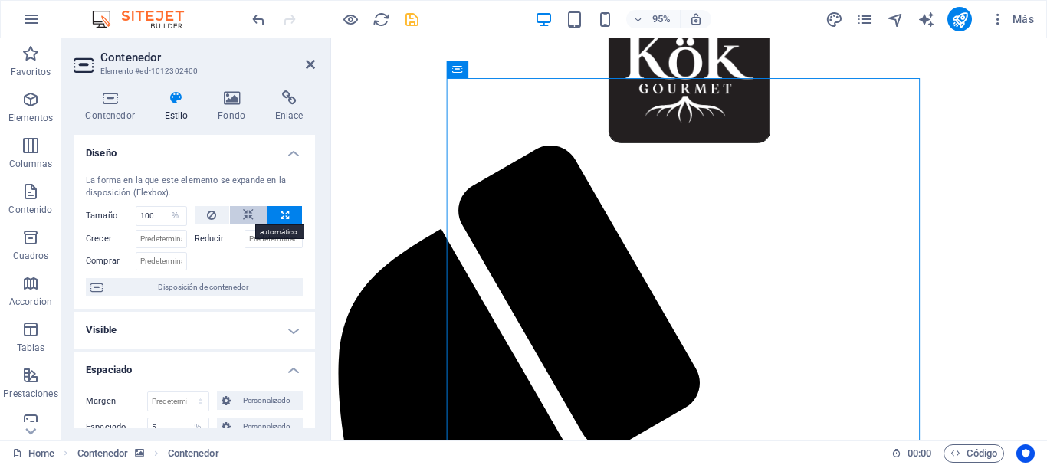
click at [244, 218] on icon at bounding box center [248, 215] width 11 height 18
select select "DISABLED_OPTION_VALUE"
click at [272, 217] on button at bounding box center [284, 215] width 34 height 18
type input "100"
select select "%"
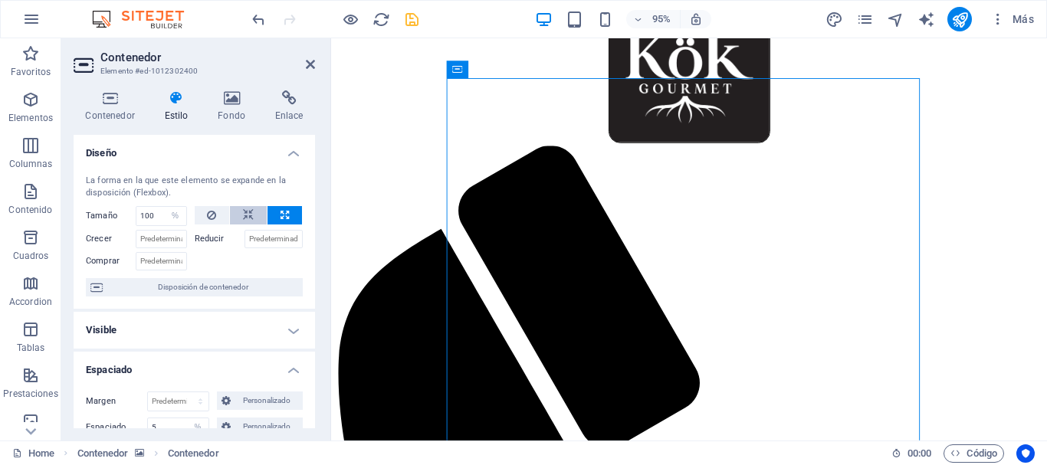
click at [246, 217] on icon at bounding box center [248, 215] width 11 height 18
select select "DISABLED_OPTION_VALUE"
click at [274, 215] on button at bounding box center [284, 215] width 34 height 18
type input "100"
select select "%"
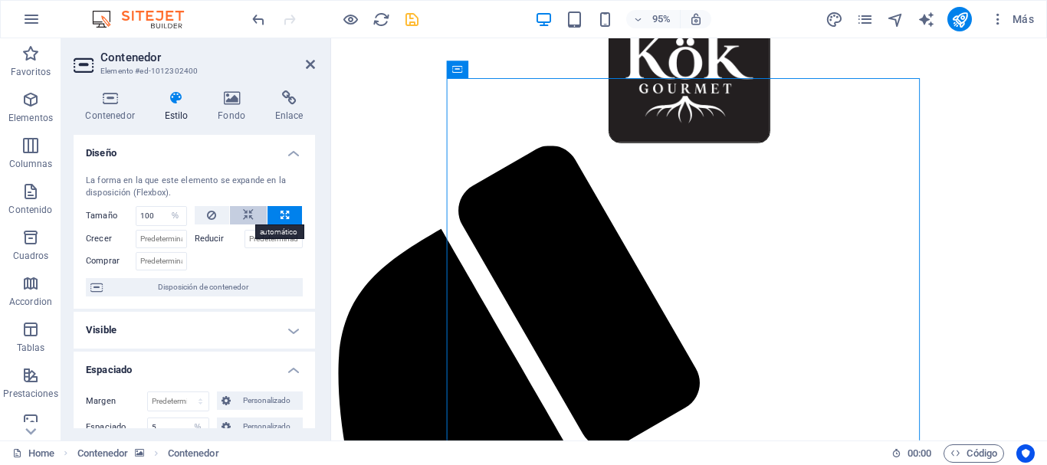
click at [240, 215] on button at bounding box center [248, 215] width 37 height 18
select select "DISABLED_OPTION_VALUE"
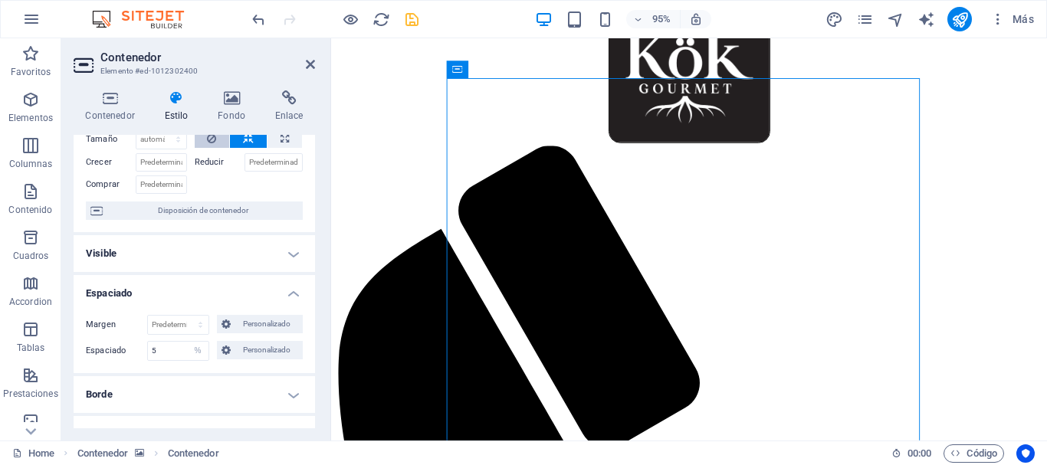
click at [208, 140] on icon at bounding box center [211, 139] width 9 height 18
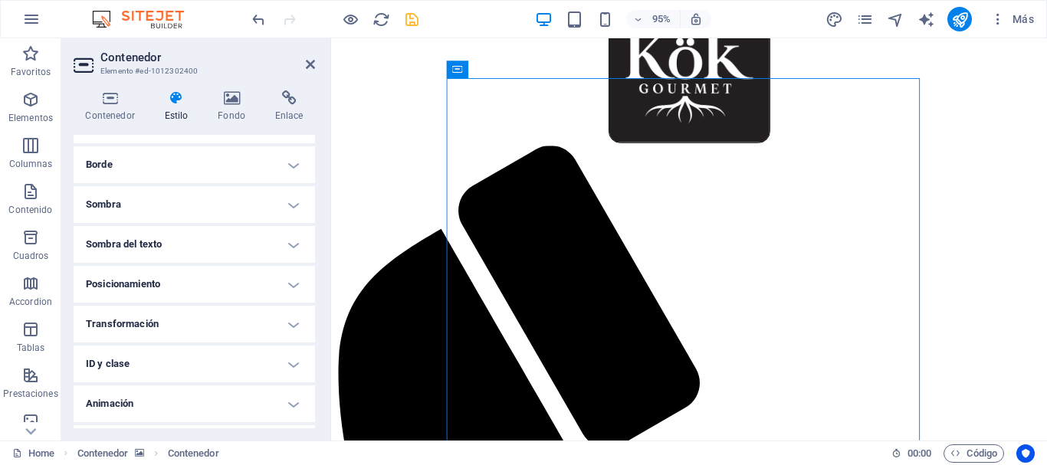
scroll to position [340, 0]
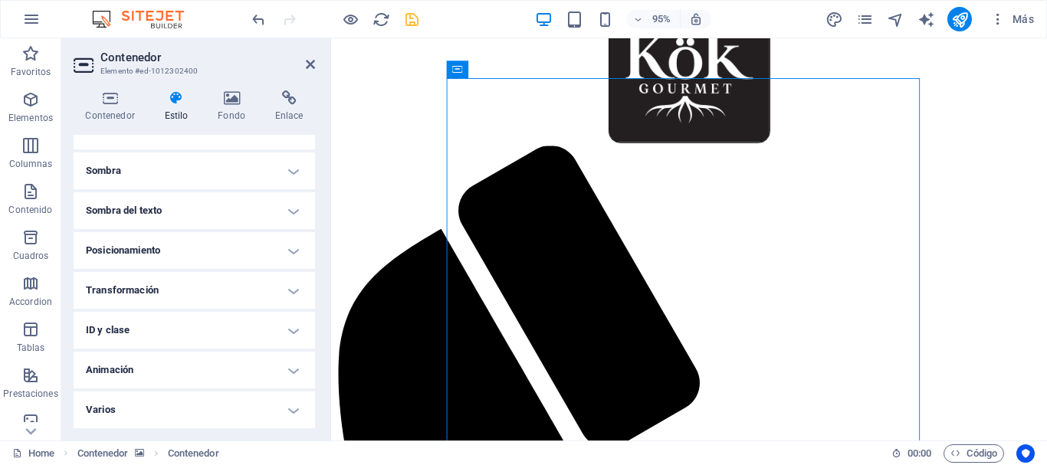
click at [215, 248] on h4 "Posicionamiento" at bounding box center [194, 250] width 241 height 37
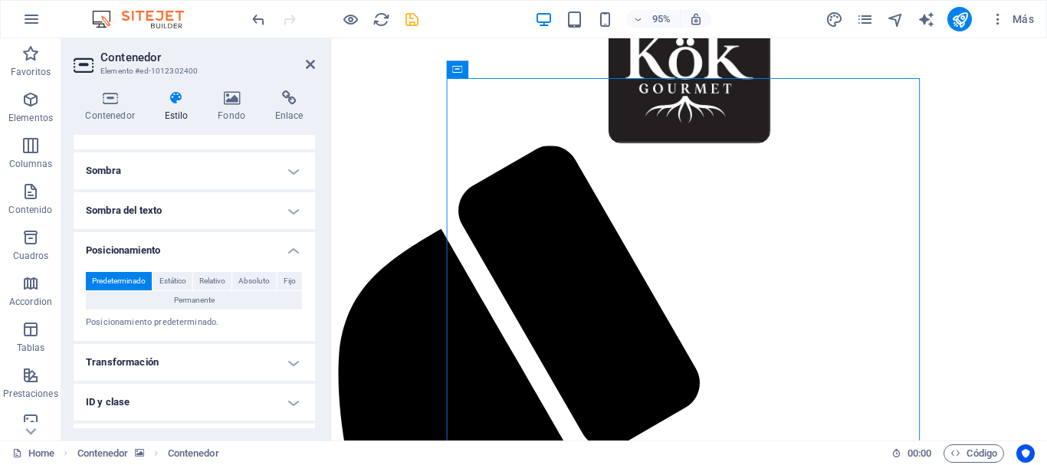
click at [211, 246] on h4 "Posicionamiento" at bounding box center [194, 246] width 241 height 28
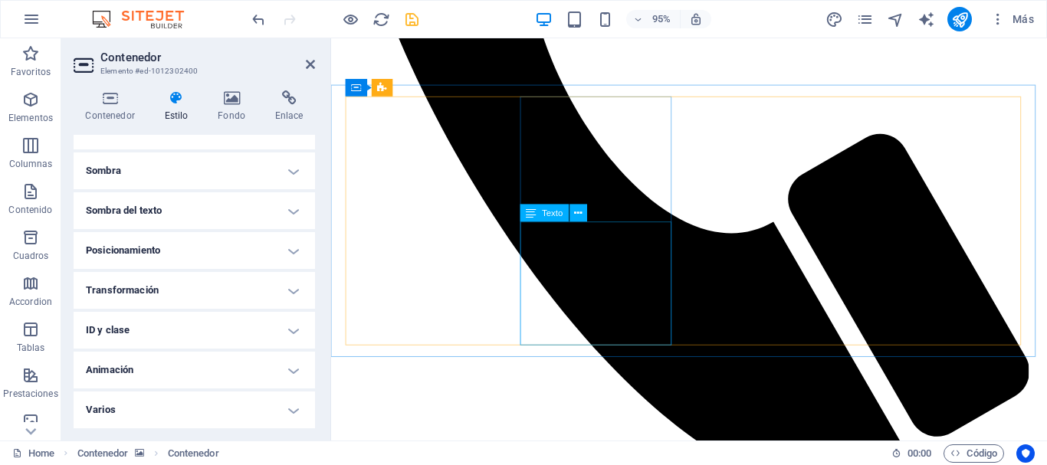
scroll to position [536, 0]
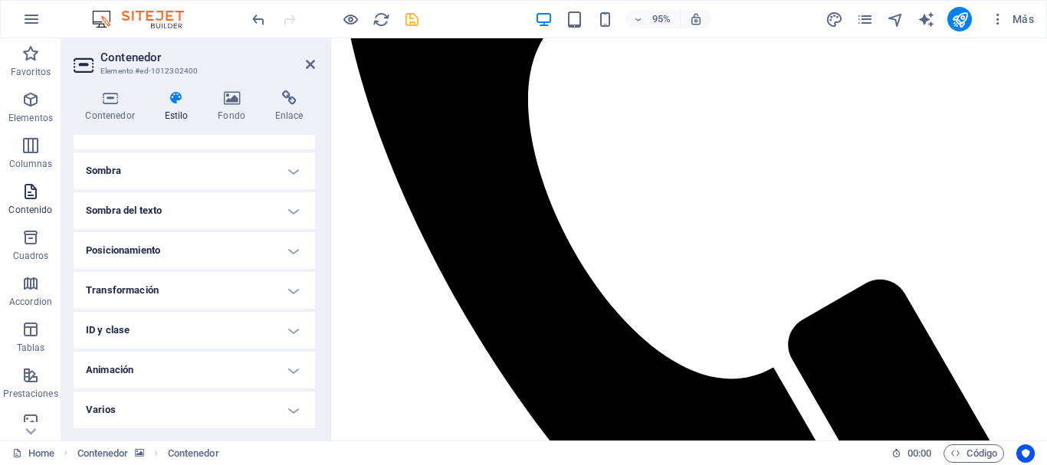
click at [30, 197] on icon "button" at bounding box center [30, 191] width 18 height 18
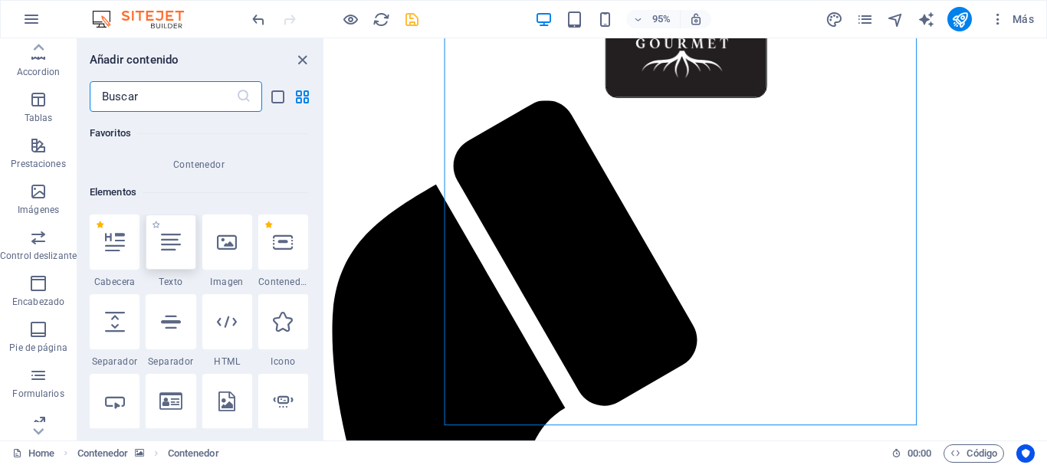
scroll to position [307, 0]
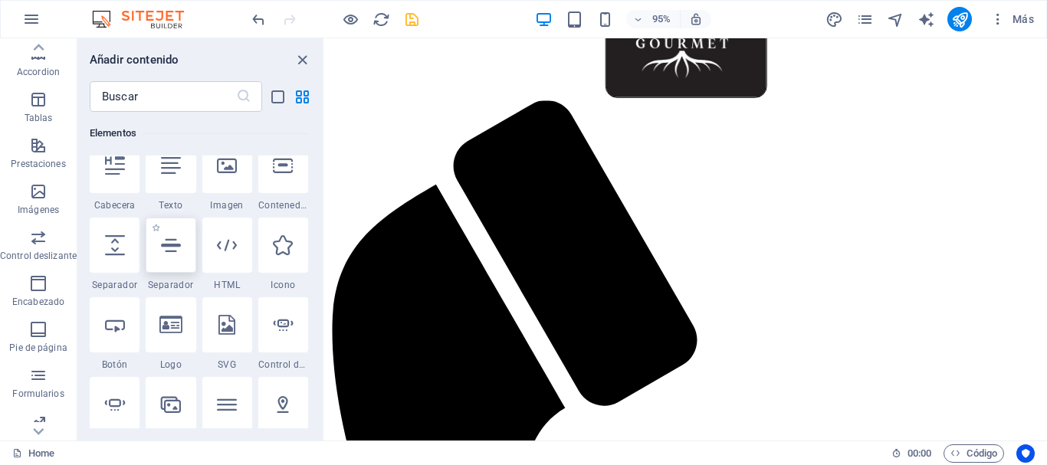
select select "%"
select select "px"
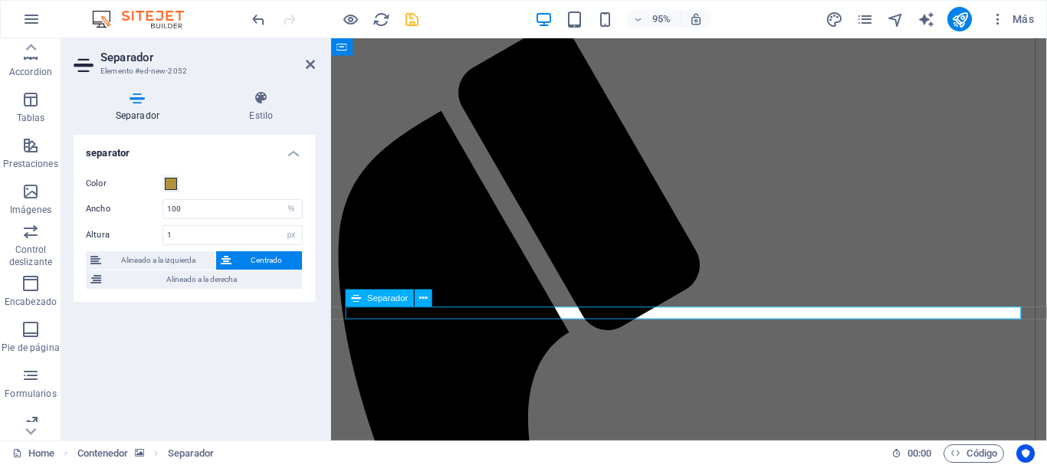
scroll to position [354, 0]
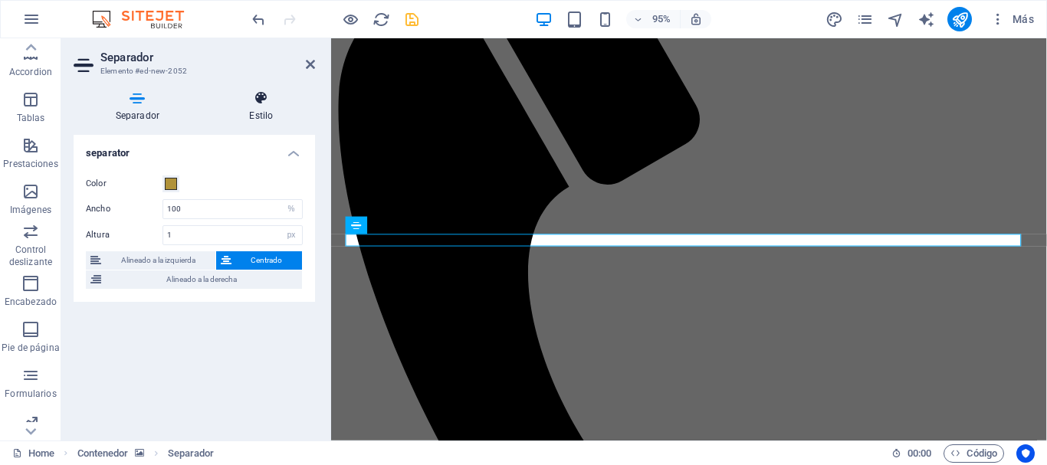
click at [257, 107] on h4 "Estilo" at bounding box center [261, 106] width 107 height 32
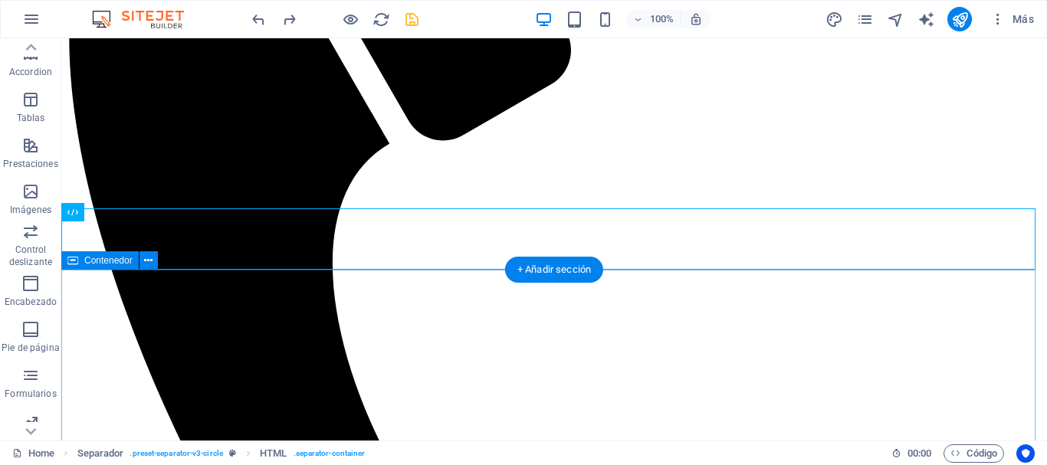
scroll to position [661, 0]
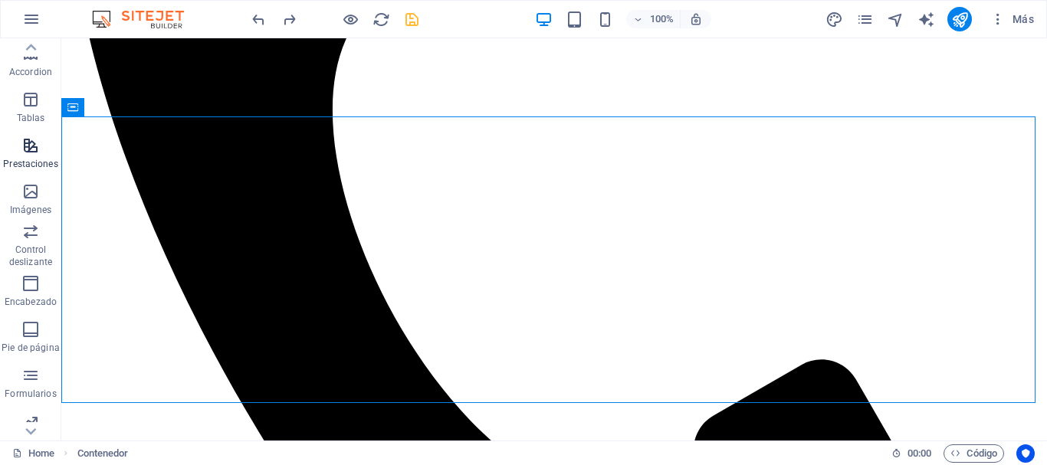
click at [21, 141] on icon "button" at bounding box center [30, 145] width 18 height 18
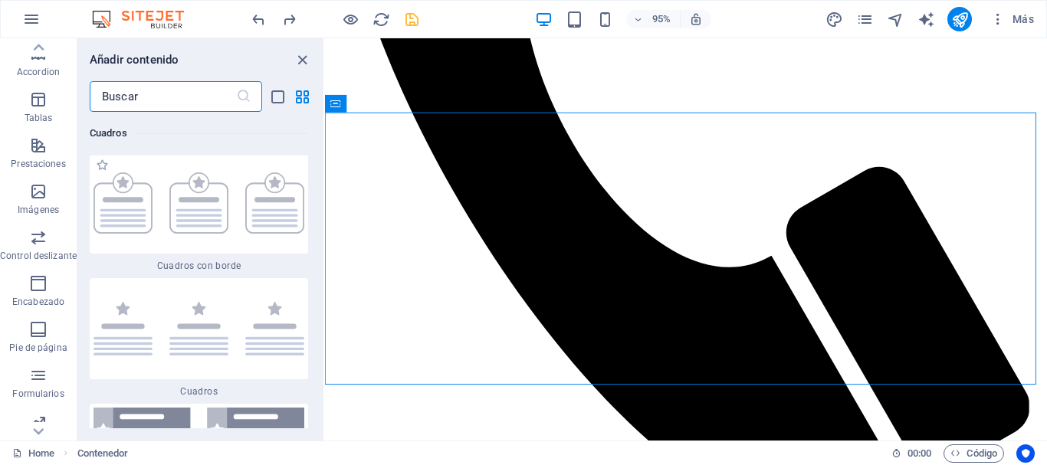
scroll to position [8343, 0]
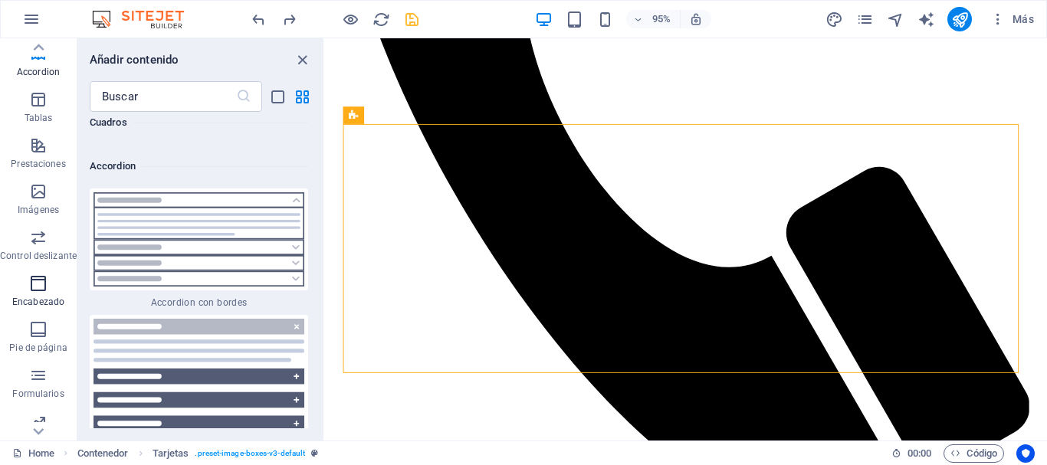
scroll to position [287, 0]
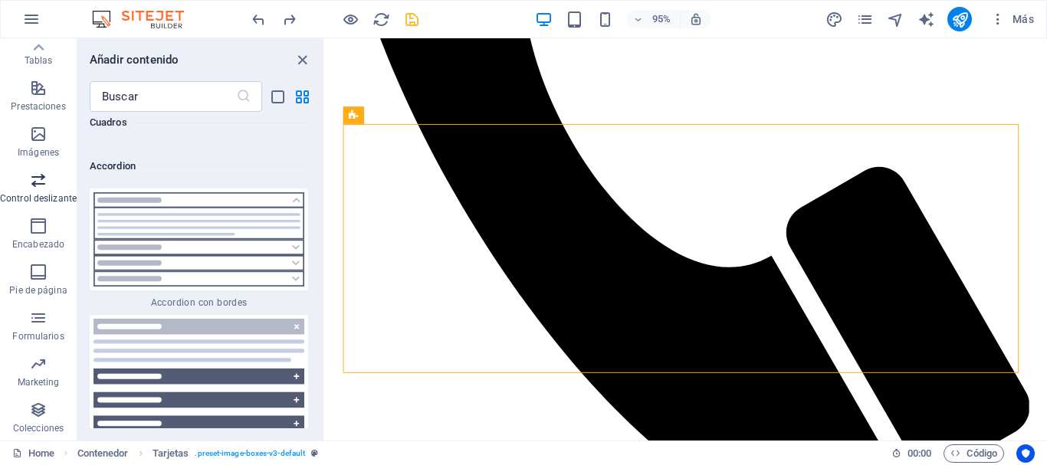
click at [43, 175] on icon "button" at bounding box center [38, 180] width 18 height 18
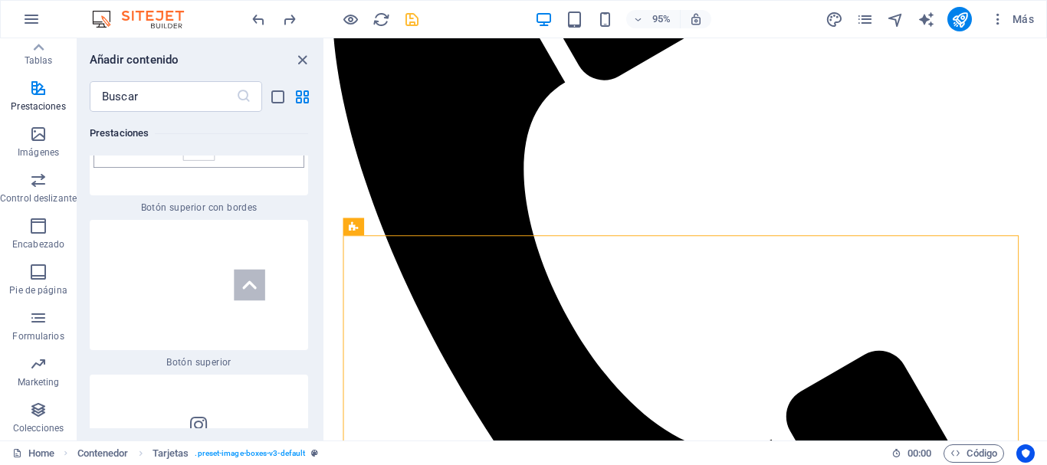
scroll to position [850, 0]
